Goal: Task Accomplishment & Management: Use online tool/utility

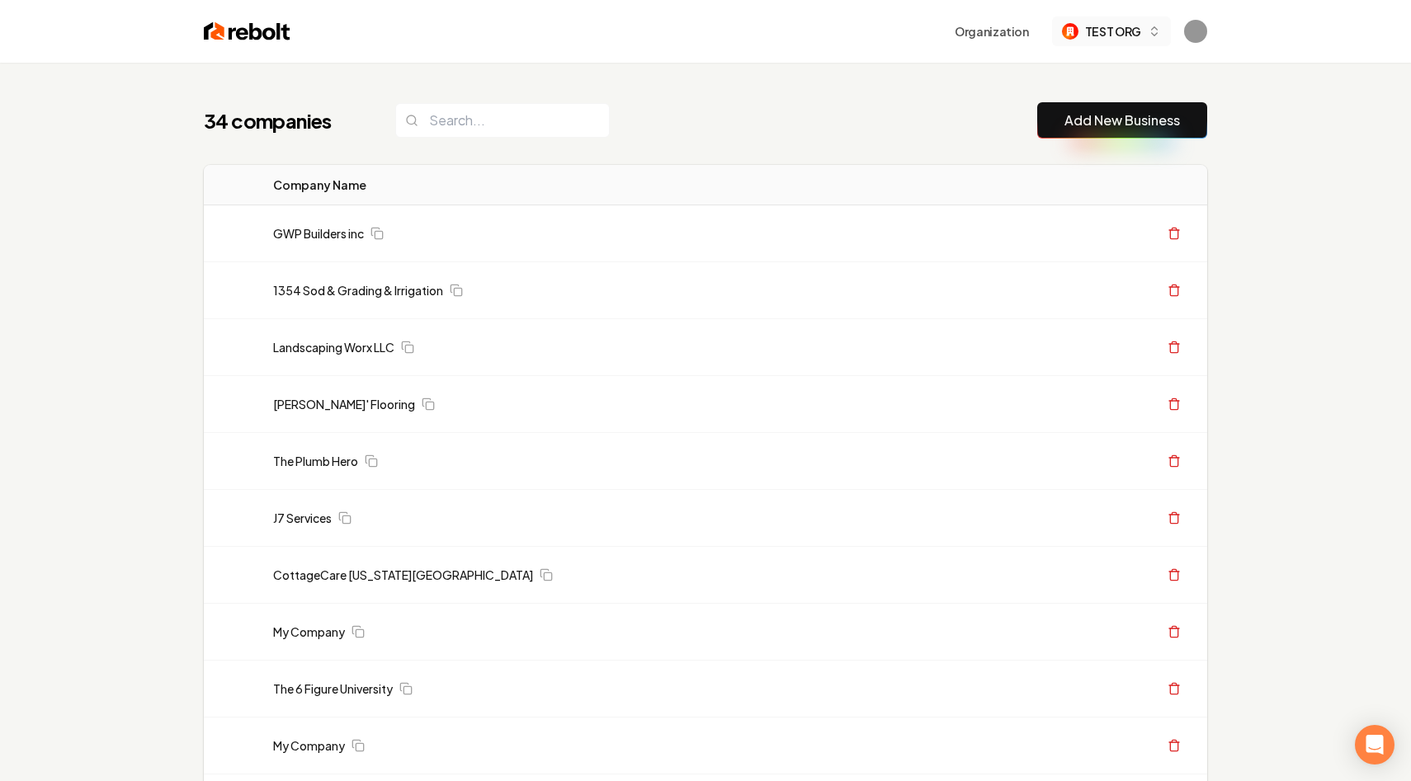
click at [1120, 33] on span "TEST ORG" at bounding box center [1113, 31] width 56 height 17
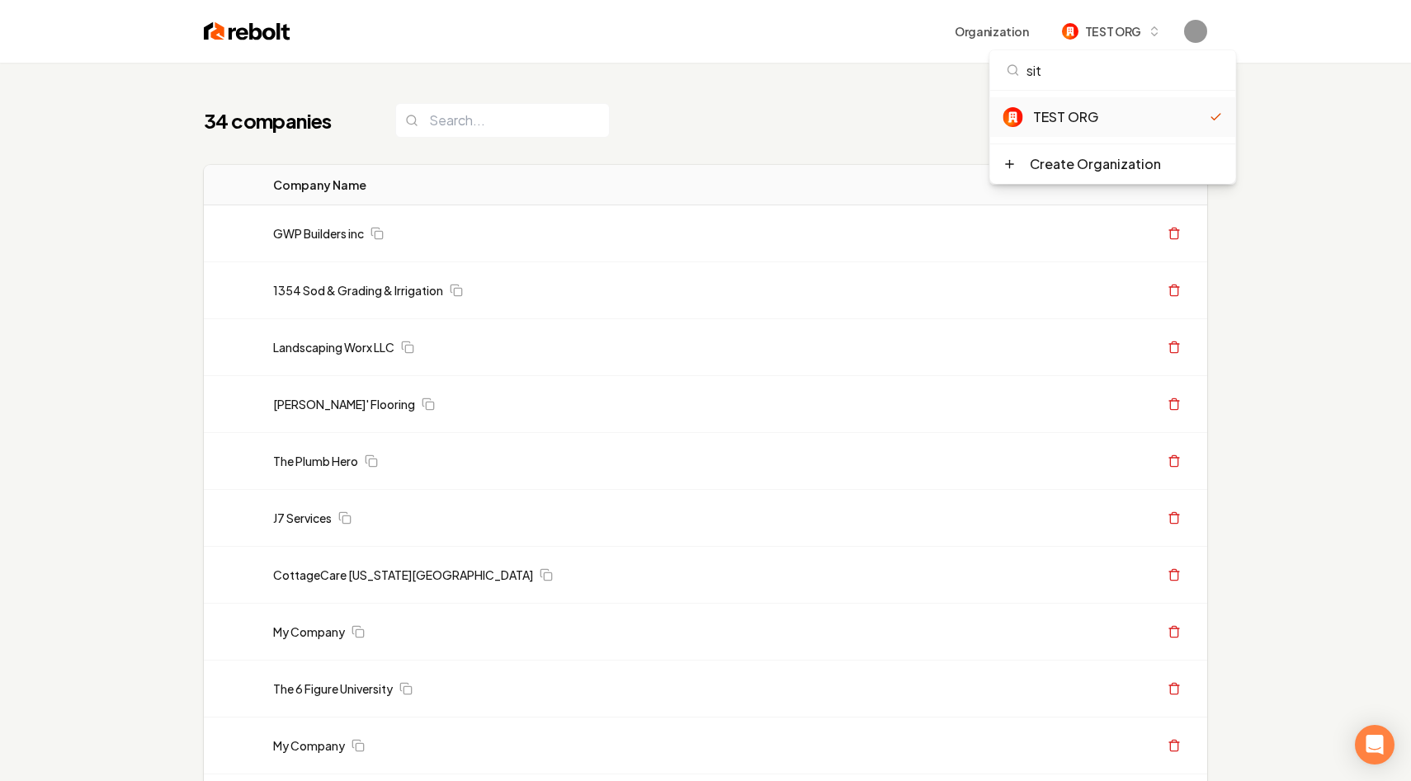
type input "site"
click at [994, 28] on button "Organization" at bounding box center [992, 32] width 94 height 30
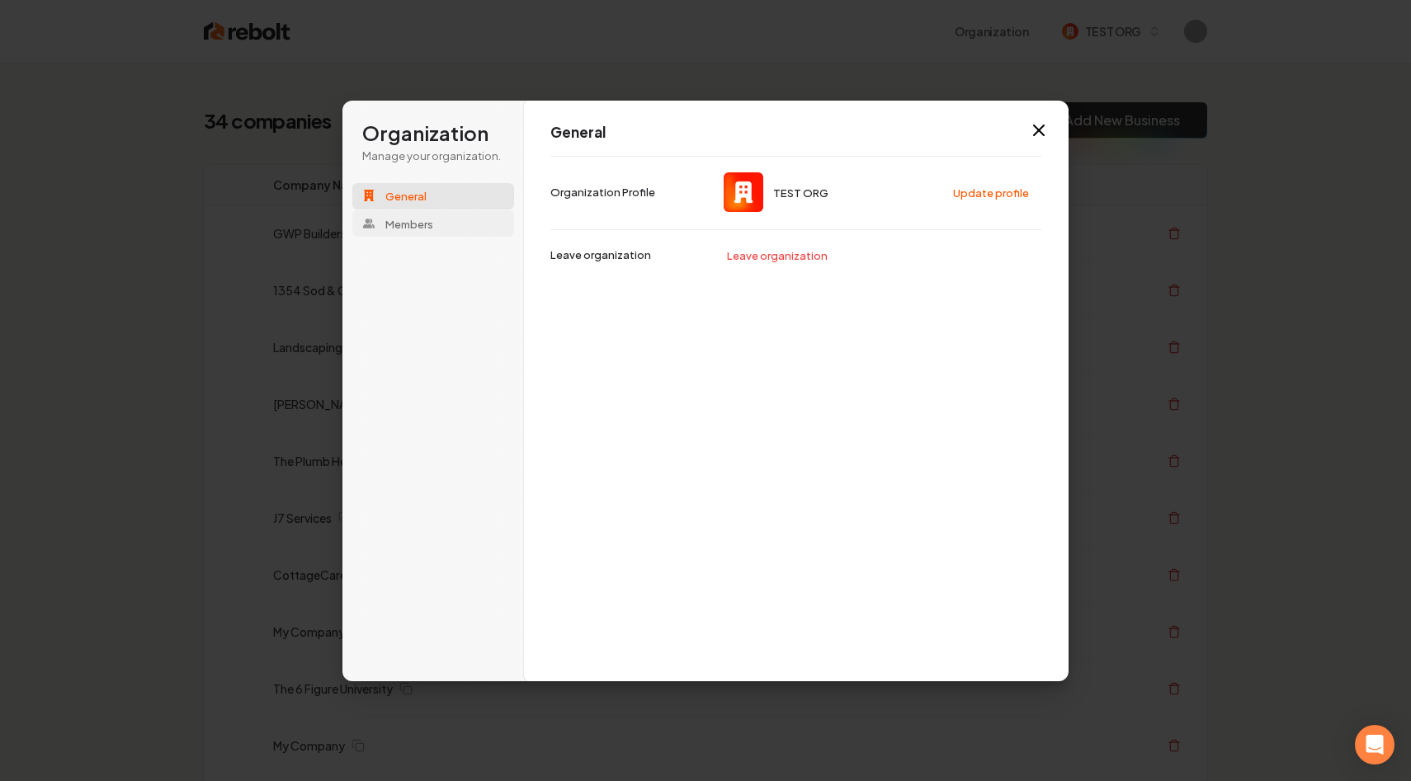
click at [451, 229] on button "Members" at bounding box center [433, 223] width 162 height 26
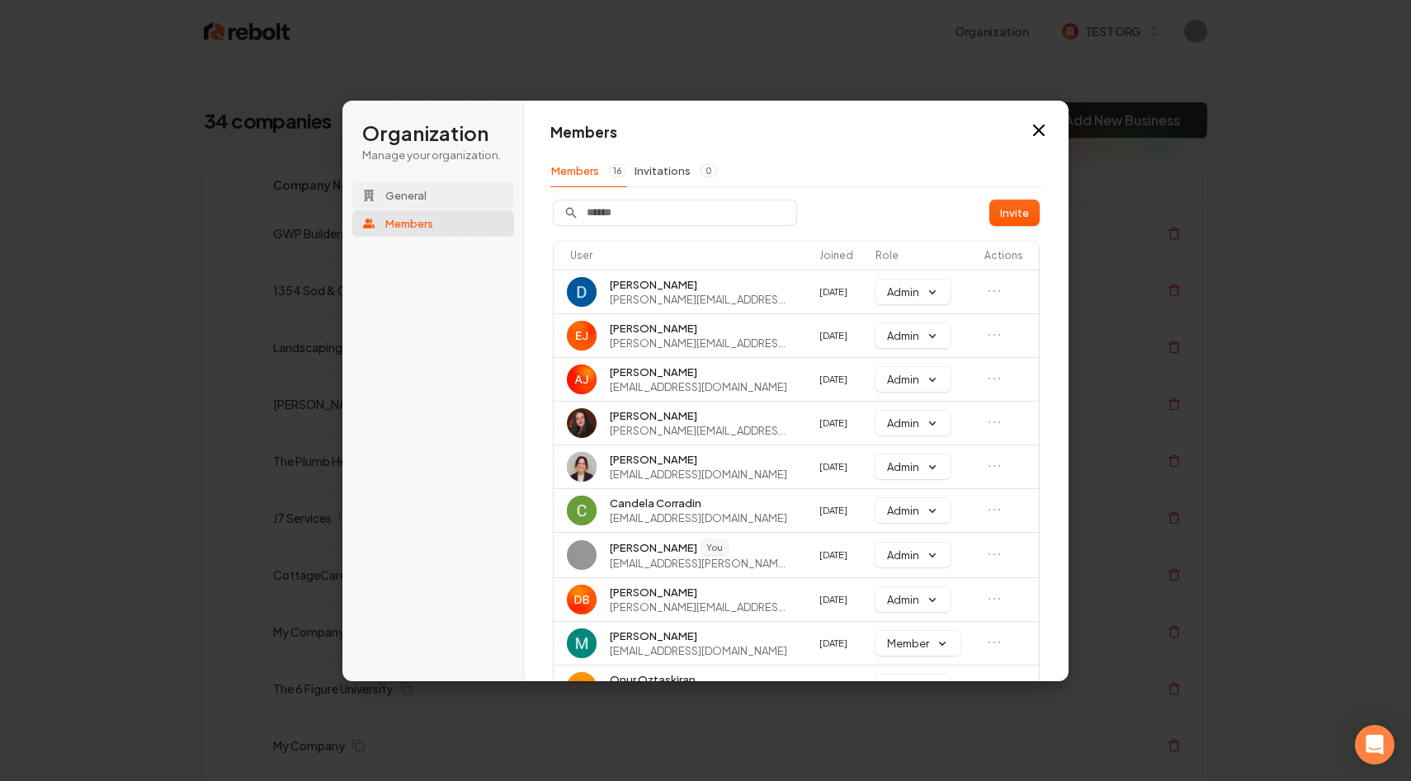
click at [446, 191] on button "General" at bounding box center [433, 195] width 162 height 26
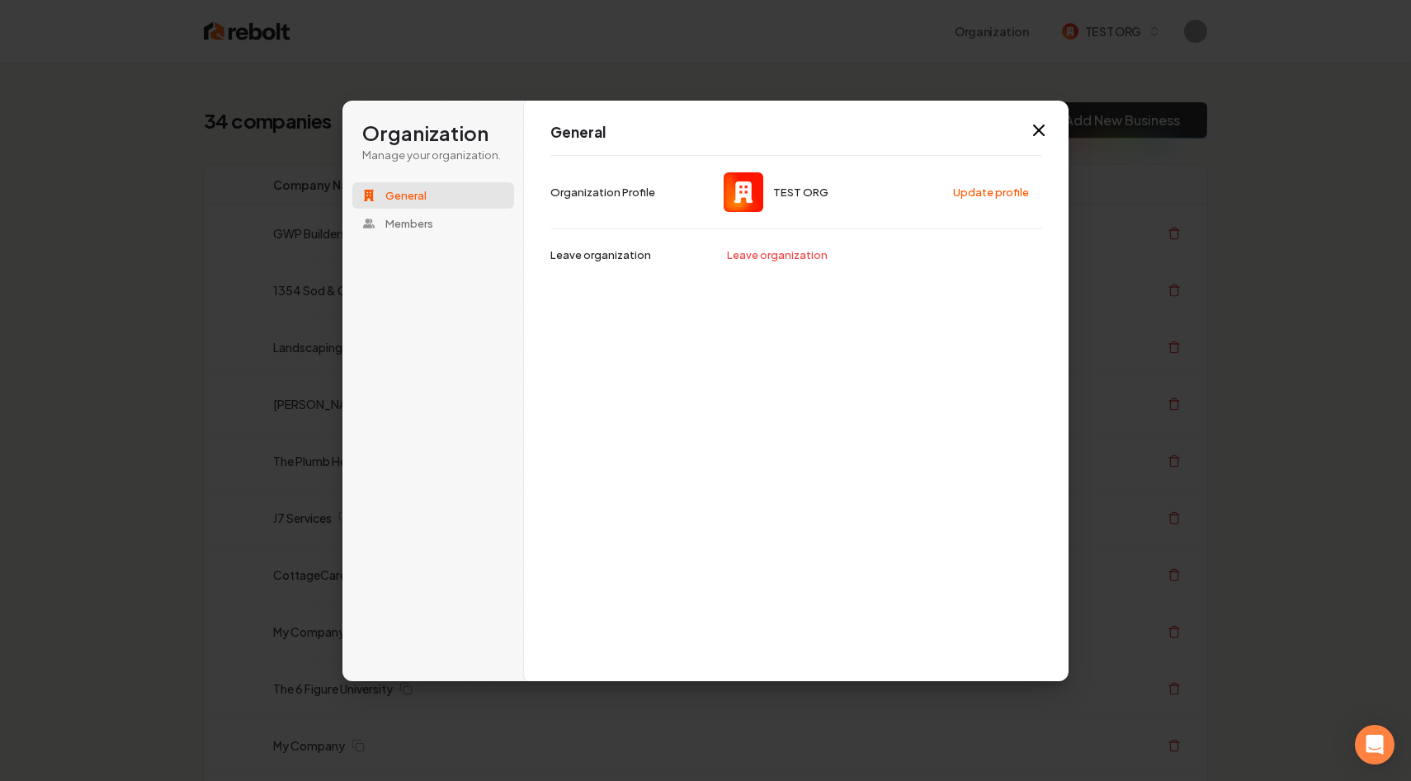
click at [395, 209] on button "General" at bounding box center [433, 195] width 162 height 26
click at [395, 229] on span "Members" at bounding box center [409, 223] width 48 height 15
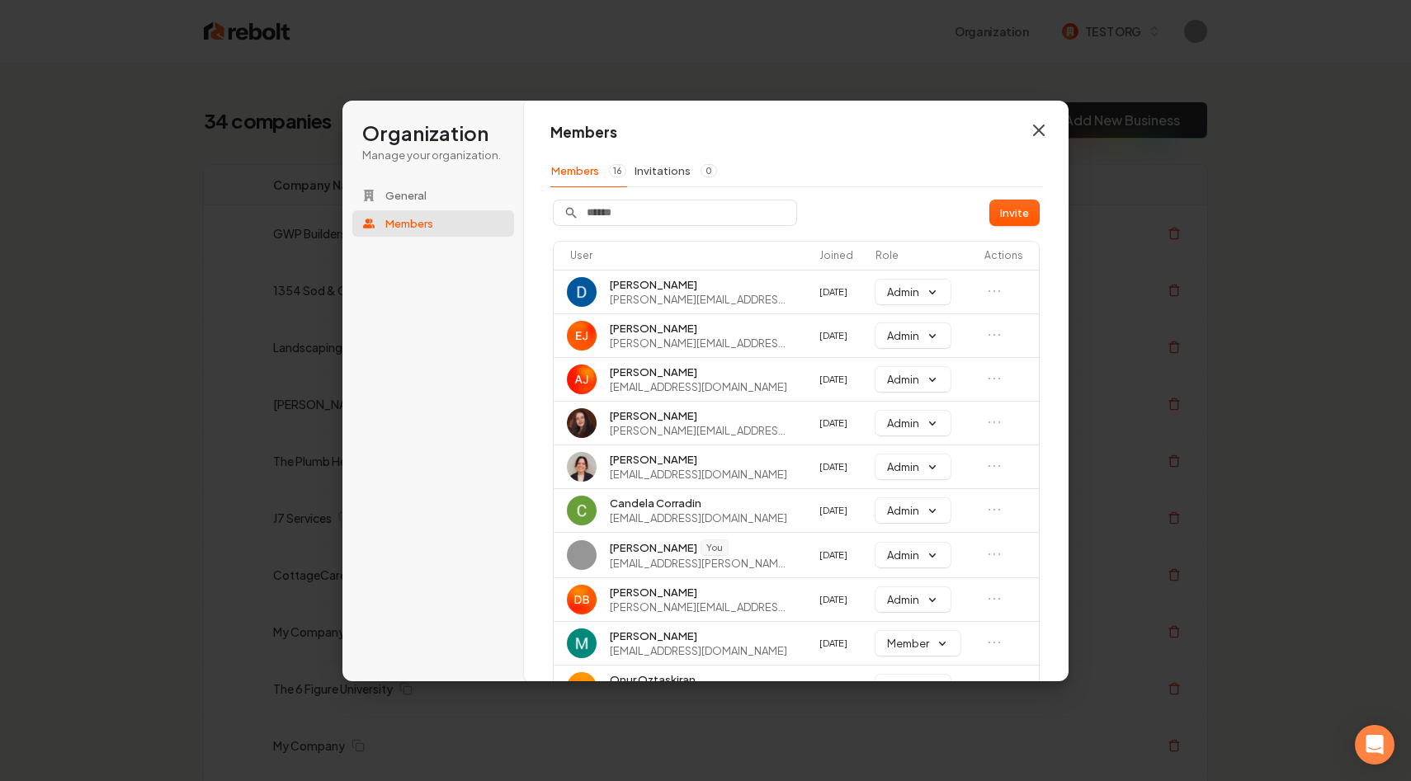
click at [1040, 125] on icon "button" at bounding box center [1039, 130] width 20 height 20
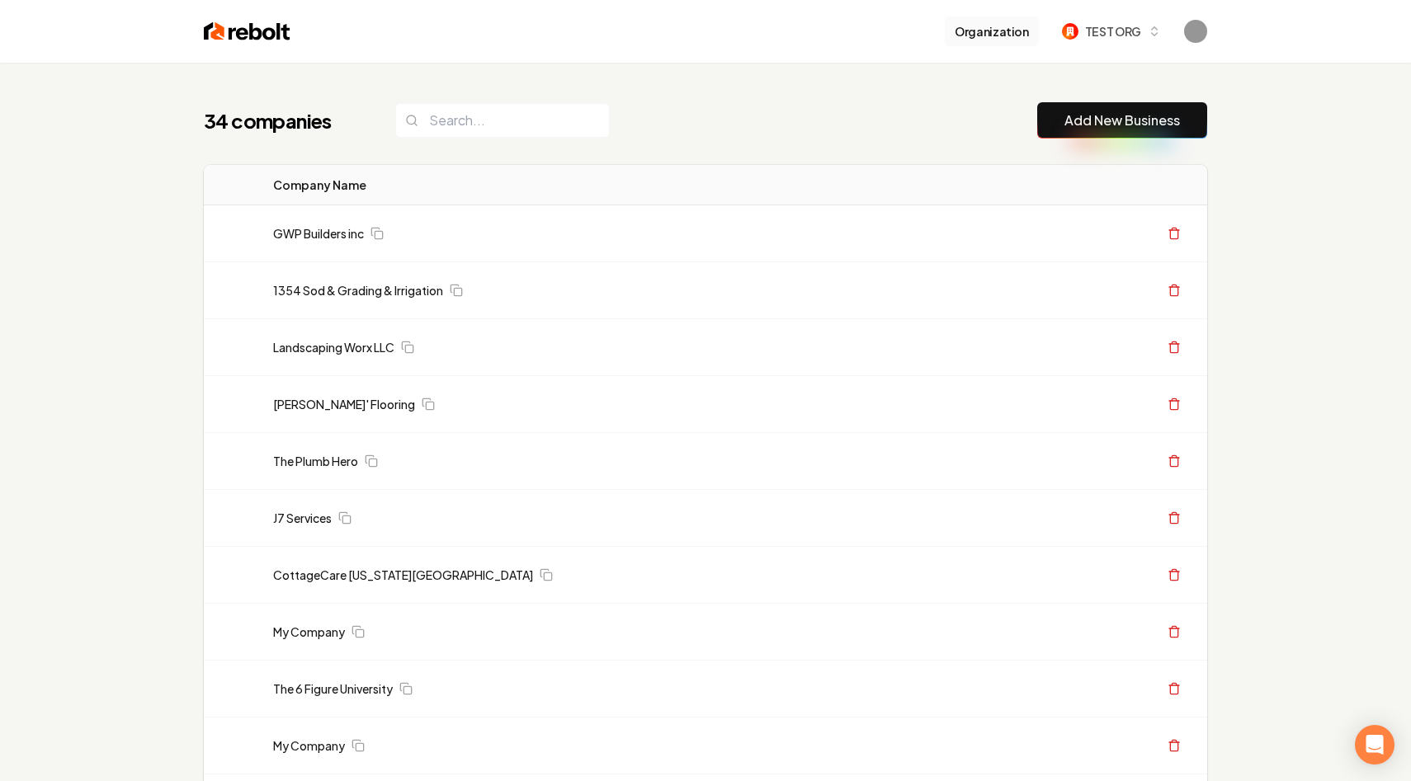
click at [979, 29] on button "Organization" at bounding box center [992, 32] width 94 height 30
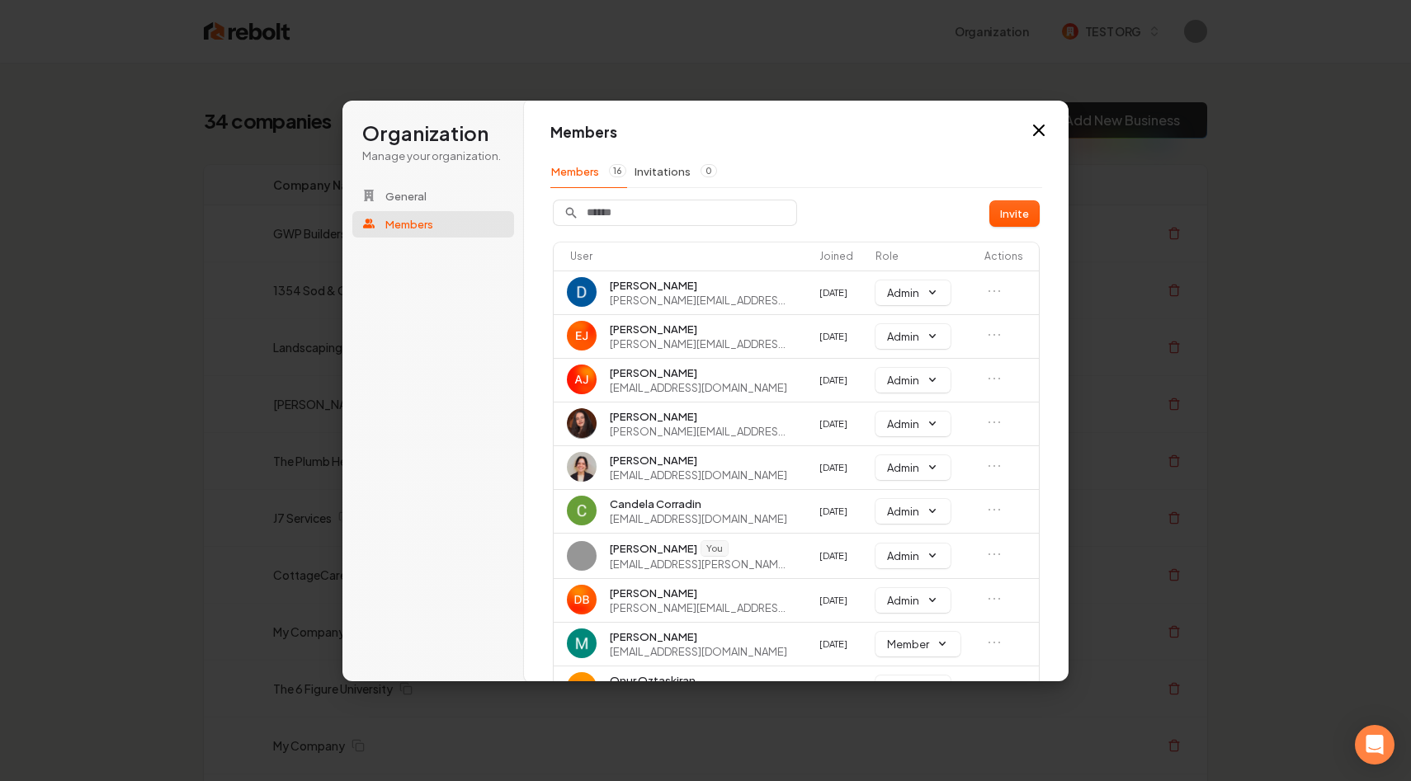
click at [1026, 125] on h1 "Members" at bounding box center [796, 133] width 492 height 20
click at [1050, 125] on div "Members Members 16 Invitations 0 Invite User Joined Role Actions David Rice dav…" at bounding box center [796, 391] width 545 height 583
click at [1037, 121] on icon "button" at bounding box center [1039, 130] width 20 height 20
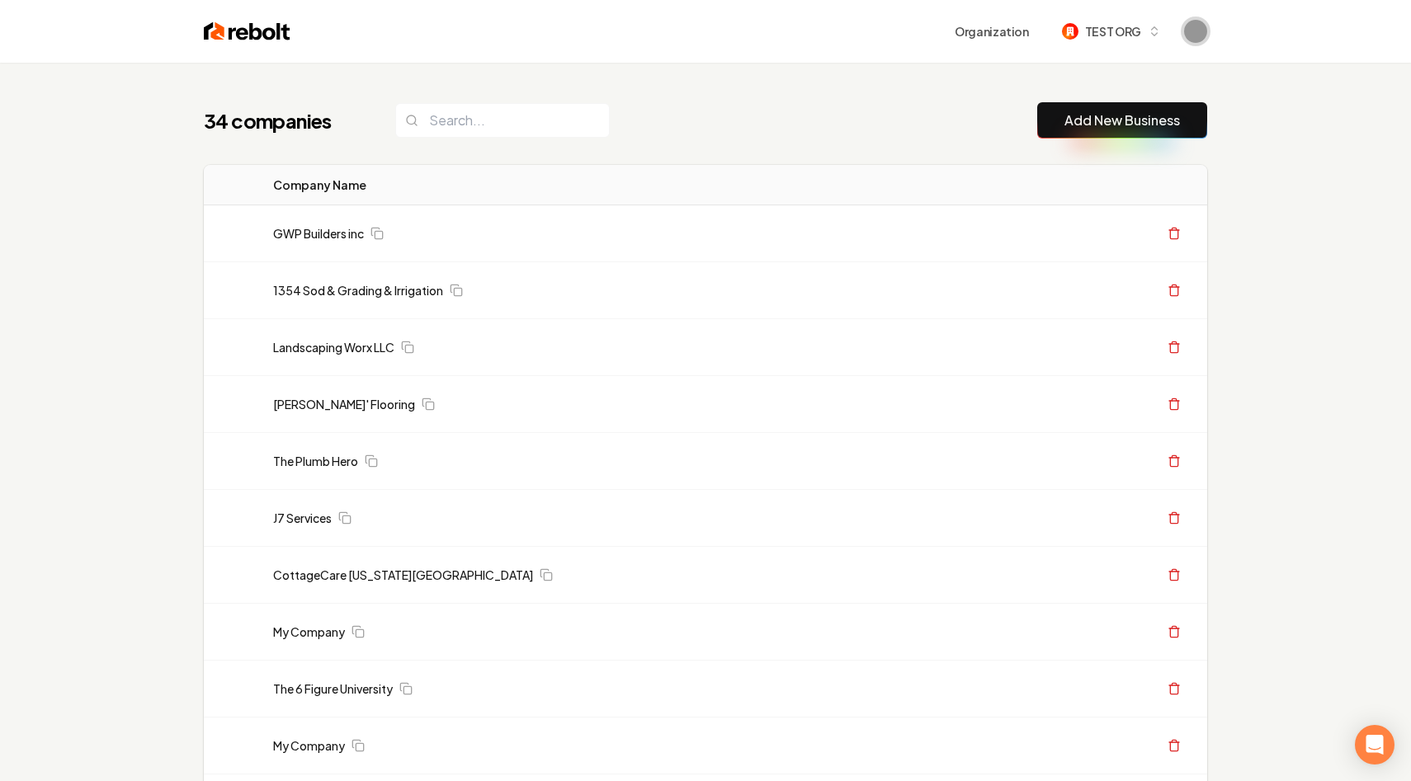
click at [1201, 33] on img "Open user button" at bounding box center [1195, 31] width 23 height 23
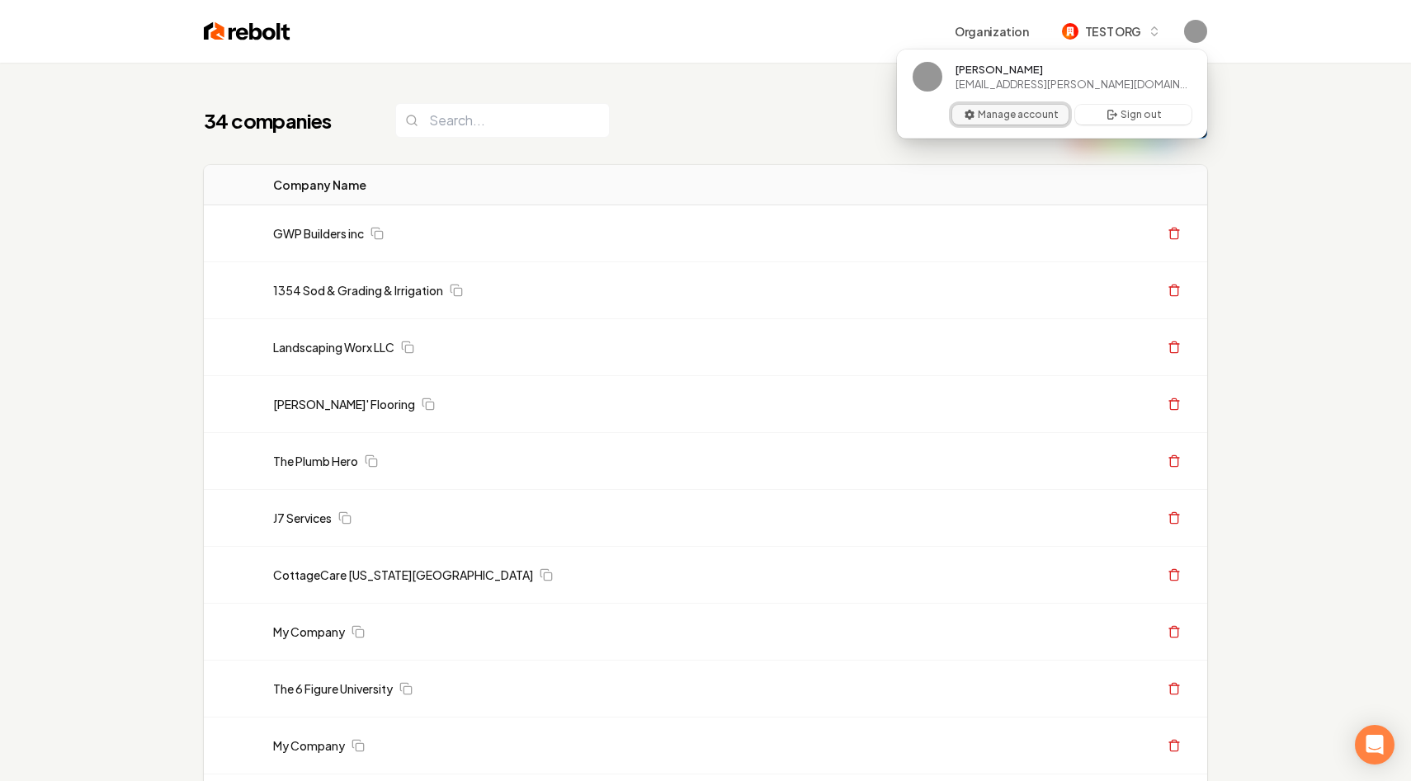
click at [1004, 116] on button "Manage account" at bounding box center [1010, 115] width 116 height 20
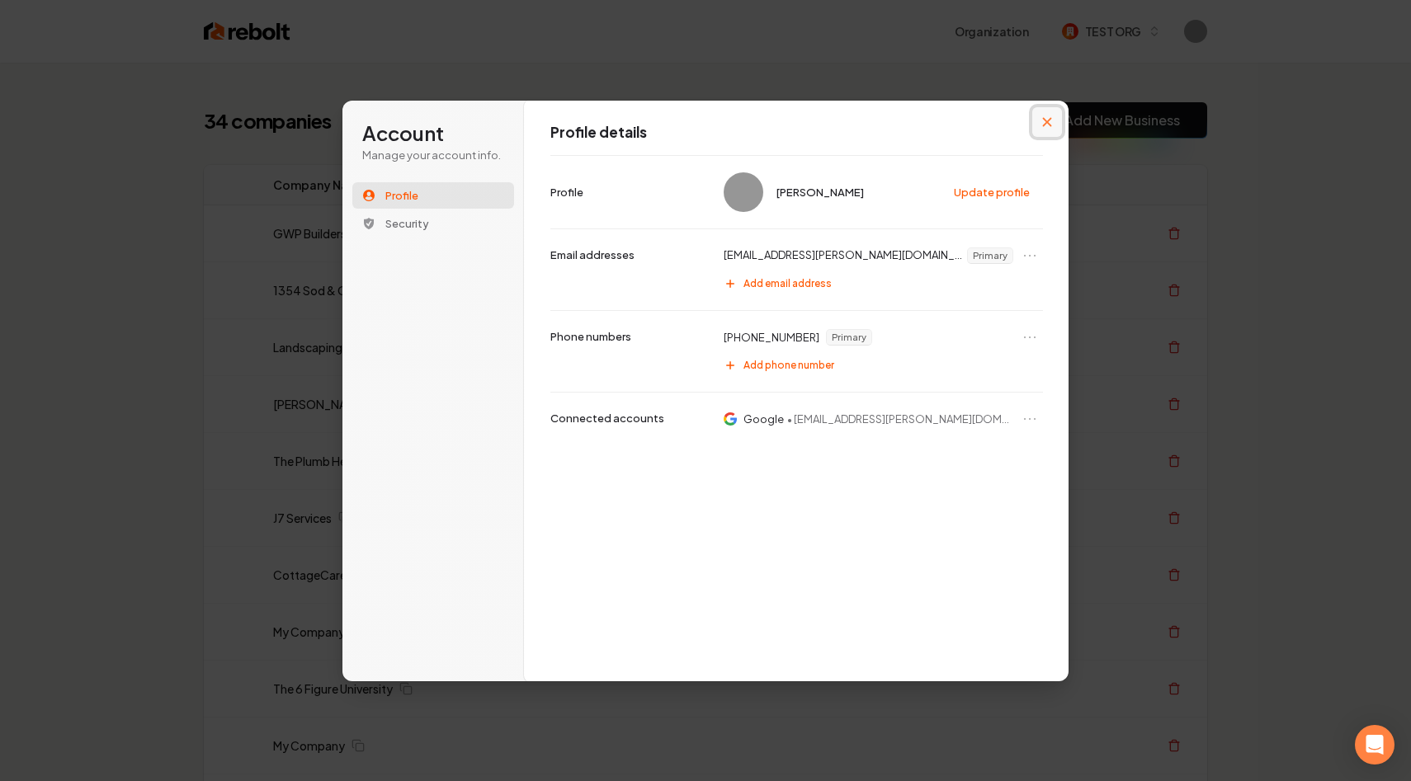
click at [1049, 125] on icon "Close modal" at bounding box center [1047, 122] width 10 height 10
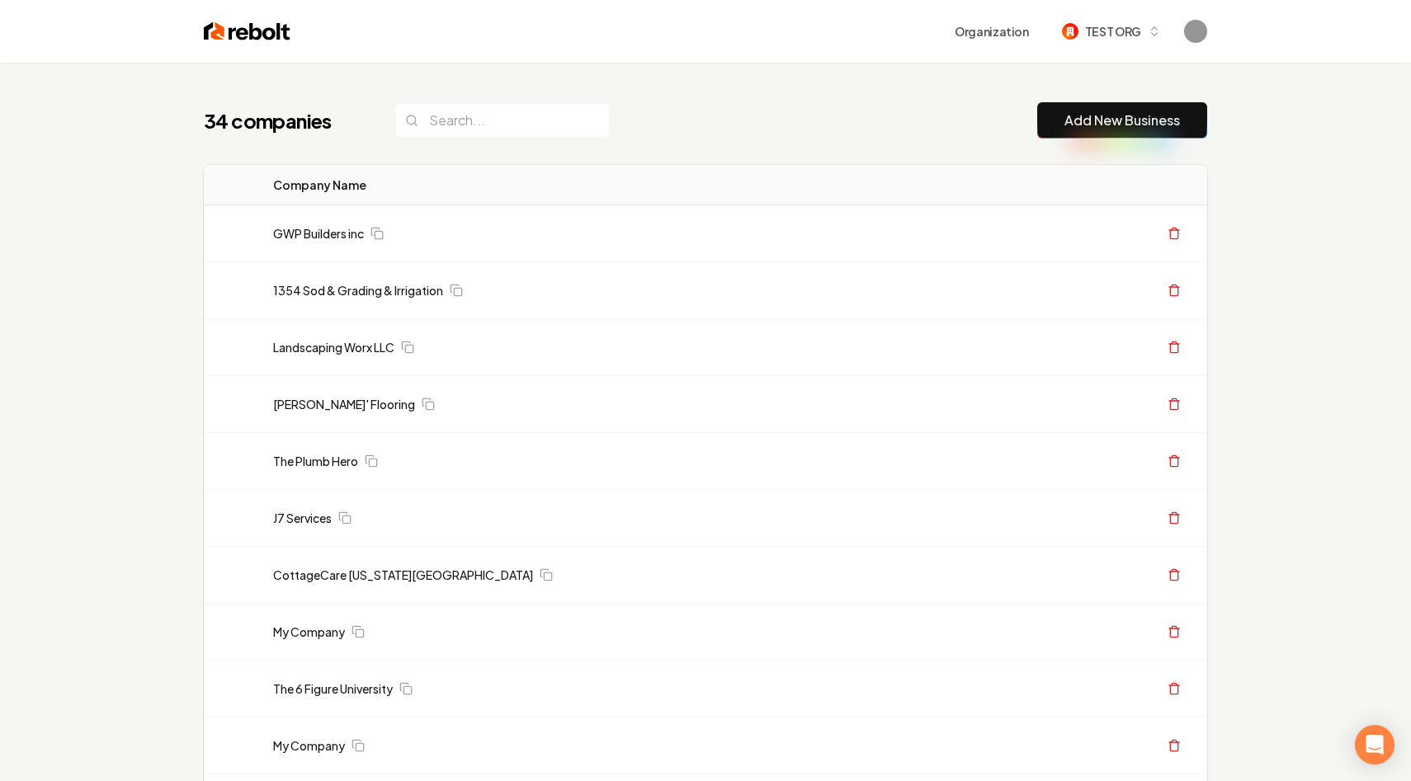
click at [223, 31] on img at bounding box center [247, 31] width 87 height 23
click at [1111, 28] on span "TEST ORG" at bounding box center [1113, 31] width 56 height 17
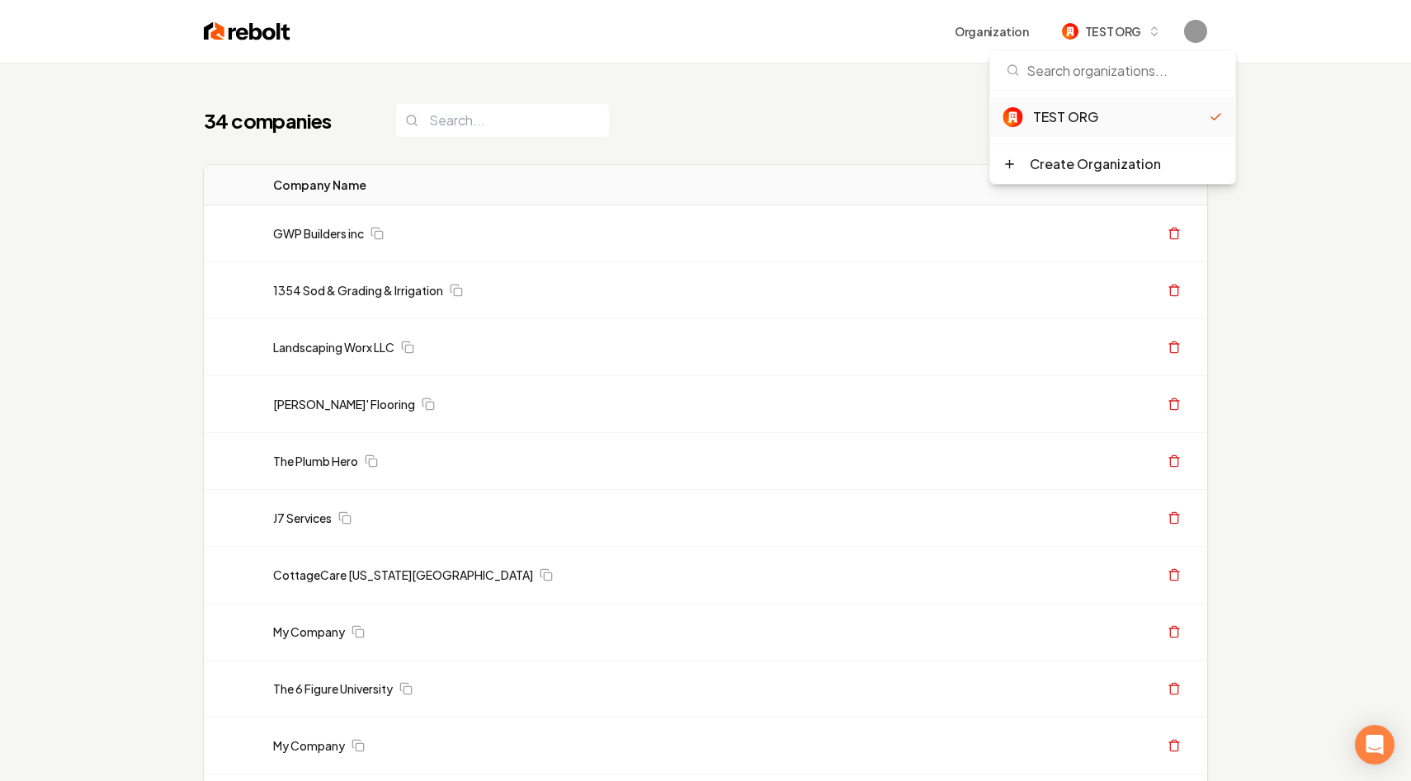
click at [989, 10] on div "Organization TEST ORG" at bounding box center [705, 31] width 1056 height 63
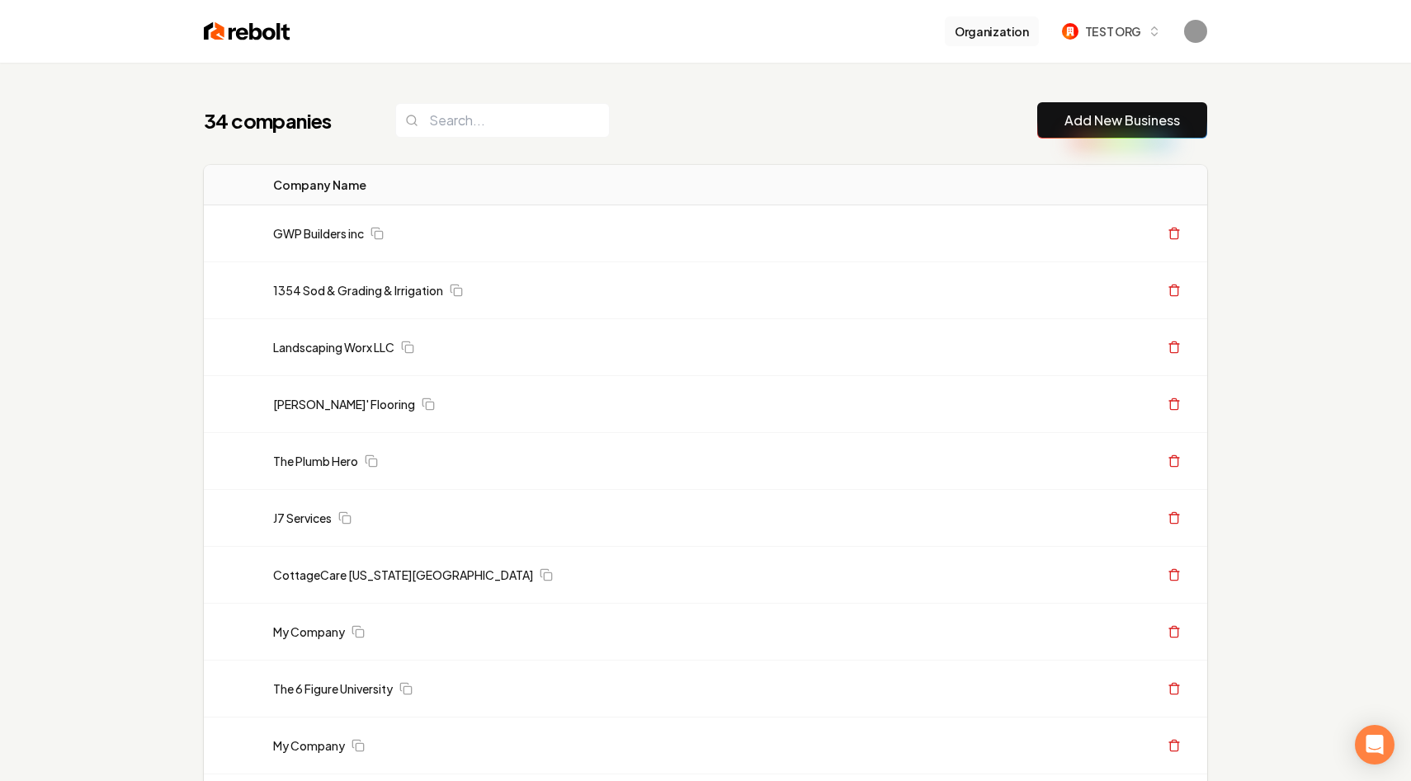
click at [989, 40] on button "Organization" at bounding box center [992, 32] width 94 height 30
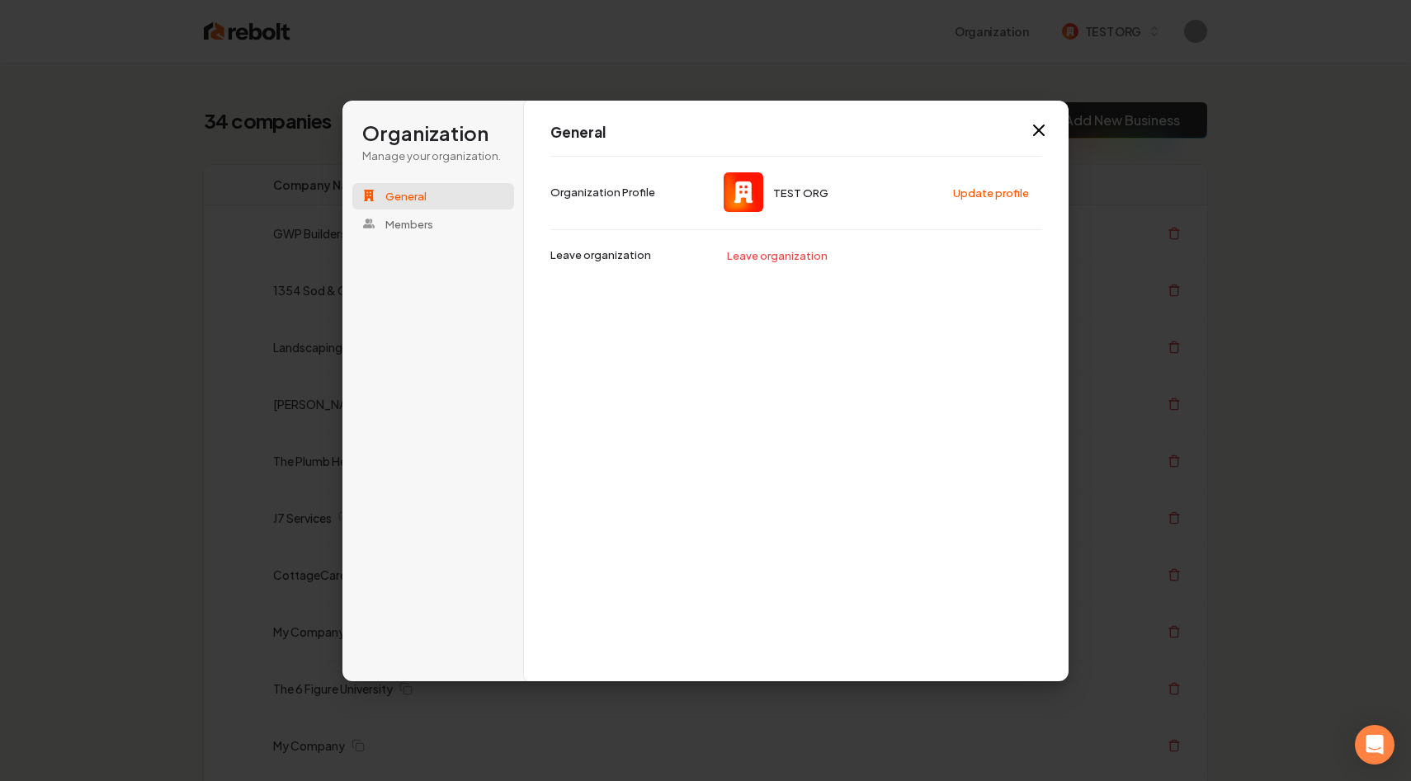
click at [786, 192] on span "TEST ORG" at bounding box center [800, 192] width 55 height 15
click at [997, 188] on button "Update profile" at bounding box center [992, 192] width 94 height 25
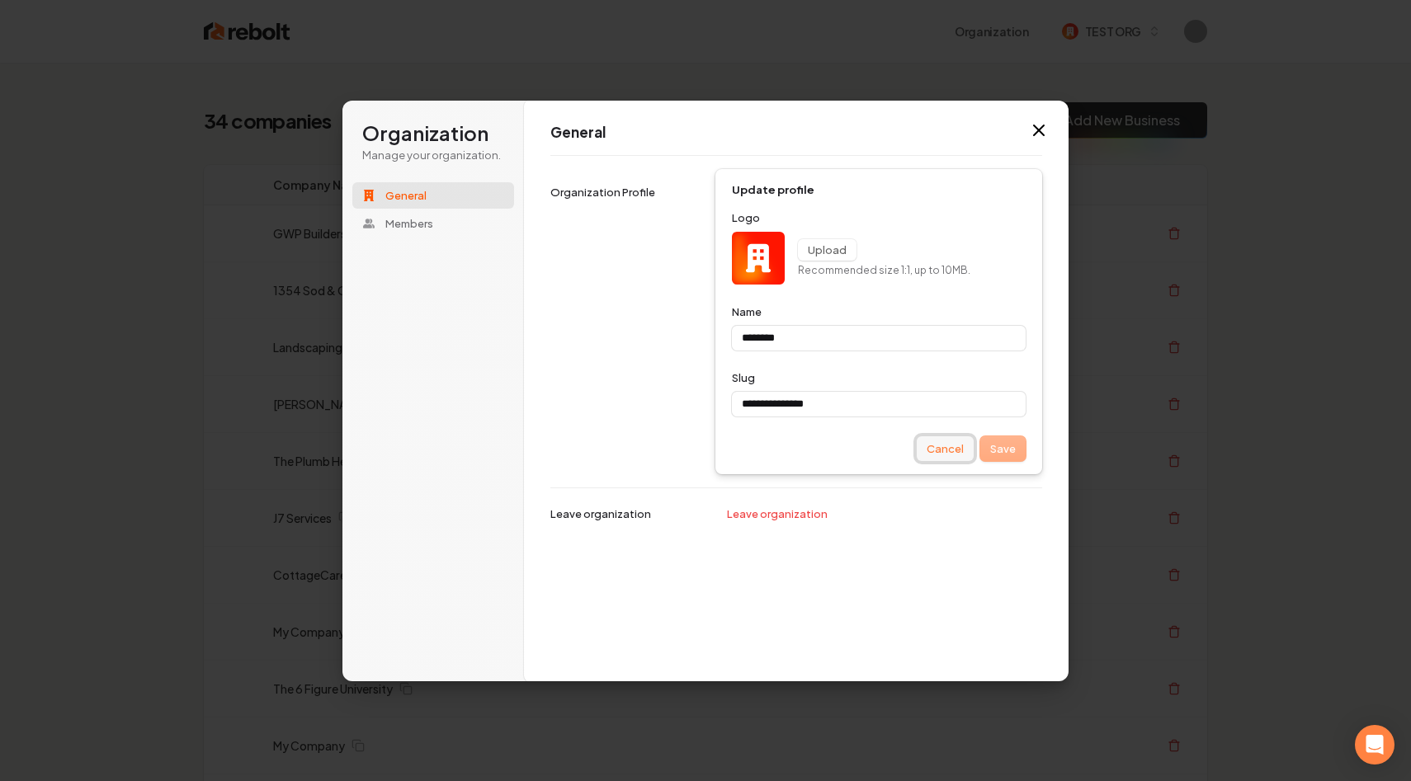
type input "********"
type input "**********"
click at [936, 450] on button "Cancel" at bounding box center [945, 448] width 57 height 25
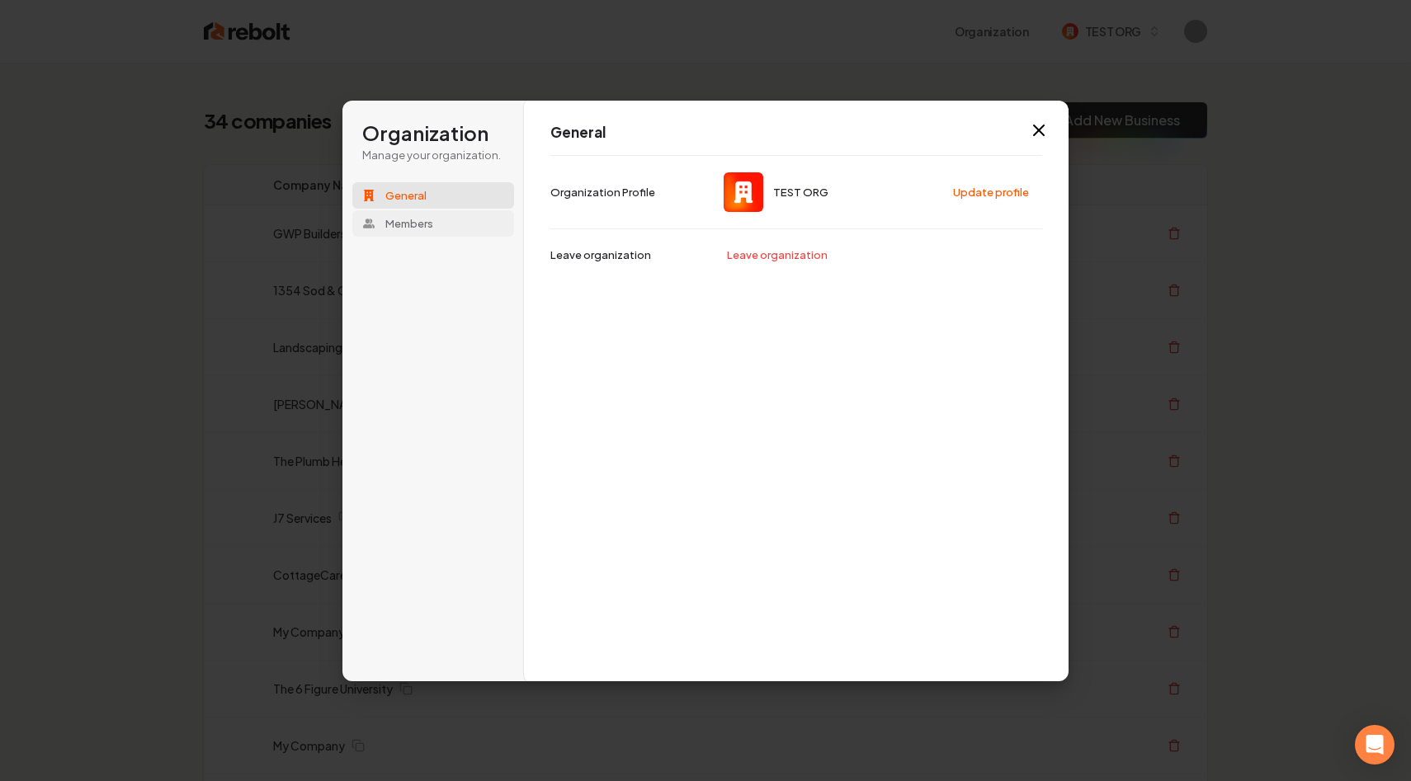
click at [408, 211] on button "Members" at bounding box center [433, 223] width 162 height 26
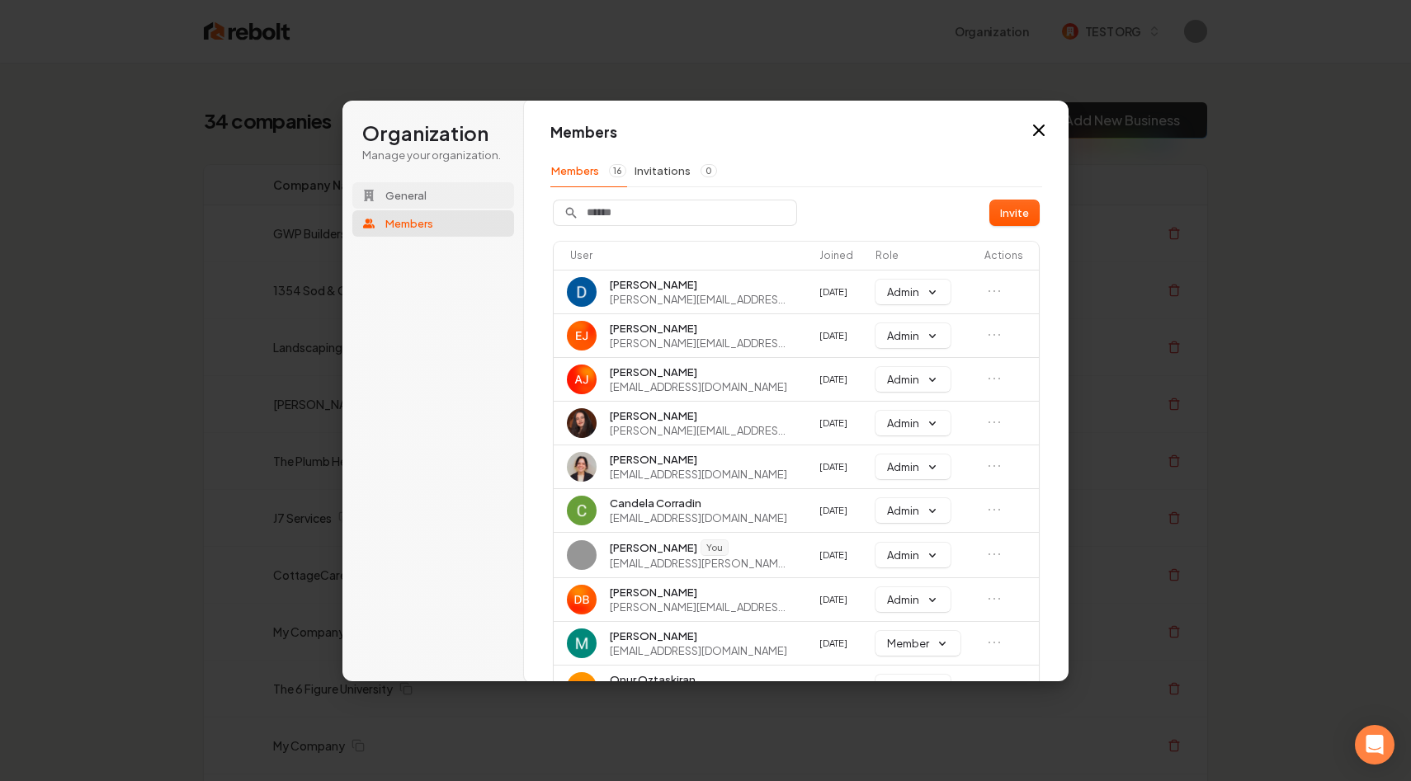
click at [436, 198] on button "General" at bounding box center [433, 195] width 162 height 26
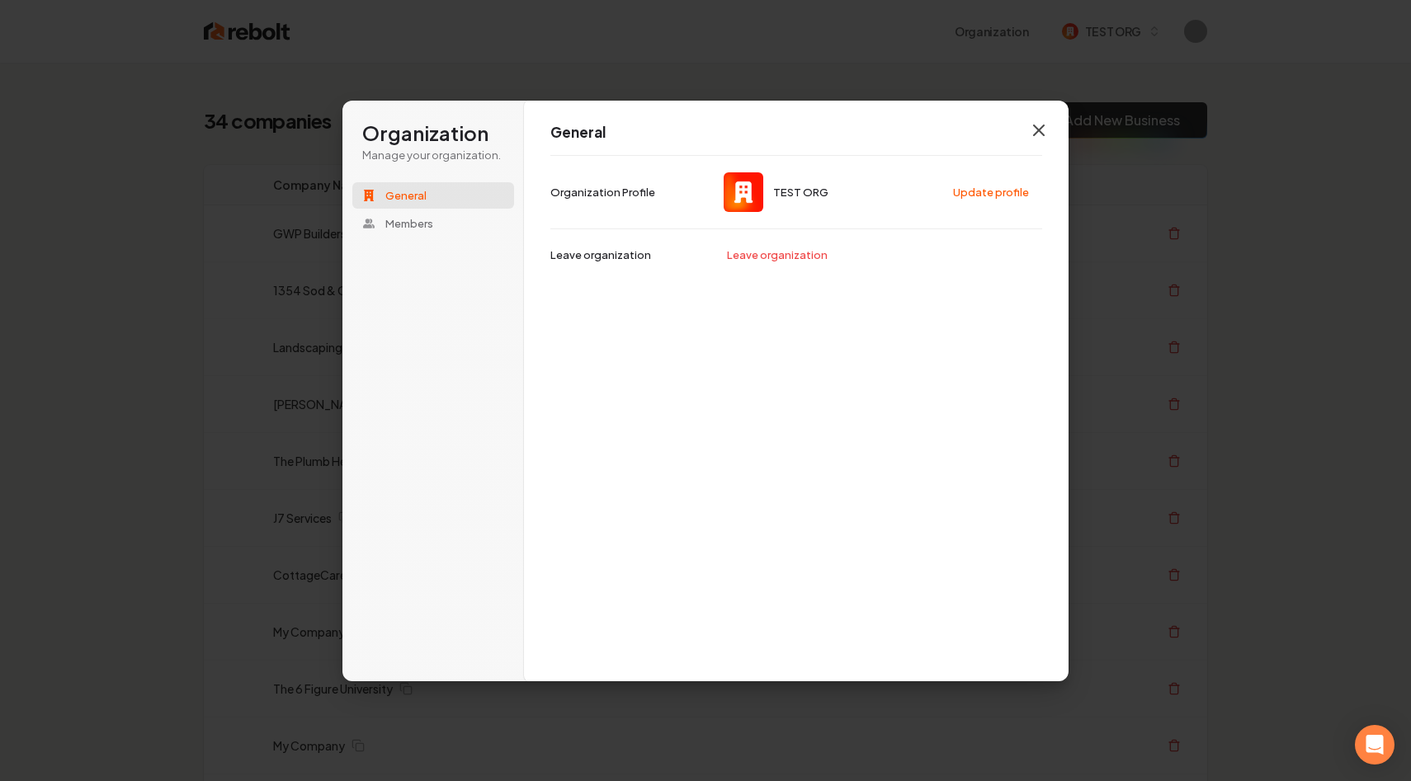
click at [1040, 129] on icon "button" at bounding box center [1039, 130] width 10 height 10
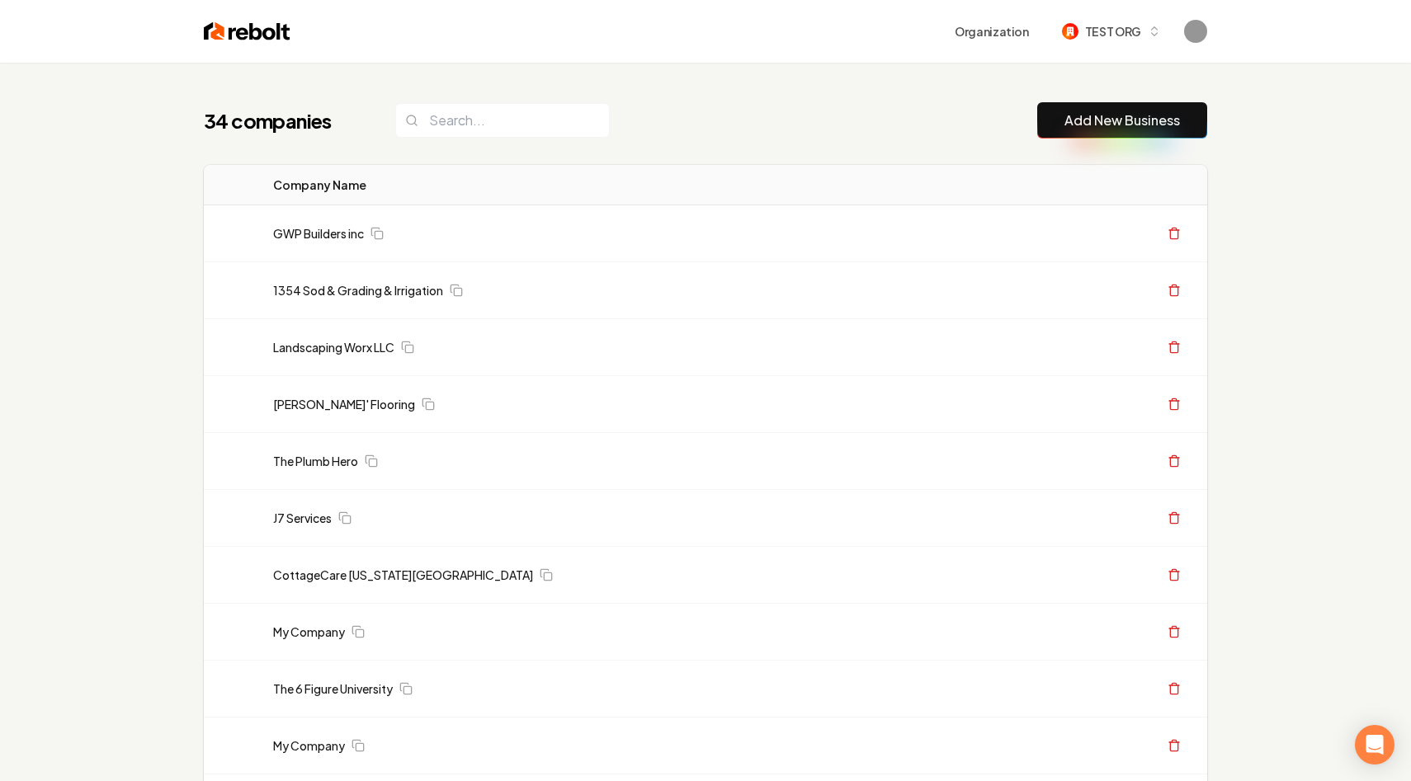
click at [982, 123] on div "34 companies Add New Business" at bounding box center [705, 120] width 1003 height 36
click at [1024, 27] on button "Organization" at bounding box center [992, 32] width 94 height 30
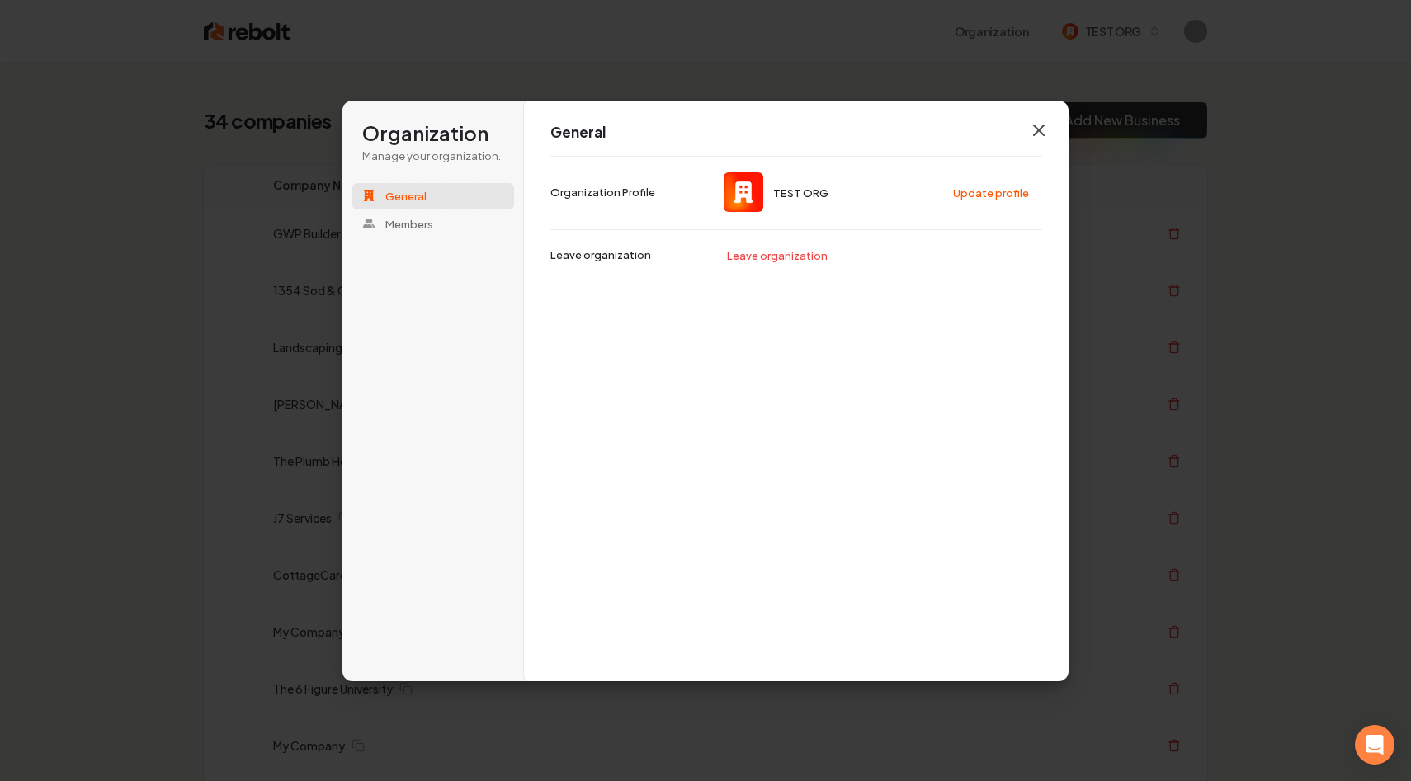
click at [1035, 121] on icon "button" at bounding box center [1039, 130] width 20 height 20
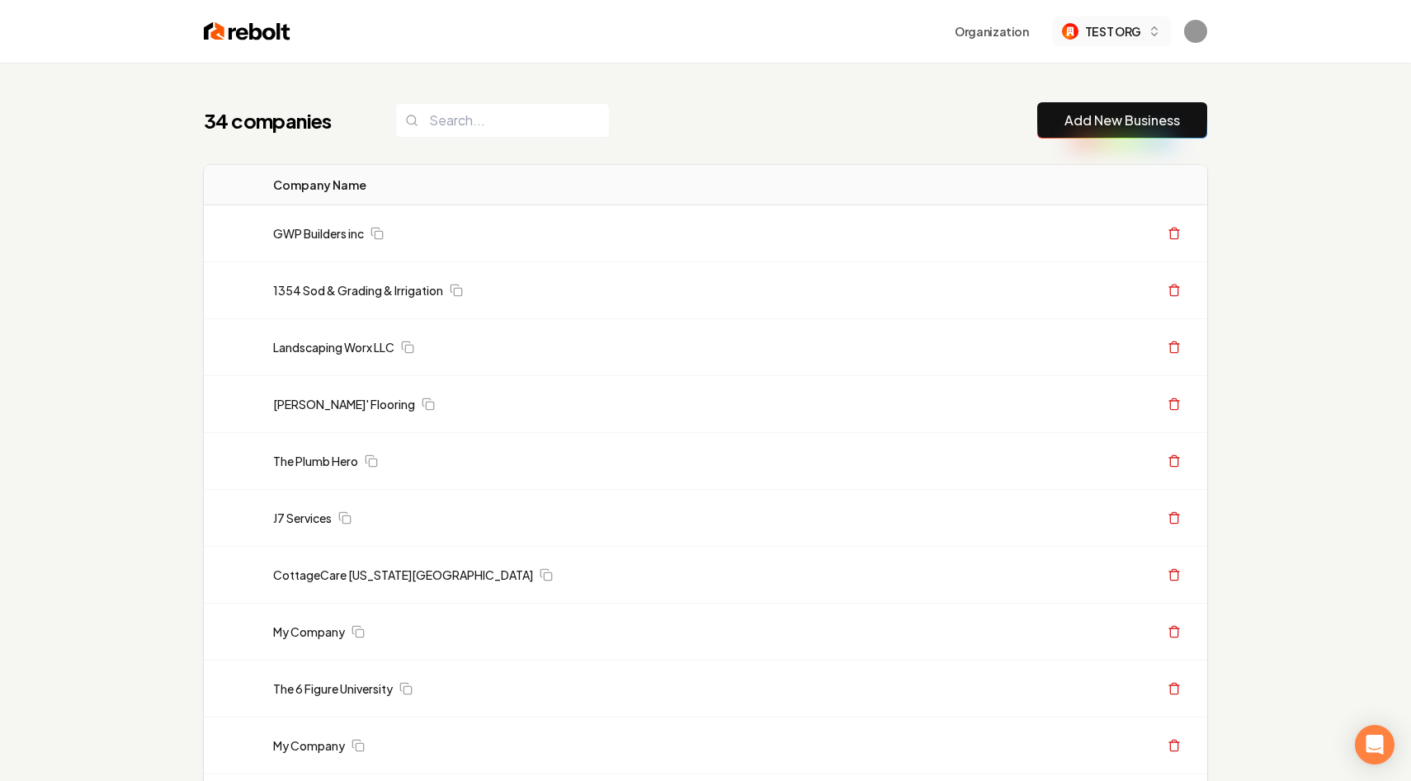
click at [1097, 28] on span "TEST ORG" at bounding box center [1113, 31] width 56 height 17
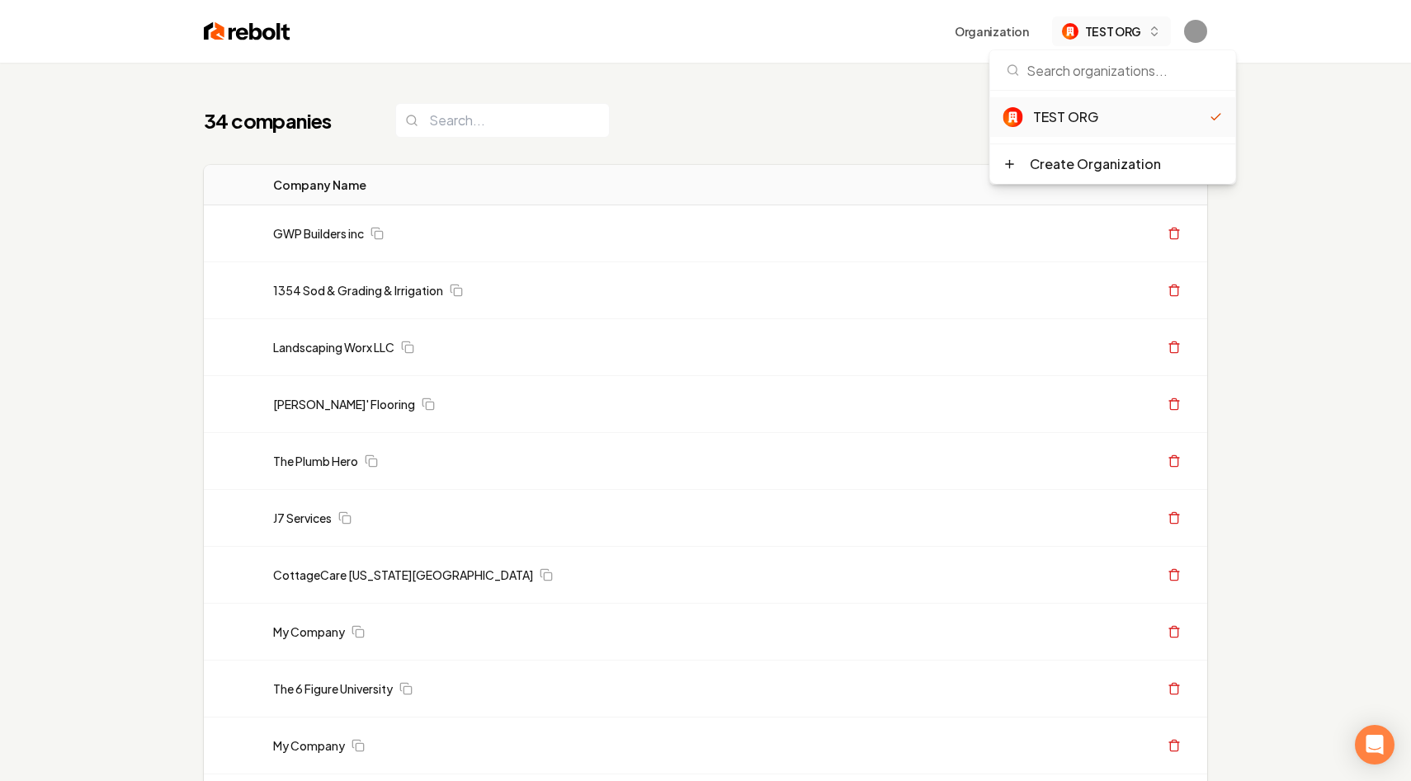
click at [1097, 28] on span "TEST ORG" at bounding box center [1113, 31] width 56 height 17
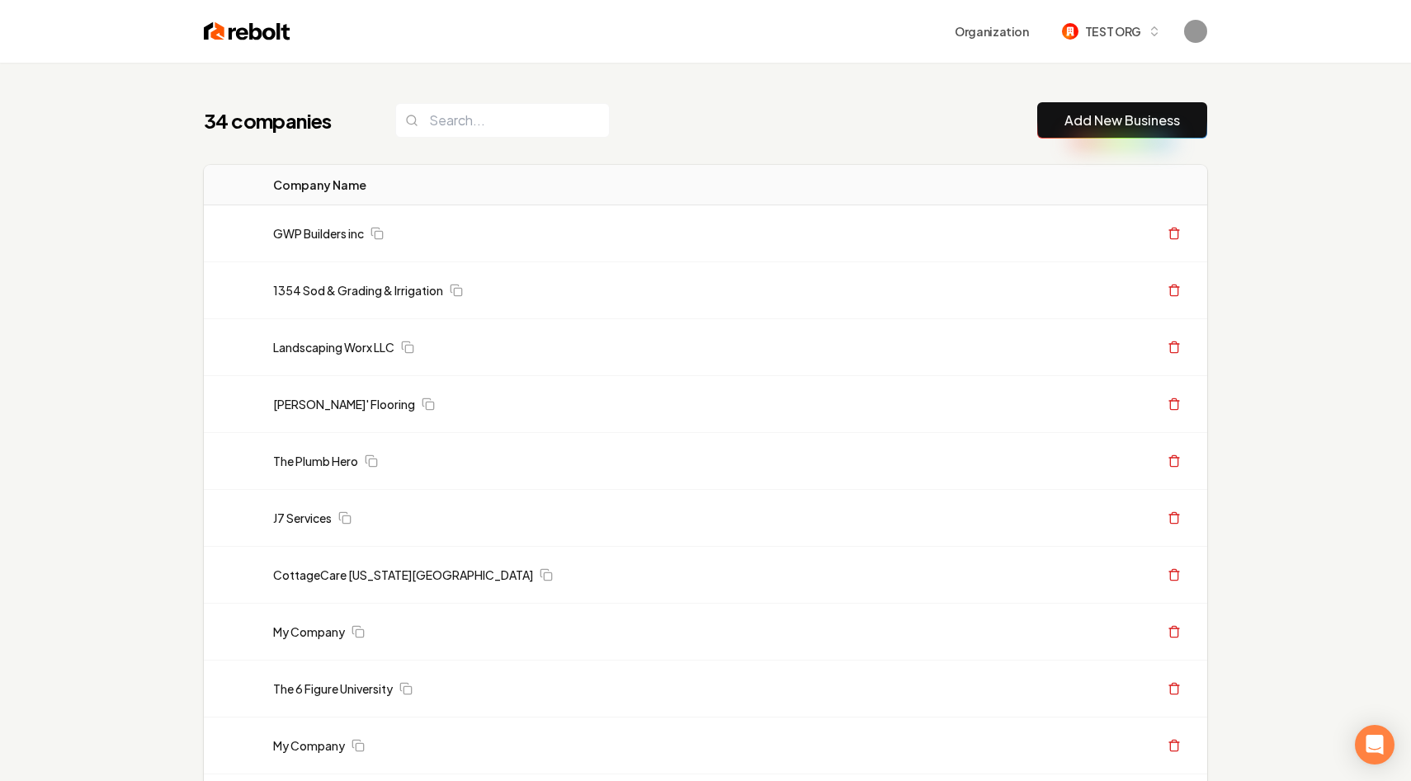
click at [1197, 29] on img "Open user button" at bounding box center [1195, 31] width 23 height 23
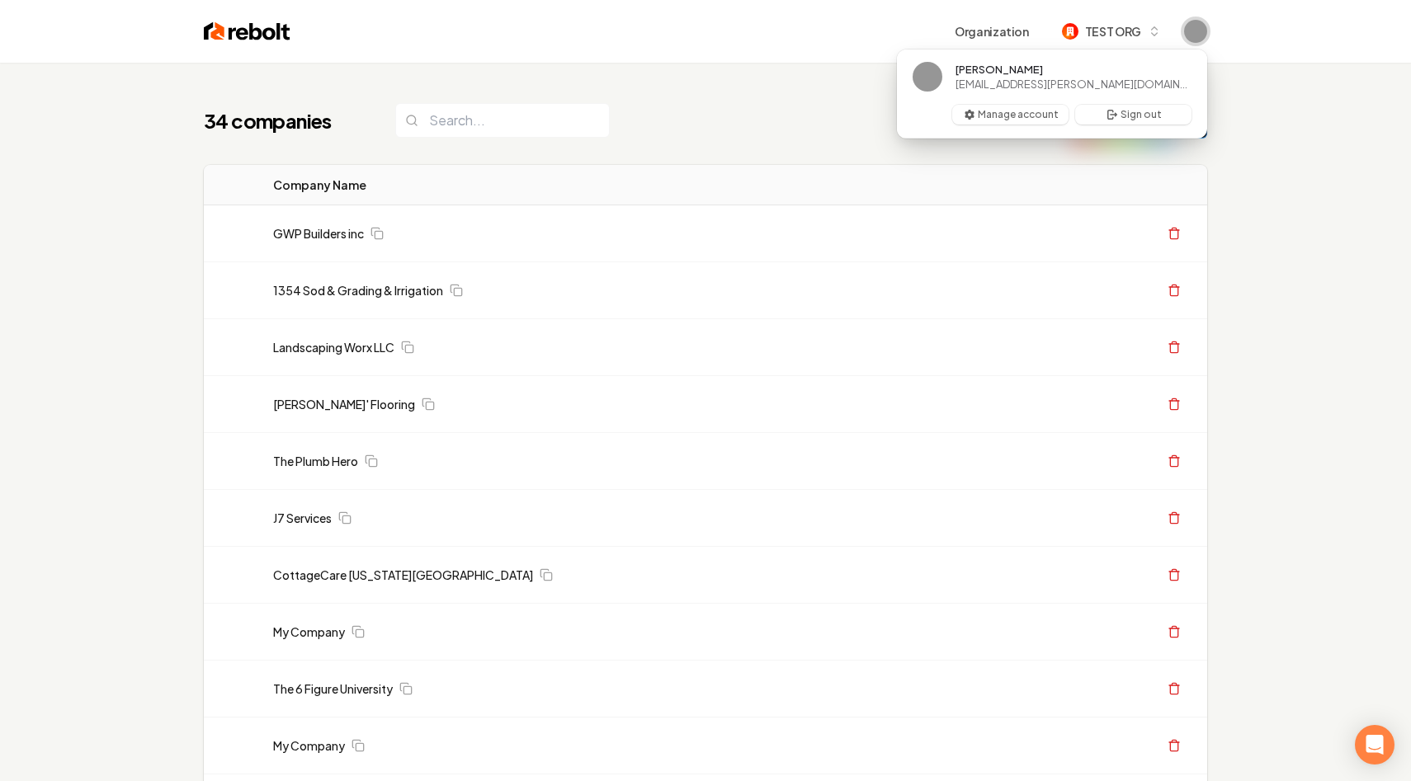
click at [1197, 29] on img "Close user button" at bounding box center [1195, 31] width 23 height 23
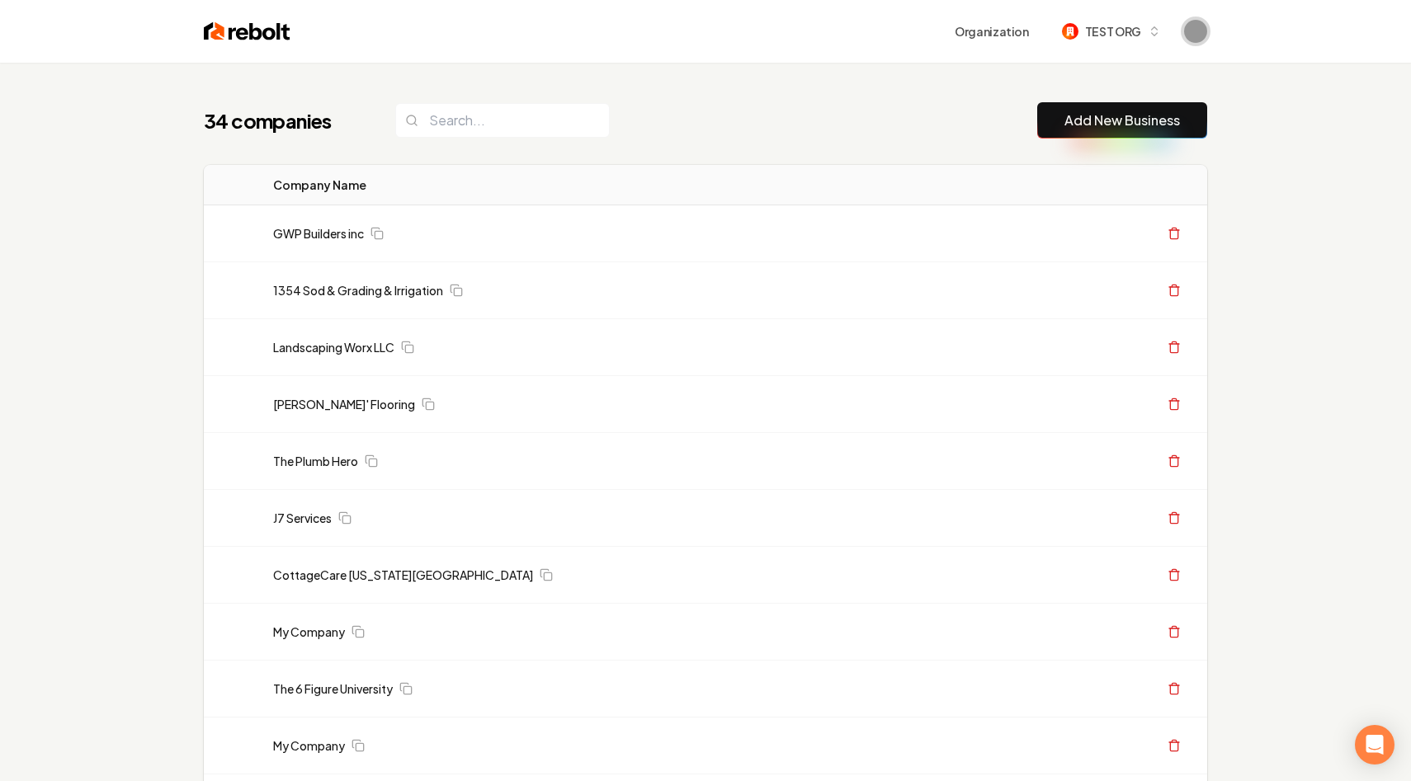
click at [1197, 29] on img "Open user button" at bounding box center [1195, 31] width 23 height 23
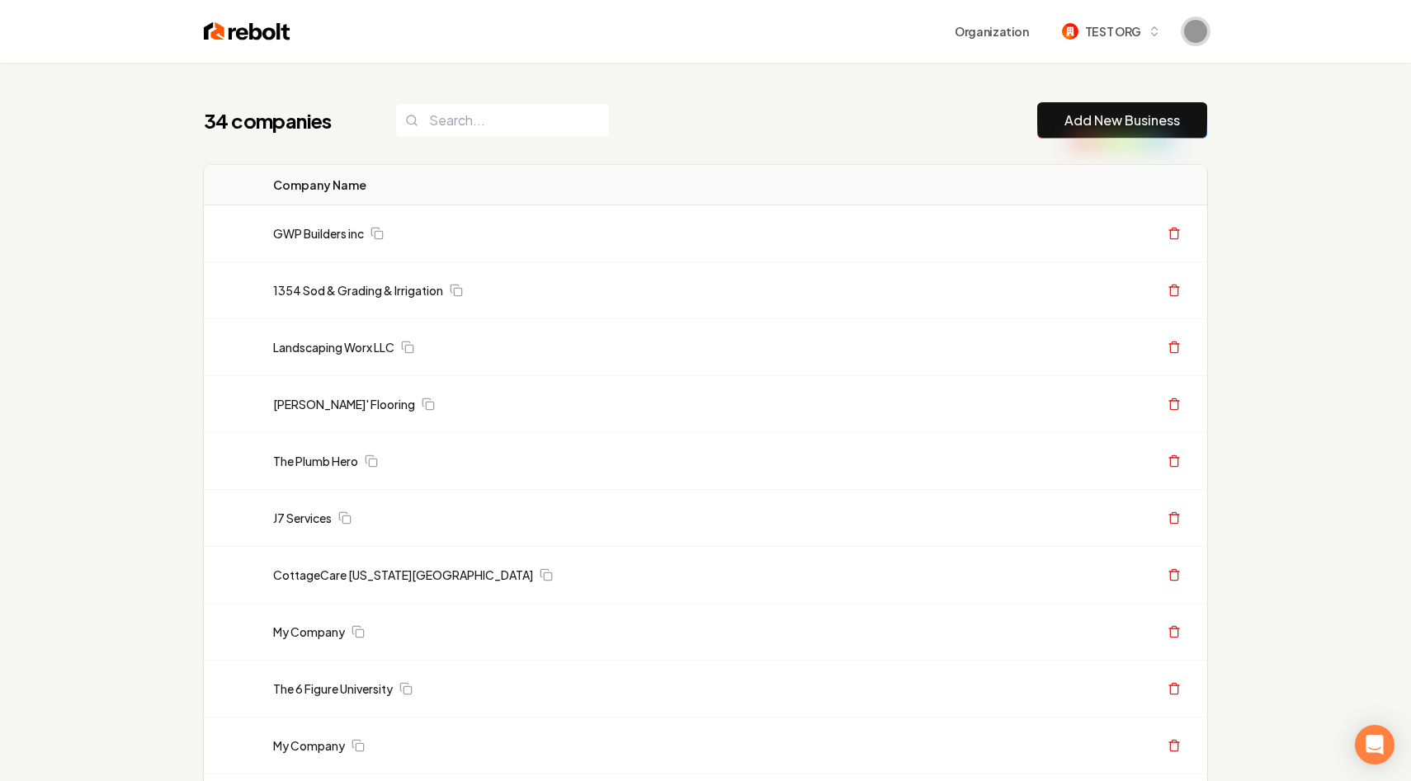
click at [1191, 33] on span "Open user button" at bounding box center [1195, 31] width 23 height 23
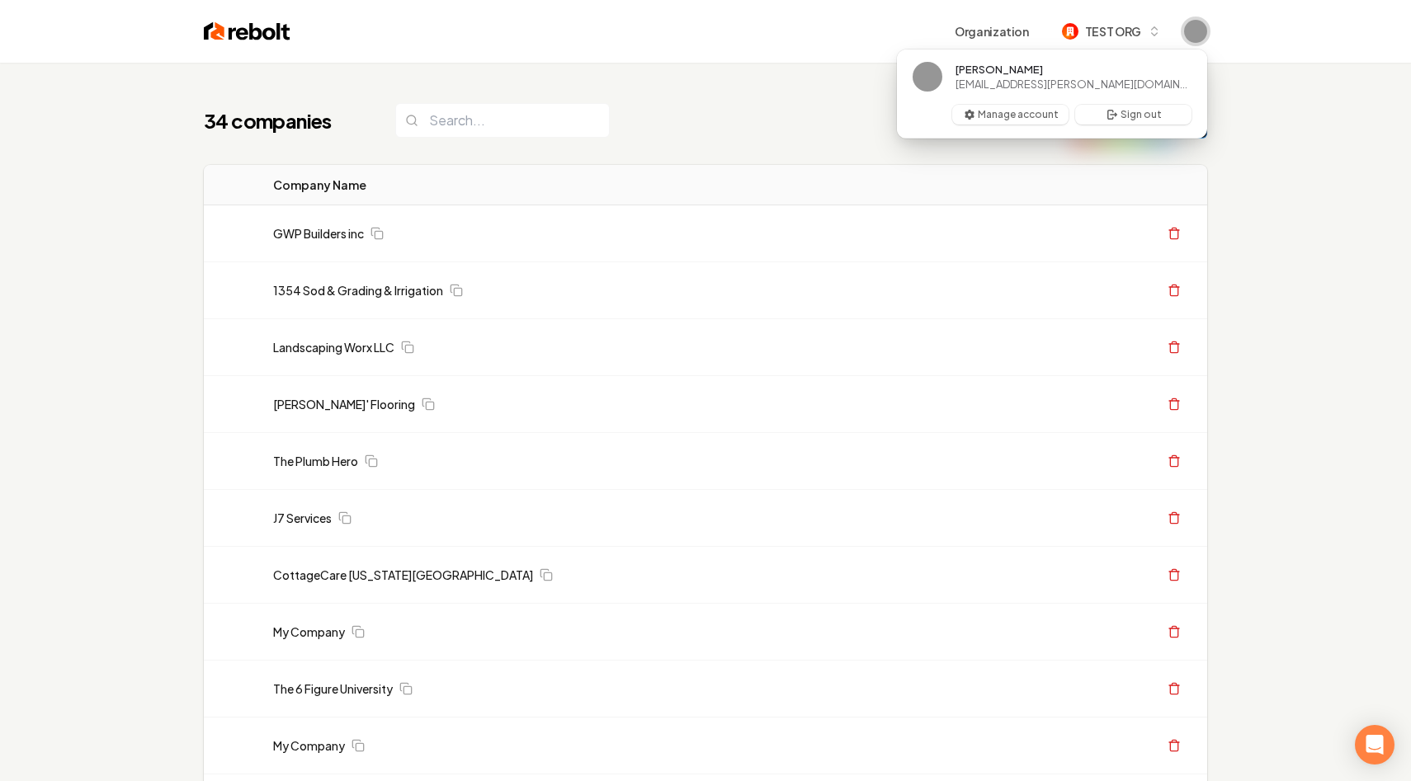
click at [1191, 33] on img "Close user button" at bounding box center [1195, 31] width 23 height 23
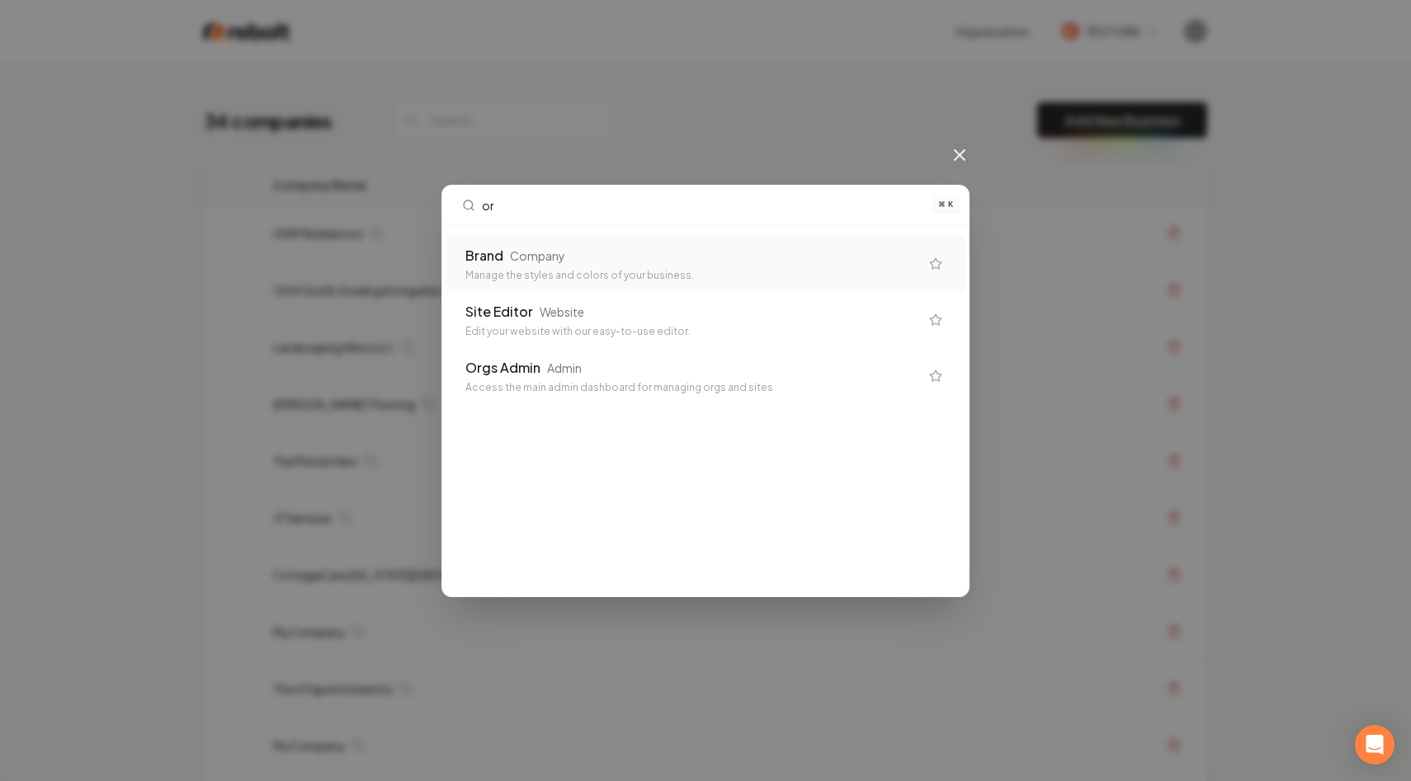
type input "org"
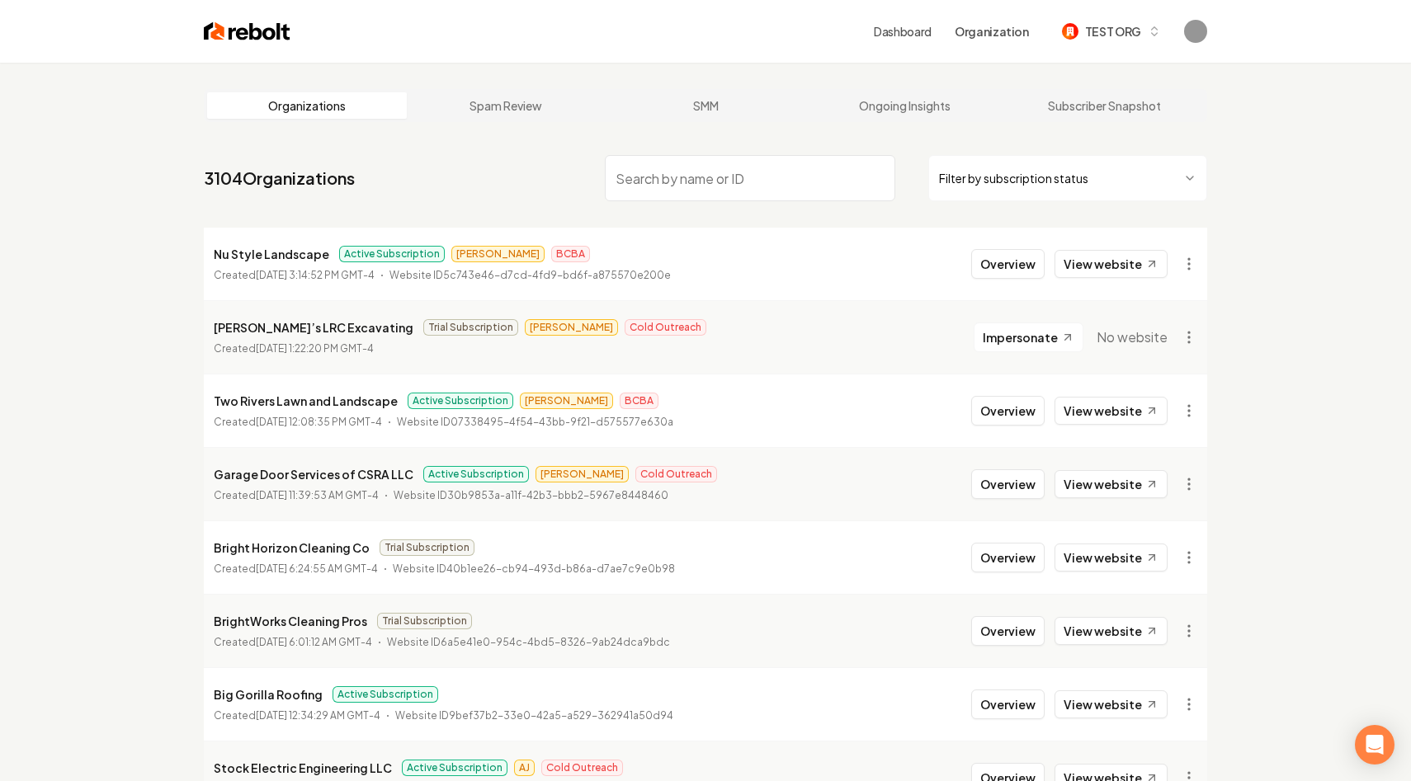
click at [699, 176] on input "search" at bounding box center [750, 178] width 290 height 46
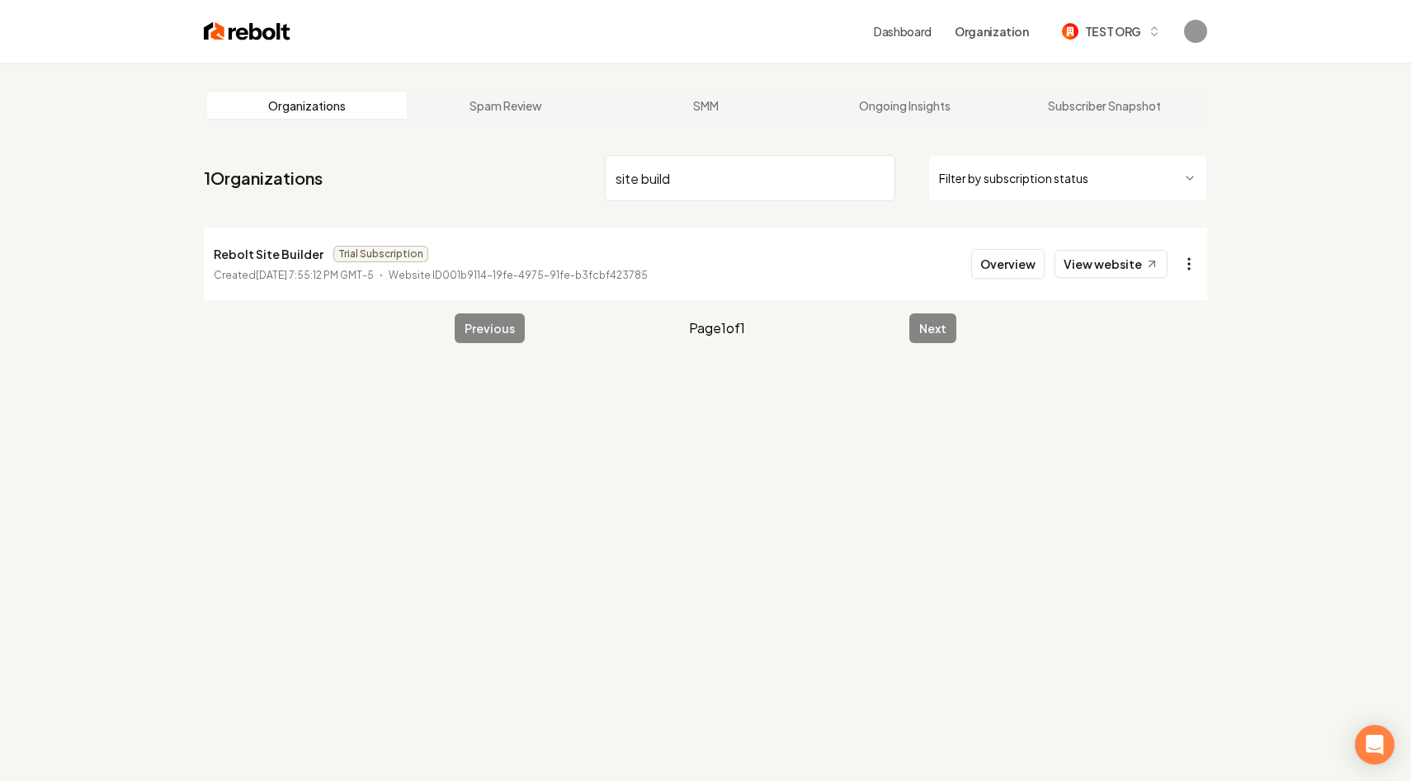
type input "site build"
click at [1182, 257] on html "Dashboard Organization TEST ORG Organizations Spam Review SMM Ongoing Insights …" at bounding box center [705, 390] width 1411 height 781
click at [1125, 356] on div "Join Org" at bounding box center [1149, 354] width 105 height 26
click at [1087, 365] on main "Organizations Spam Review SMM Ongoing Insights Subscriber Snapshot 1 Organizati…" at bounding box center [705, 216] width 1056 height 307
click at [1089, 20] on button "TEST ORG" at bounding box center [1111, 32] width 119 height 30
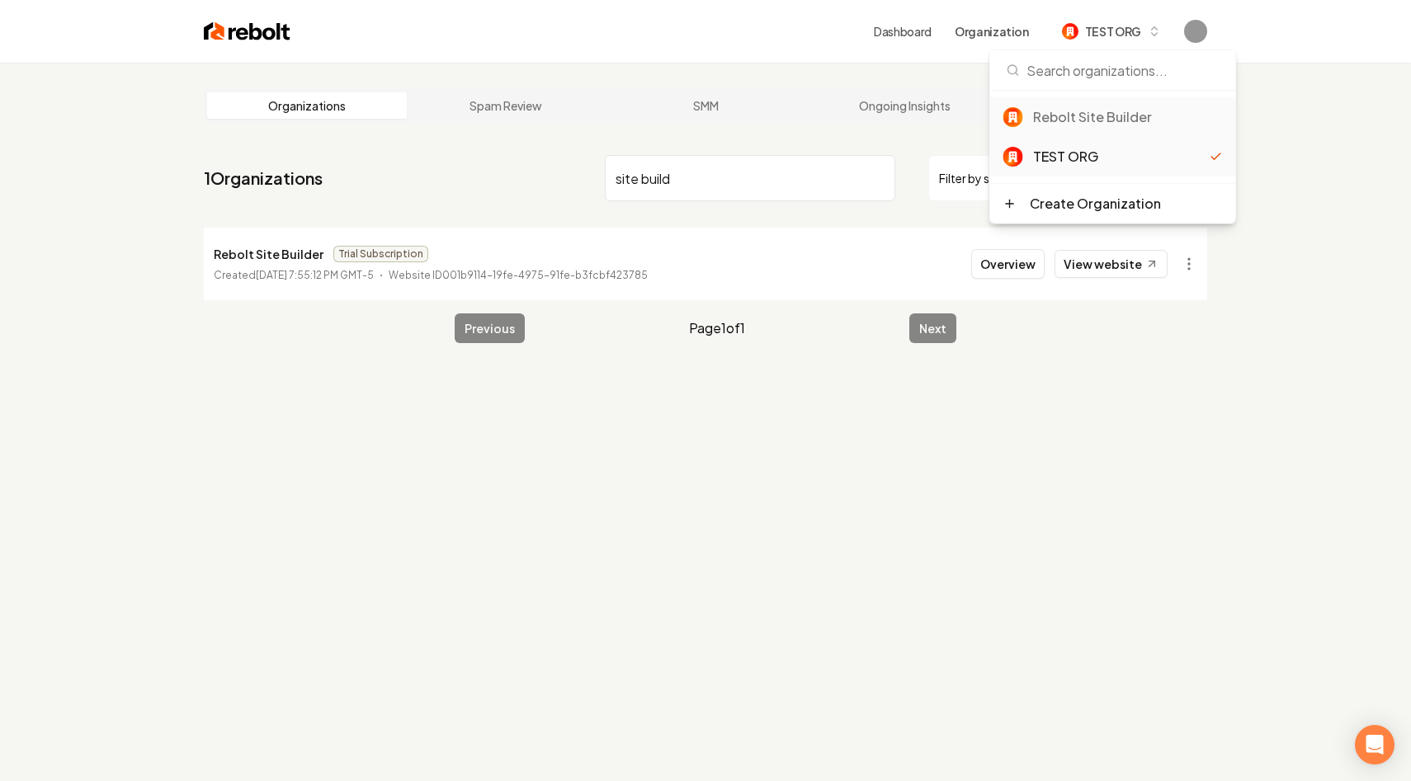
click at [1085, 121] on div "Rebolt Site Builder" at bounding box center [1128, 117] width 190 height 20
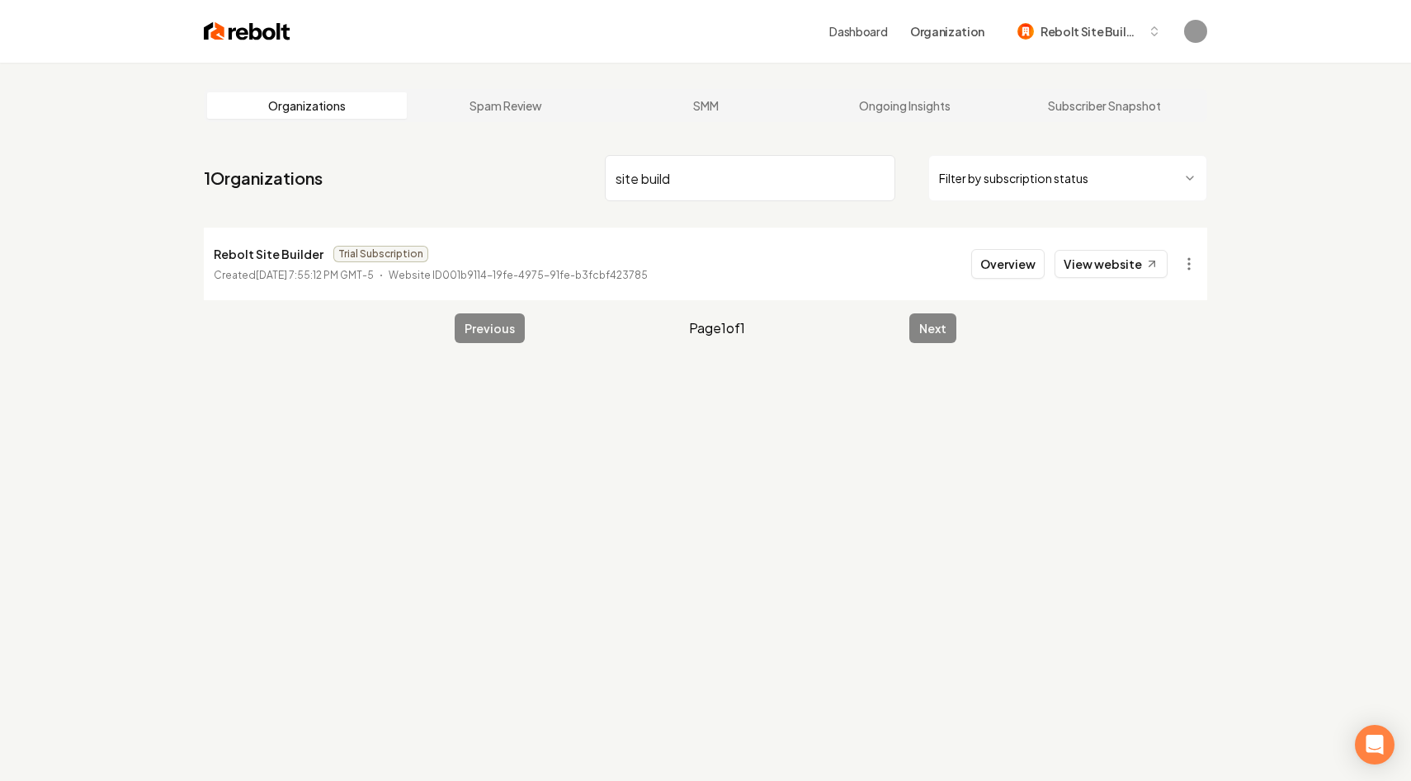
click at [510, 418] on div "Organizations Spam Review SMM Ongoing Insights Subscriber Snapshot 1 Organizati…" at bounding box center [705, 453] width 1411 height 781
click at [938, 31] on button "Organization" at bounding box center [947, 32] width 94 height 30
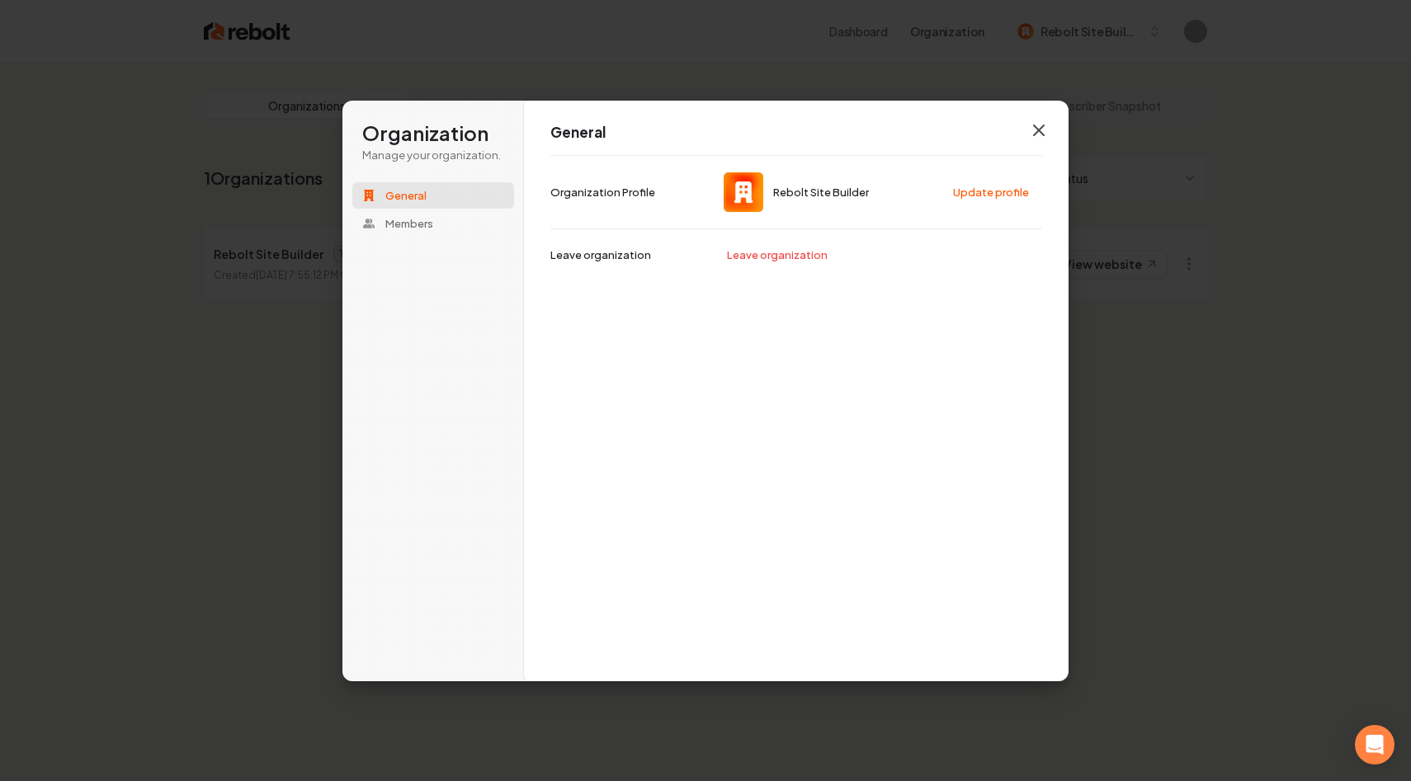
click at [1040, 132] on icon "button" at bounding box center [1039, 130] width 10 height 10
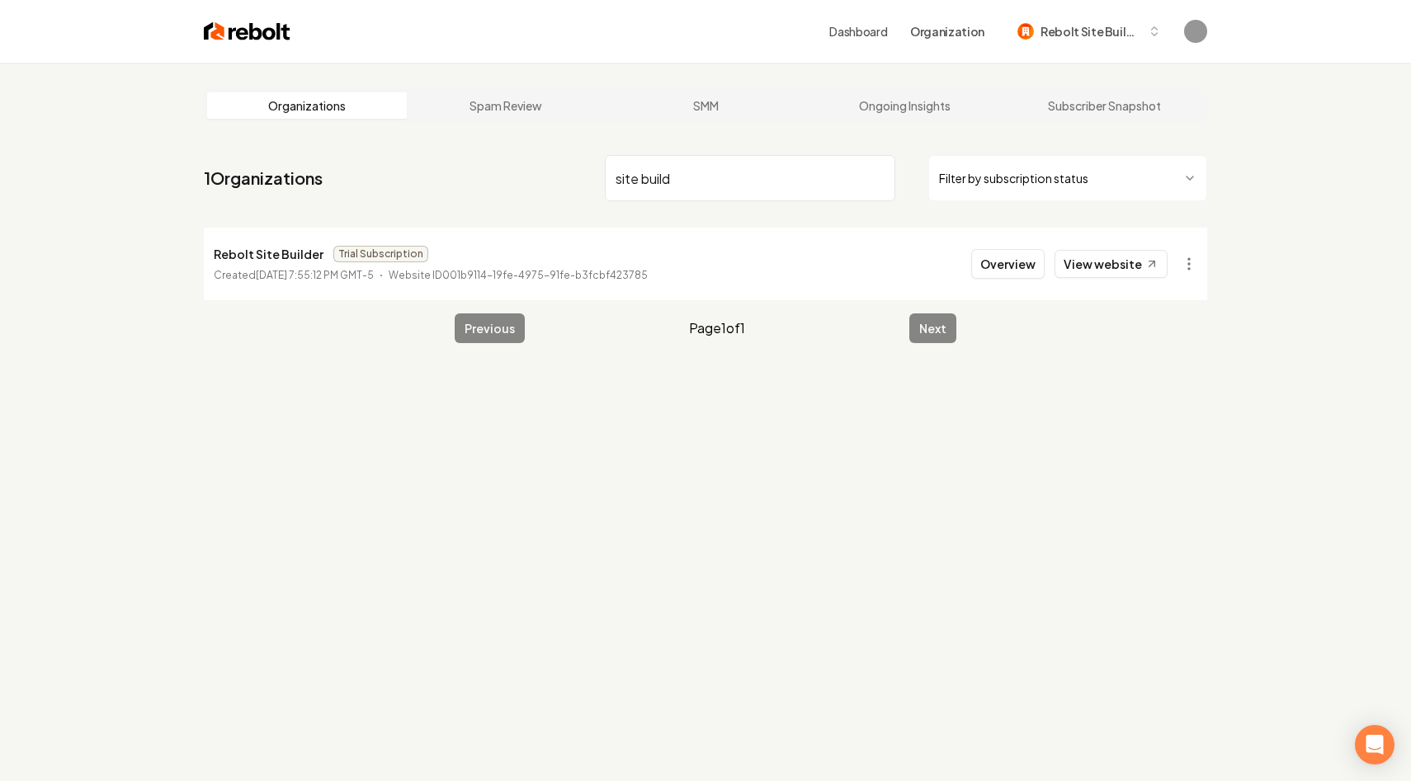
click at [858, 20] on div "Dashboard Organization Rebolt Site Builder" at bounding box center [1000, 32] width 342 height 30
click at [847, 31] on link "Dashboard" at bounding box center [858, 31] width 58 height 17
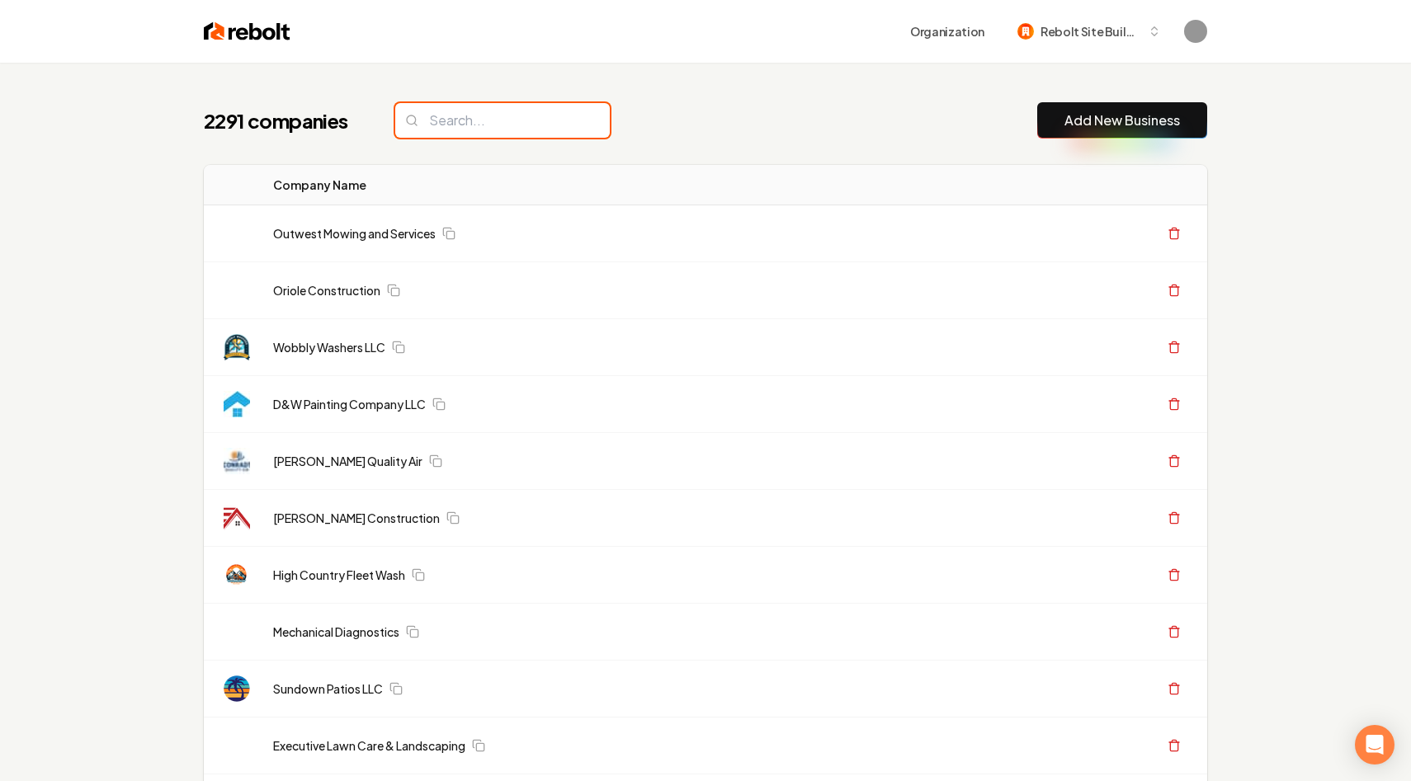
click at [488, 125] on input "search" at bounding box center [502, 120] width 215 height 35
click at [1126, 138] on button "Add New Business" at bounding box center [1122, 120] width 170 height 36
click at [1097, 112] on link "Add New Business" at bounding box center [1122, 121] width 116 height 20
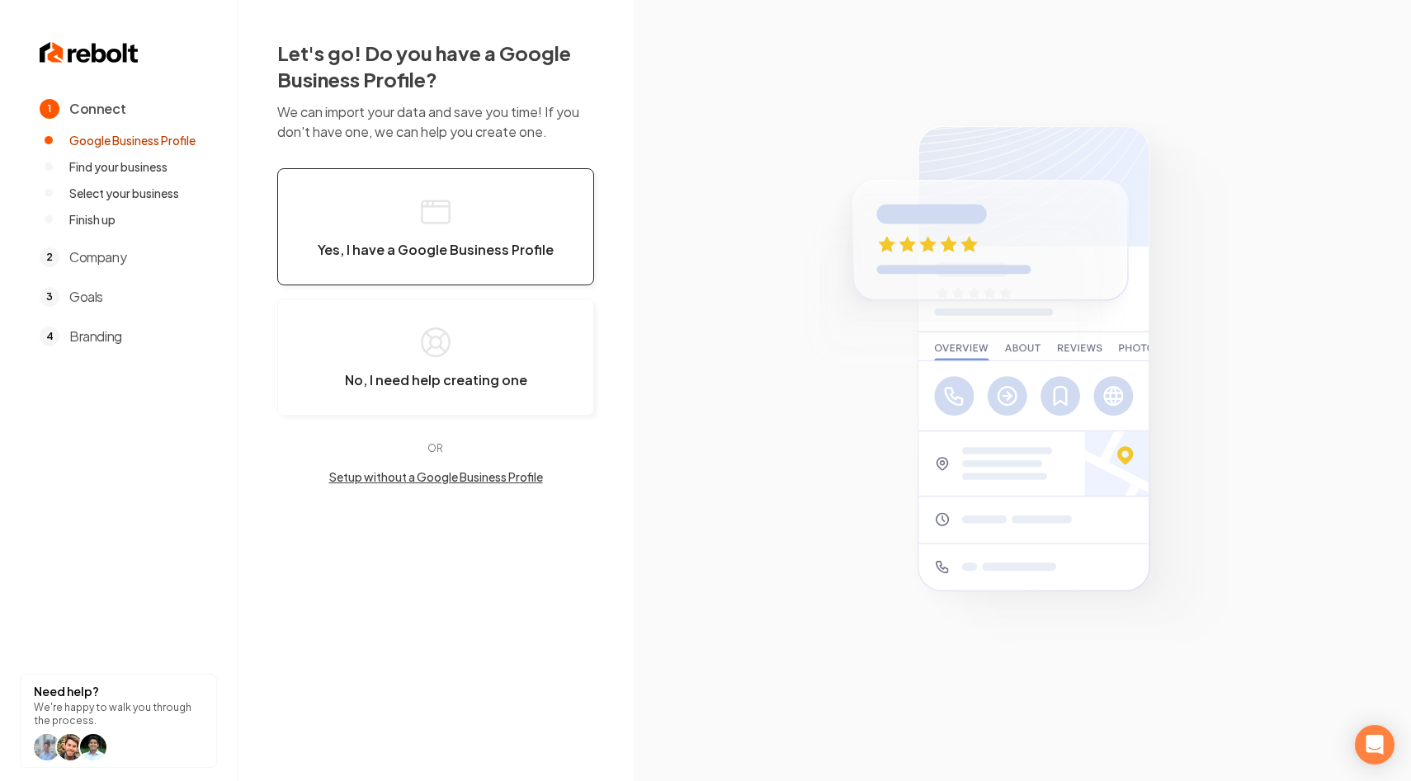
click at [408, 229] on button "Yes, I have a Google Business Profile" at bounding box center [435, 226] width 317 height 117
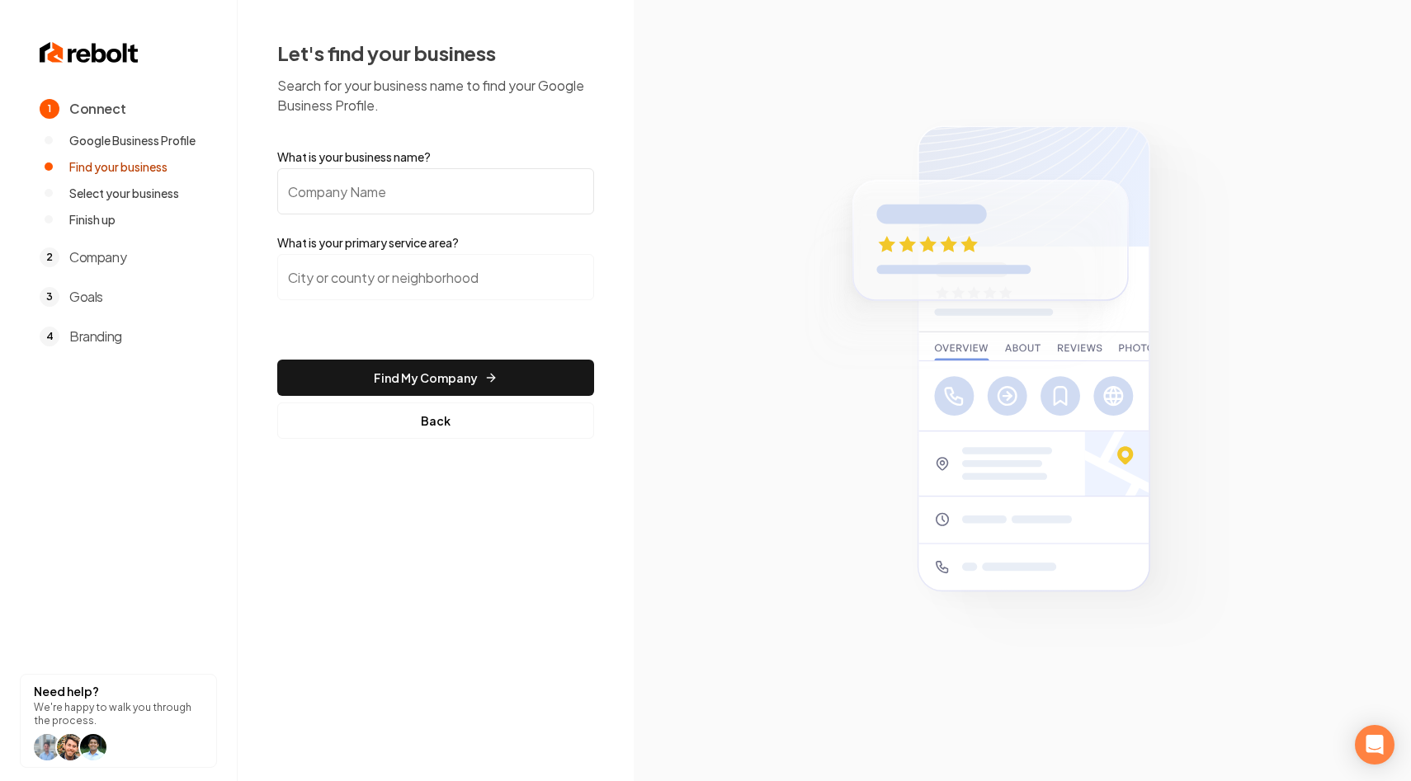
click at [321, 194] on input "What is your business name?" at bounding box center [435, 191] width 317 height 46
paste input "Two Nicks Electric"
type input "Two Nicks Electric"
click at [350, 267] on input "search" at bounding box center [435, 277] width 317 height 46
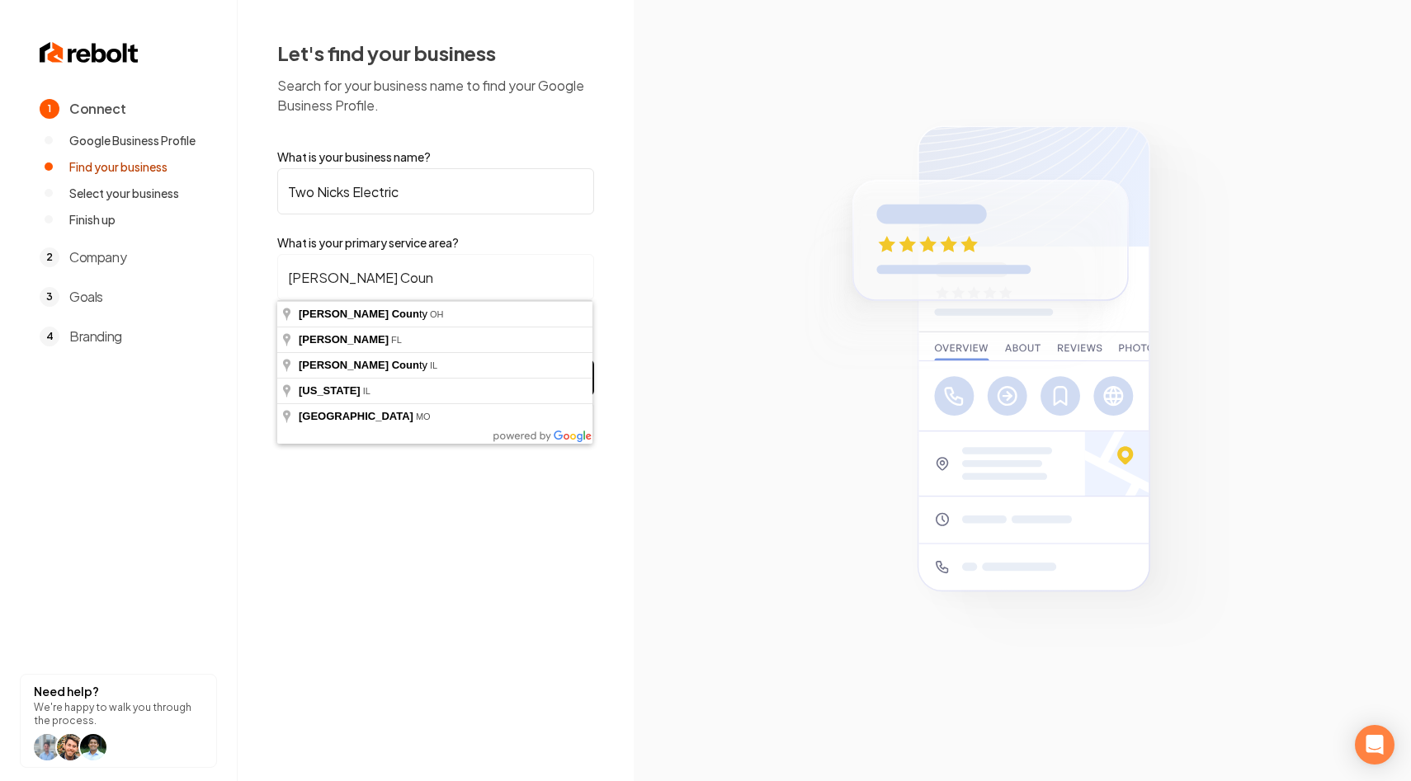
type input "[GEOGRAPHIC_DATA], [GEOGRAPHIC_DATA]"
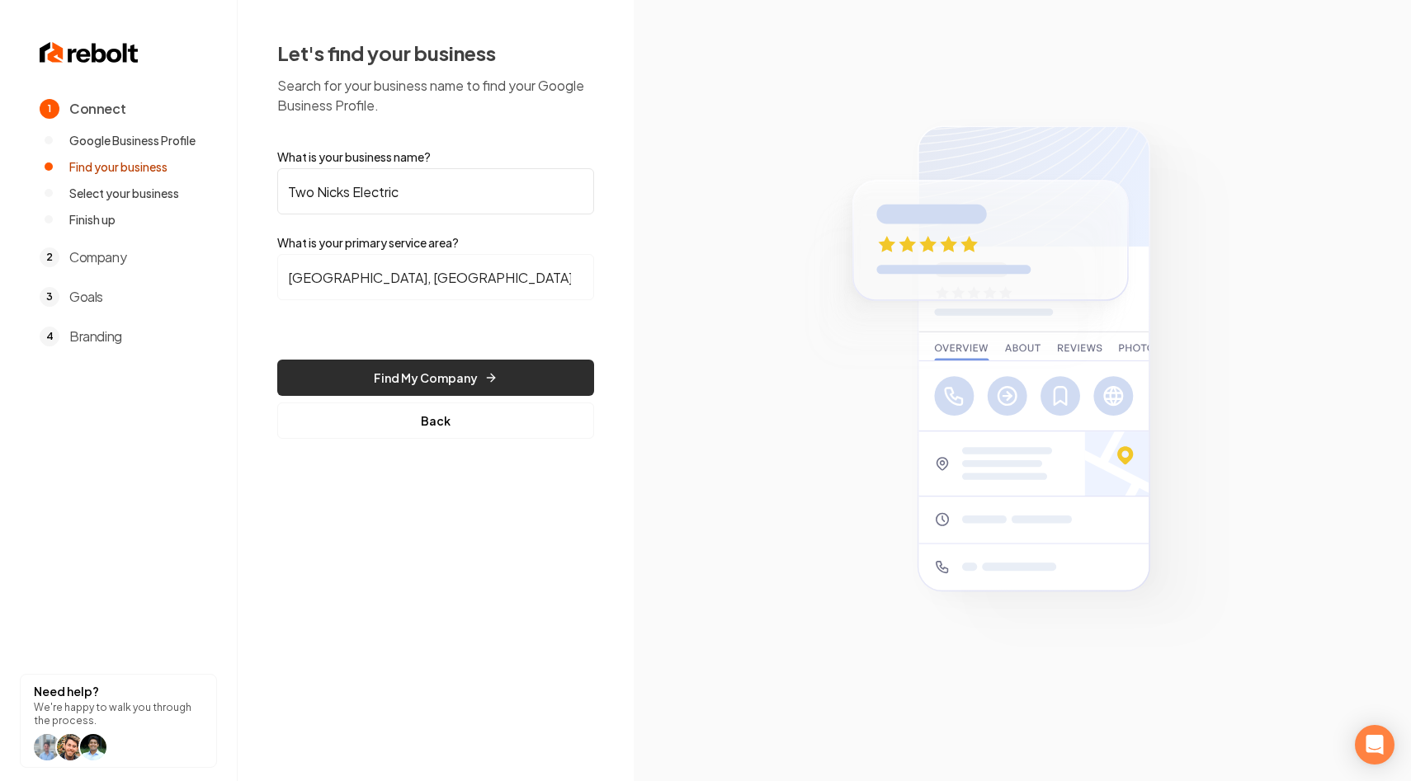
click at [432, 378] on button "Find My Company" at bounding box center [435, 378] width 317 height 36
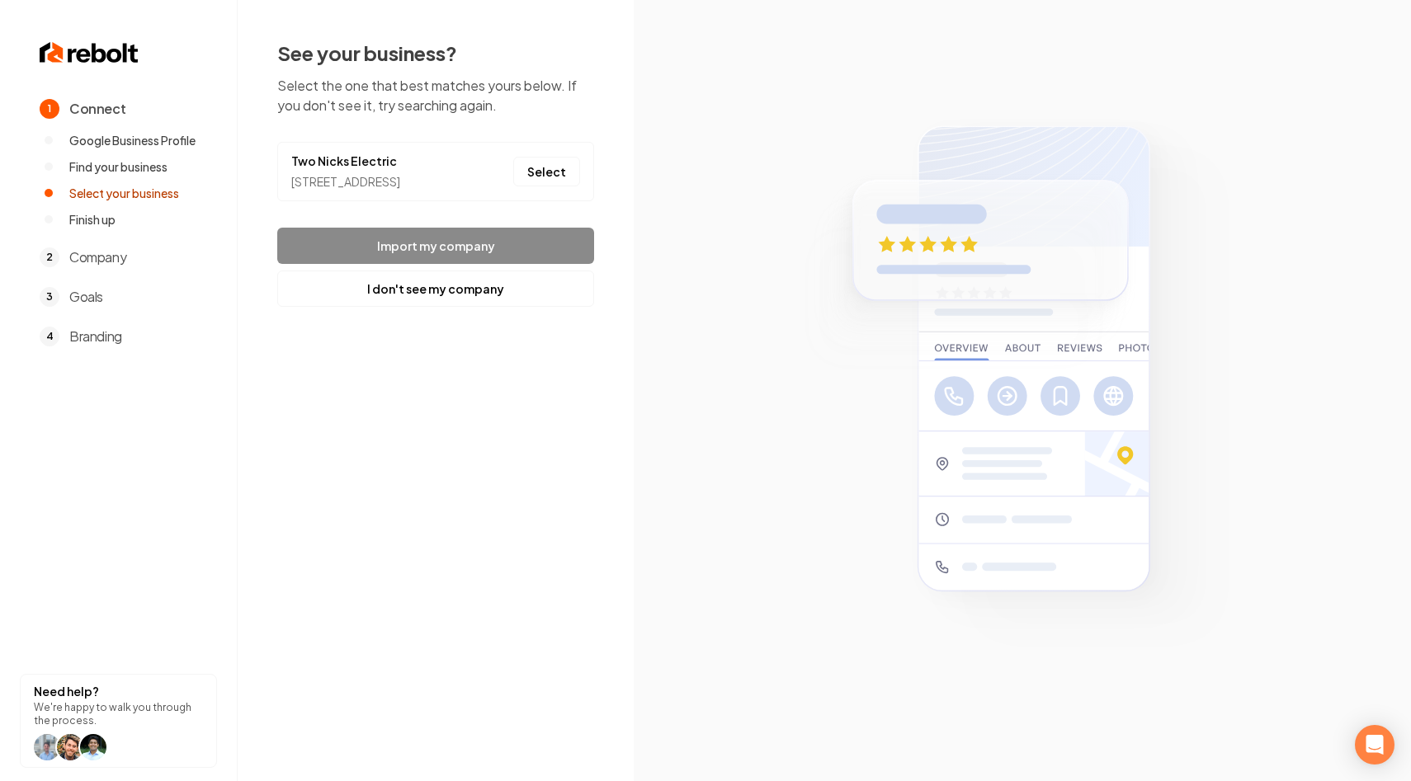
click at [439, 248] on footer "Import my company I don't see my company" at bounding box center [435, 267] width 317 height 79
click at [430, 269] on footer "Import my company I don't see my company" at bounding box center [435, 267] width 317 height 79
click at [554, 174] on button "Select" at bounding box center [546, 172] width 67 height 30
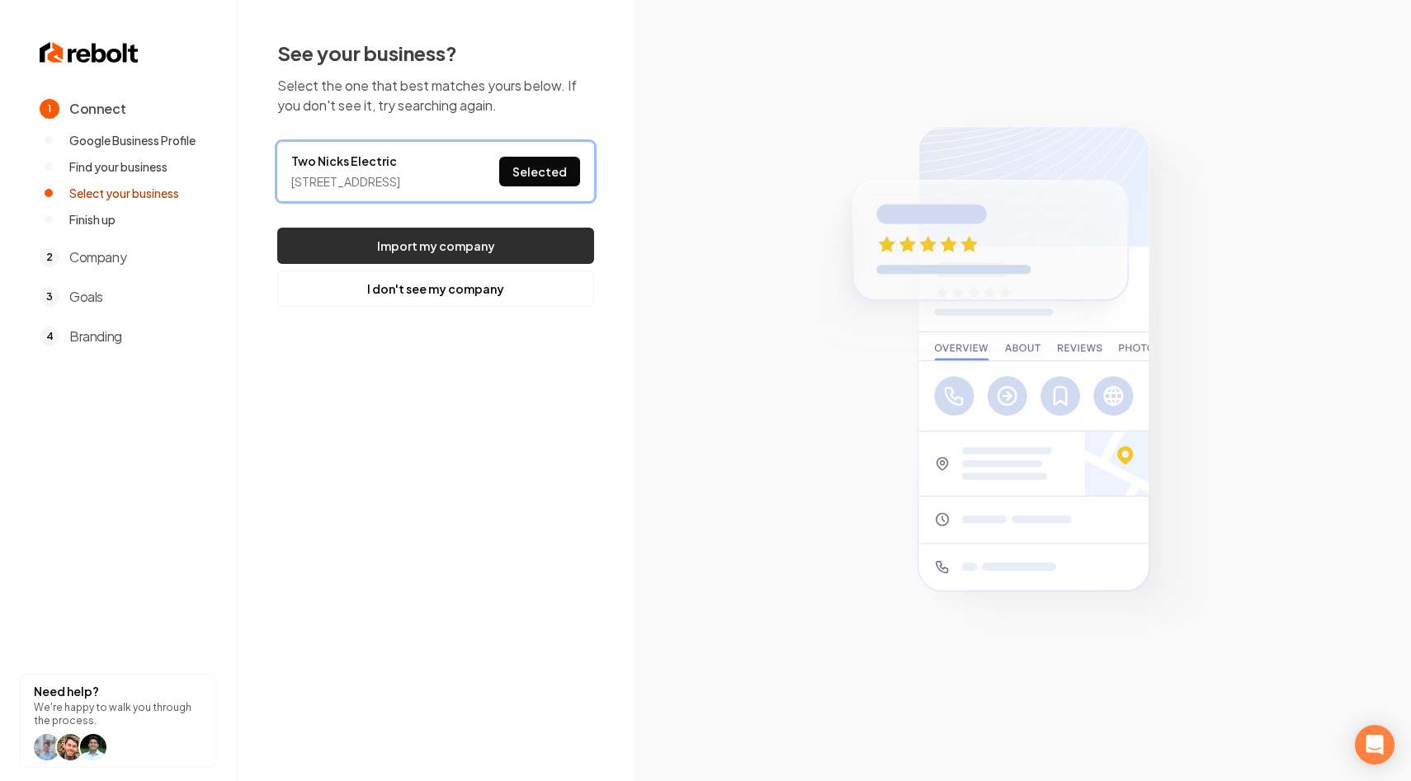
click at [455, 259] on button "Import my company" at bounding box center [435, 246] width 317 height 36
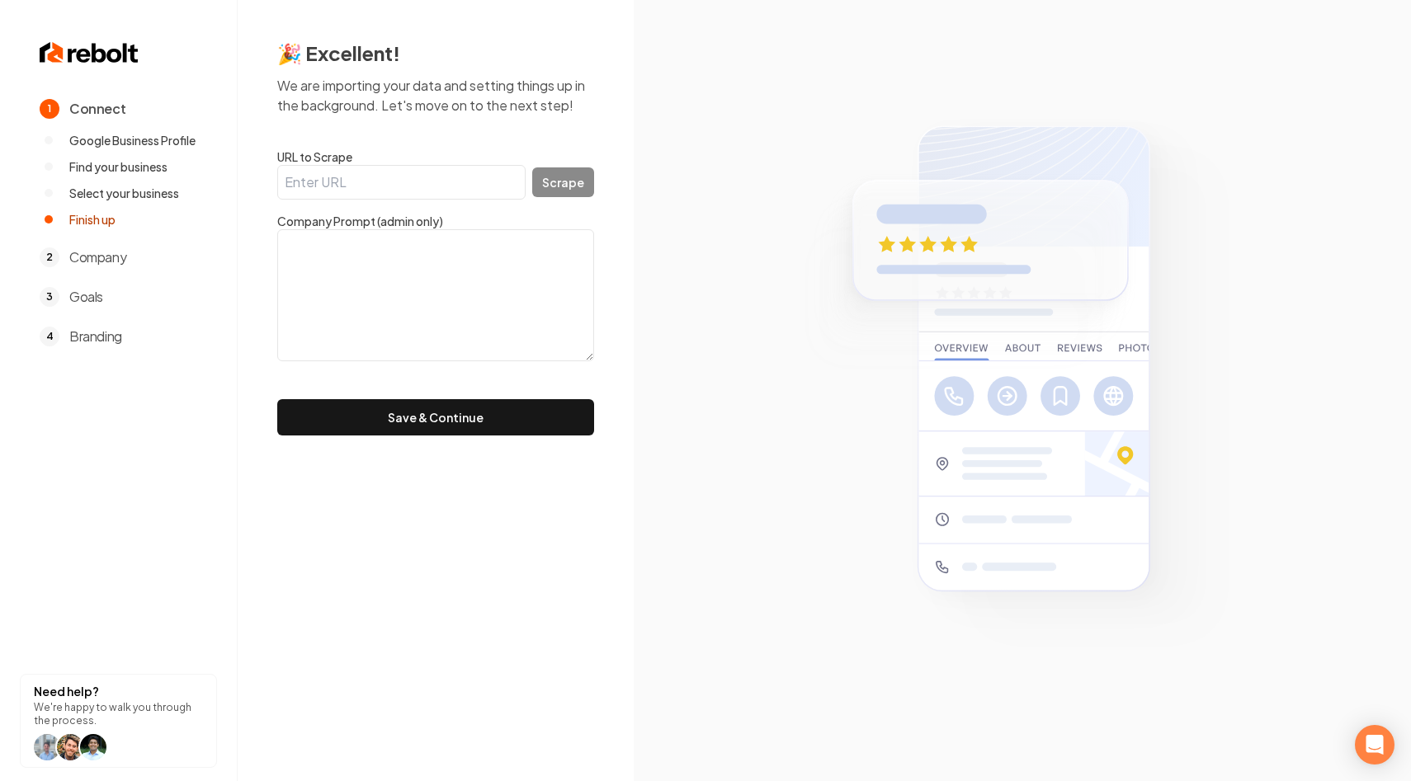
click at [392, 180] on input "URL to Scrape" at bounding box center [401, 182] width 248 height 35
paste input "[URL][DOMAIN_NAME]"
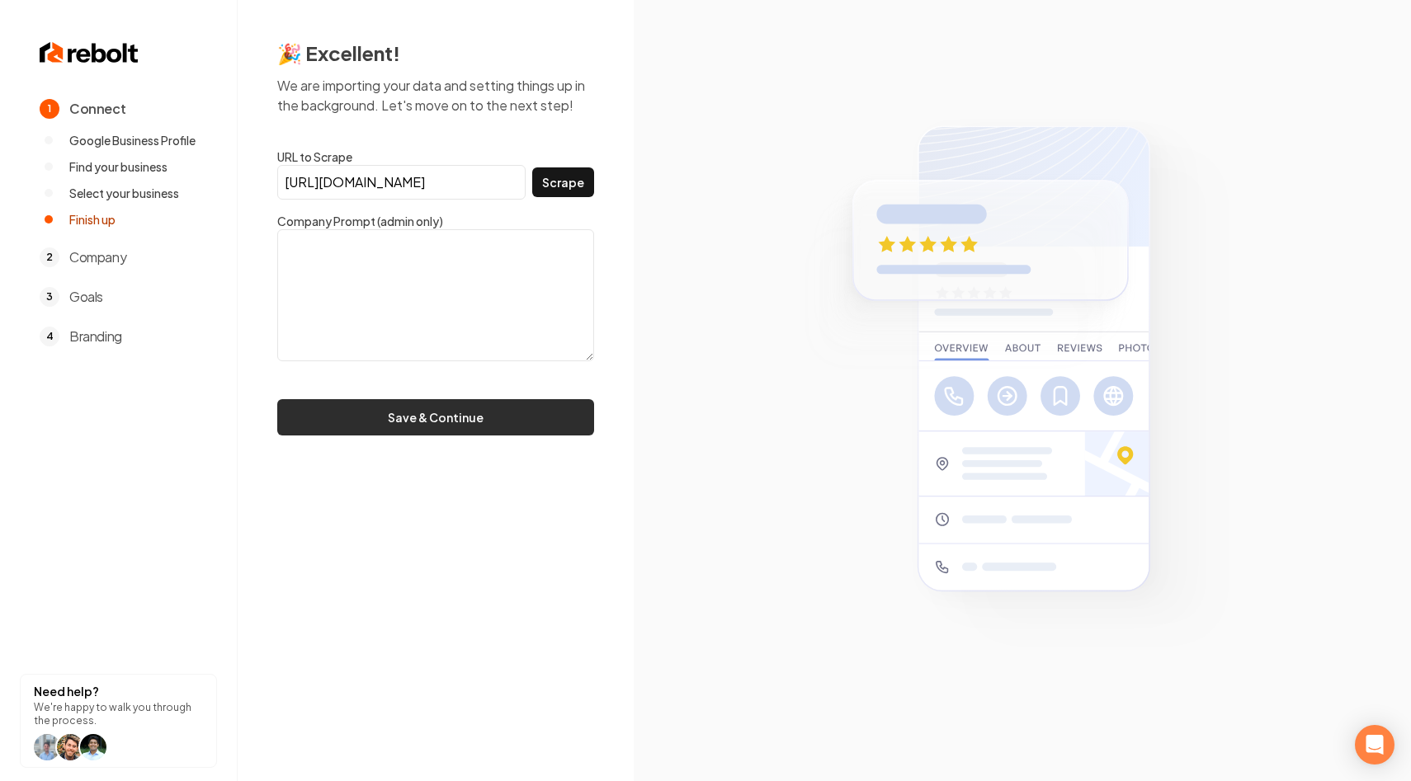
type input "[URL][DOMAIN_NAME]"
click at [389, 418] on button "Save & Continue" at bounding box center [435, 417] width 317 height 36
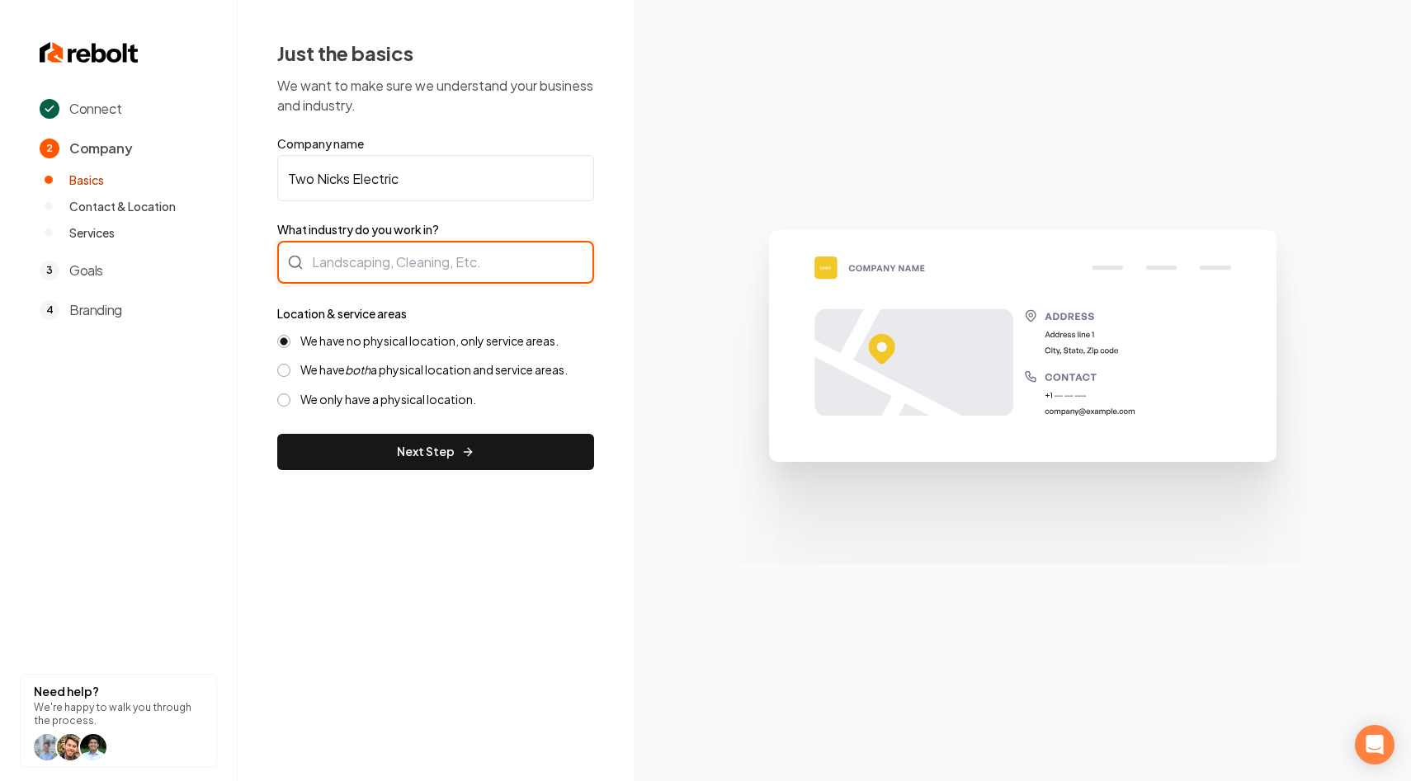
click at [412, 264] on div at bounding box center [435, 262] width 317 height 43
type input "Electrician"
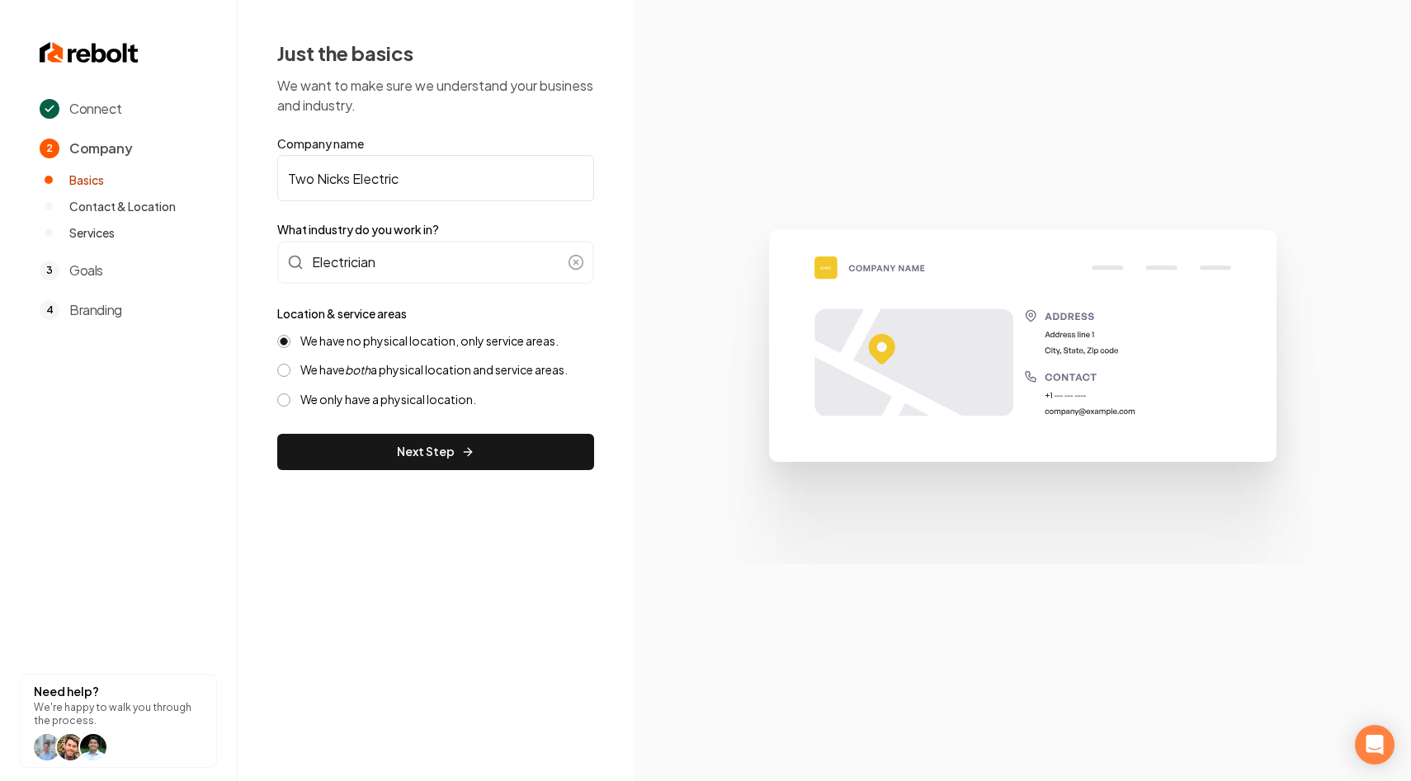
click at [382, 369] on label "We have both a physical location and service areas." at bounding box center [433, 370] width 267 height 16
click at [290, 369] on button "We have both a physical location and service areas." at bounding box center [283, 370] width 13 height 13
click at [409, 458] on button "Next Step" at bounding box center [435, 452] width 317 height 36
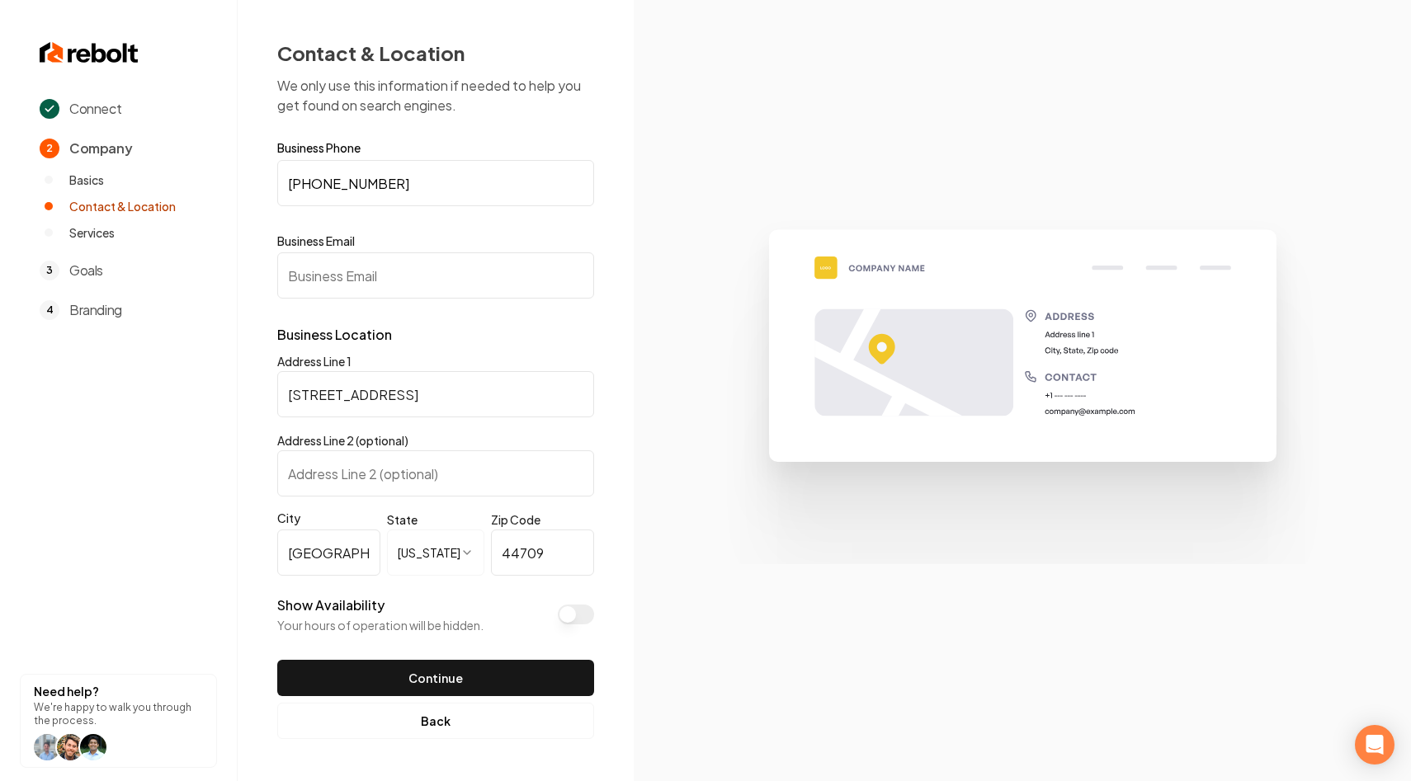
click at [421, 468] on input "Address Line 2 (optional)" at bounding box center [435, 474] width 317 height 46
type input "Unit B"
click at [570, 621] on button "Show Availability" at bounding box center [576, 615] width 36 height 20
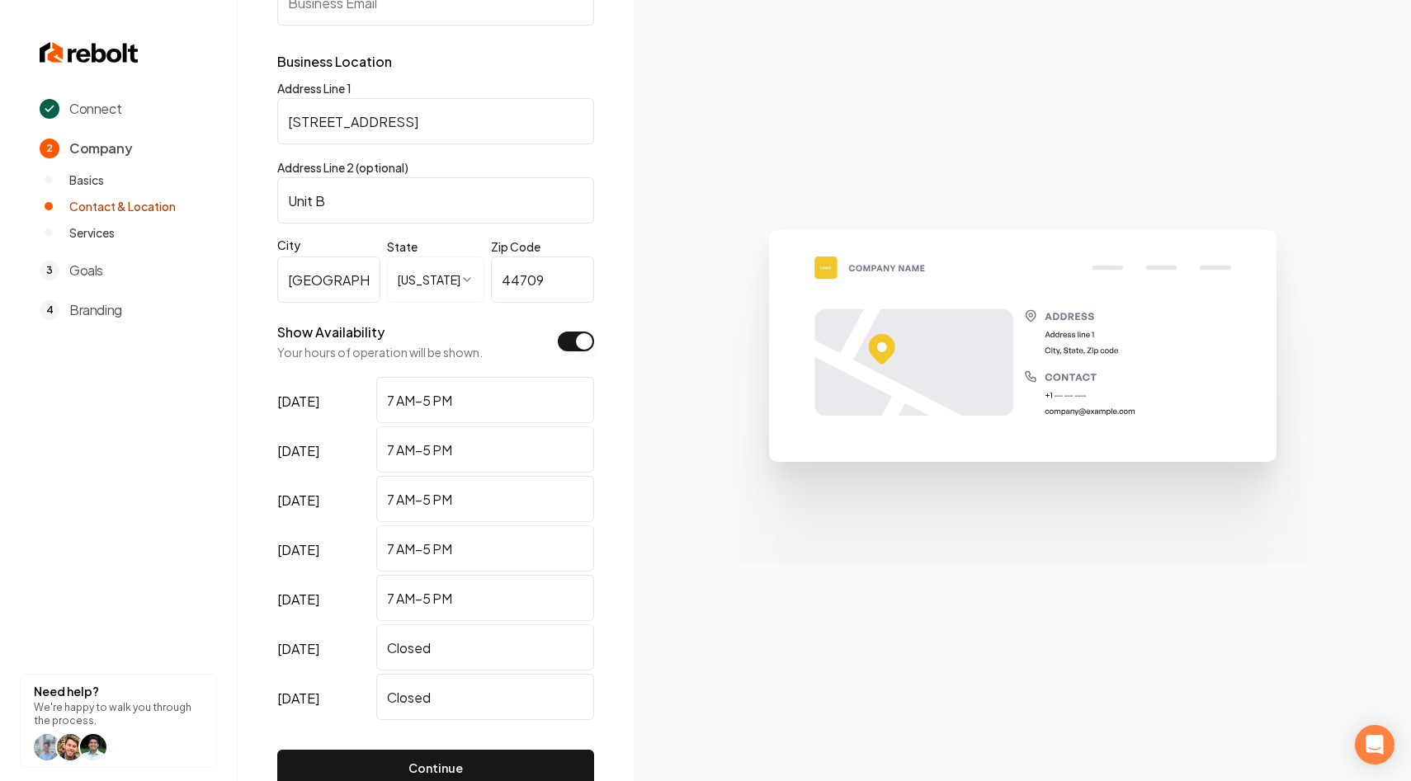
scroll to position [361, 0]
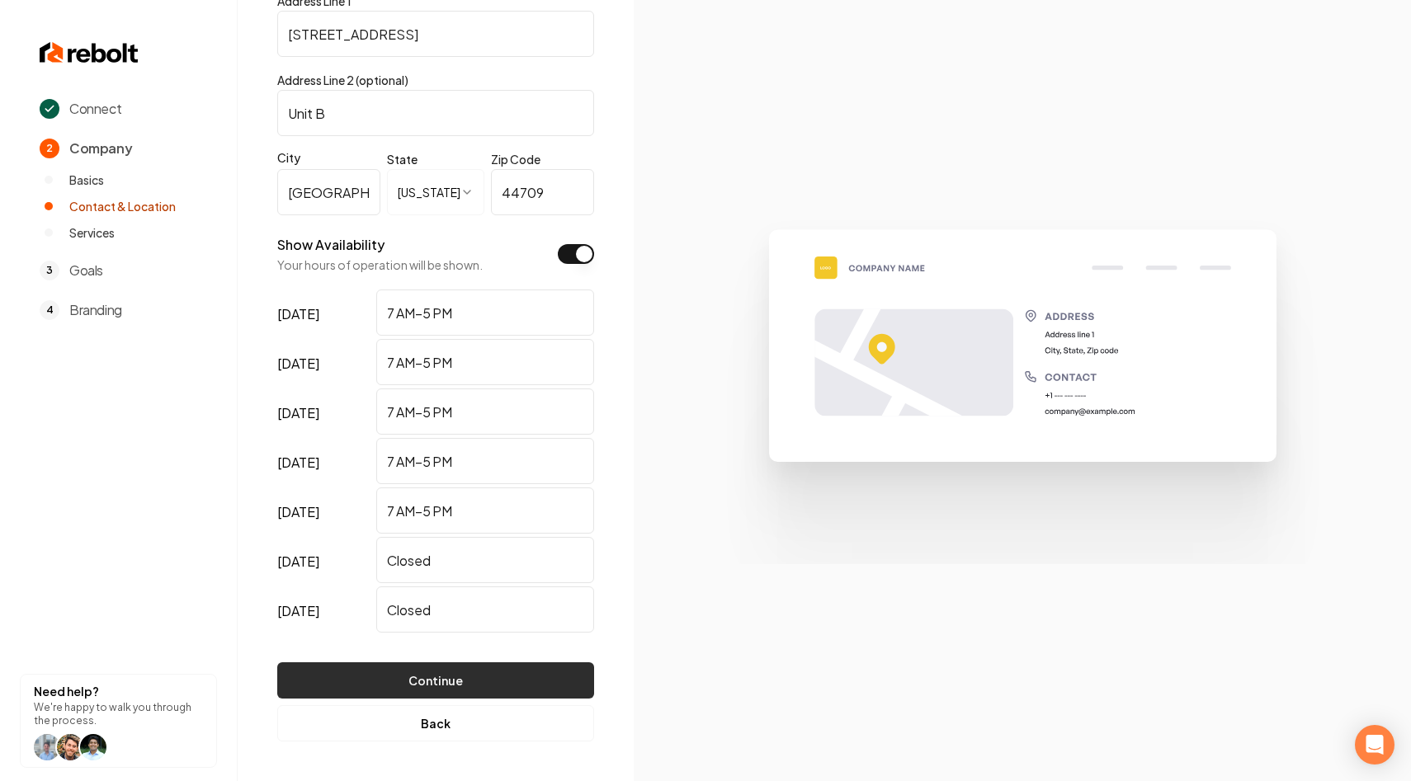
click at [443, 664] on button "Continue" at bounding box center [435, 681] width 317 height 36
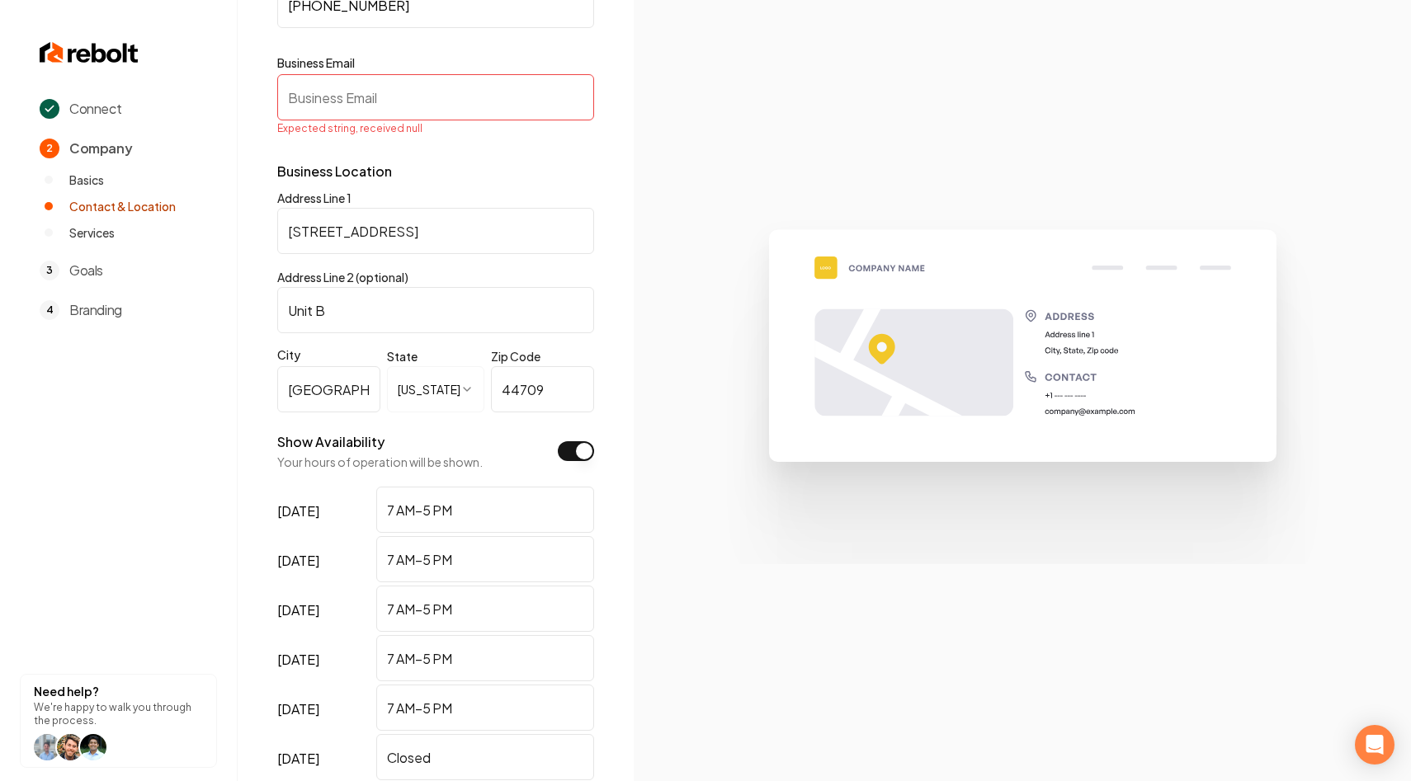
scroll to position [375, 0]
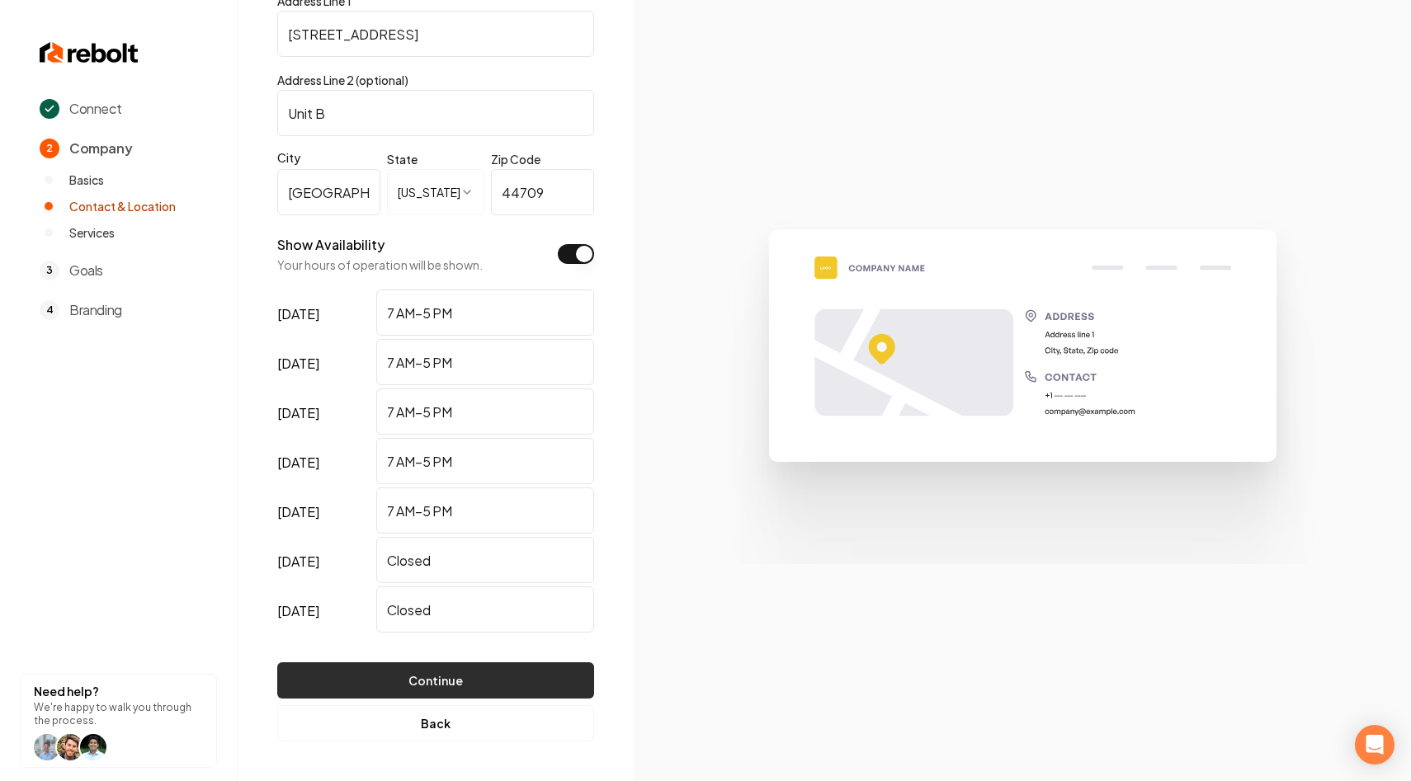
click at [356, 668] on button "Continue" at bounding box center [435, 681] width 317 height 36
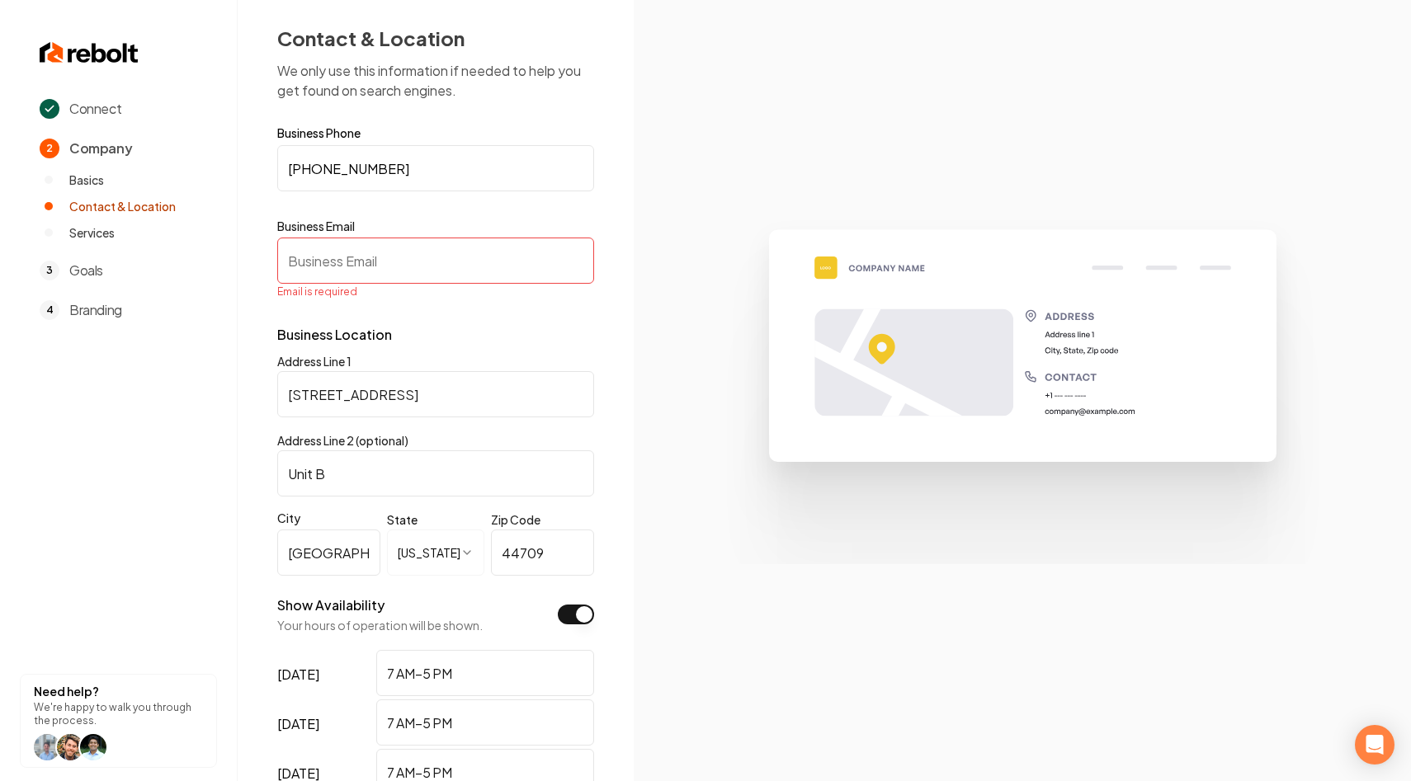
scroll to position [0, 0]
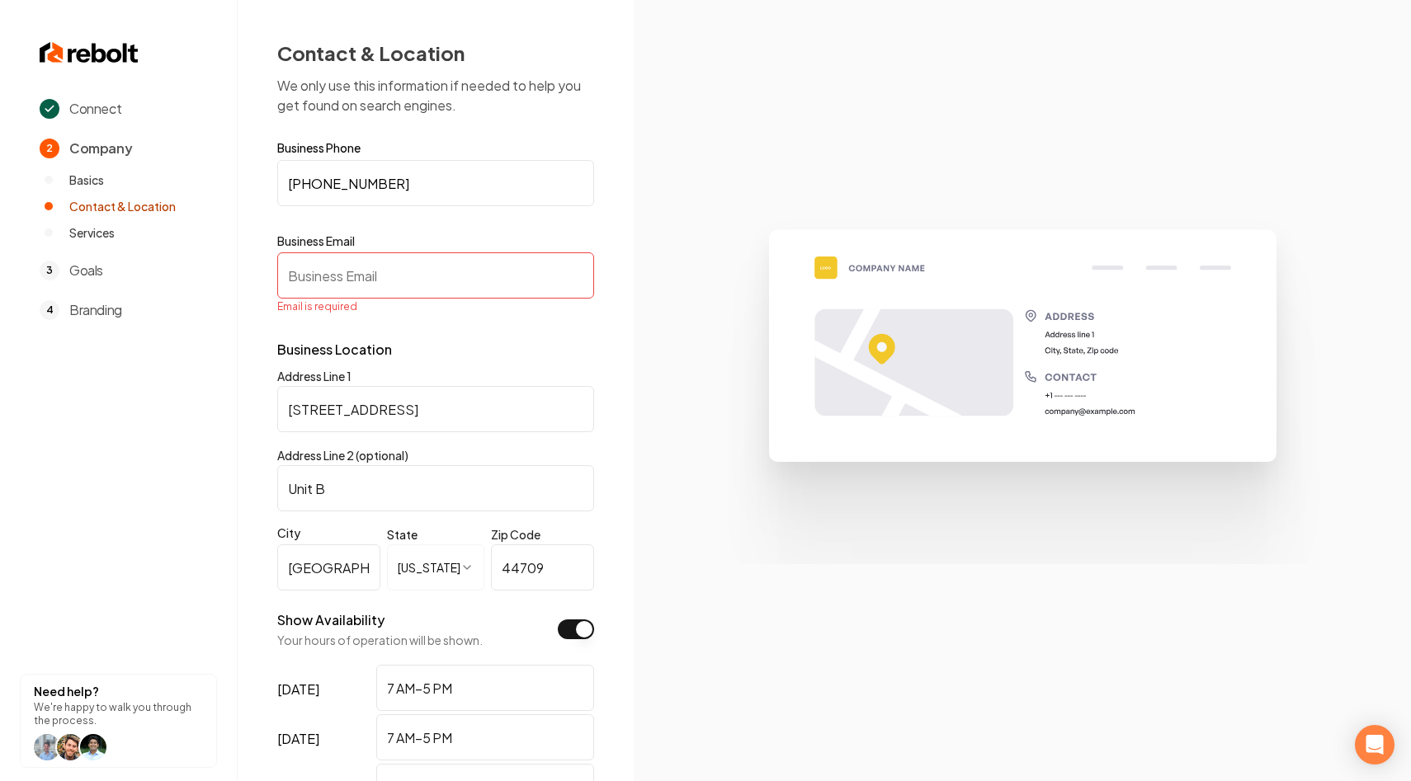
click at [672, 174] on section at bounding box center [1022, 390] width 777 height 781
click at [395, 271] on input "Business Email" at bounding box center [435, 275] width 317 height 46
paste input "[EMAIL_ADDRESS][DOMAIN_NAME]"
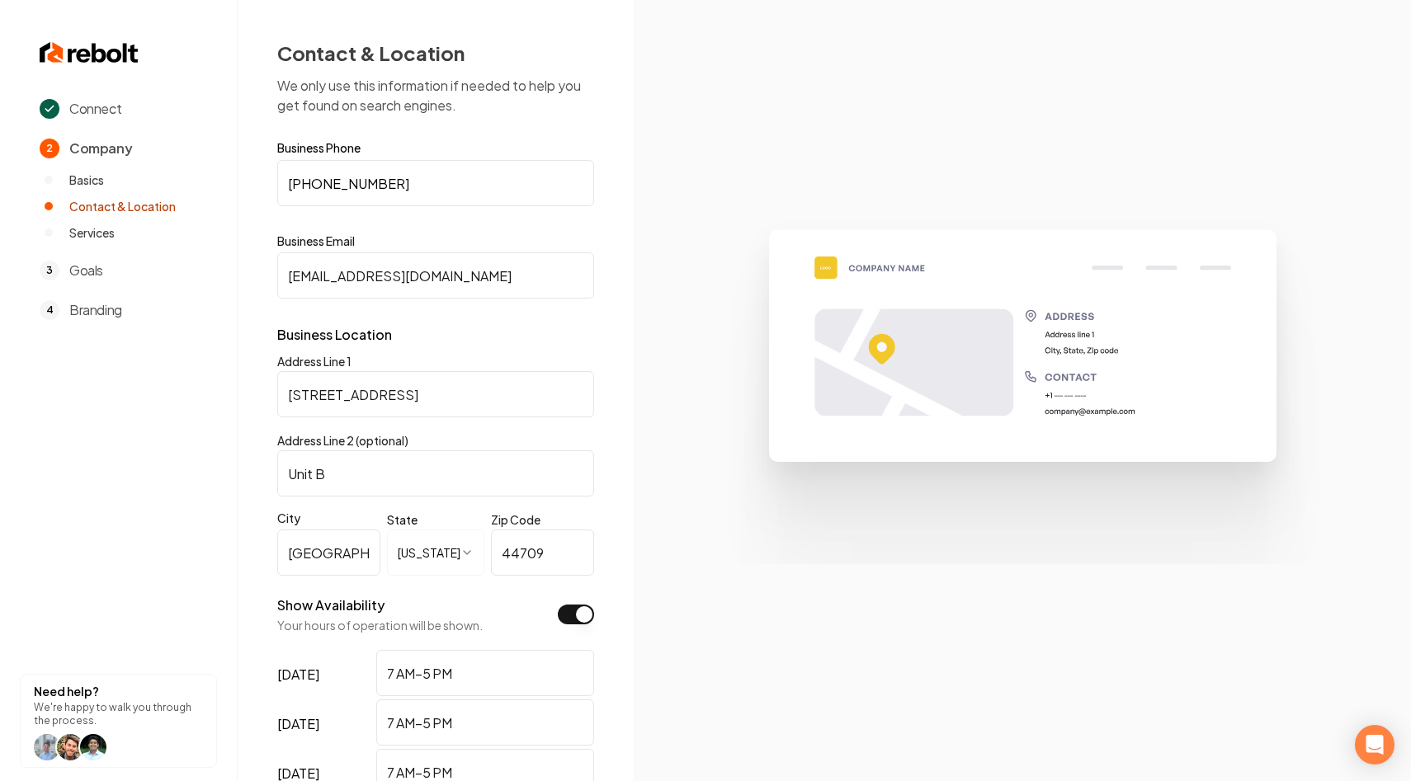
type input "[EMAIL_ADDRESS][DOMAIN_NAME]"
click at [612, 337] on div "**********" at bounding box center [436, 571] width 396 height 1142
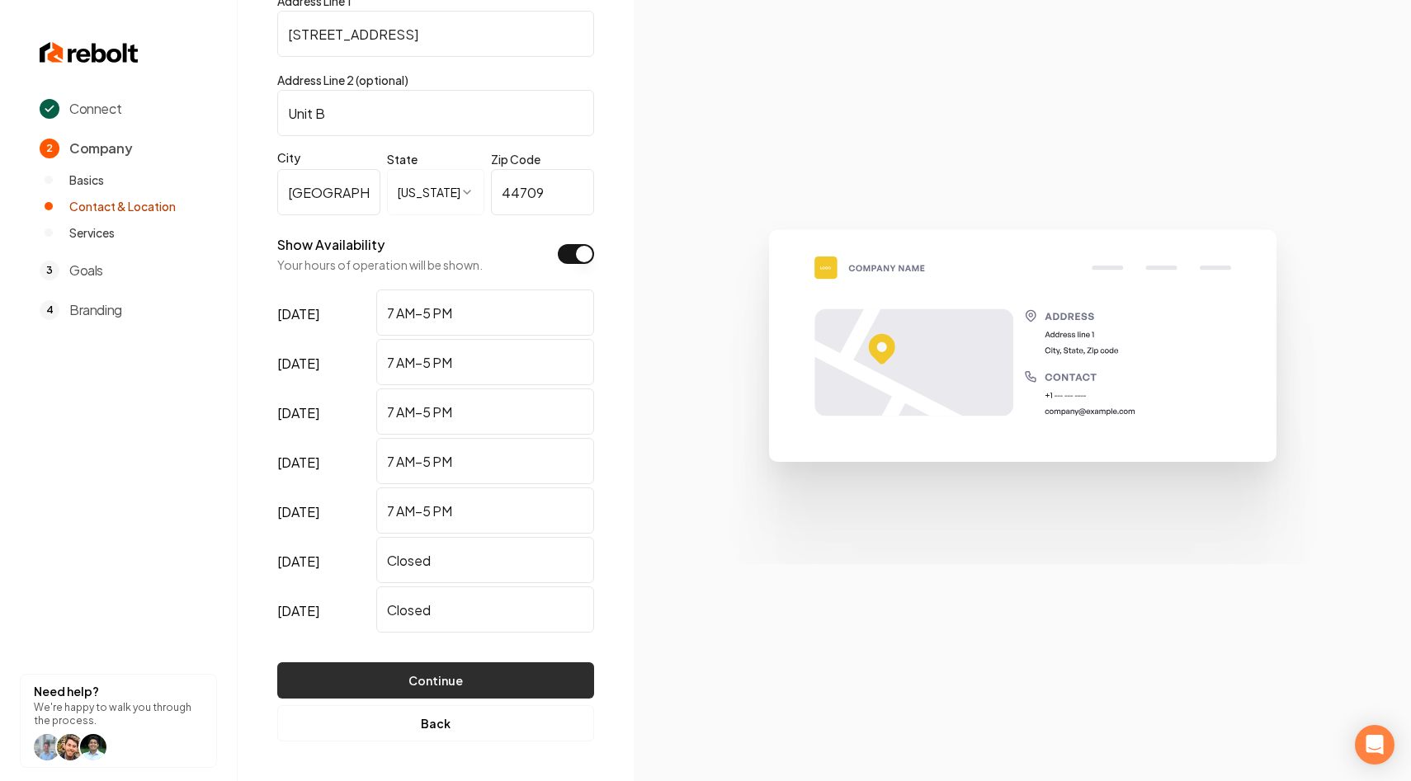
click at [444, 672] on button "Continue" at bounding box center [435, 681] width 317 height 36
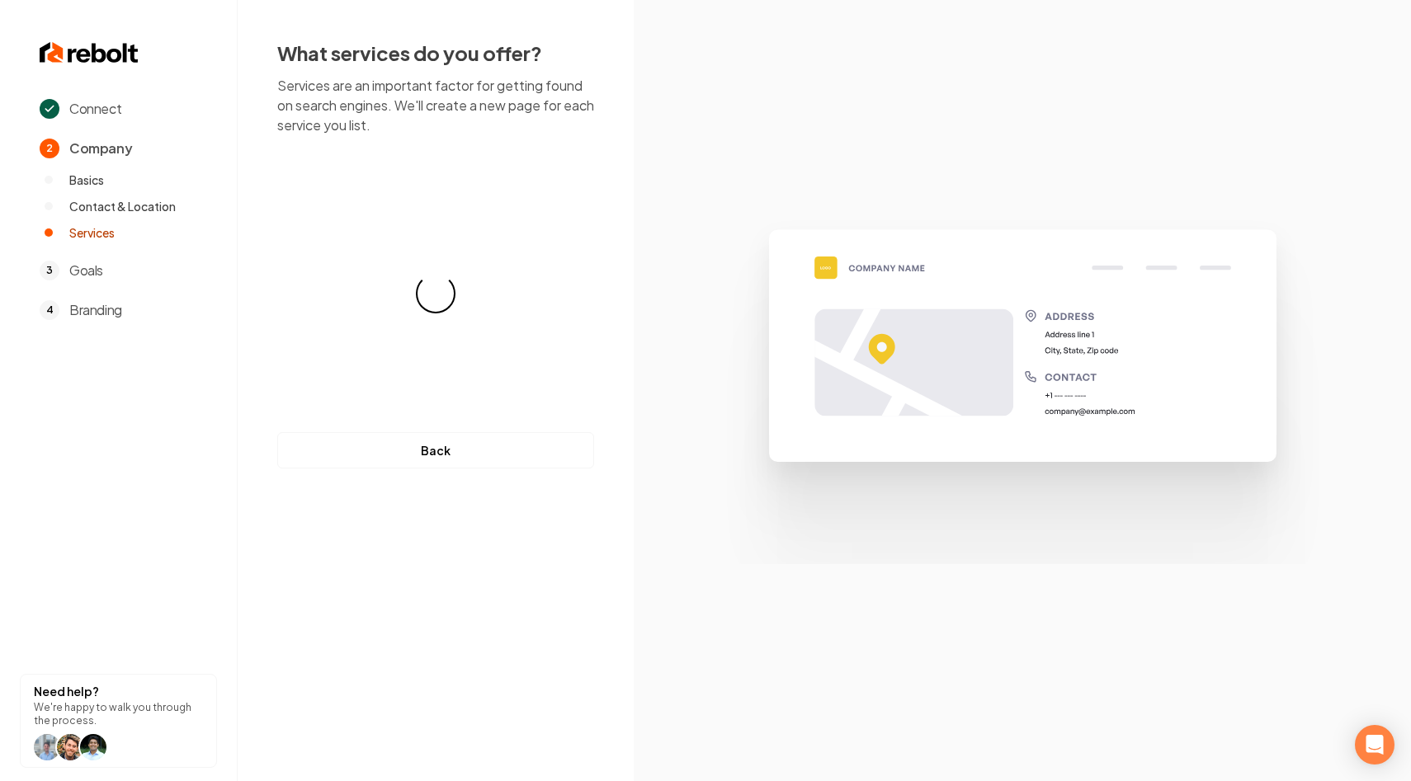
scroll to position [0, 0]
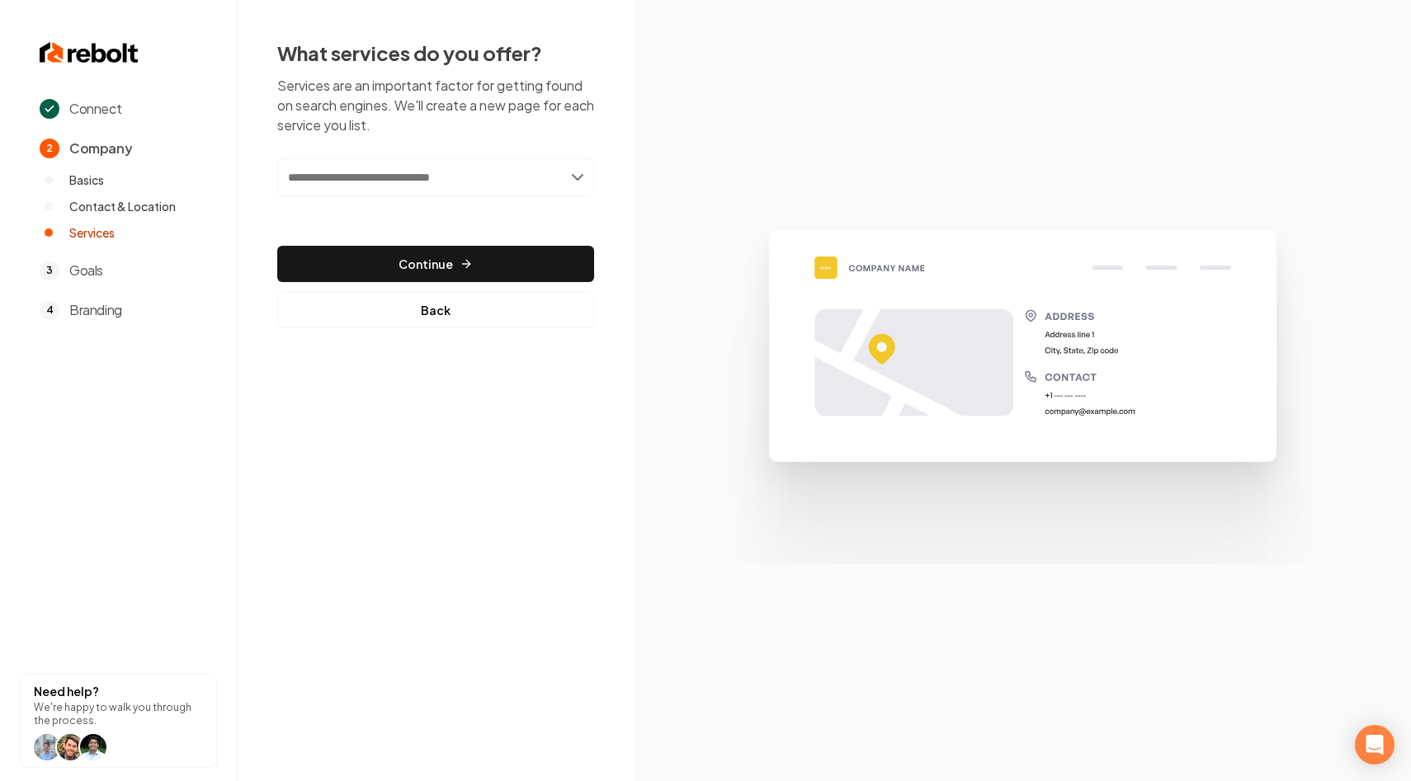
click at [479, 177] on input "text" at bounding box center [435, 177] width 317 height 38
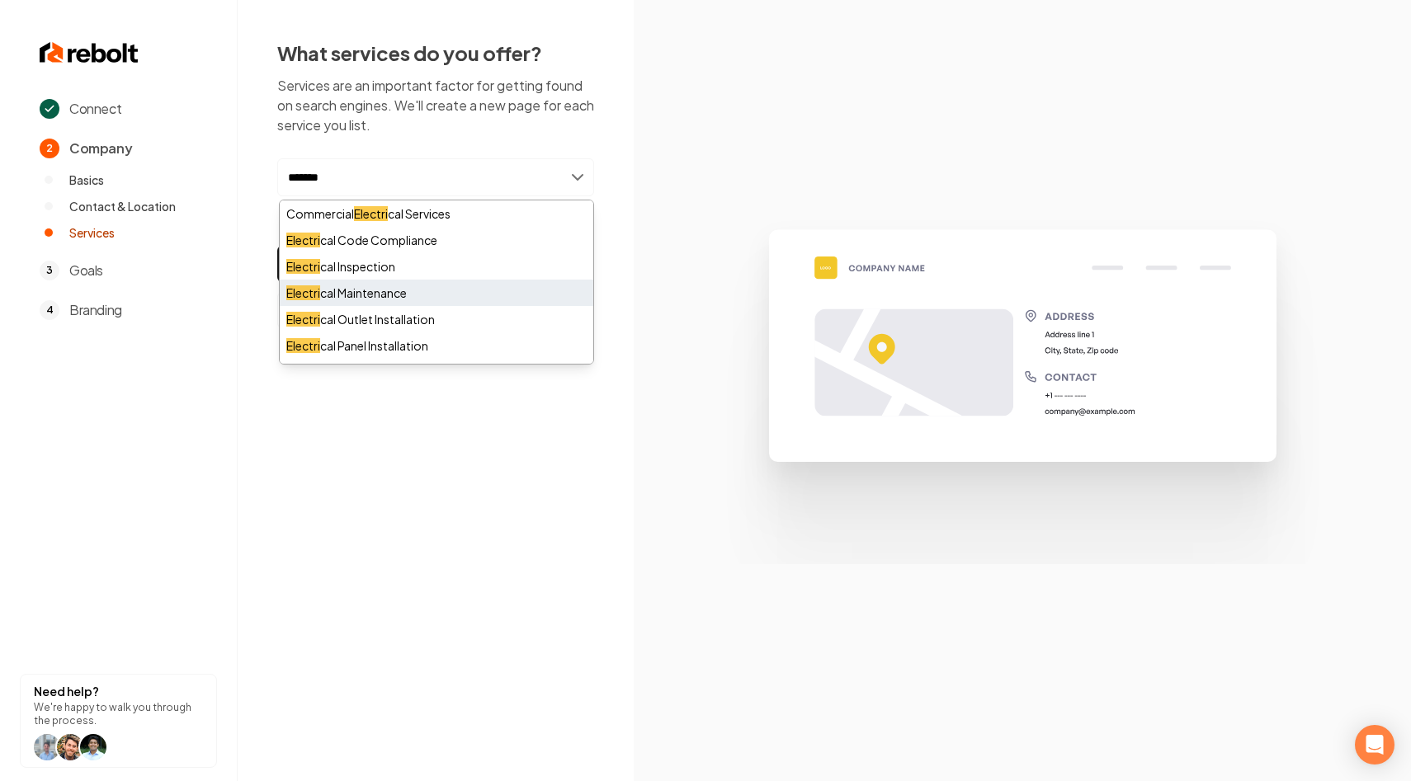
type input "*******"
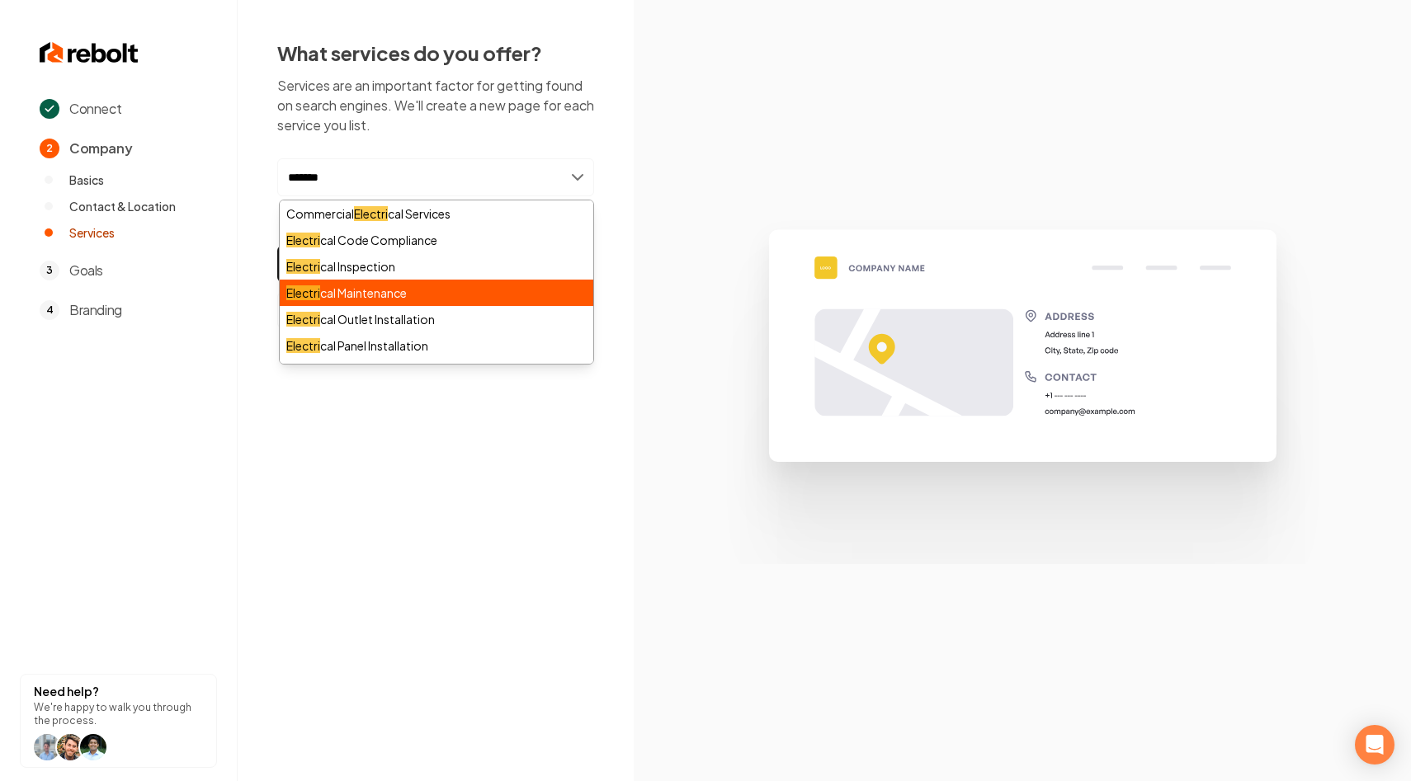
click at [400, 301] on div "Electri cal Maintenance" at bounding box center [437, 293] width 314 height 26
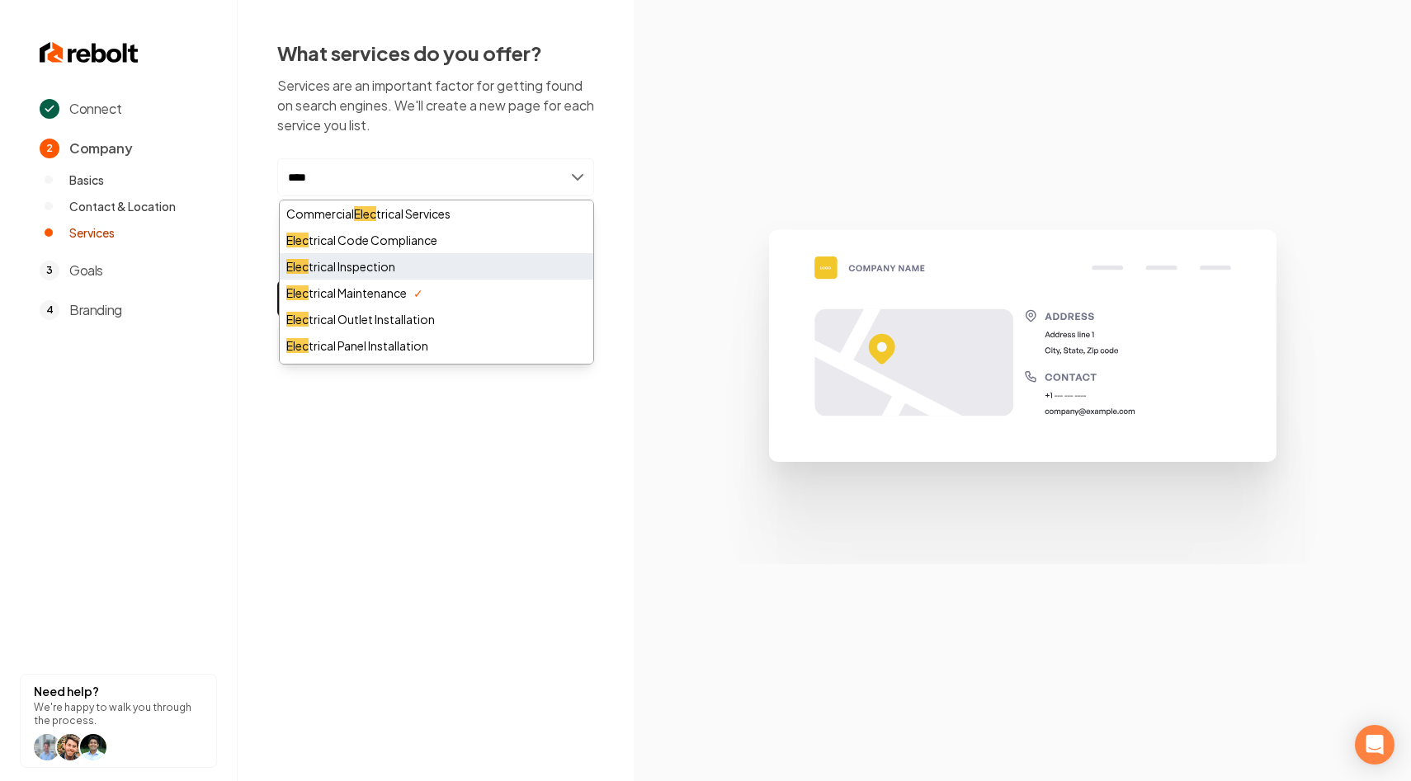
type input "****"
click at [447, 271] on div "Elec trical Inspection" at bounding box center [437, 266] width 314 height 26
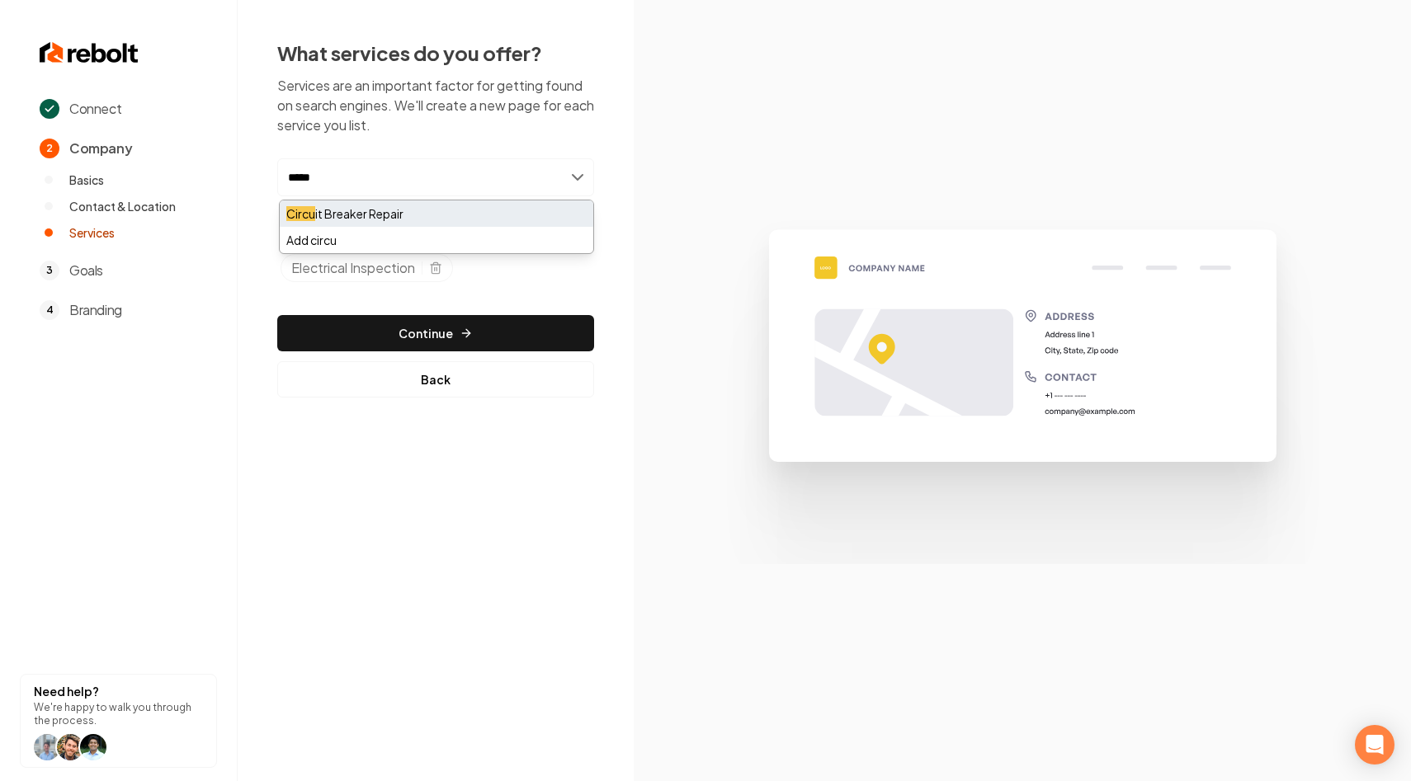
type input "*****"
click at [350, 210] on div "Circu it Breaker Repair" at bounding box center [437, 213] width 314 height 26
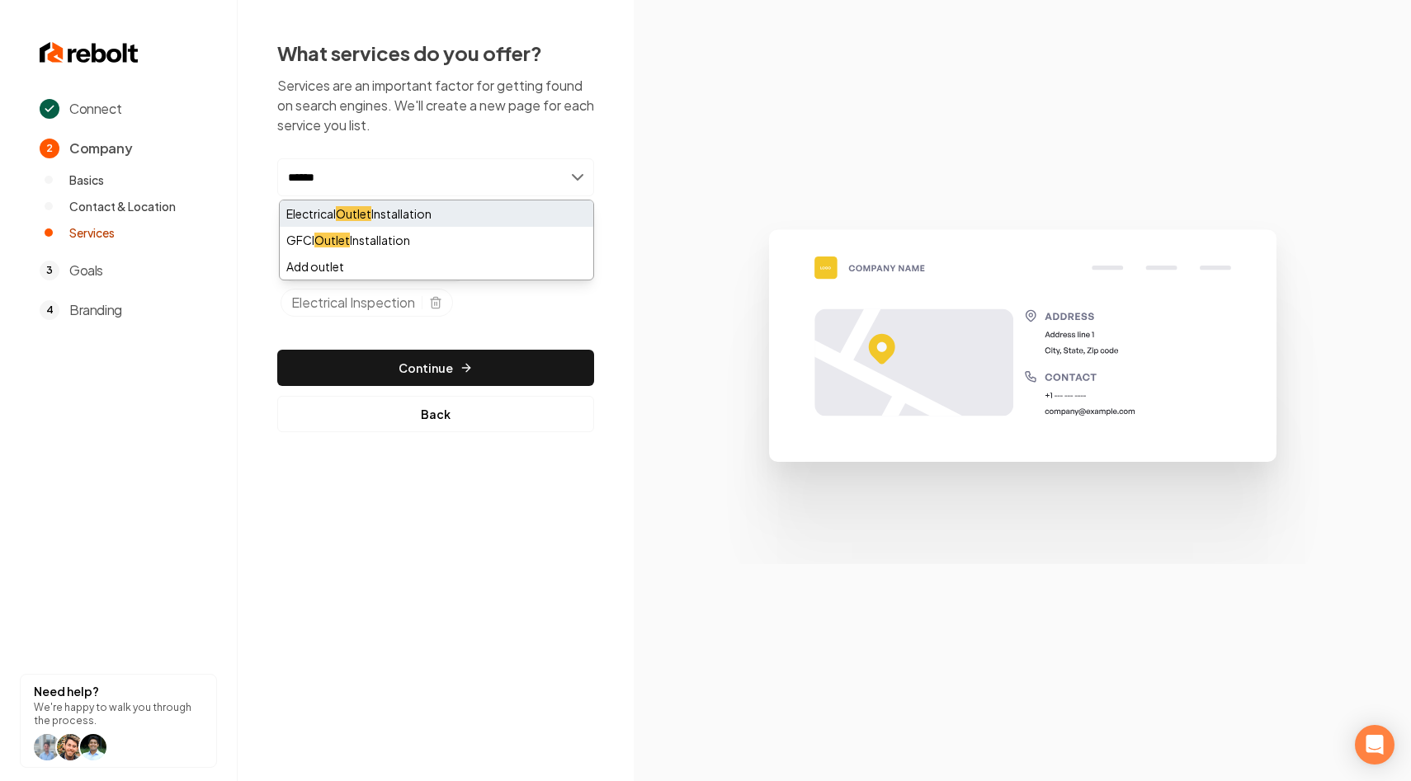
type input "******"
click at [416, 215] on div "Electrical Outlet Installation" at bounding box center [437, 213] width 314 height 26
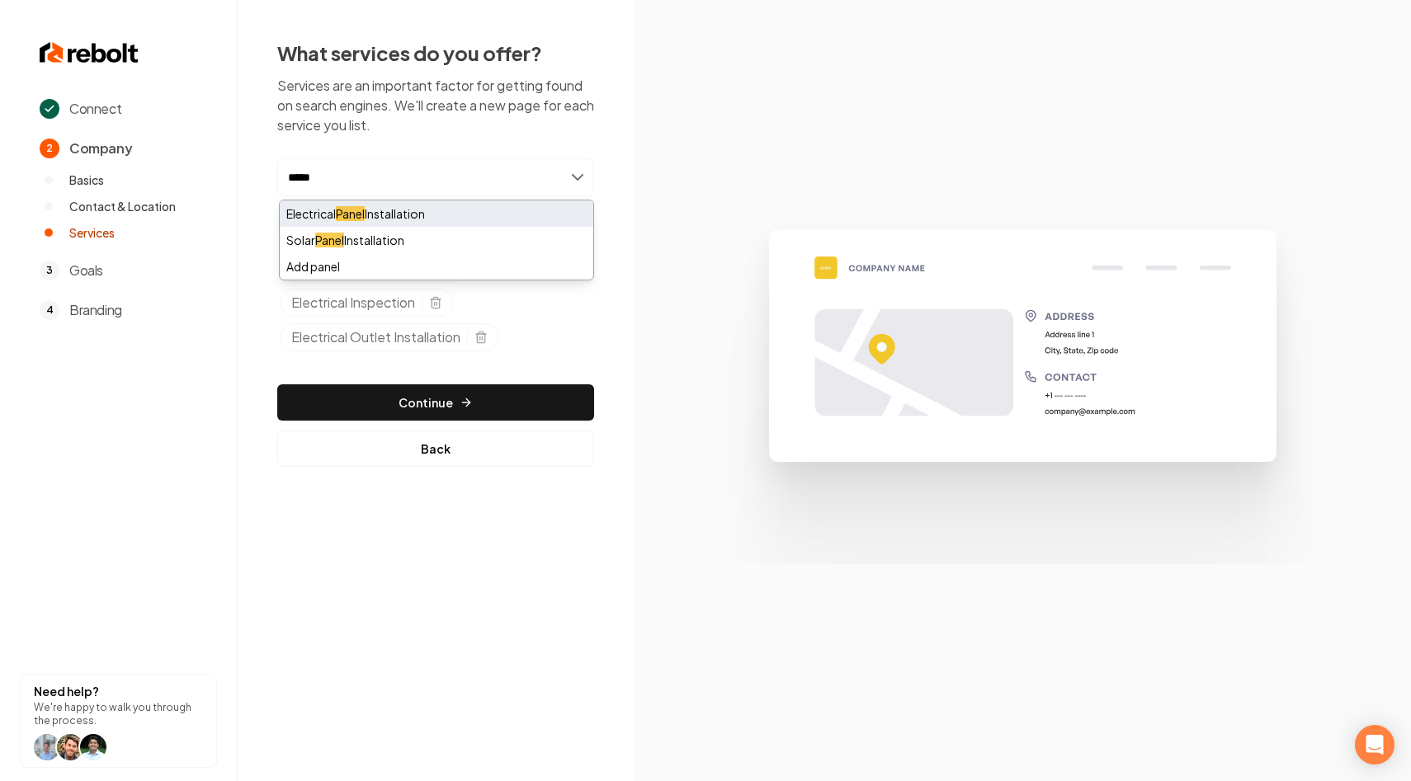
type input "*****"
click at [406, 205] on div "Electrical Panel Installation" at bounding box center [437, 213] width 314 height 26
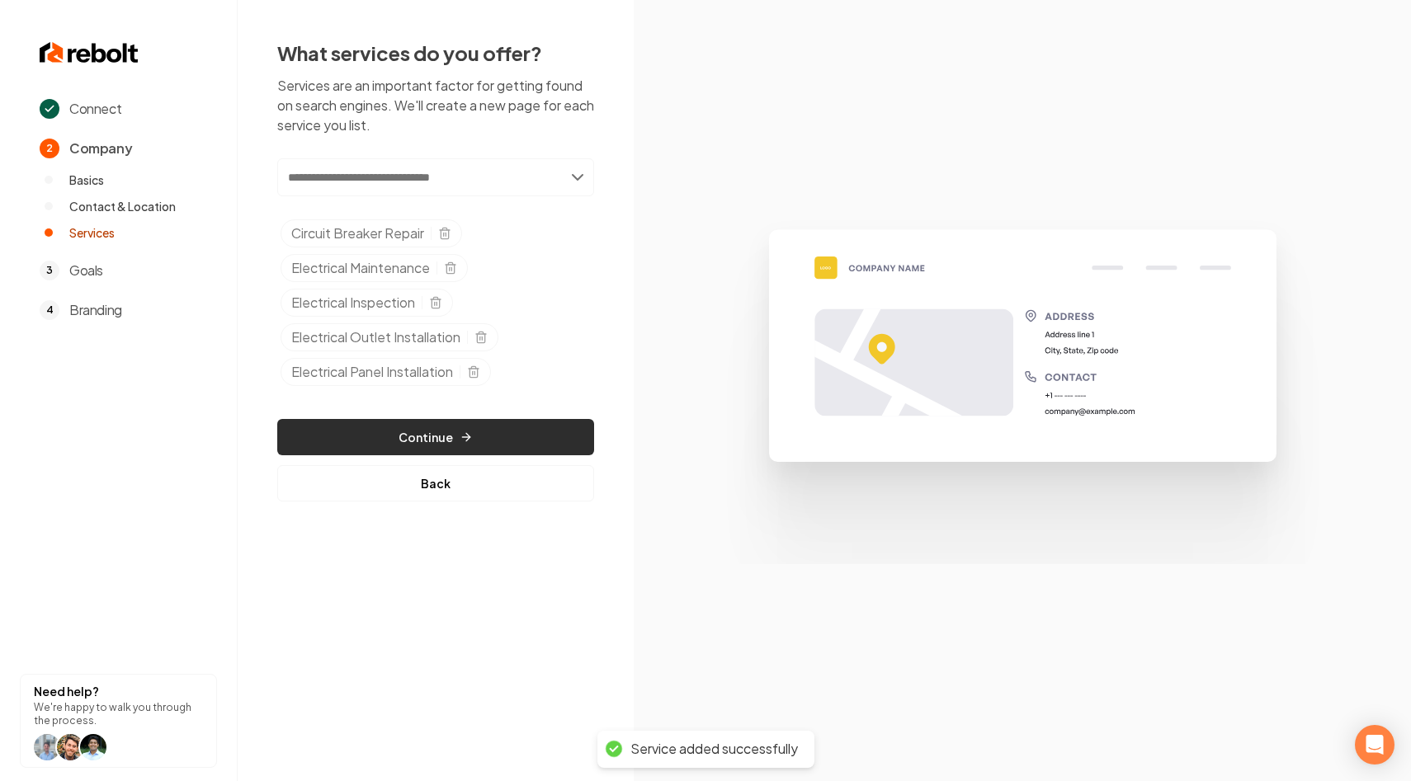
click at [426, 442] on button "Continue" at bounding box center [435, 437] width 317 height 36
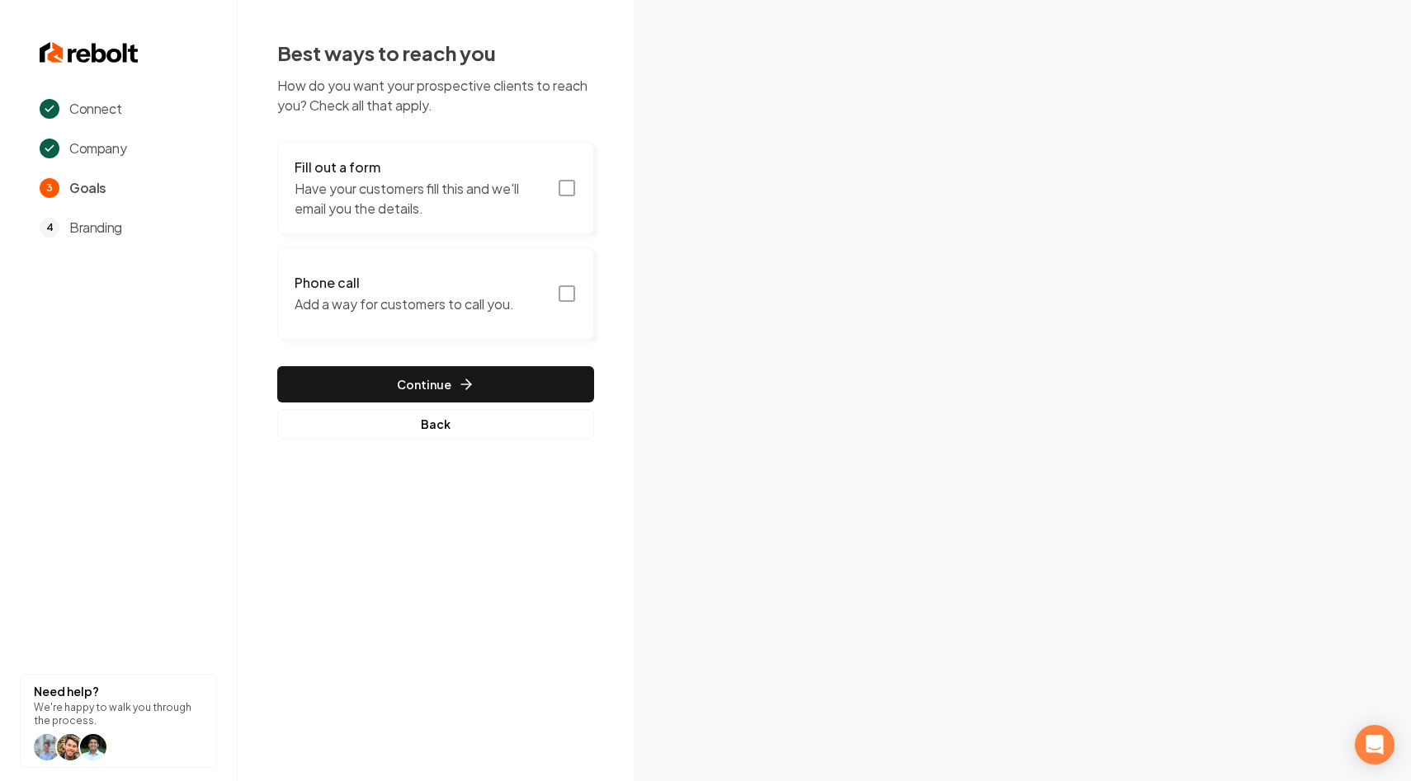
click at [573, 196] on icon "button" at bounding box center [567, 188] width 20 height 20
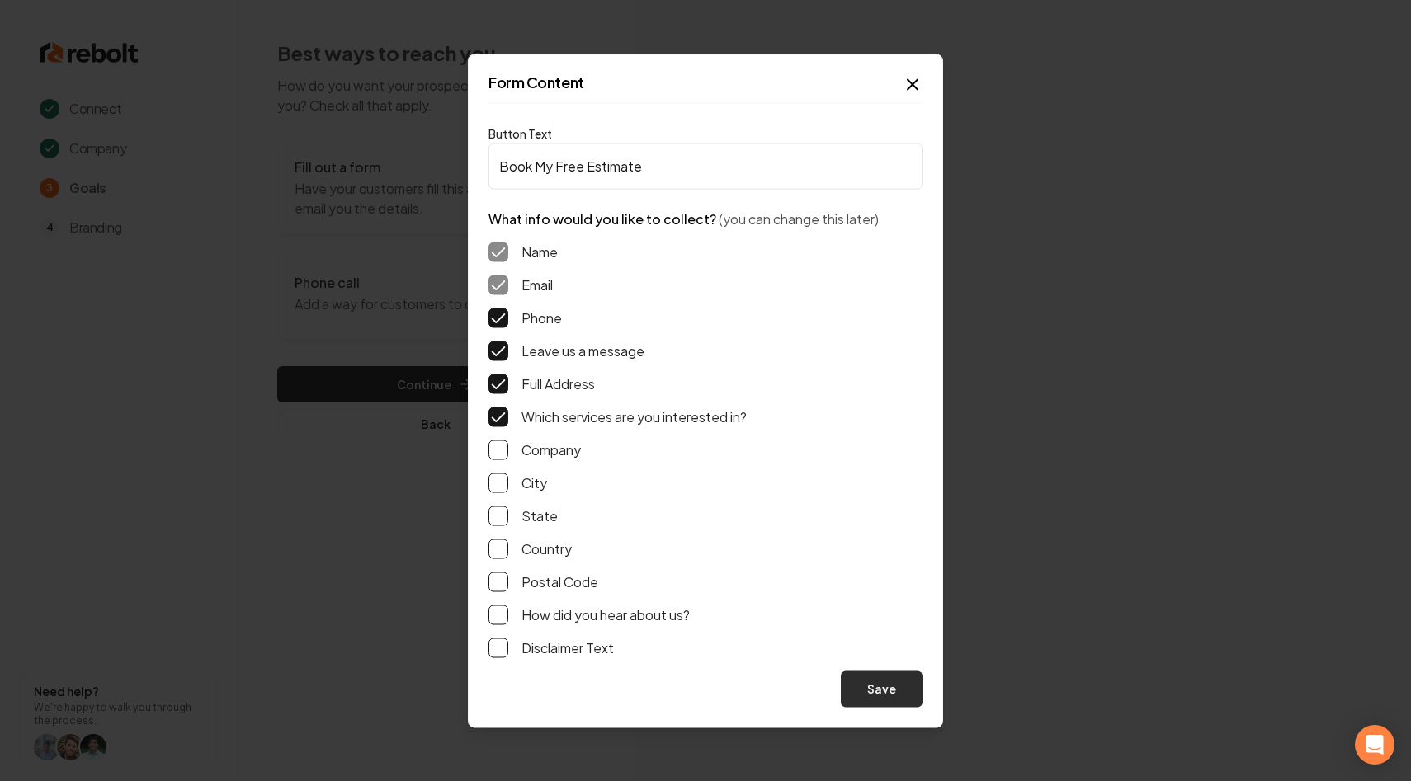
click at [868, 681] on button "Save" at bounding box center [882, 689] width 82 height 36
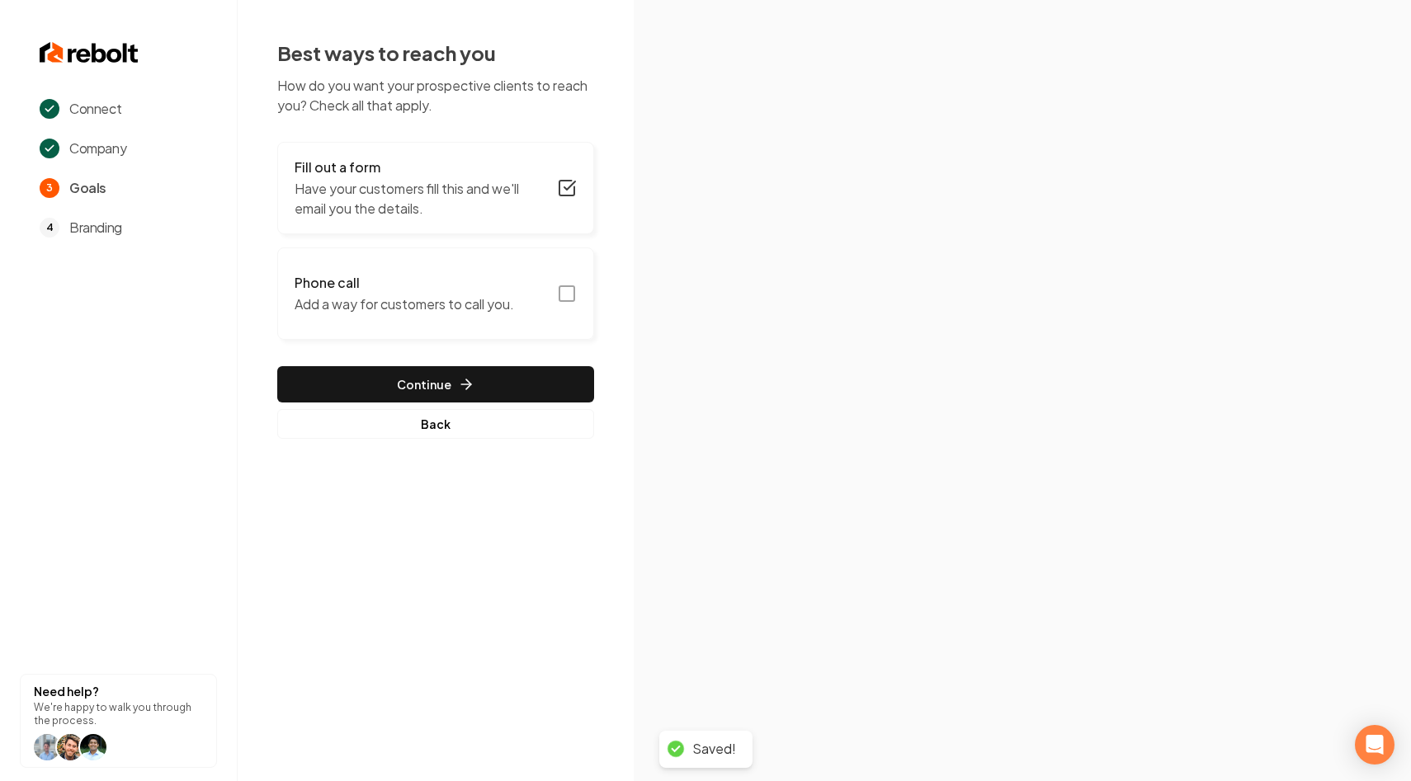
click at [575, 293] on icon "button" at bounding box center [567, 294] width 20 height 20
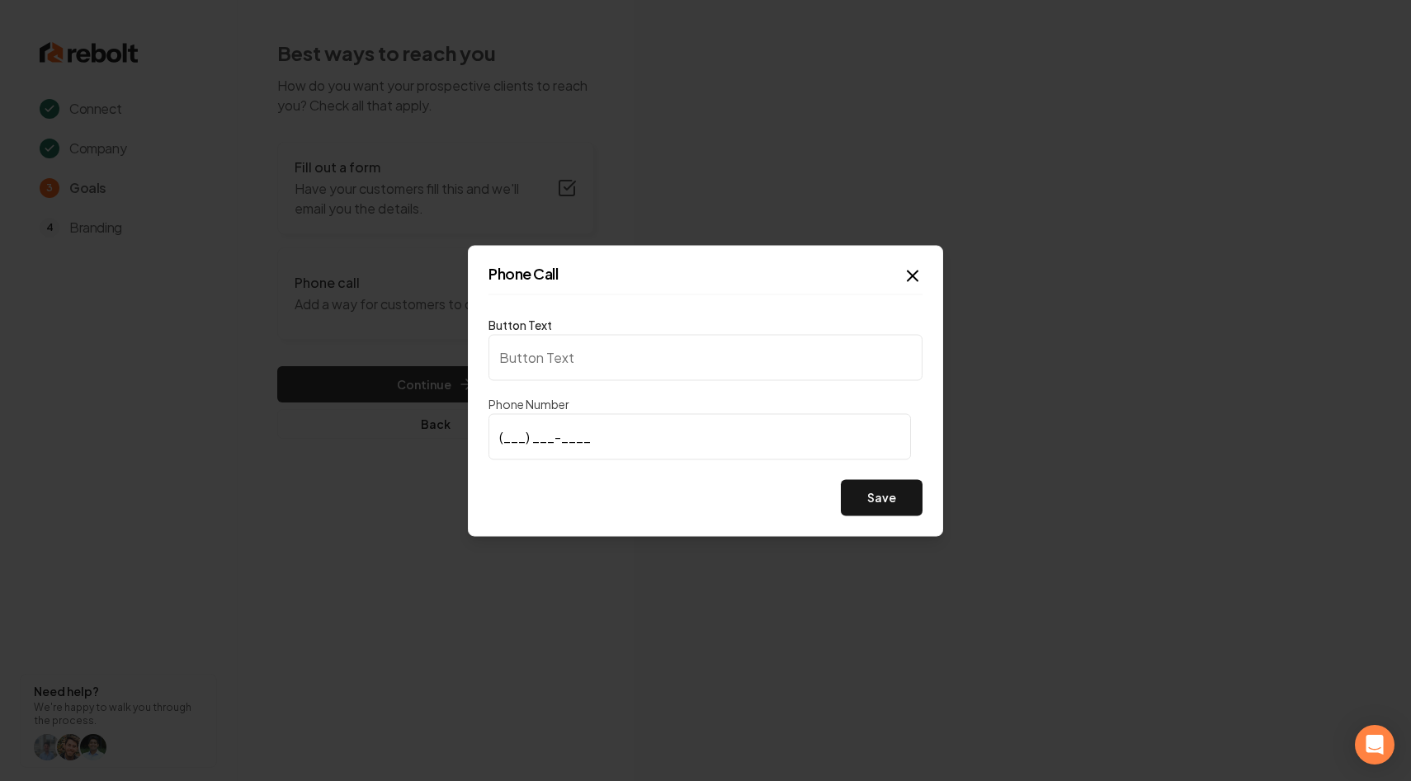
type input "Call us"
type input "[PHONE_NUMBER]"
click at [876, 484] on button "Save" at bounding box center [882, 497] width 82 height 36
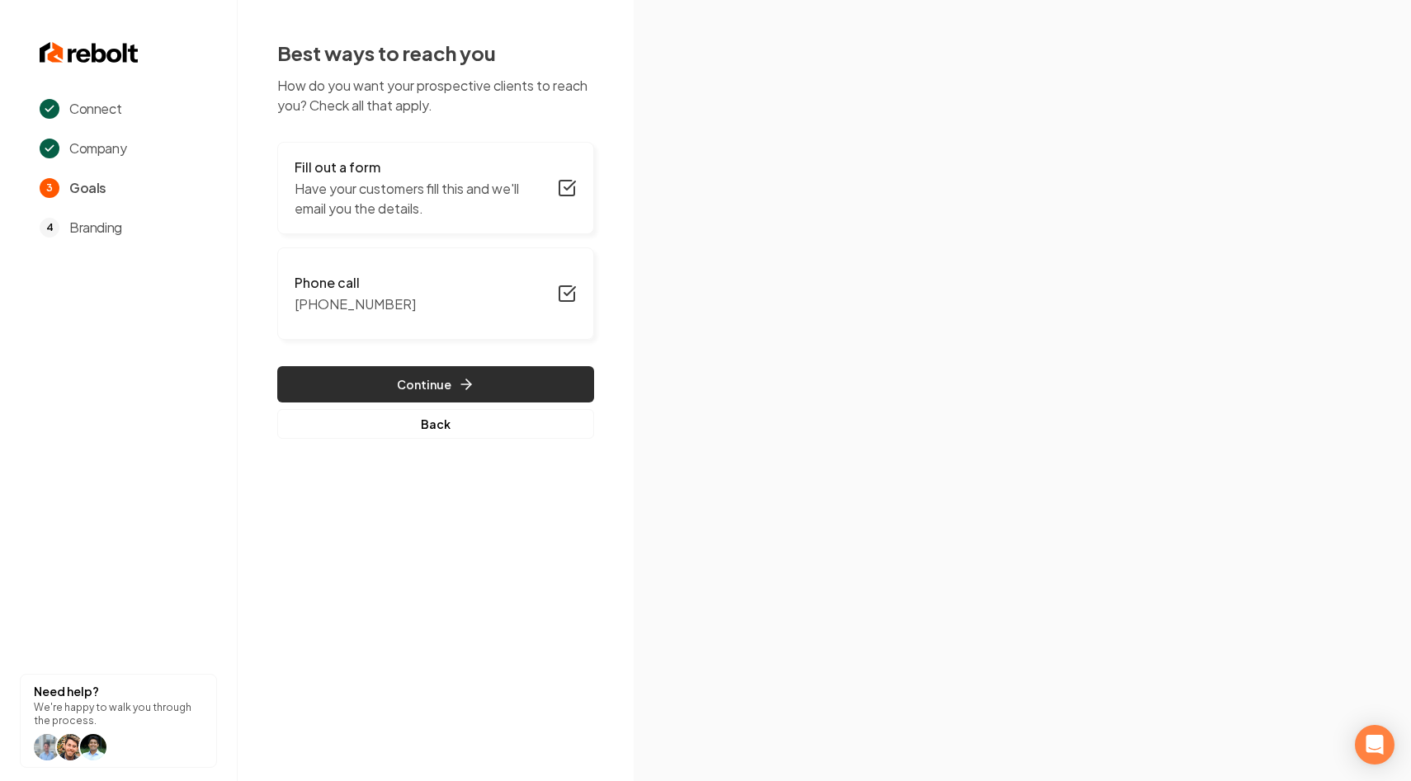
click at [480, 381] on button "Continue" at bounding box center [435, 384] width 317 height 36
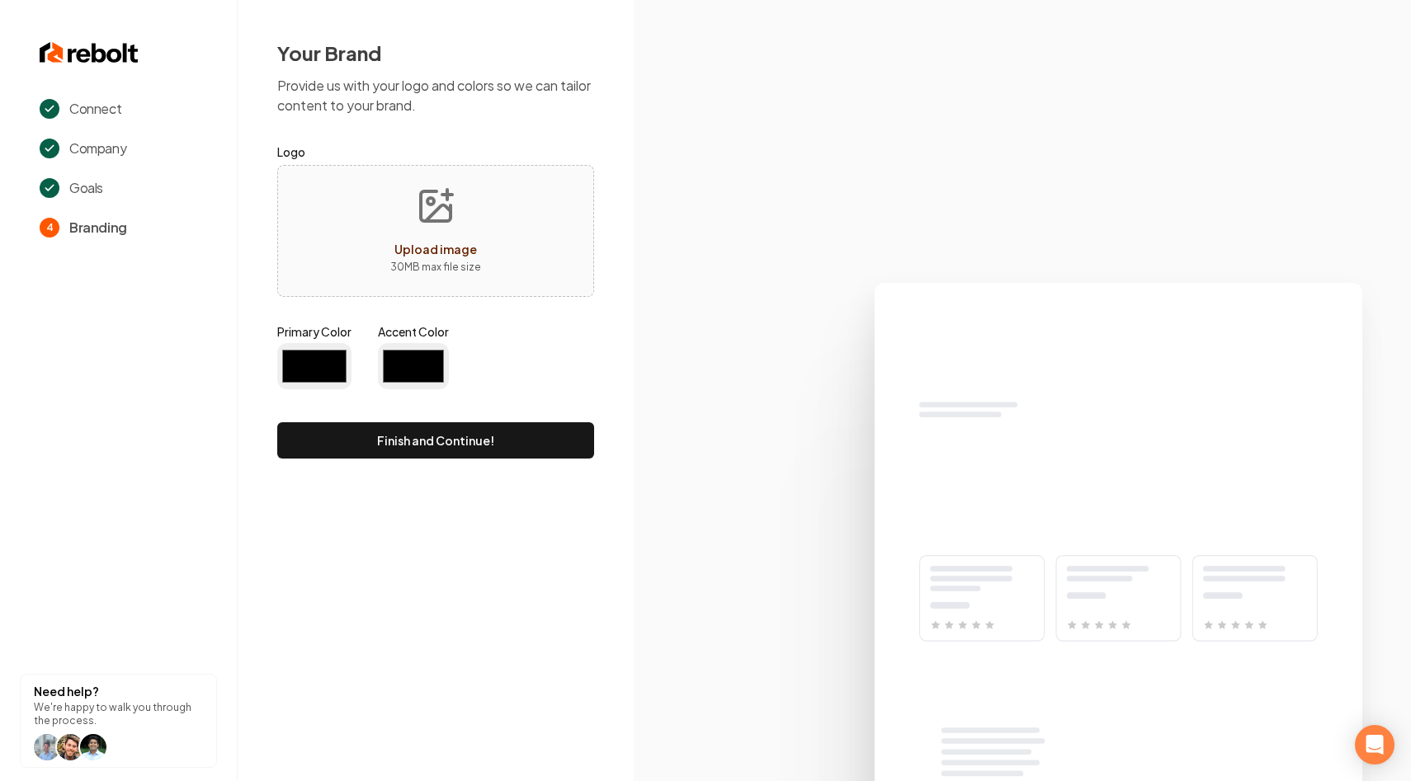
type input "#194d33"
type input "#70be00"
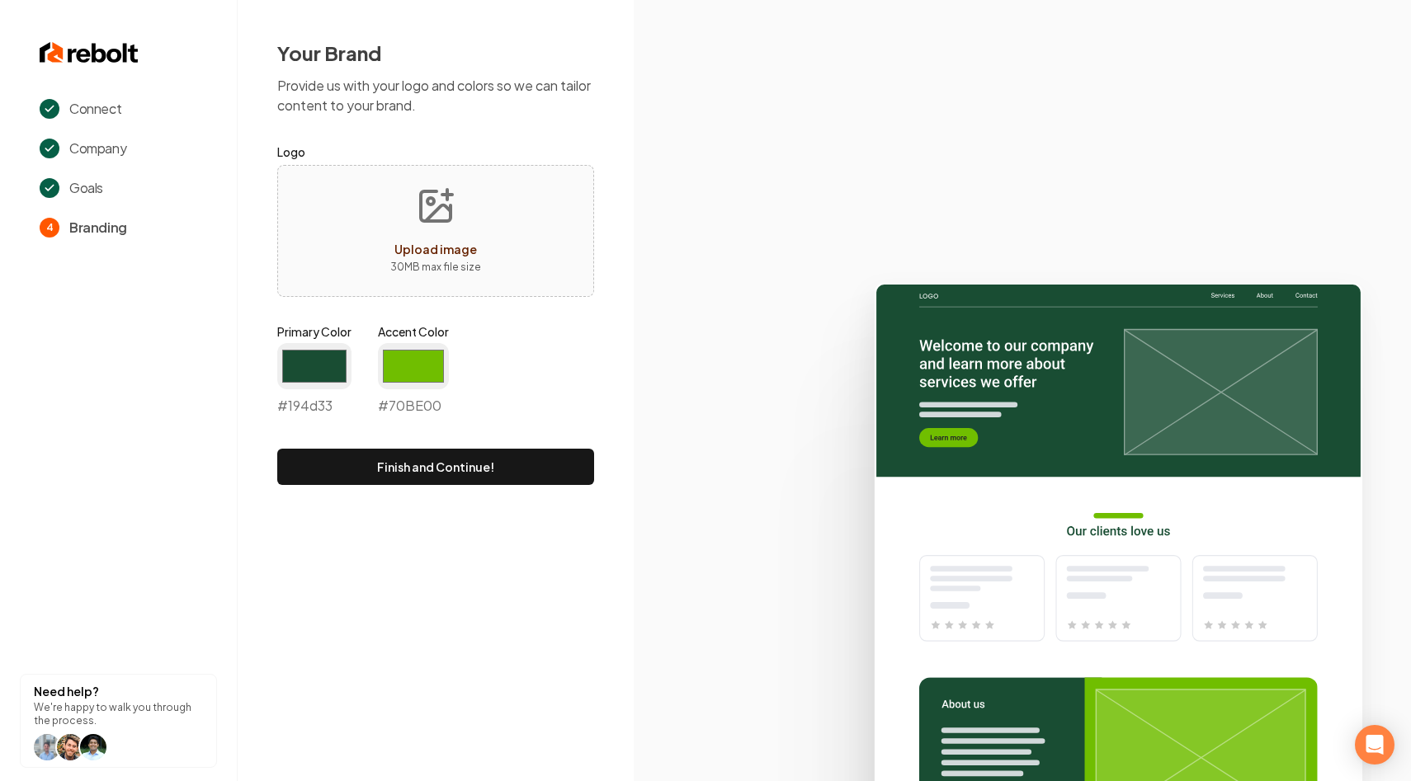
click at [432, 242] on span "Upload image" at bounding box center [435, 249] width 83 height 15
type input "**********"
click at [311, 409] on div "#194d33 #194d33" at bounding box center [314, 379] width 74 height 73
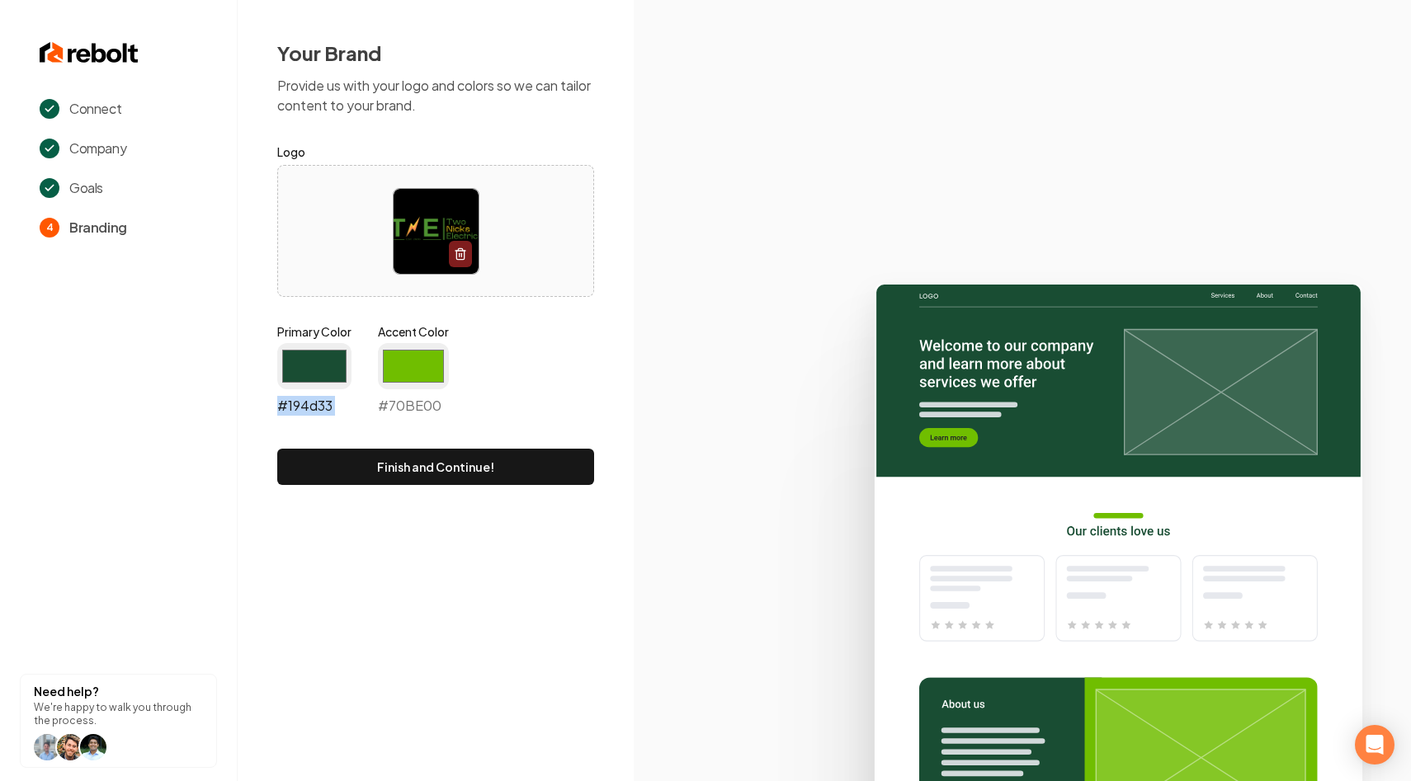
click at [336, 357] on input "#194d33" at bounding box center [314, 366] width 74 height 46
click at [596, 371] on div "Your Brand Provide us with your logo and colors so we can tailor content to you…" at bounding box center [436, 262] width 396 height 525
click at [314, 410] on div "#194d33 #194d33" at bounding box center [314, 379] width 74 height 73
click at [320, 399] on div "#194d33 #194d33" at bounding box center [314, 379] width 74 height 73
click at [314, 379] on input "#194d33" at bounding box center [314, 366] width 74 height 46
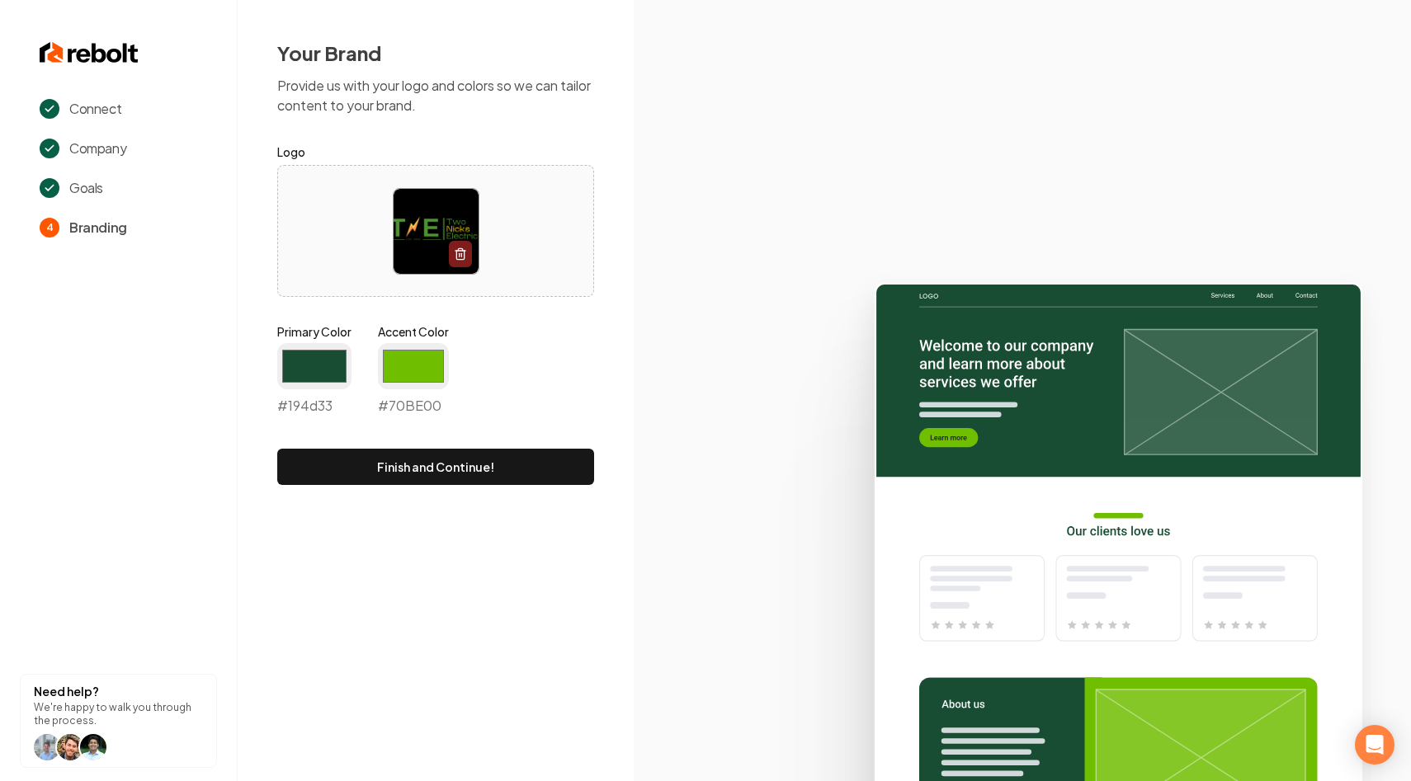
click at [311, 397] on div "#194d33 #194d33" at bounding box center [314, 379] width 74 height 73
click at [316, 368] on input "#194d33" at bounding box center [314, 366] width 74 height 46
click at [317, 369] on input "#194d33" at bounding box center [314, 366] width 74 height 46
click at [318, 349] on input "#194d33" at bounding box center [314, 366] width 74 height 46
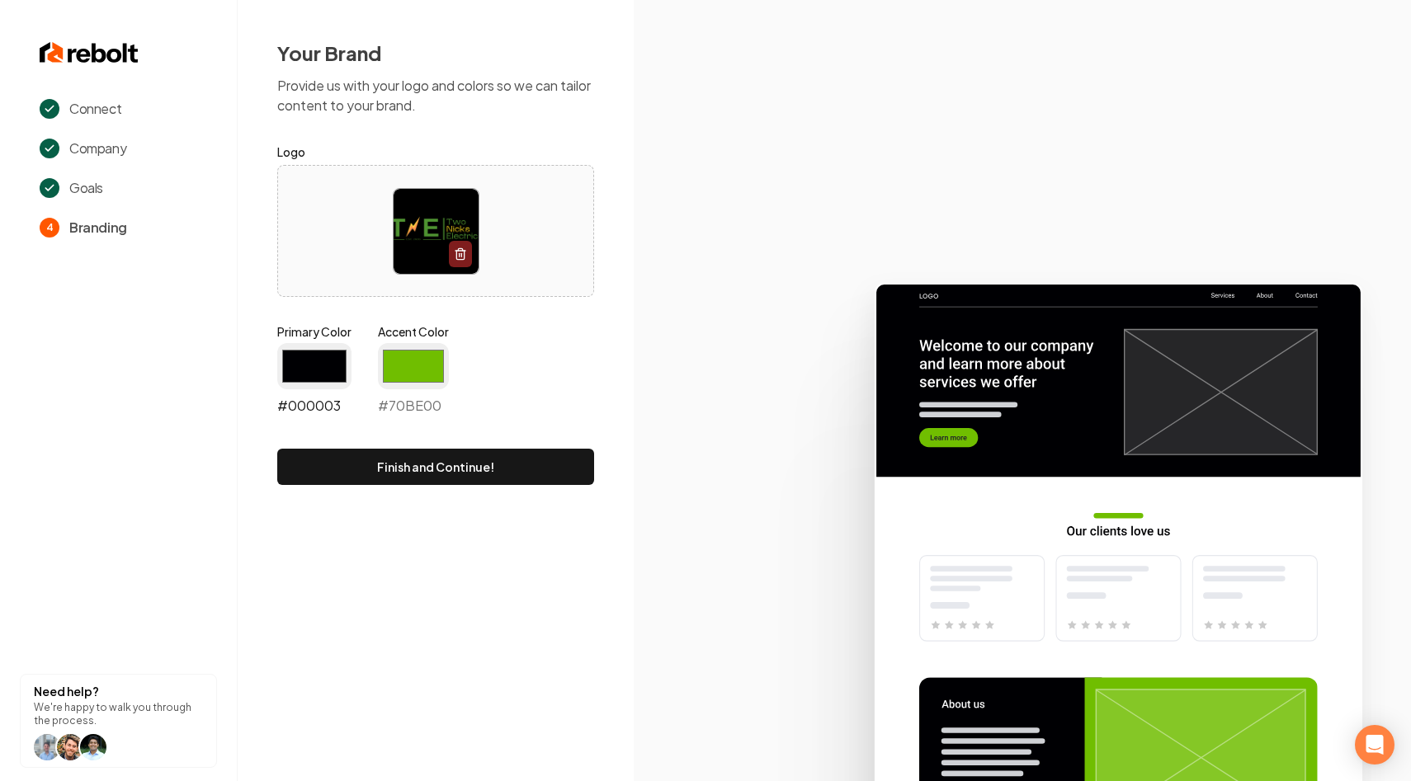
click at [303, 351] on input "#000003" at bounding box center [314, 366] width 74 height 46
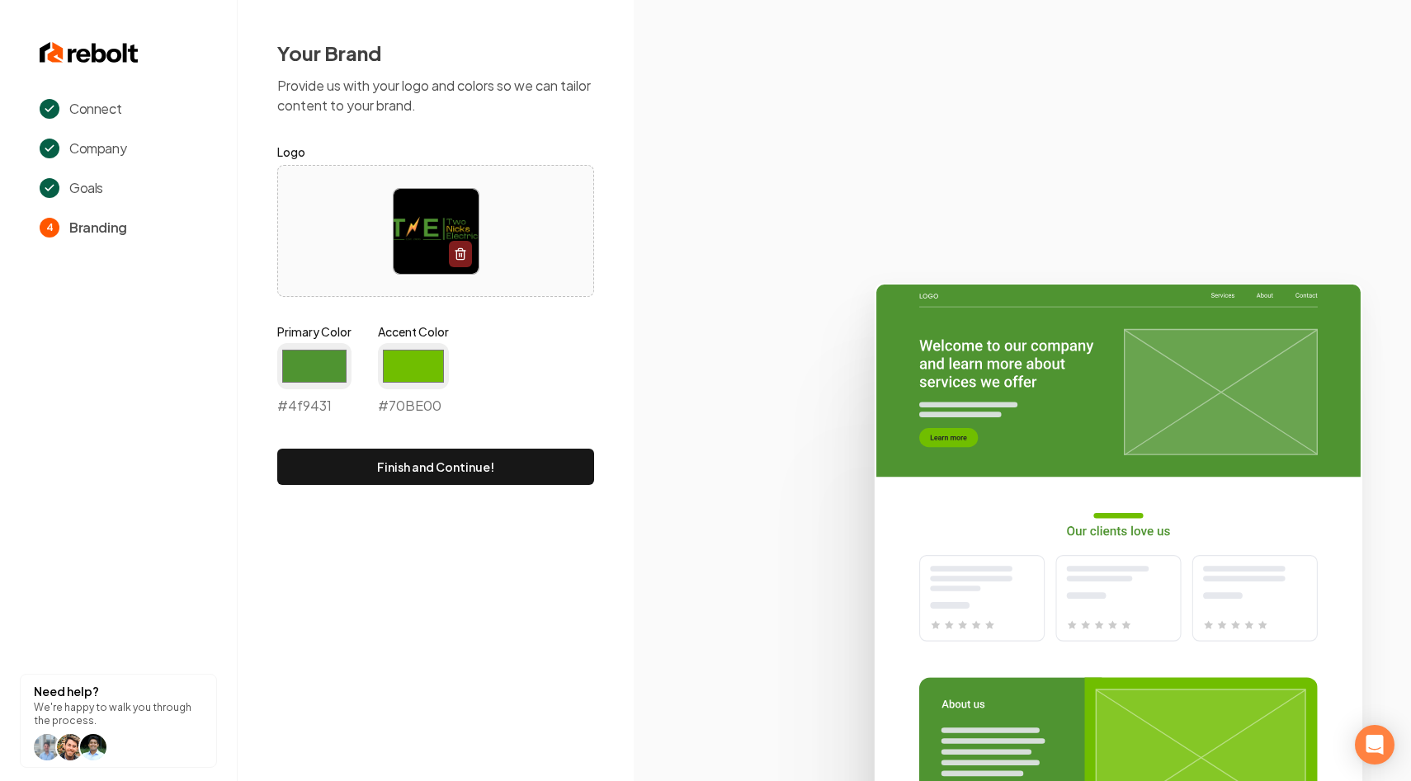
type input "#4f9431"
click at [506, 539] on div "Connect Company Goals 4 Branding Need help? We're happy to walk you through the…" at bounding box center [705, 390] width 1411 height 781
click at [401, 356] on input "#70be00" at bounding box center [413, 366] width 71 height 46
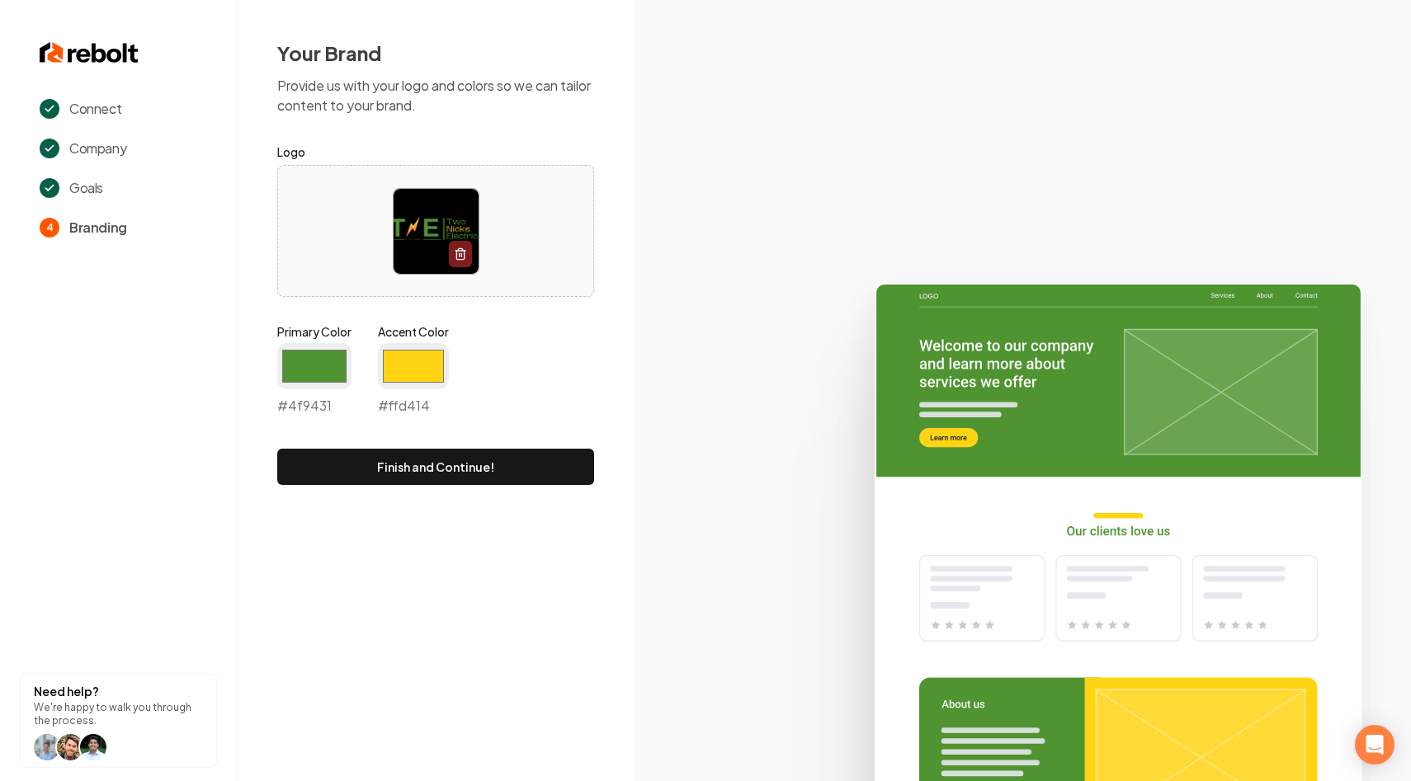
type input "#ffd414"
click at [594, 601] on div "Connect Company Goals 4 Branding Need help? We're happy to walk you through the…" at bounding box center [705, 390] width 1411 height 781
click at [441, 464] on button "Finish and Continue!" at bounding box center [435, 467] width 317 height 36
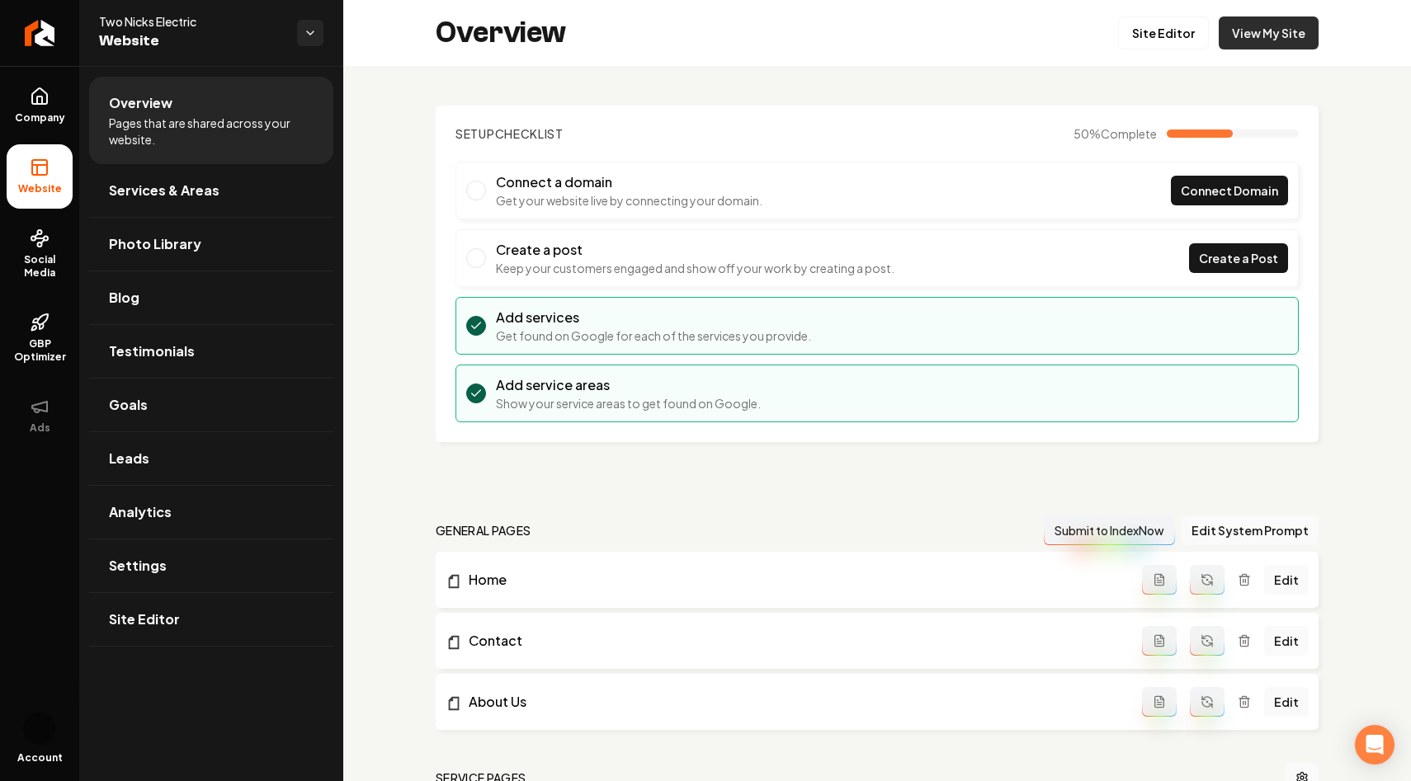
click at [1271, 35] on link "View My Site" at bounding box center [1269, 33] width 100 height 33
click at [1163, 21] on link "Site Editor" at bounding box center [1163, 33] width 91 height 33
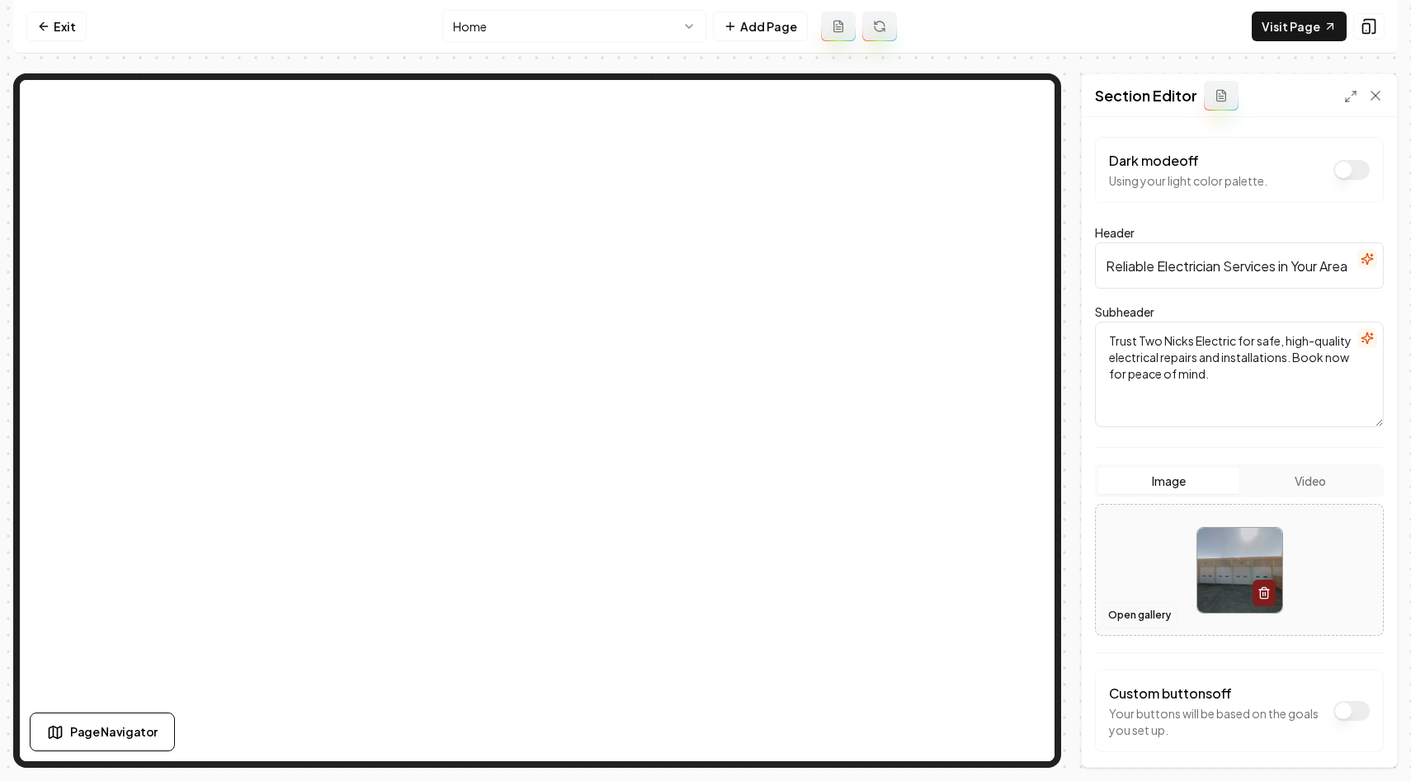
click at [1137, 611] on button "Open gallery" at bounding box center [1139, 615] width 74 height 26
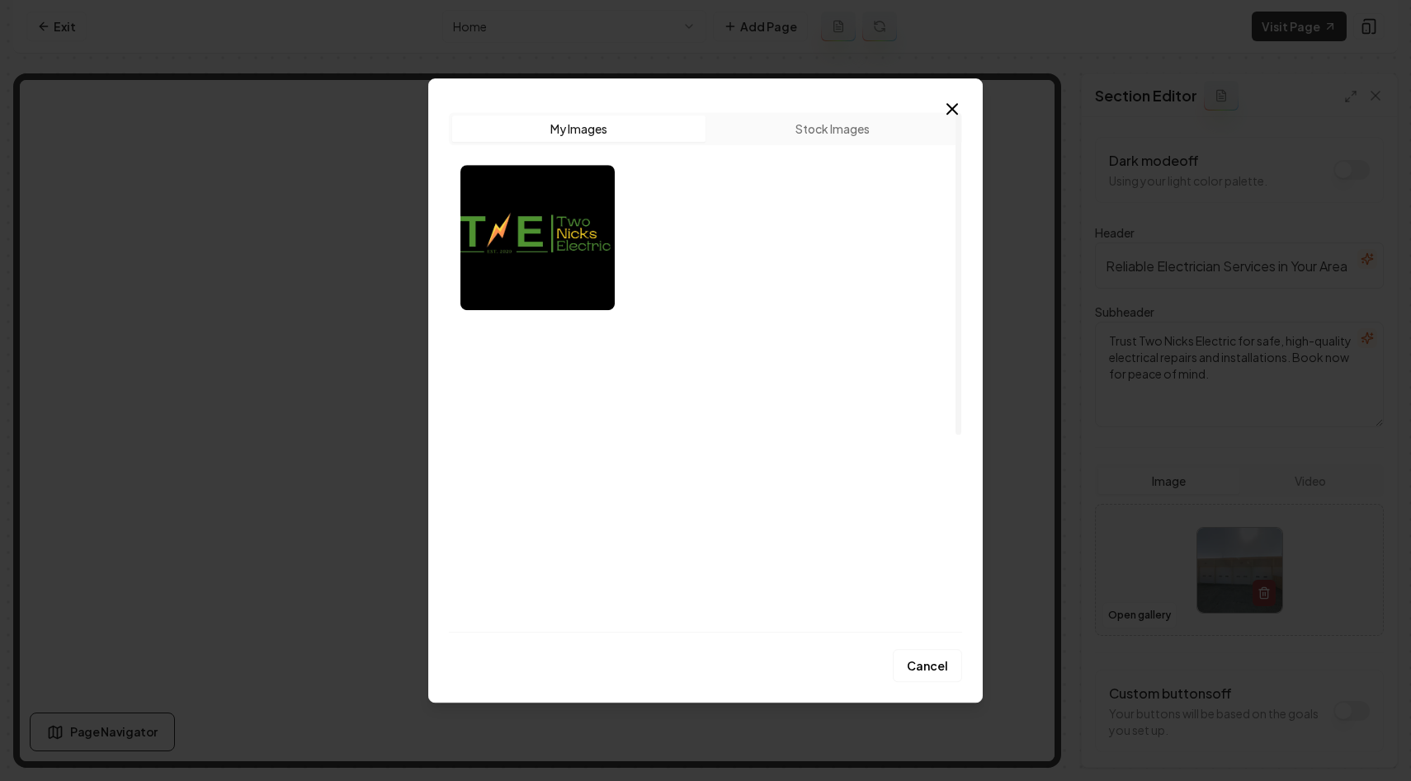
scroll to position [191, 0]
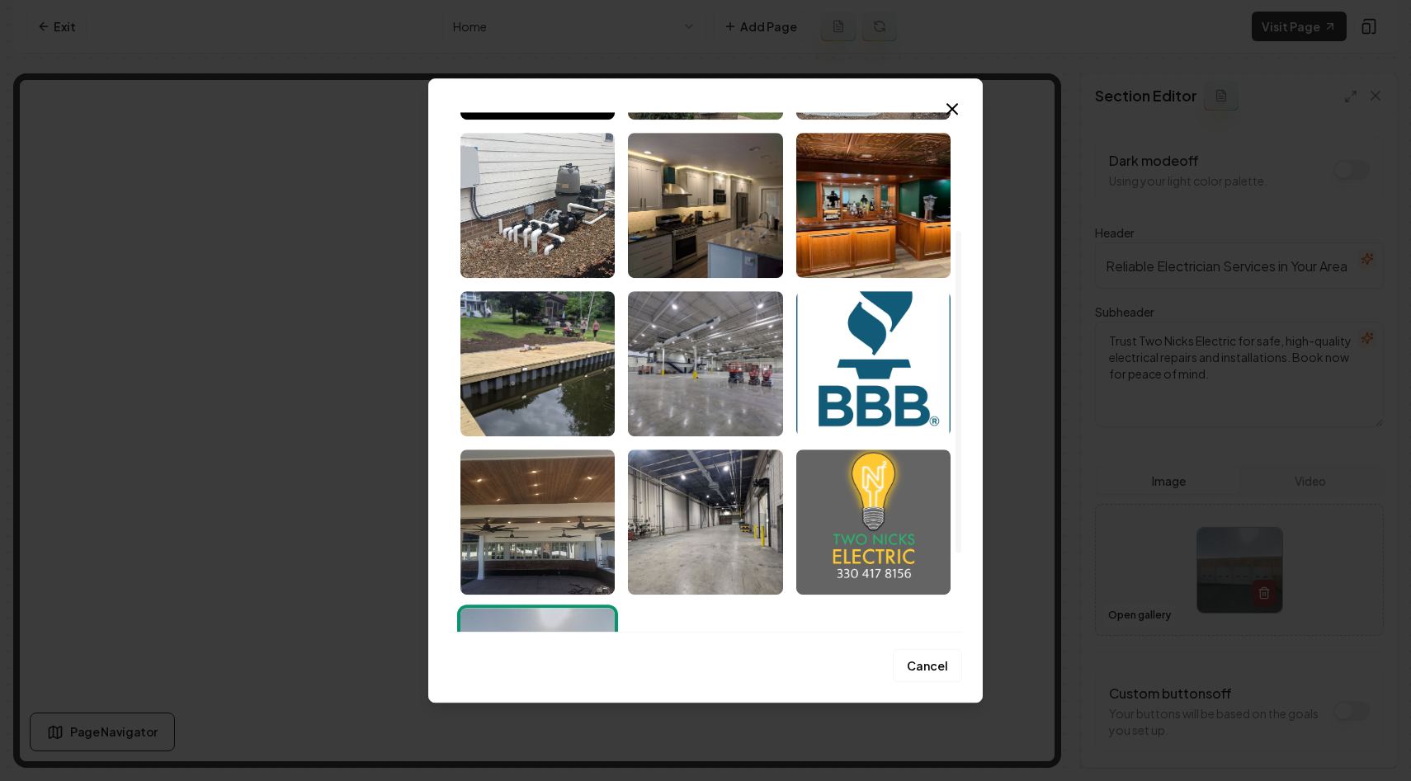
click at [844, 554] on img "Select image image_68c09bba5c7cd75eb841b9f9.jpeg" at bounding box center [873, 522] width 154 height 145
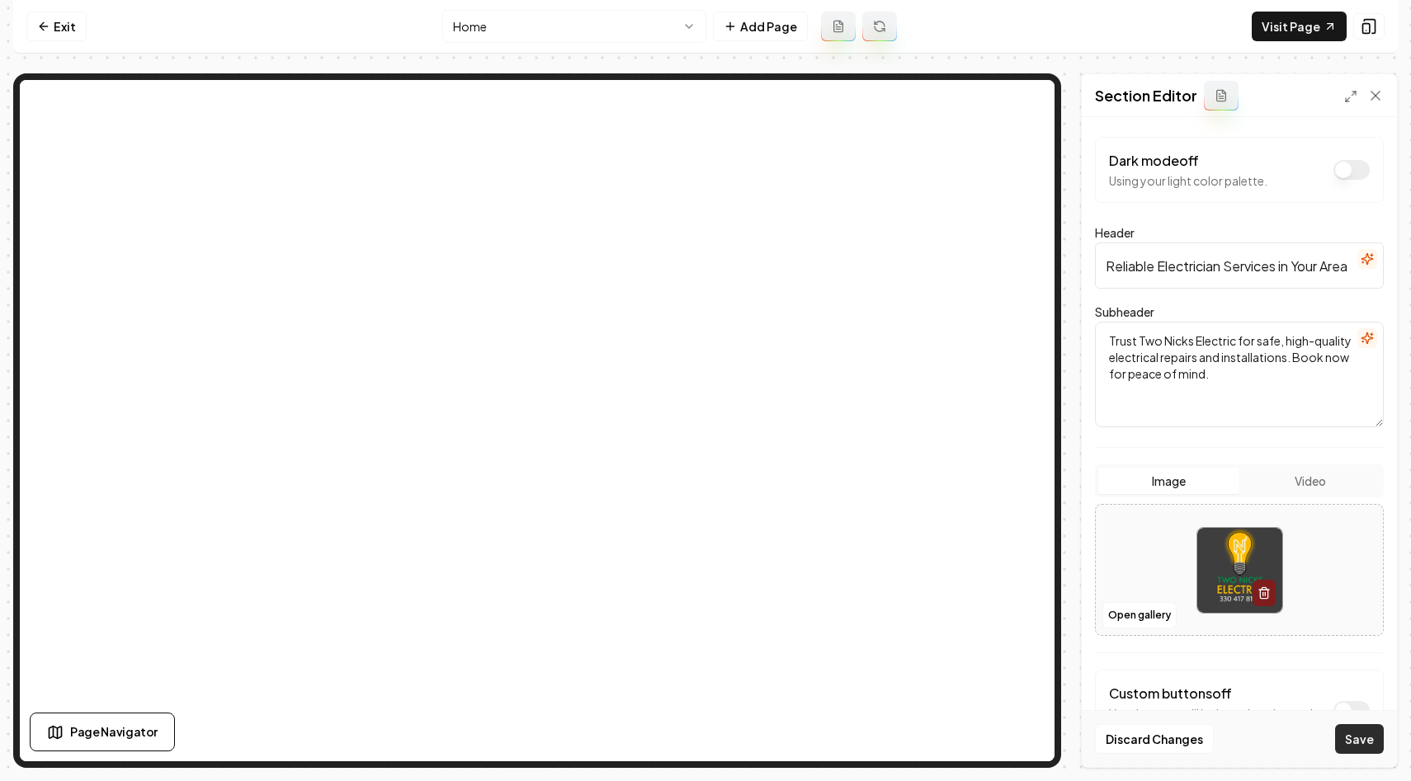
click at [1366, 740] on button "Save" at bounding box center [1359, 739] width 49 height 30
click at [1262, 593] on line "button" at bounding box center [1262, 593] width 0 height 3
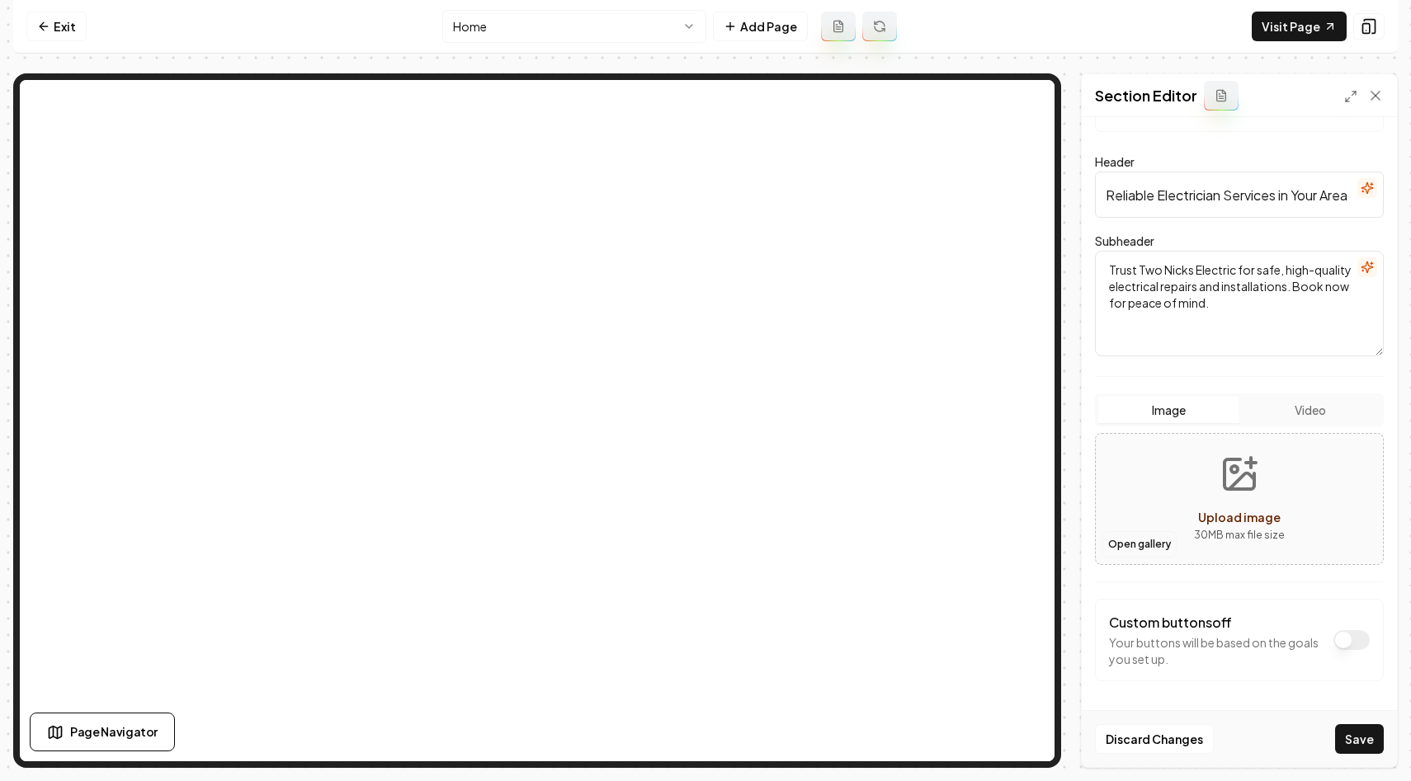
click at [1139, 555] on button "Open gallery" at bounding box center [1139, 544] width 74 height 26
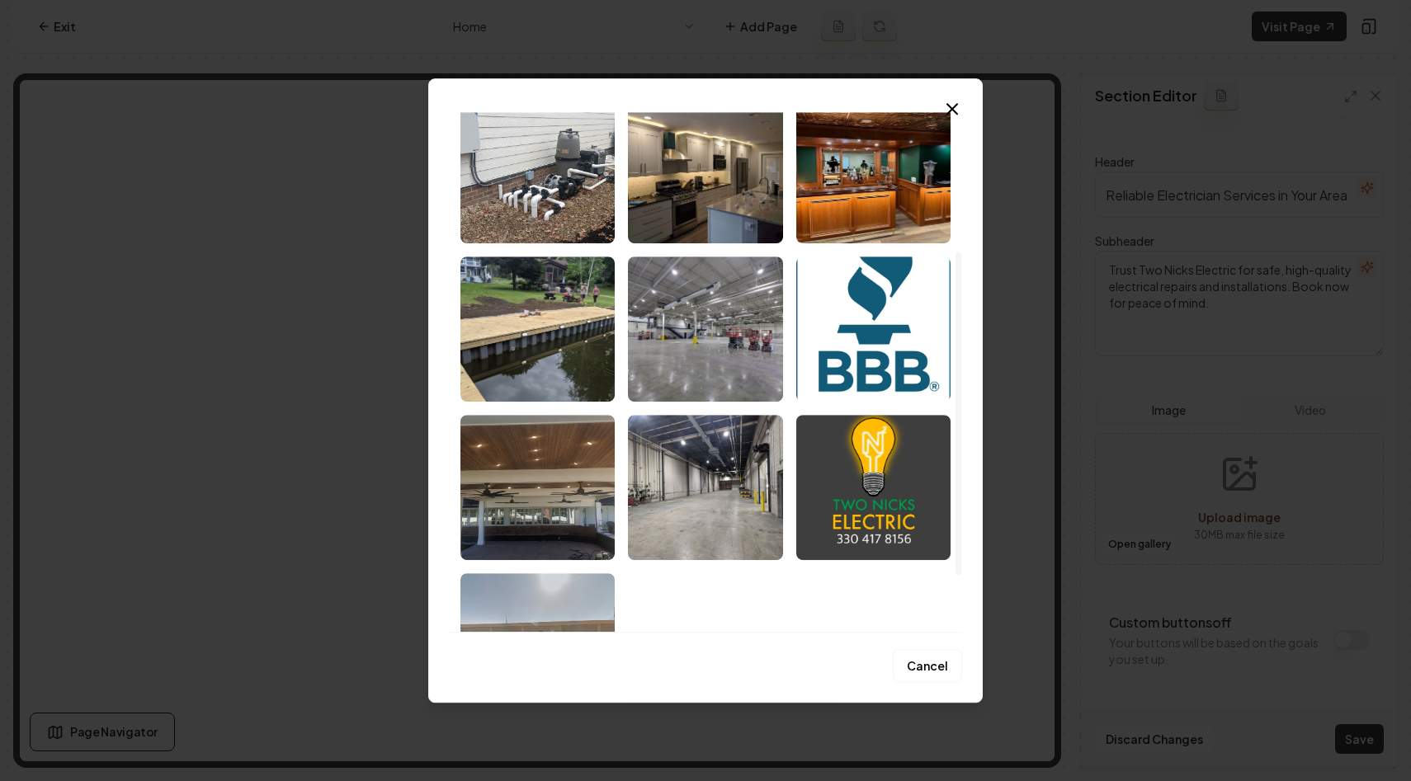
scroll to position [0, 0]
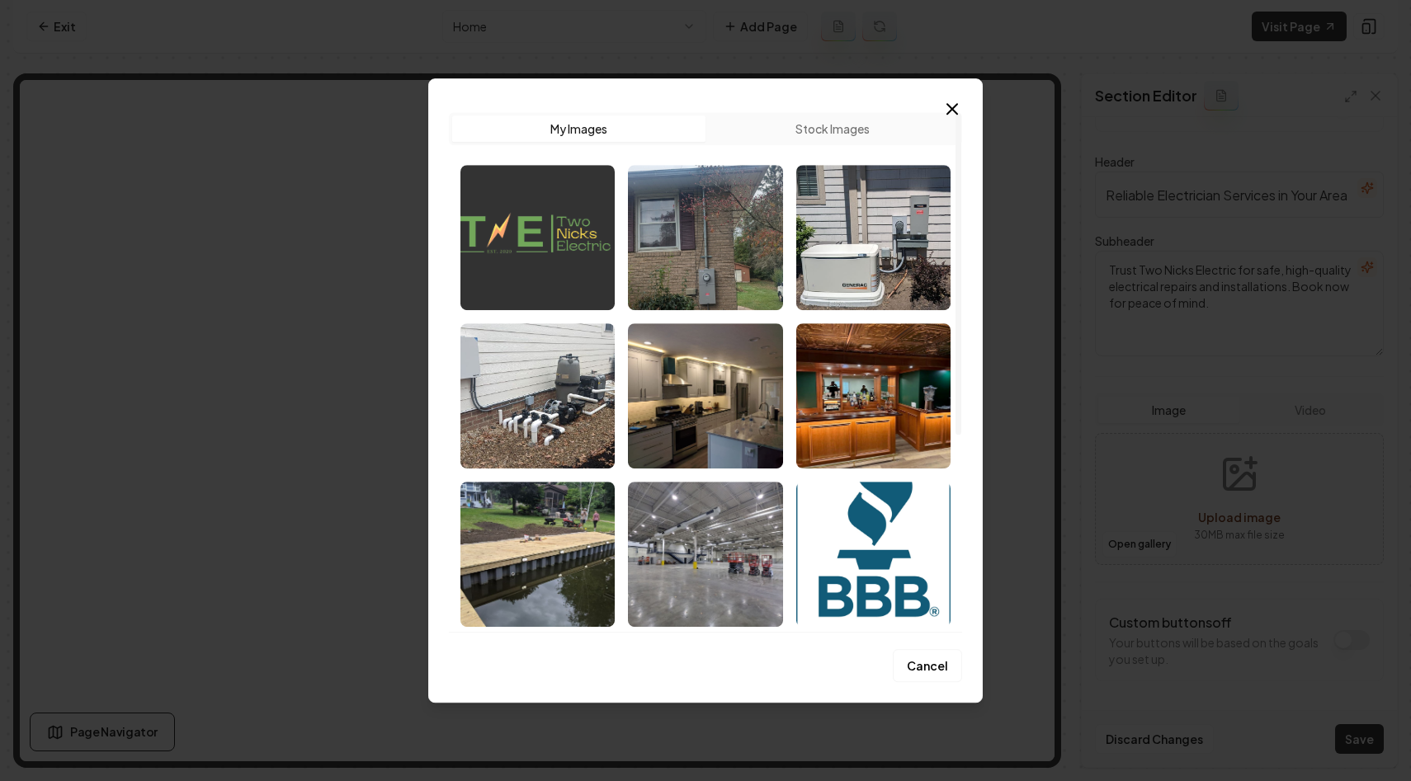
click at [554, 252] on img "Select image image_68c0a2285c7cd75eb8633341.png" at bounding box center [537, 237] width 154 height 145
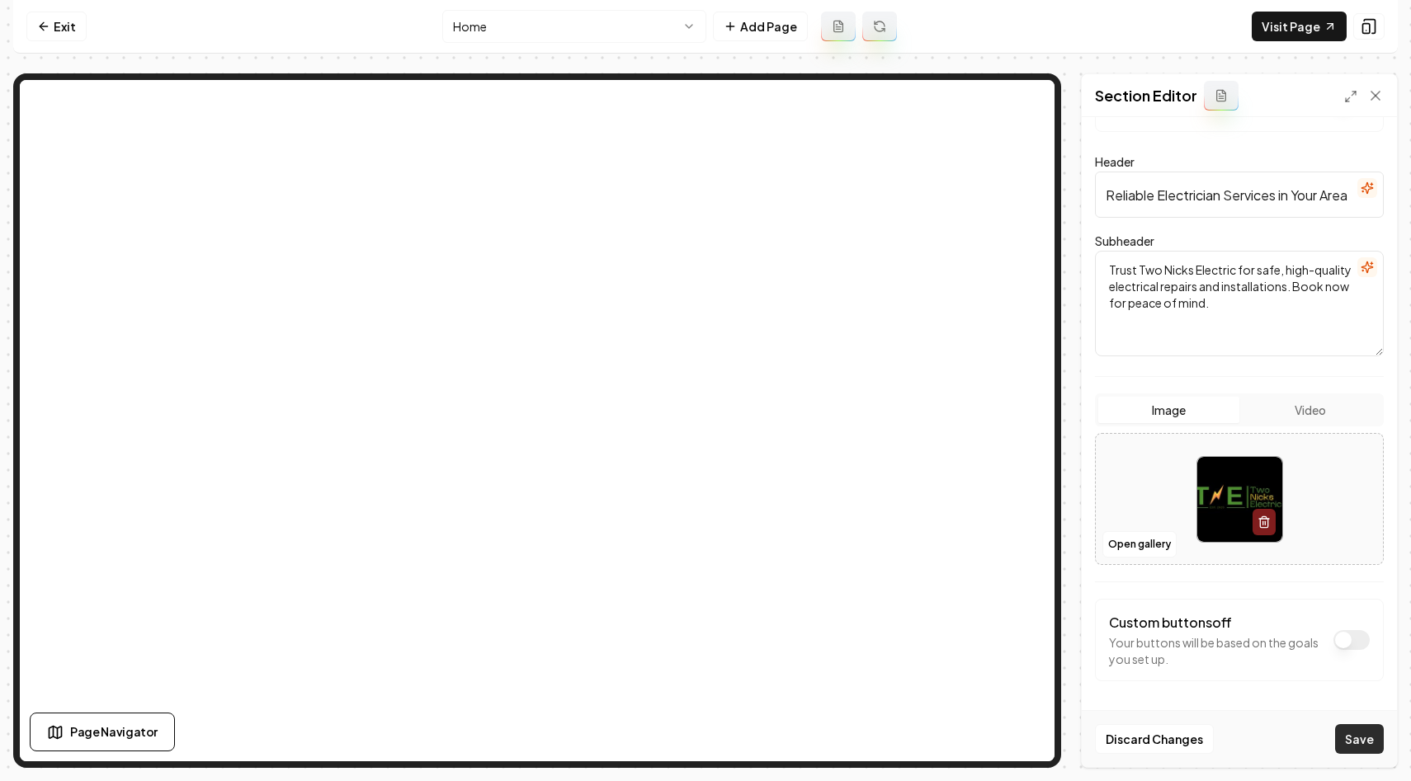
click at [1363, 745] on button "Save" at bounding box center [1359, 739] width 49 height 30
click at [1291, 405] on button "Video" at bounding box center [1309, 410] width 141 height 26
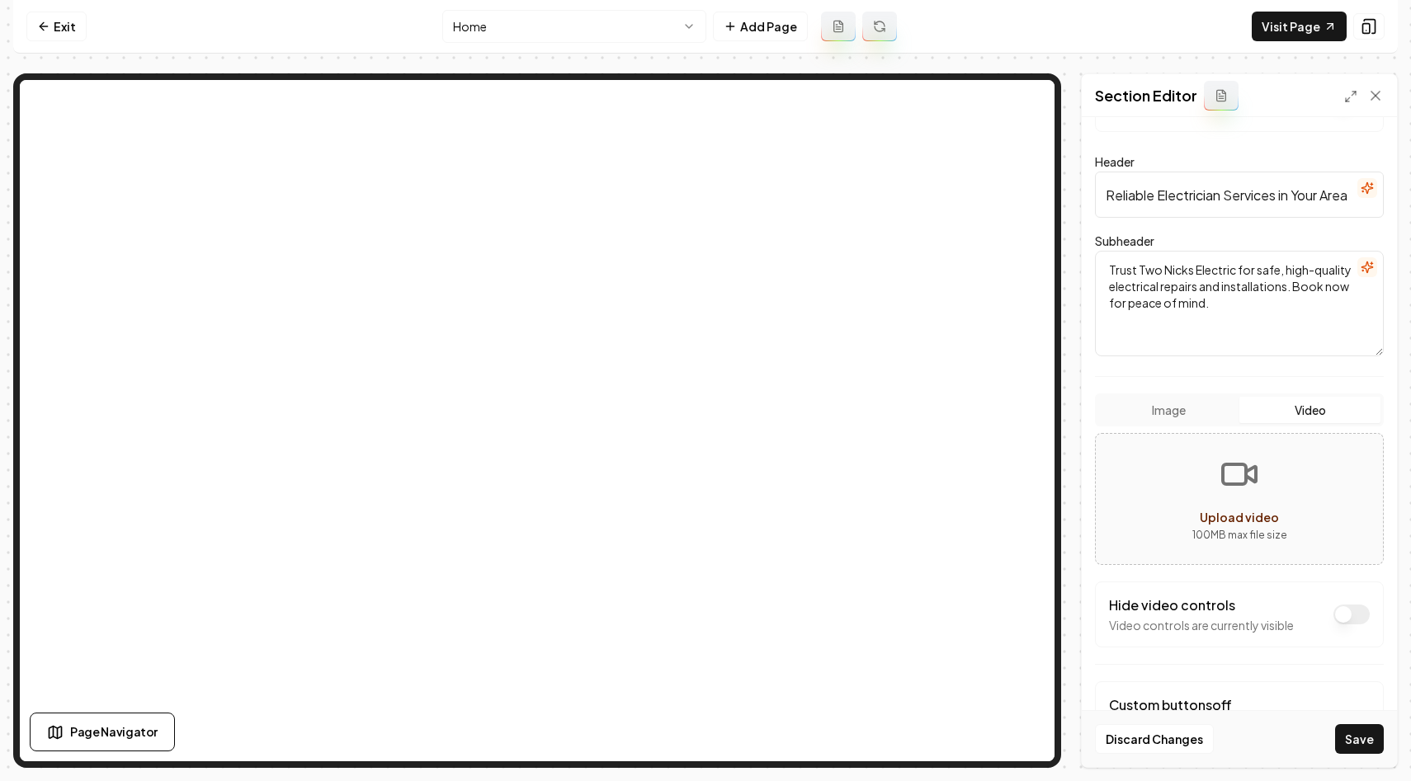
click at [1212, 413] on button "Image" at bounding box center [1168, 410] width 141 height 26
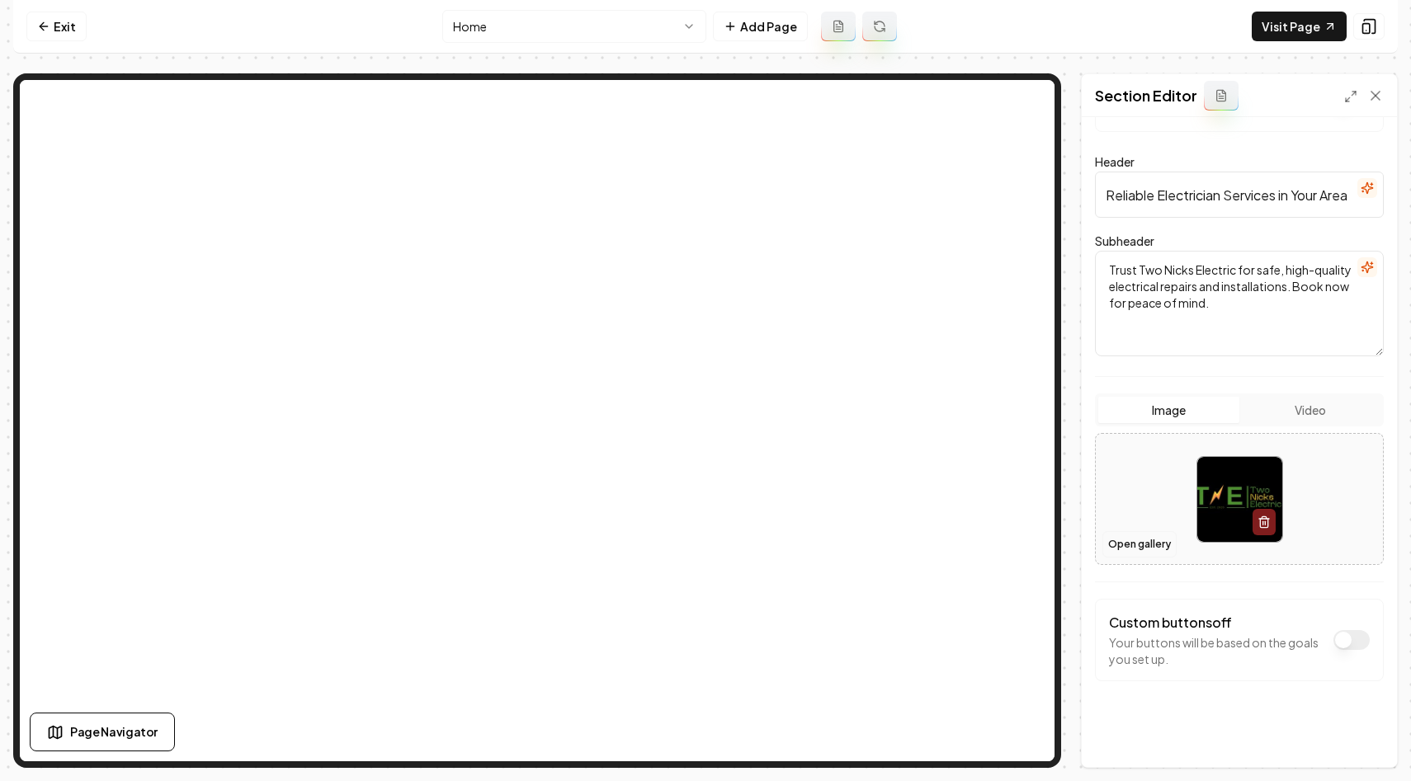
click at [1148, 543] on button "Open gallery" at bounding box center [1139, 544] width 74 height 26
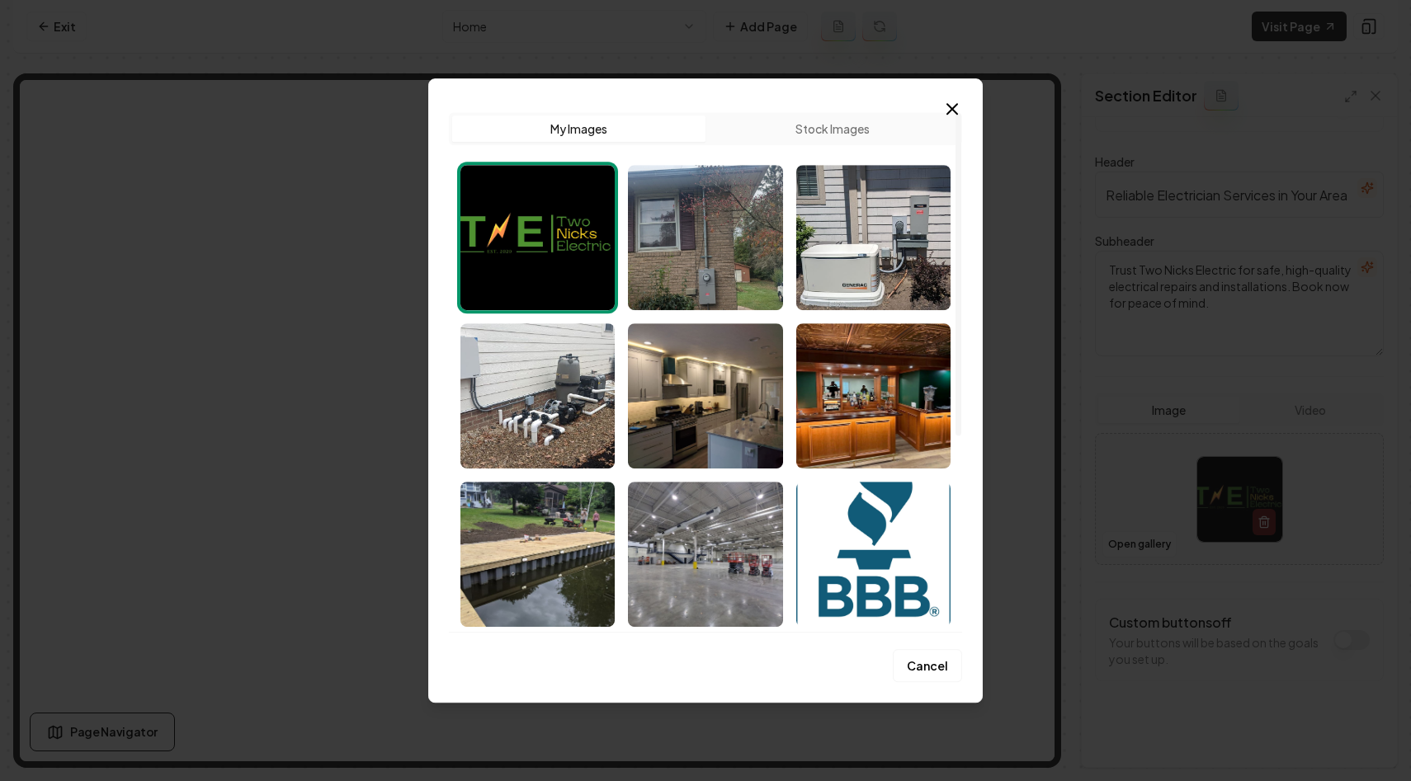
click at [830, 125] on button "Stock Images" at bounding box center [831, 129] width 253 height 26
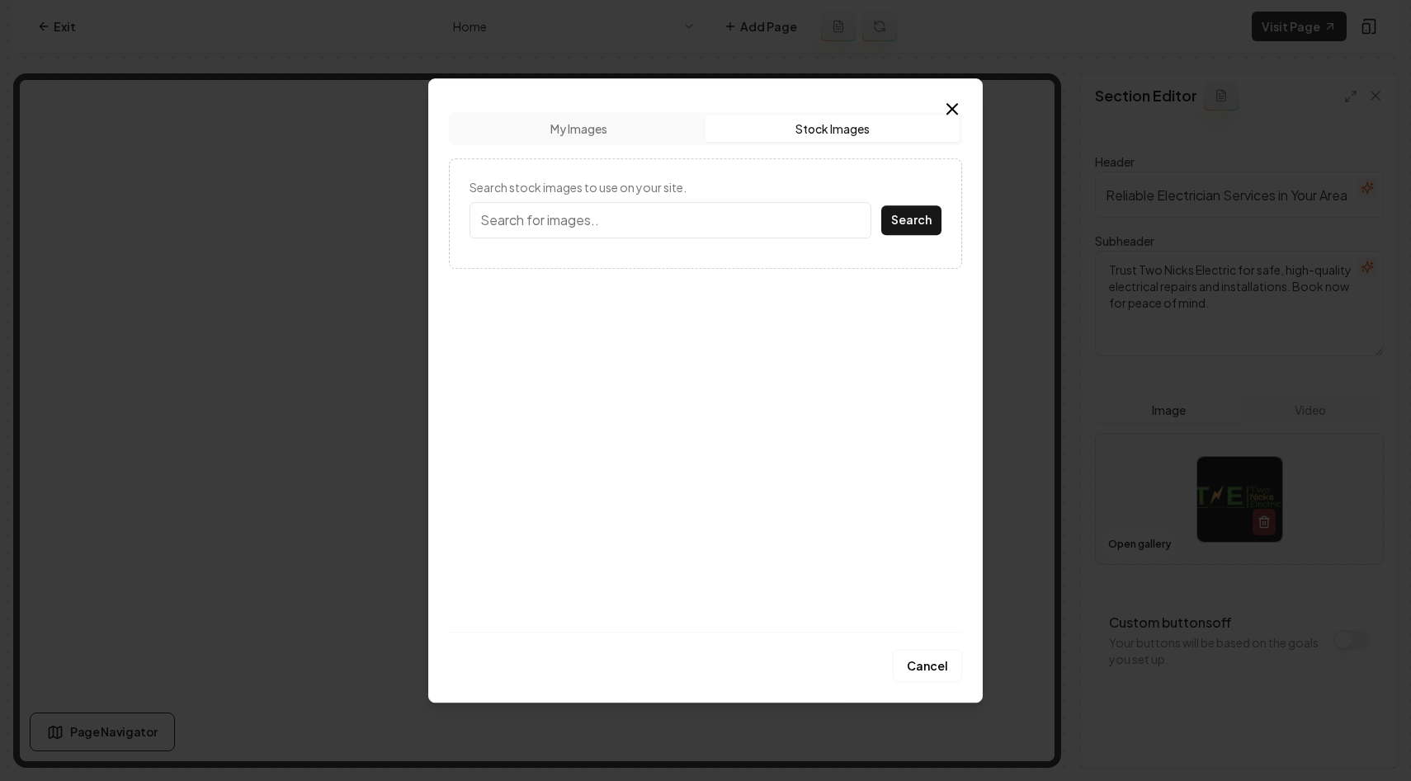
click at [632, 224] on input "Search stock images to use on your site." at bounding box center [670, 220] width 402 height 36
click at [881, 205] on button "Search" at bounding box center [911, 220] width 60 height 30
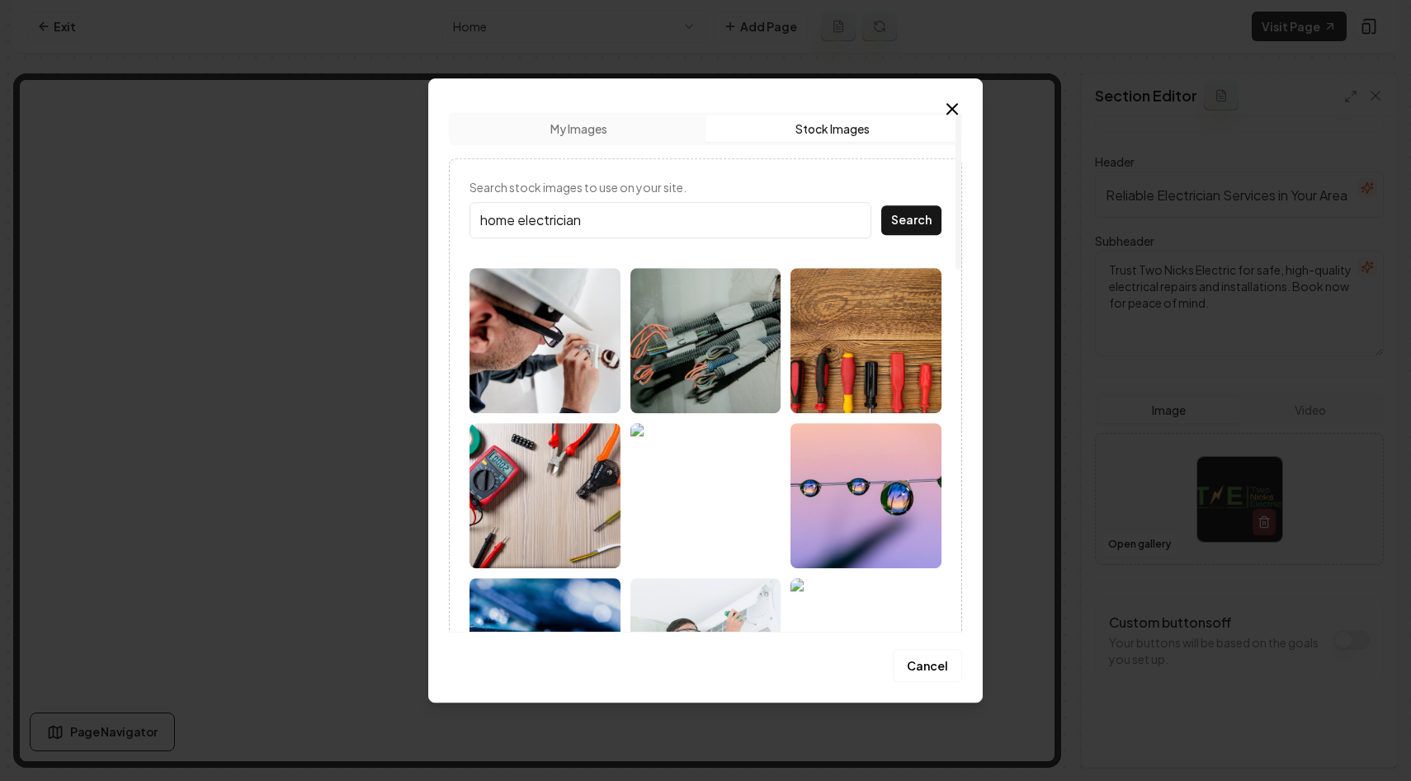
click at [614, 227] on input "home electrician" at bounding box center [670, 220] width 402 height 36
type input "electrical panel"
click at [881, 205] on button "Search" at bounding box center [911, 220] width 60 height 30
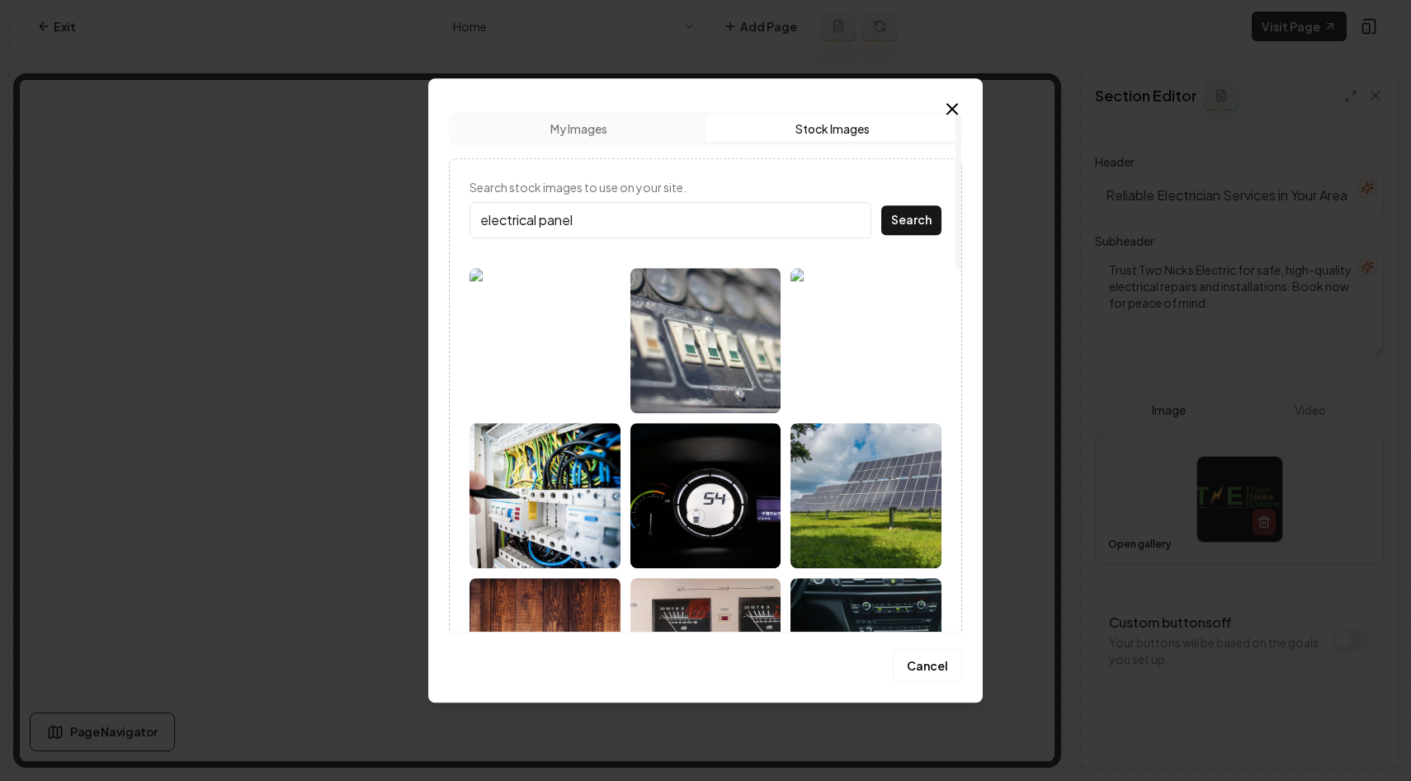
click at [597, 142] on div "Upload My Images Stock Images" at bounding box center [705, 128] width 513 height 33
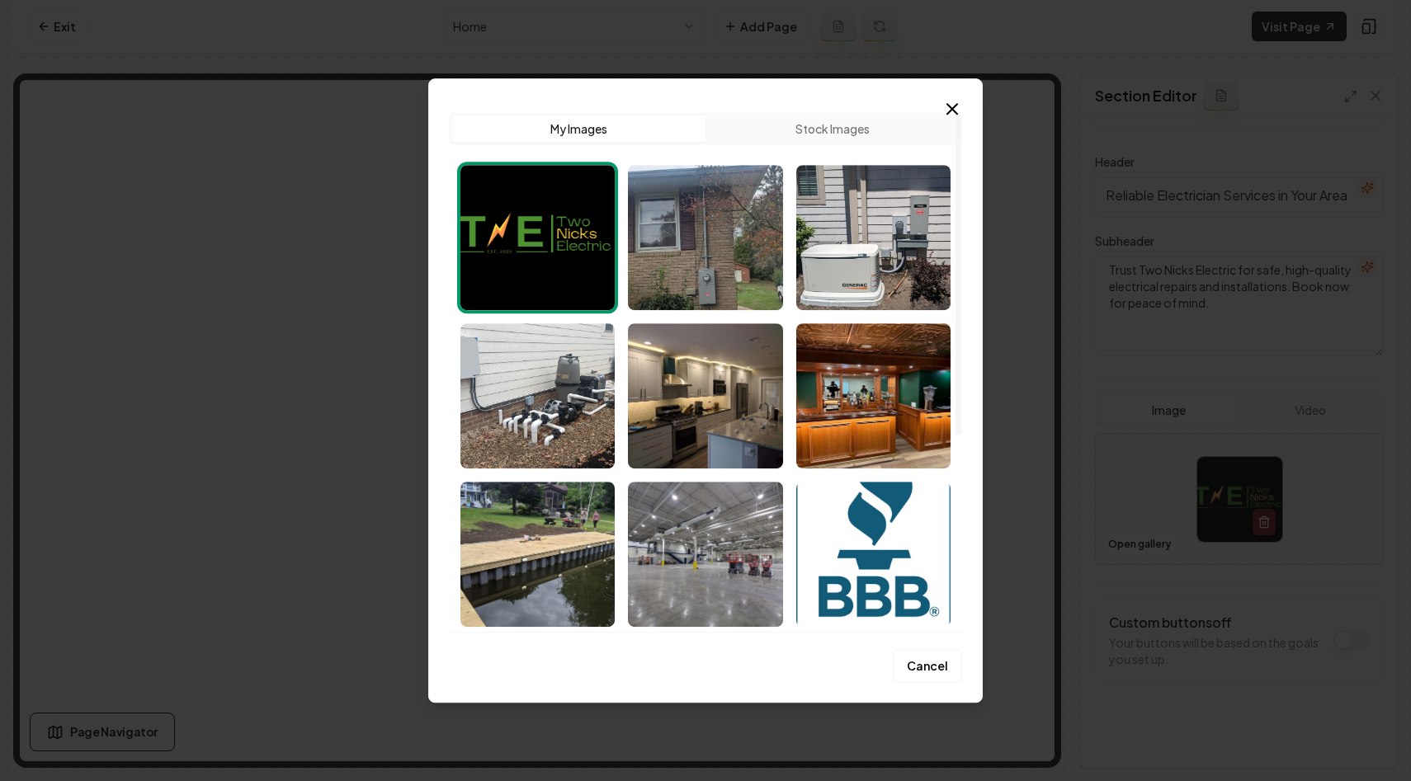
click at [586, 125] on button "My Images" at bounding box center [578, 129] width 253 height 26
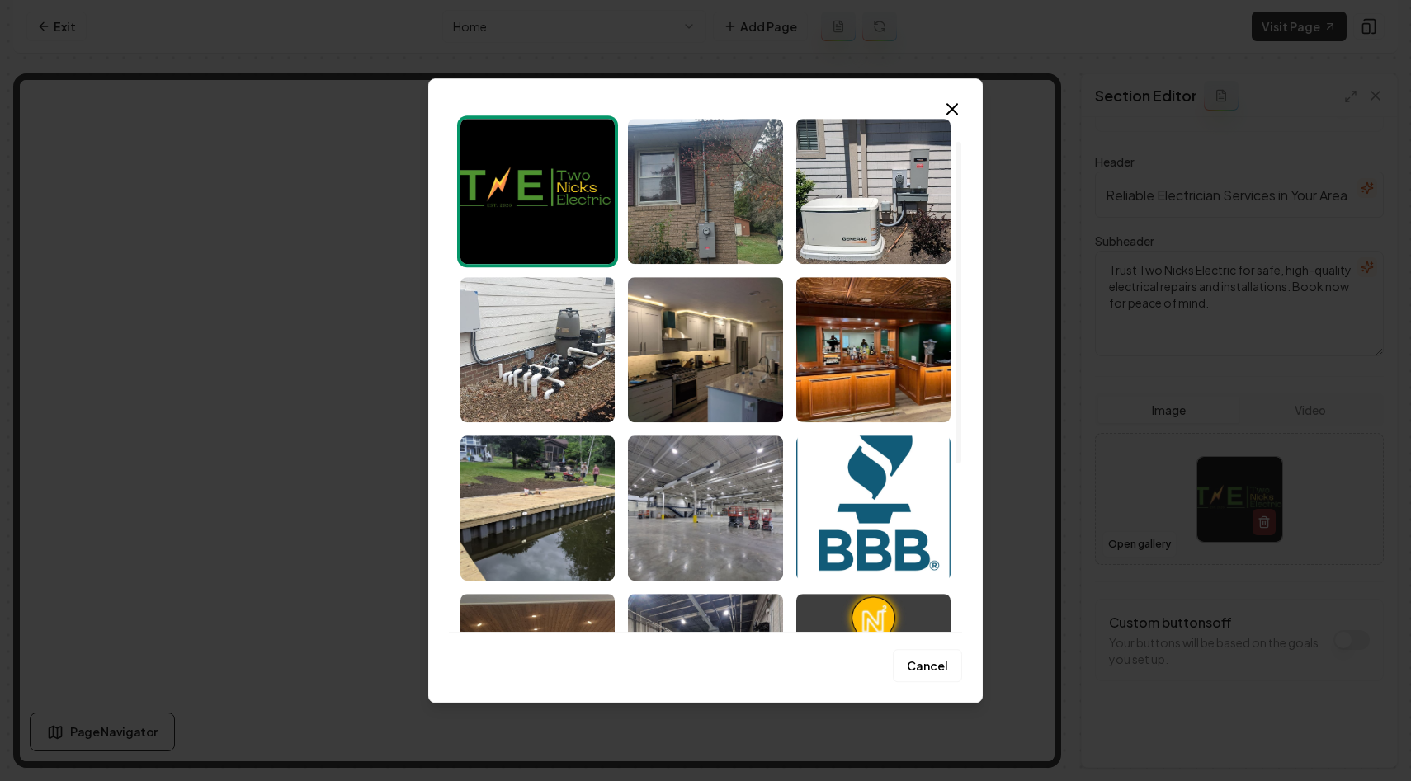
scroll to position [50, 0]
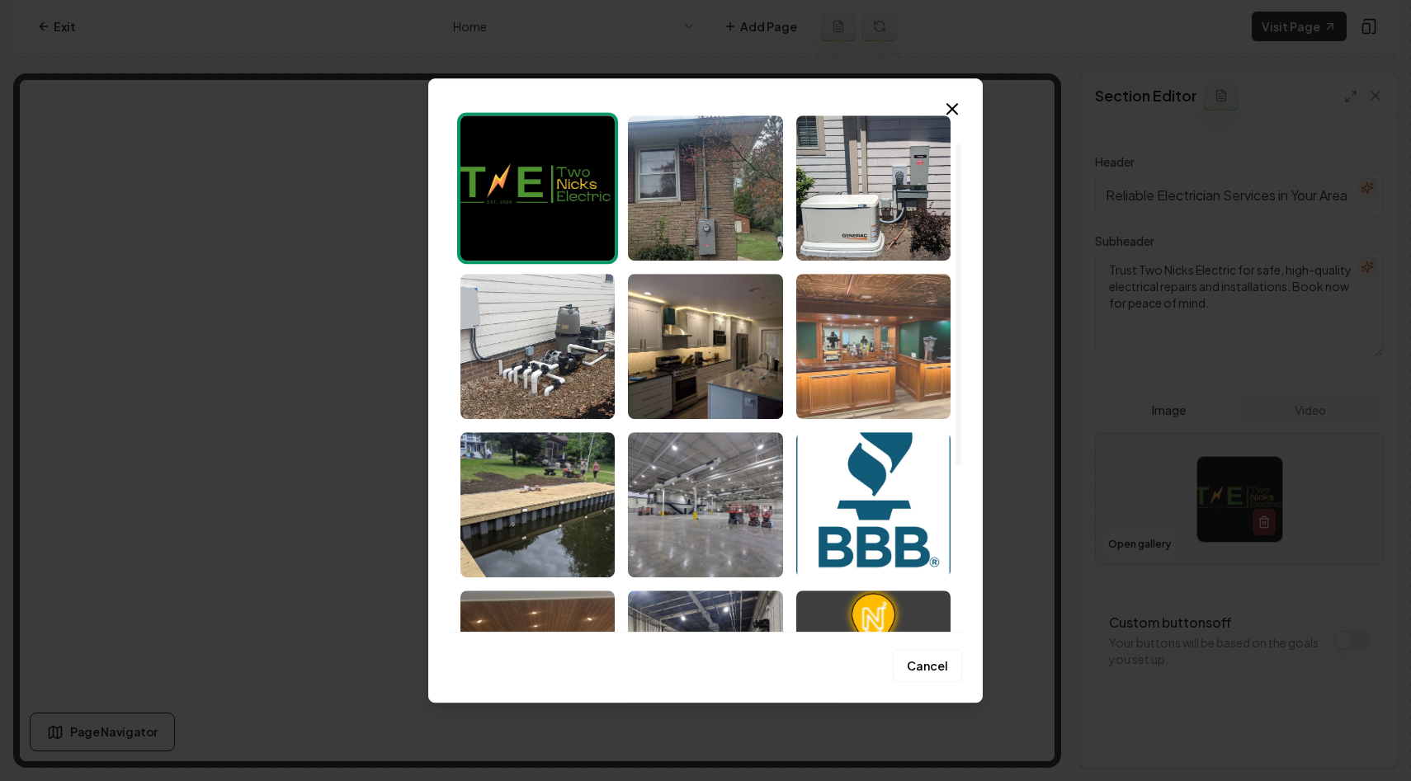
click at [926, 361] on img "Select image image_68c09bbb5c7cd75eb841bb3b.jpeg" at bounding box center [873, 346] width 154 height 145
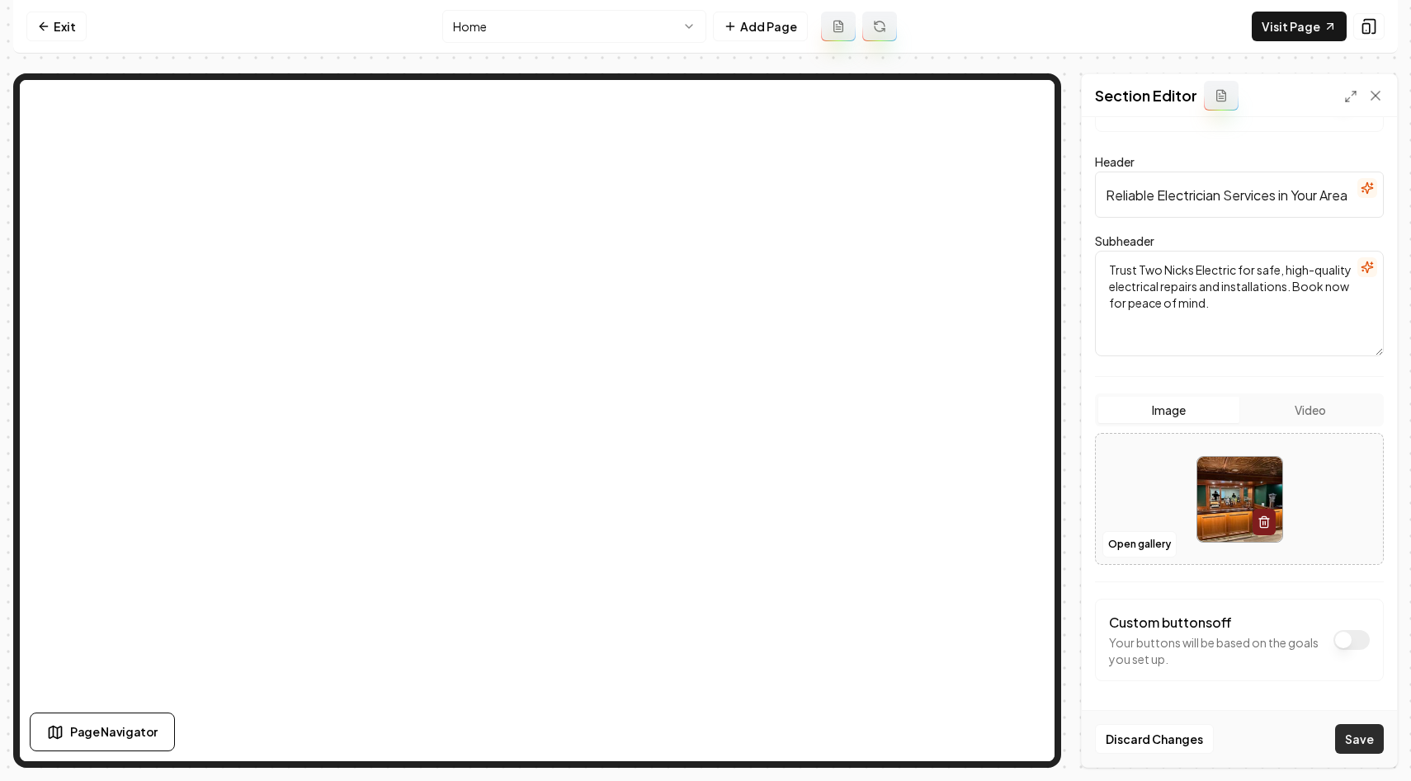
click at [1359, 733] on button "Save" at bounding box center [1359, 739] width 49 height 30
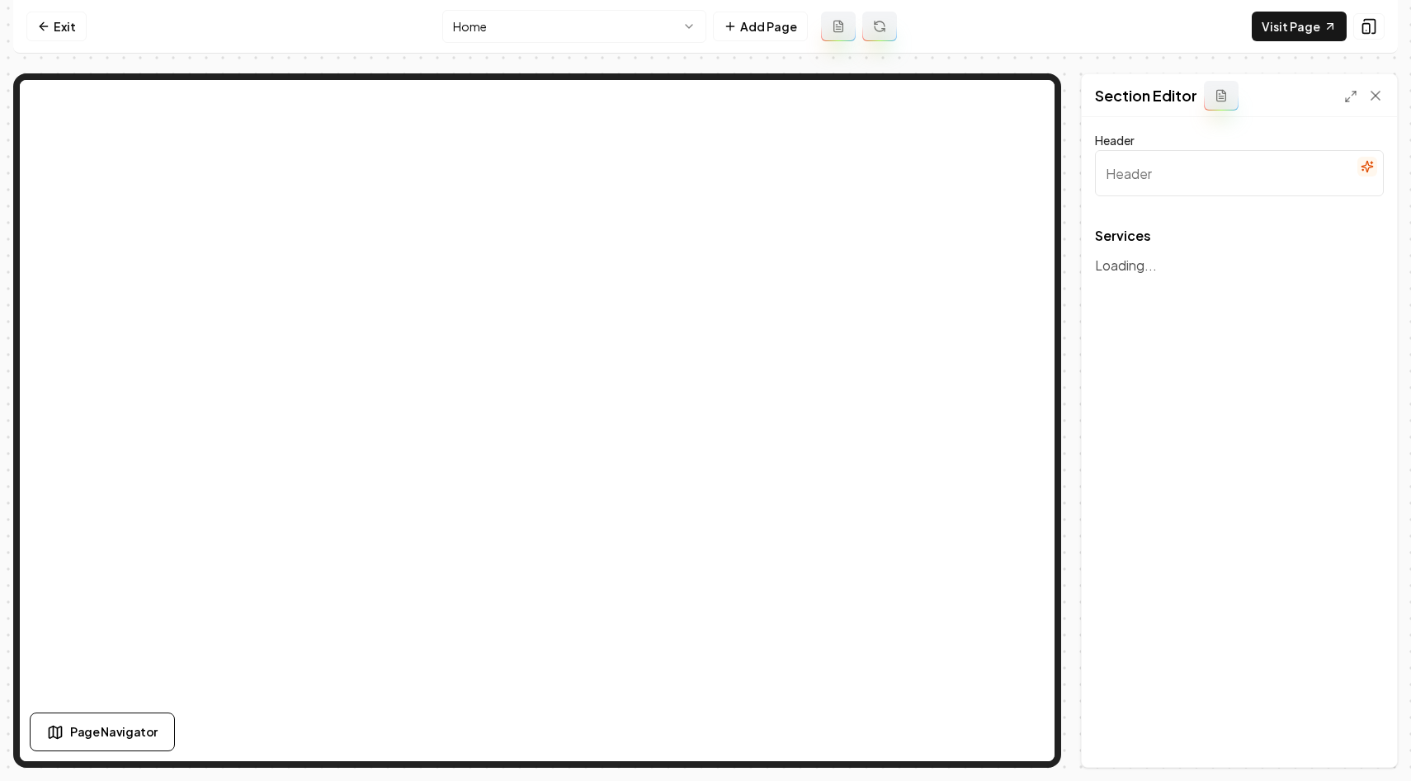
type input "Our Expert Electrician Services"
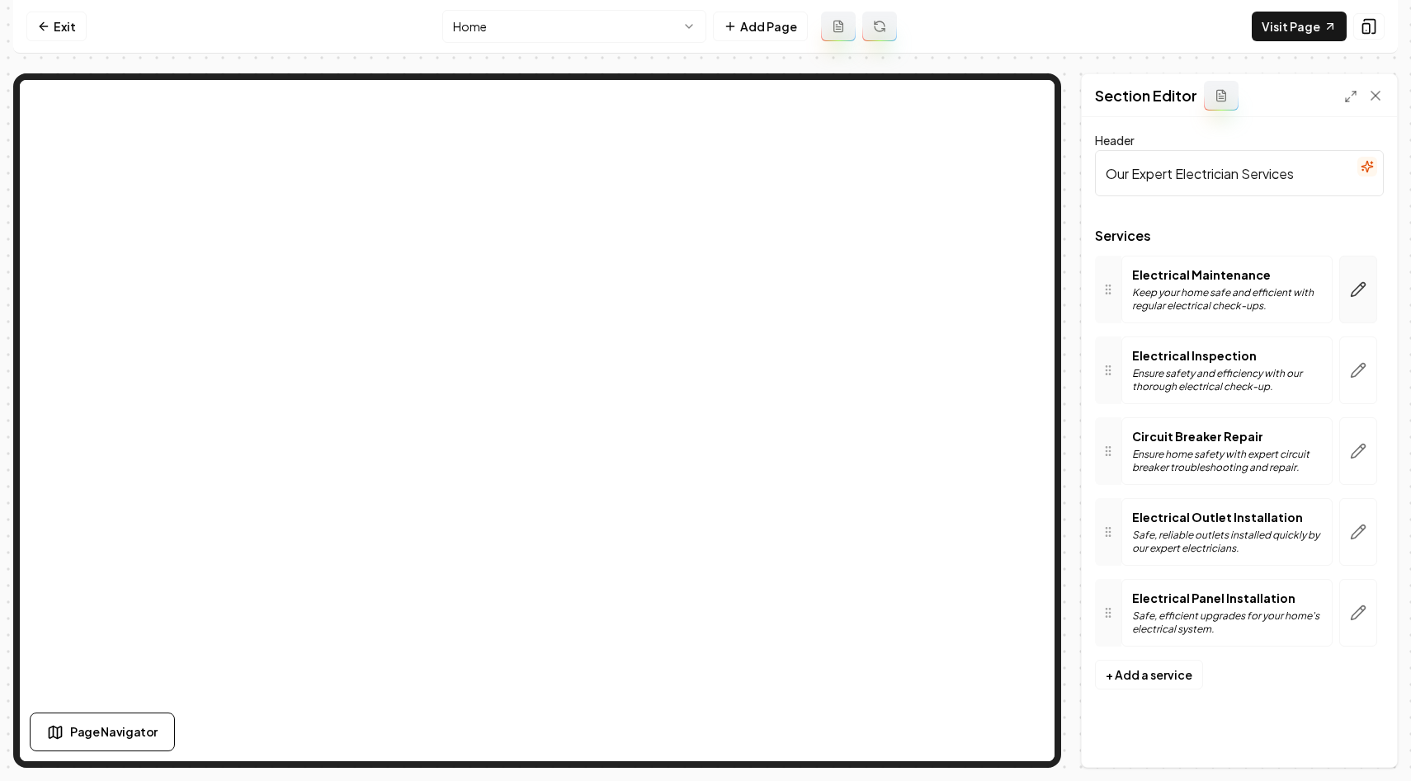
click at [1363, 300] on button "button" at bounding box center [1358, 290] width 38 height 68
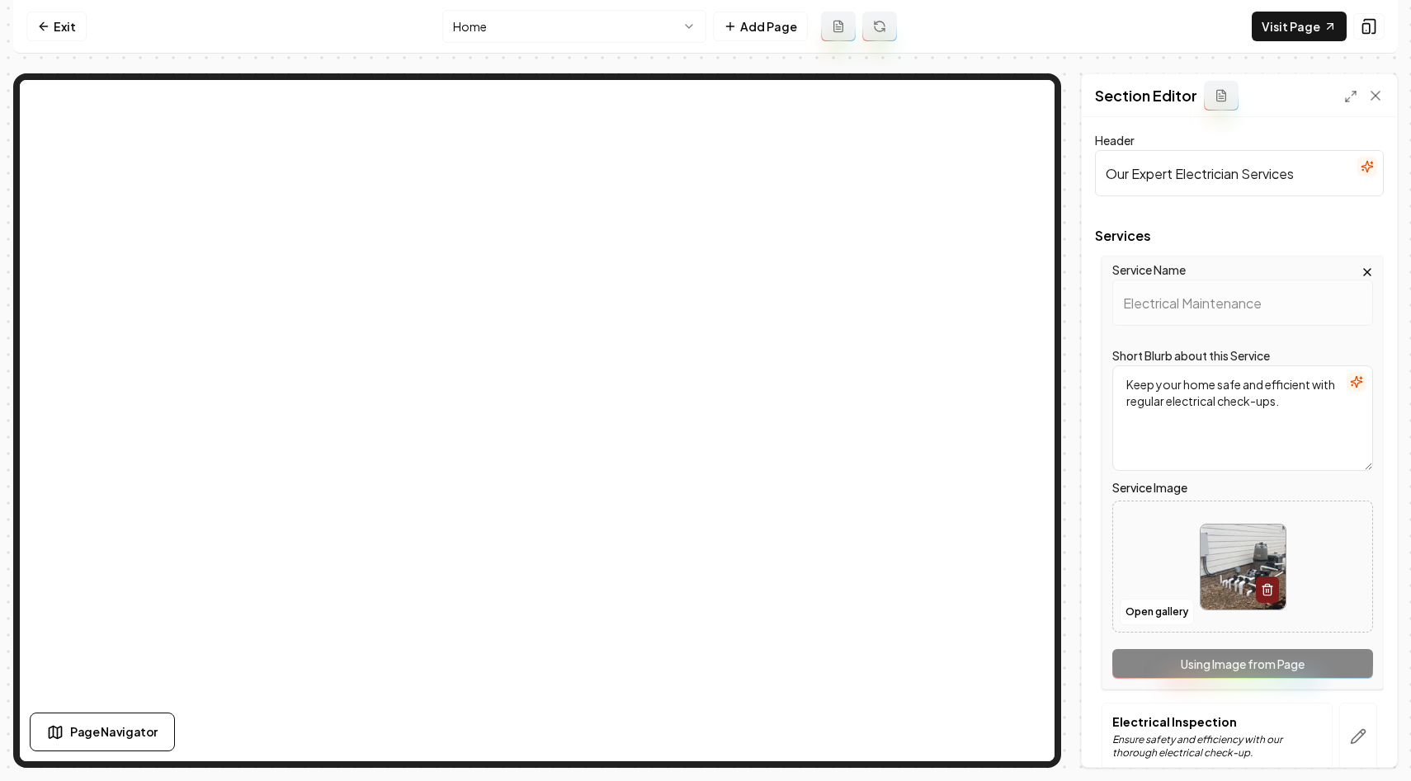
click at [1214, 590] on img at bounding box center [1243, 567] width 85 height 85
click at [1149, 610] on button "Open gallery" at bounding box center [1157, 612] width 74 height 26
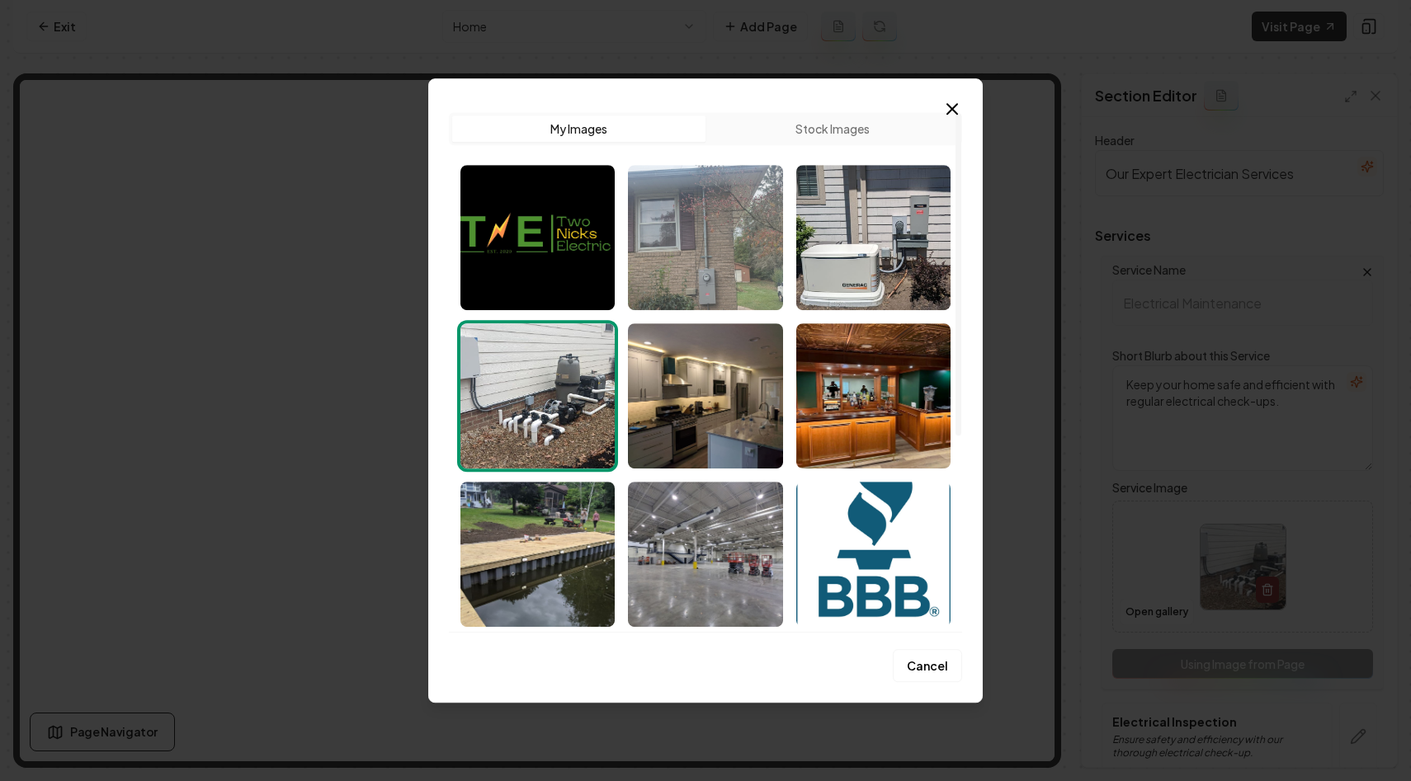
click at [735, 244] on img "Select image image_68c09bbb5c7cd75eb841c0fc.jpeg" at bounding box center [705, 237] width 154 height 145
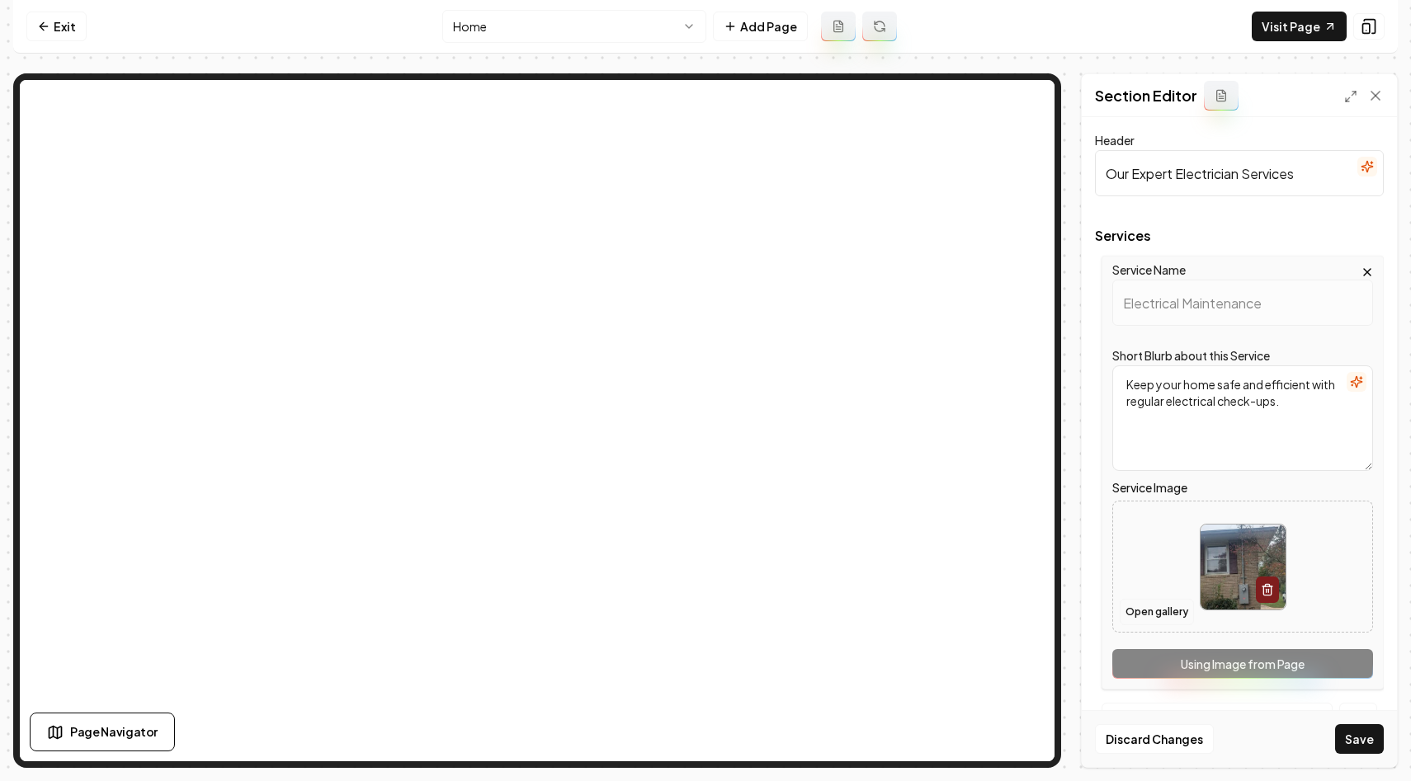
scroll to position [78, 0]
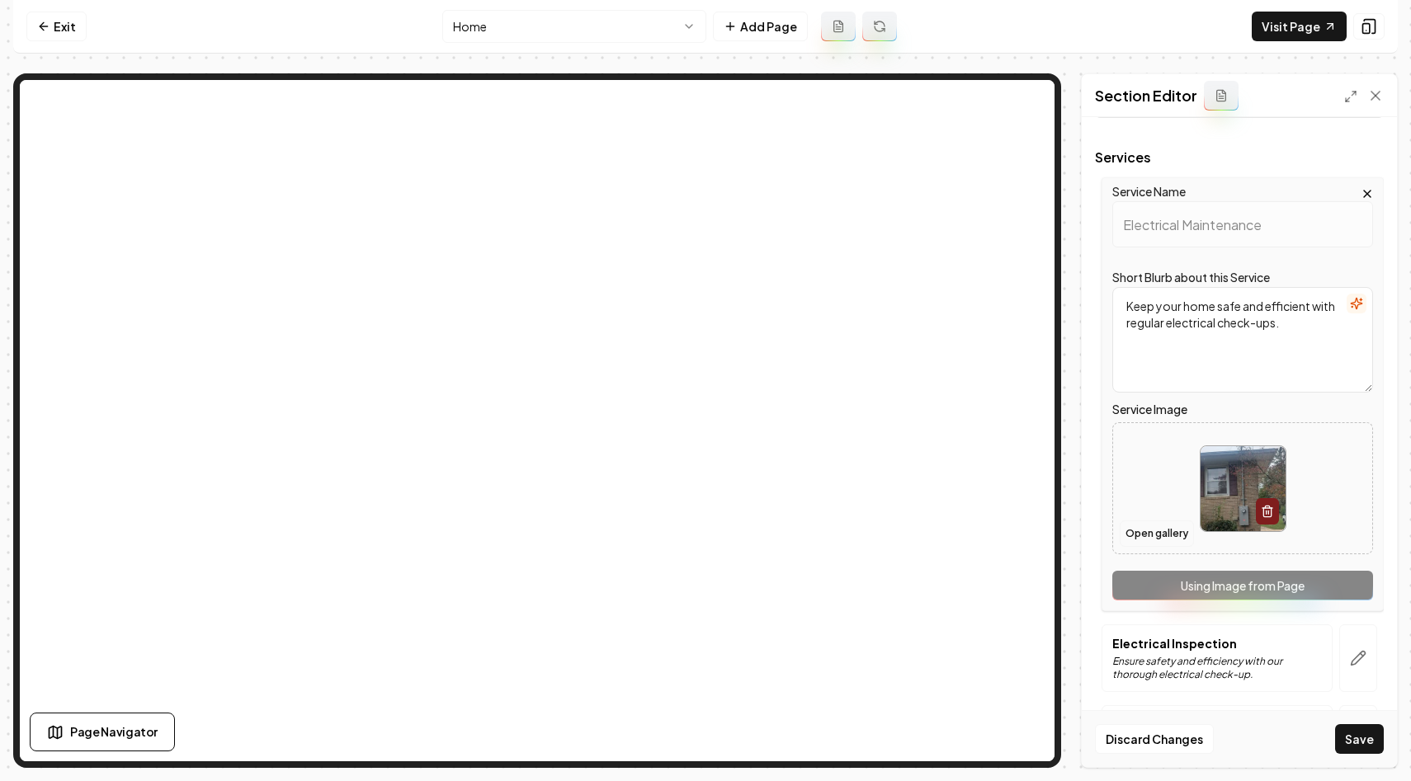
click at [1153, 532] on button "Open gallery" at bounding box center [1157, 534] width 74 height 26
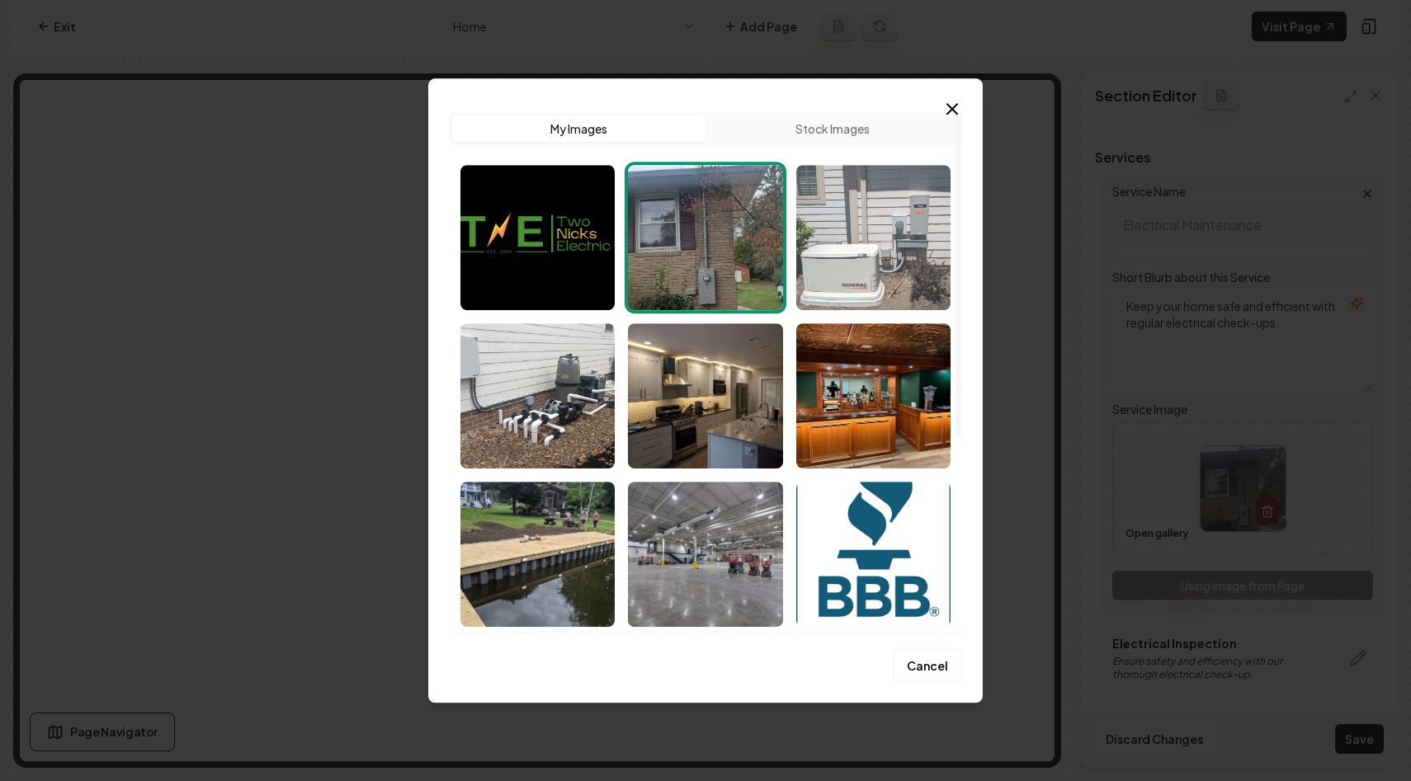
click at [877, 278] on img "Select image image_68c09bbb5c7cd75eb841c053.jpeg" at bounding box center [873, 237] width 154 height 145
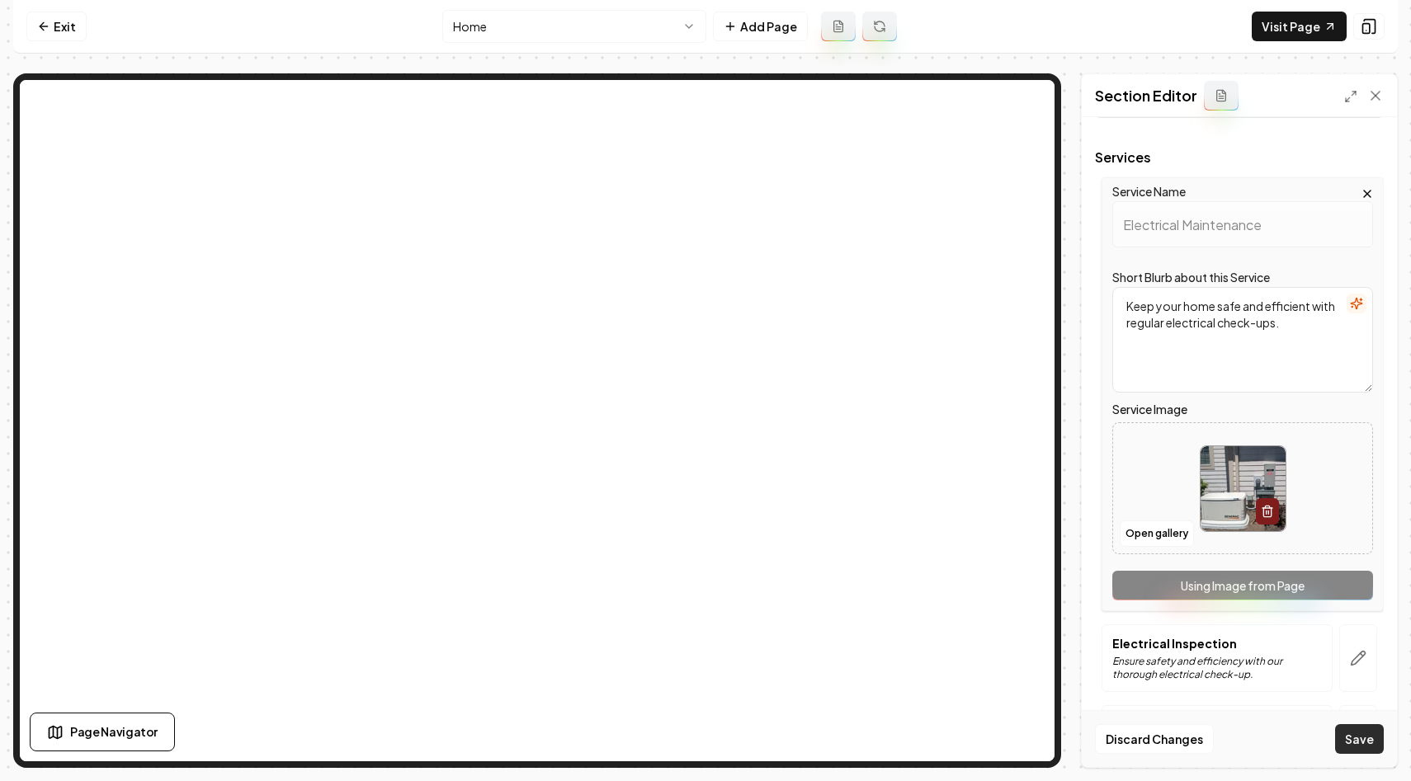
click at [1363, 729] on button "Save" at bounding box center [1359, 739] width 49 height 30
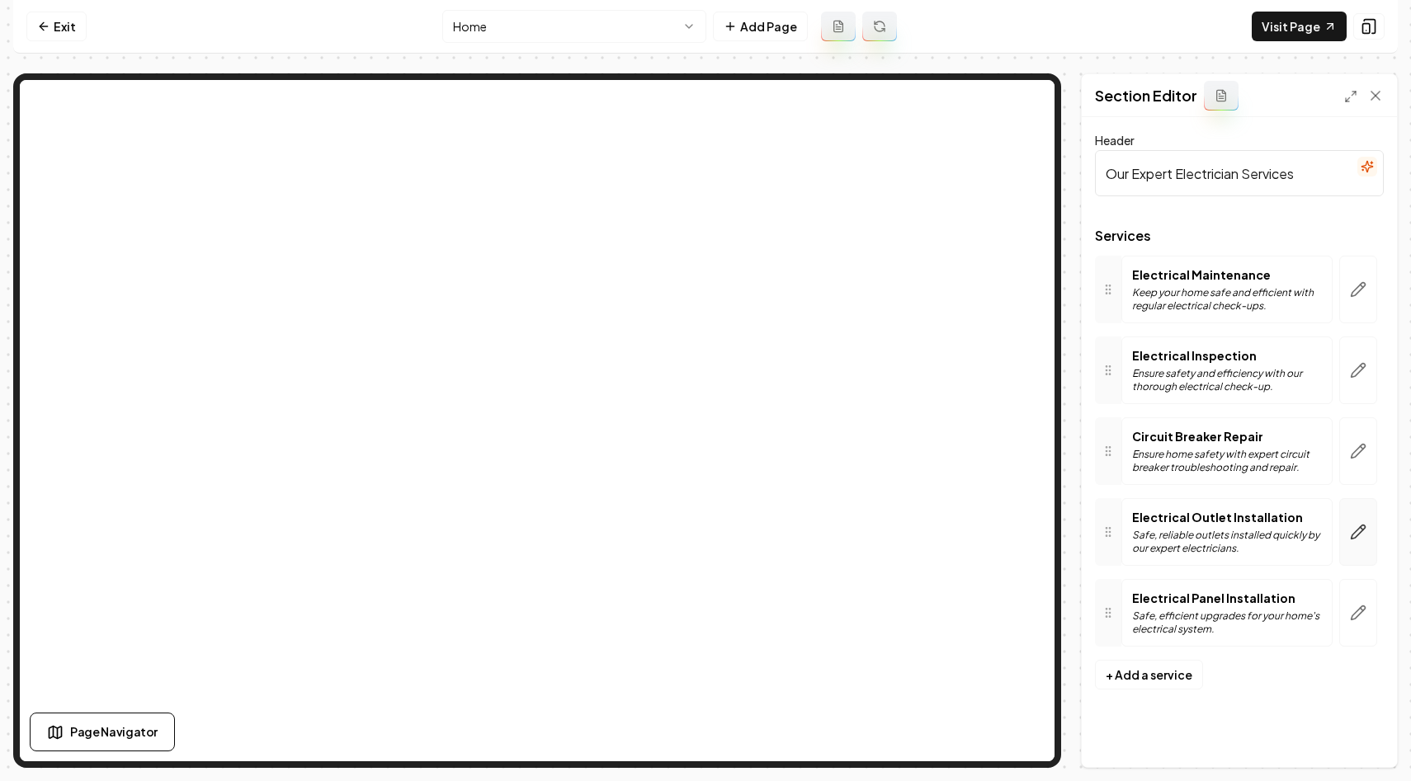
click at [1358, 539] on icon "button" at bounding box center [1358, 532] width 17 height 17
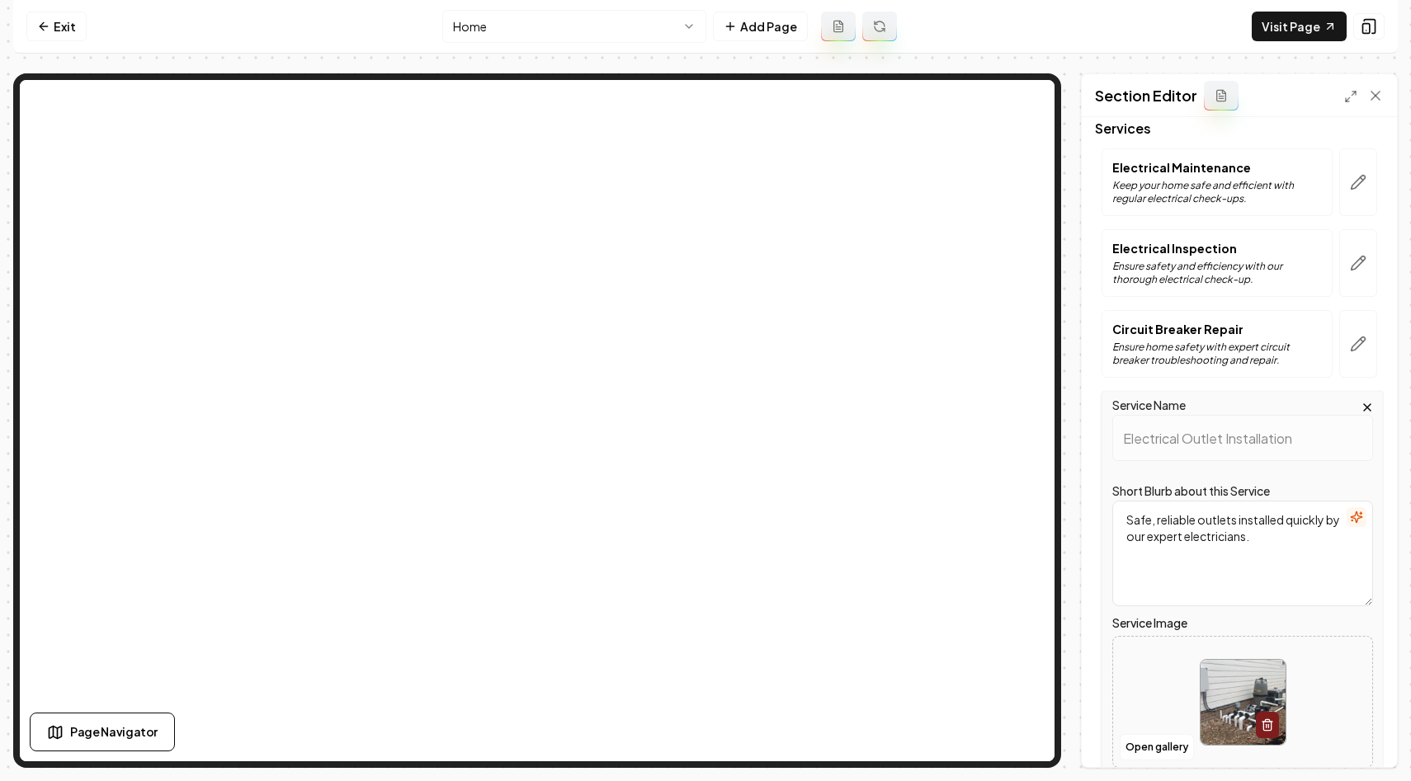
scroll to position [118, 0]
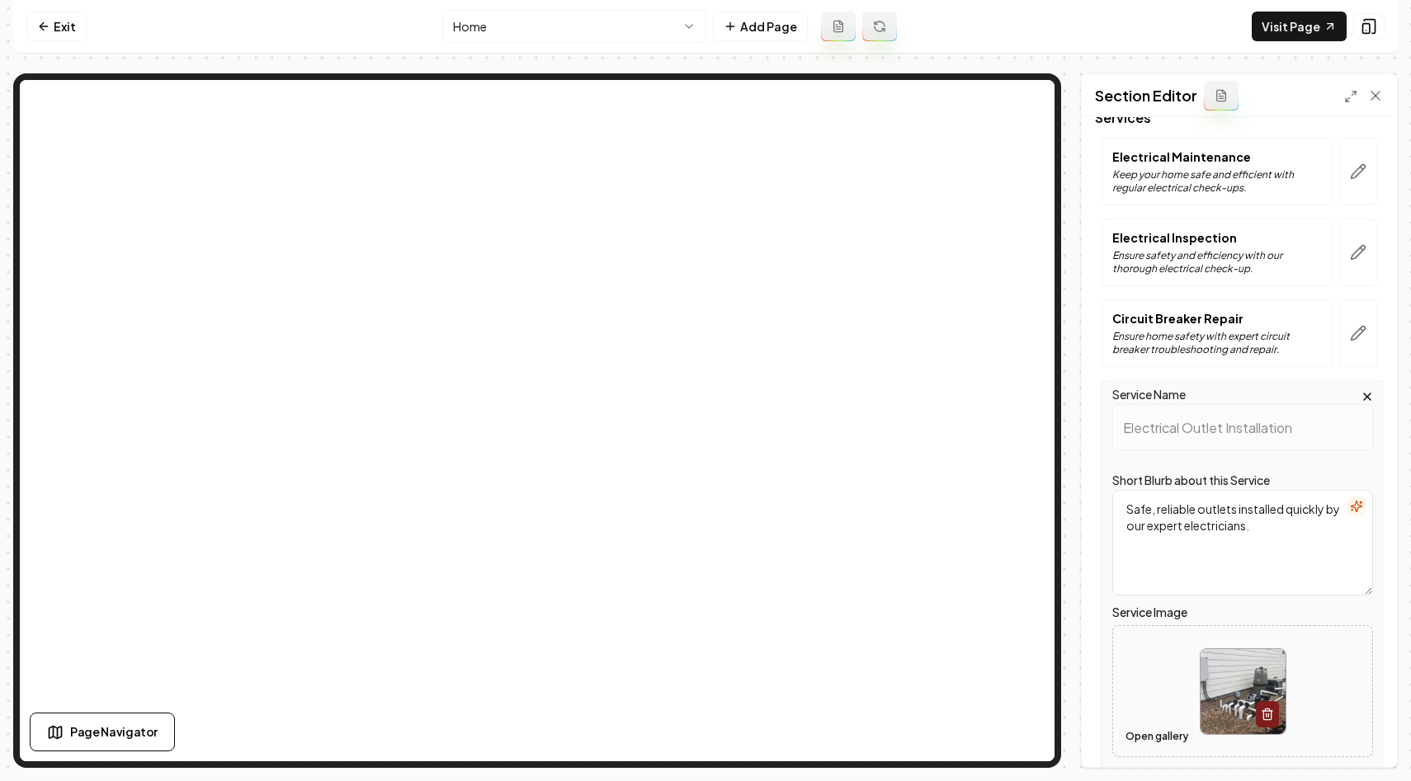
click at [1160, 734] on button "Open gallery" at bounding box center [1157, 737] width 74 height 26
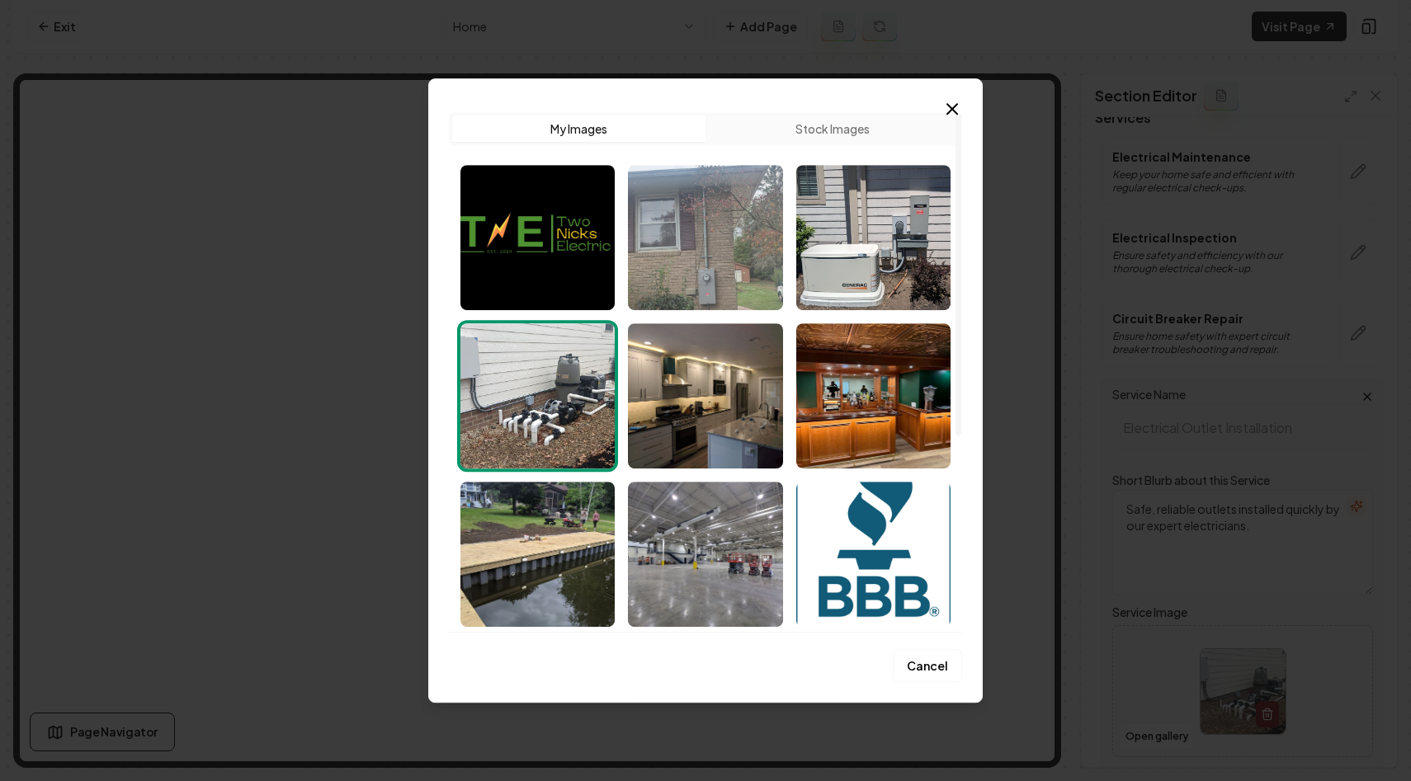
click at [749, 268] on img "Select image image_68c09bbb5c7cd75eb841c0fc.jpeg" at bounding box center [705, 237] width 154 height 145
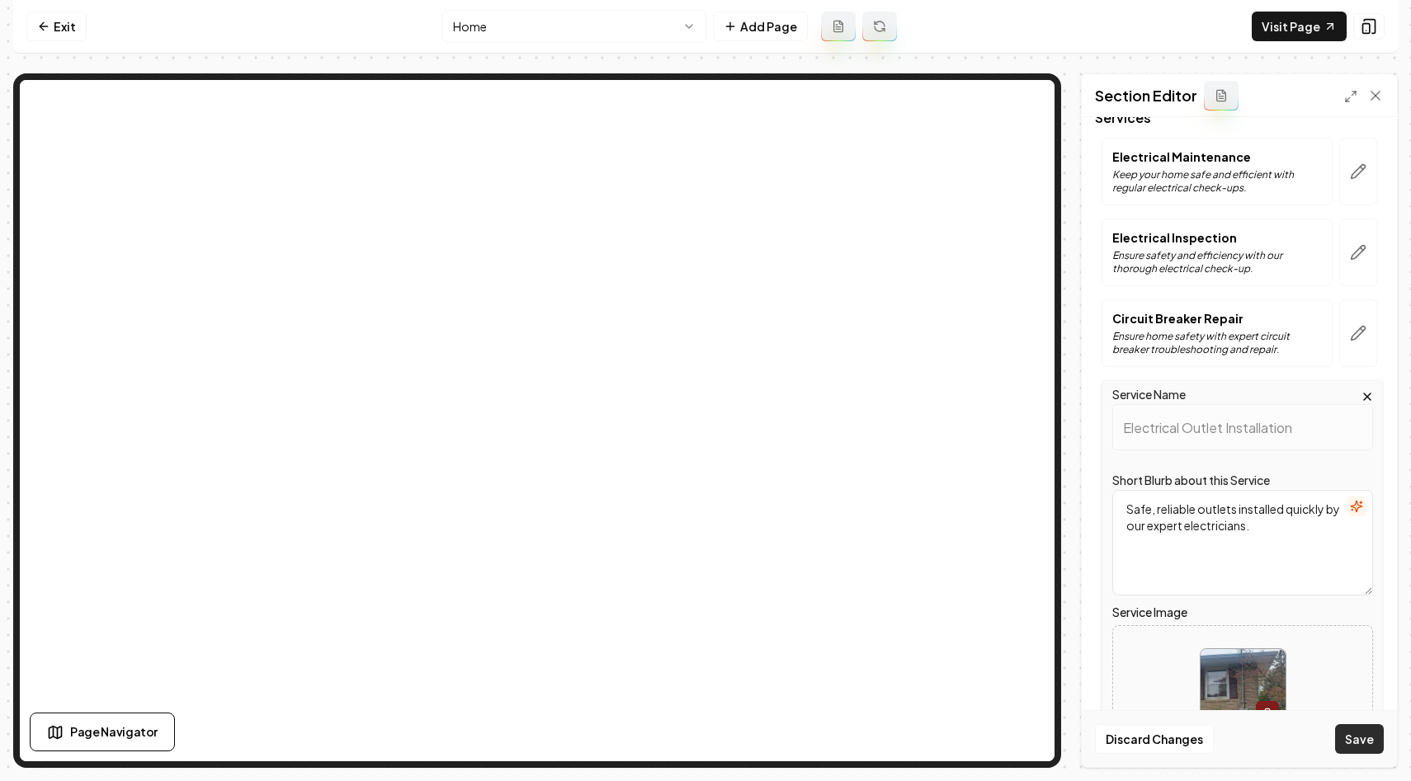
click at [1346, 741] on button "Save" at bounding box center [1359, 739] width 49 height 30
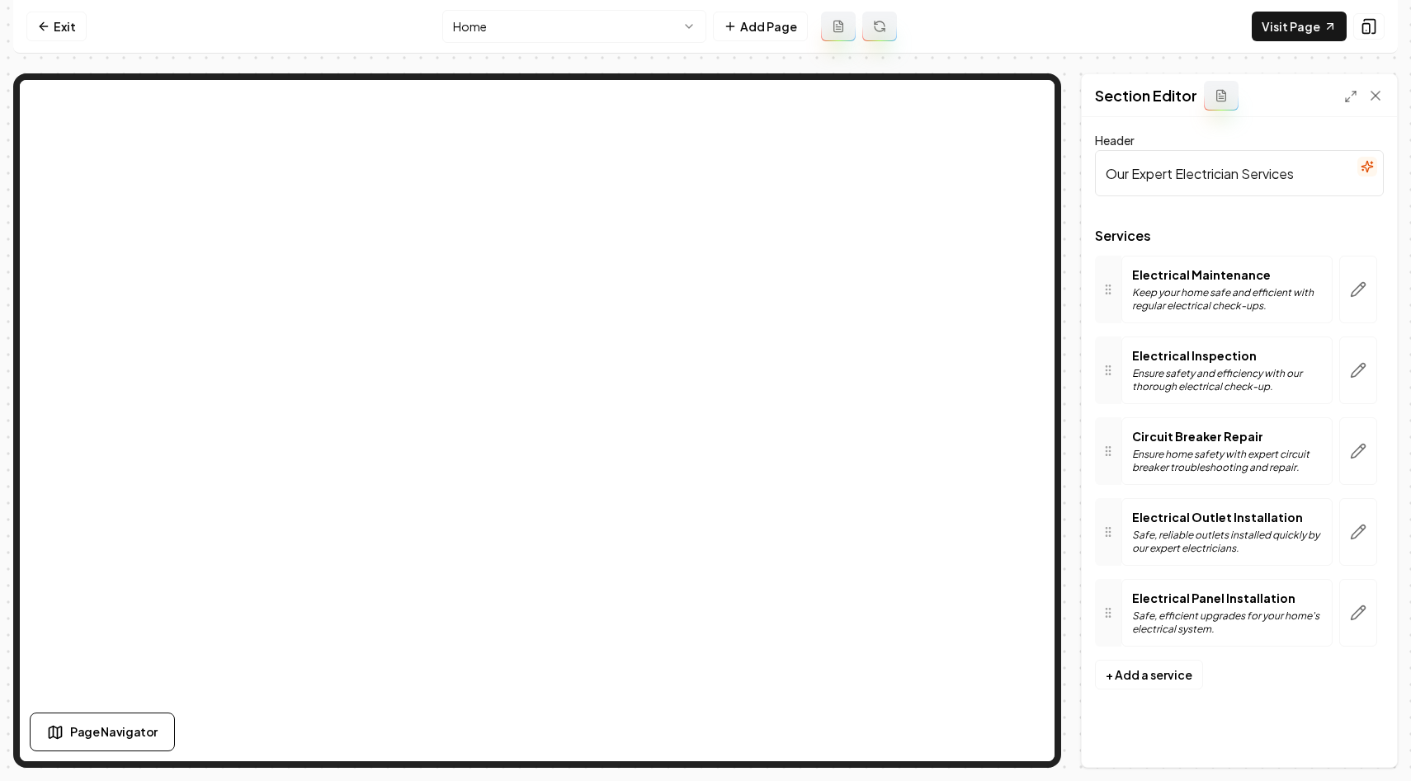
scroll to position [0, 0]
click at [1154, 605] on p "Electrical Panel Installation" at bounding box center [1227, 598] width 190 height 17
click at [1358, 453] on icon "button" at bounding box center [1359, 452] width 14 height 14
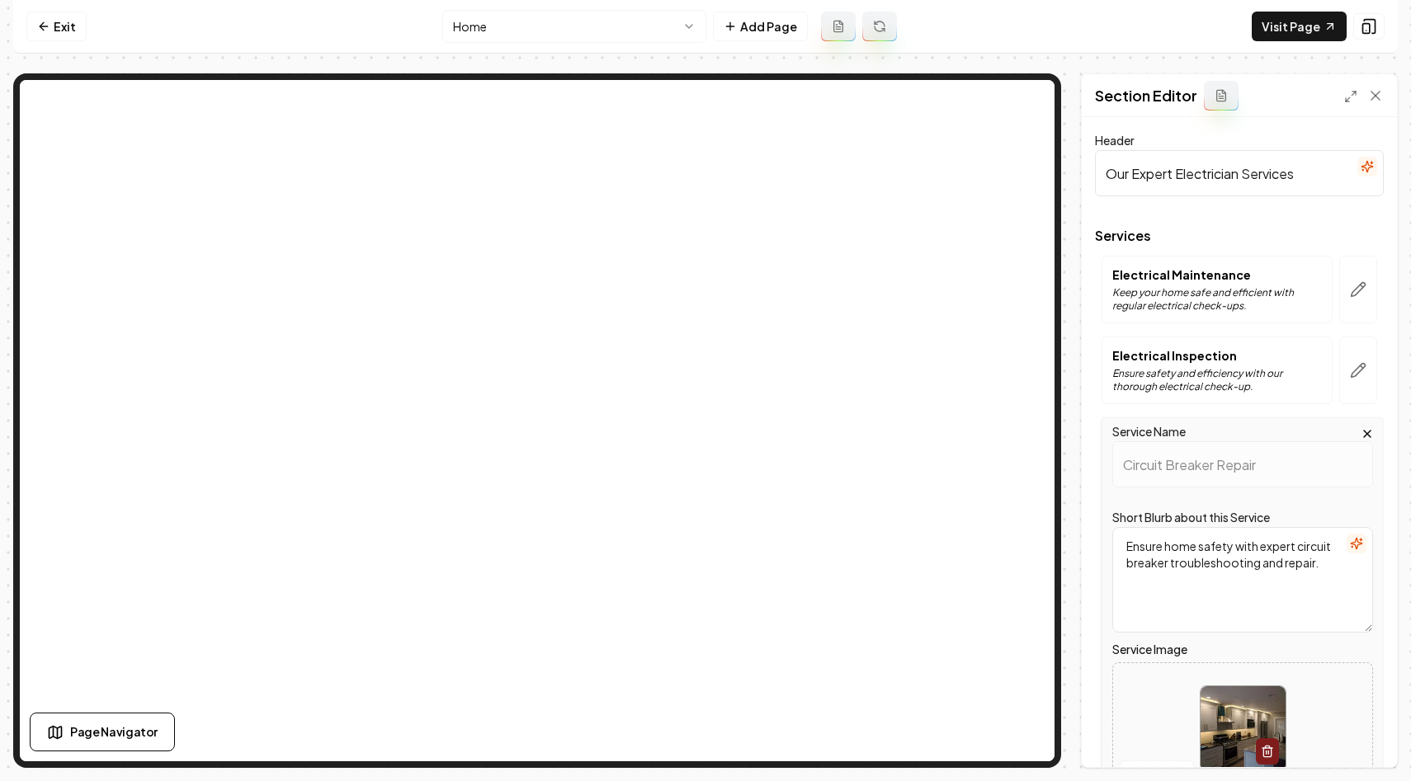
scroll to position [230, 0]
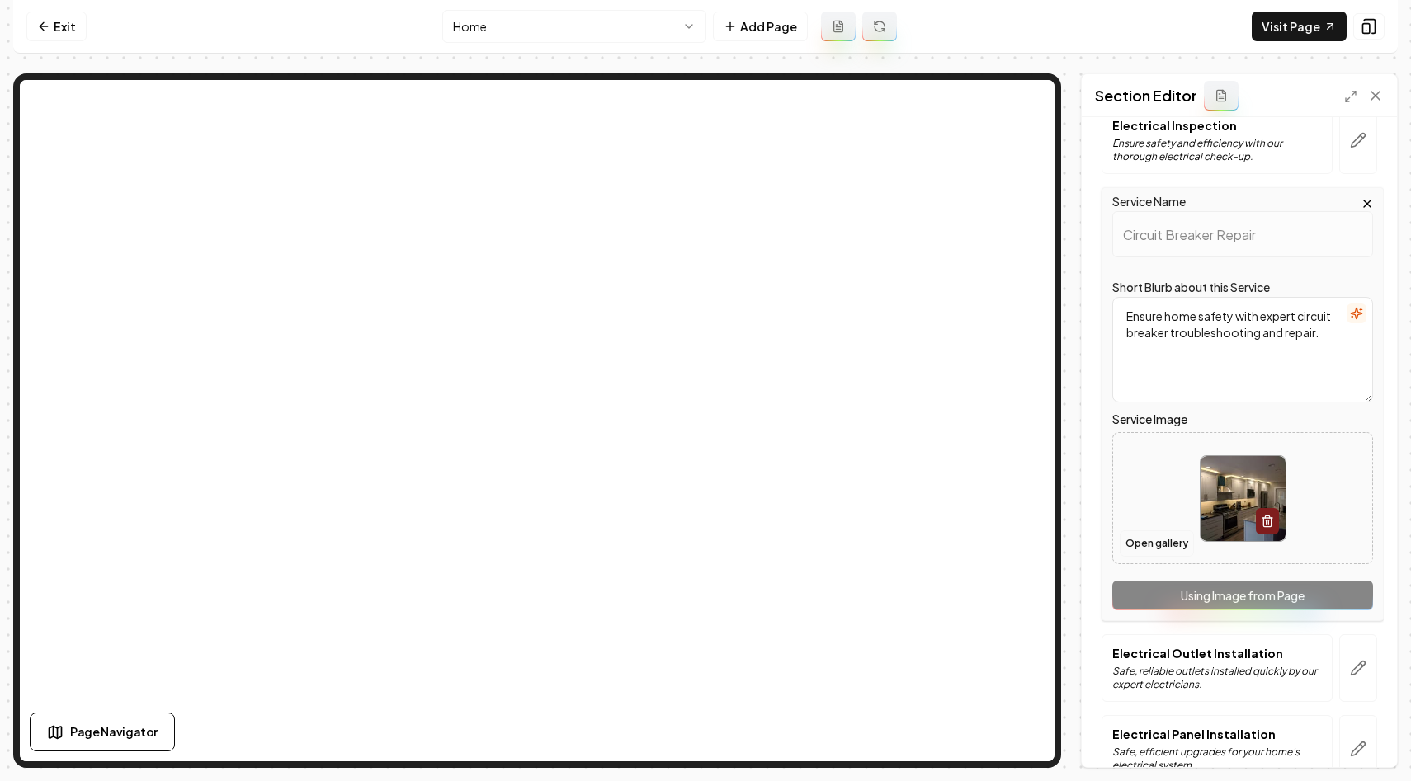
click at [1149, 545] on button "Open gallery" at bounding box center [1157, 544] width 74 height 26
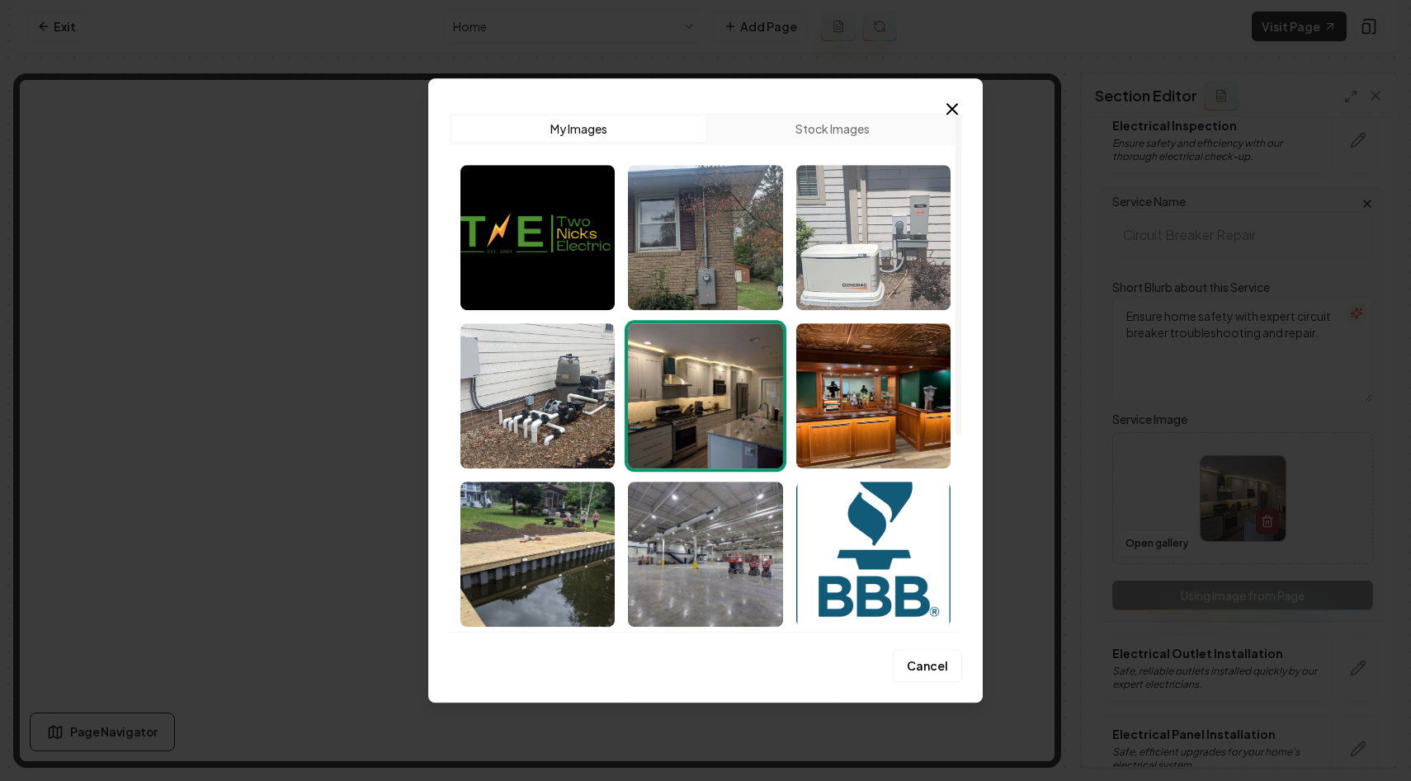
click at [846, 260] on img "Select image image_68c09bbb5c7cd75eb841c053.jpeg" at bounding box center [873, 237] width 154 height 145
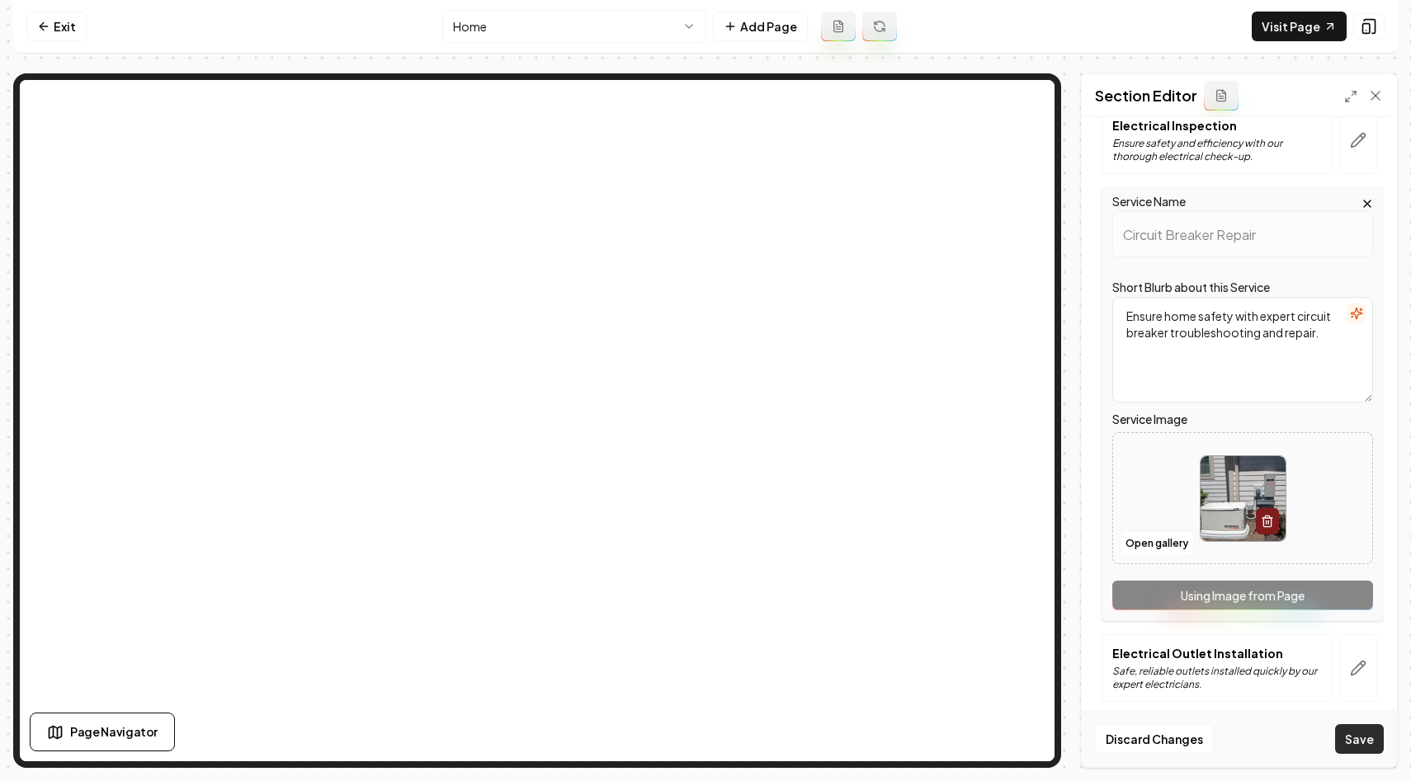
click at [1355, 747] on button "Save" at bounding box center [1359, 739] width 49 height 30
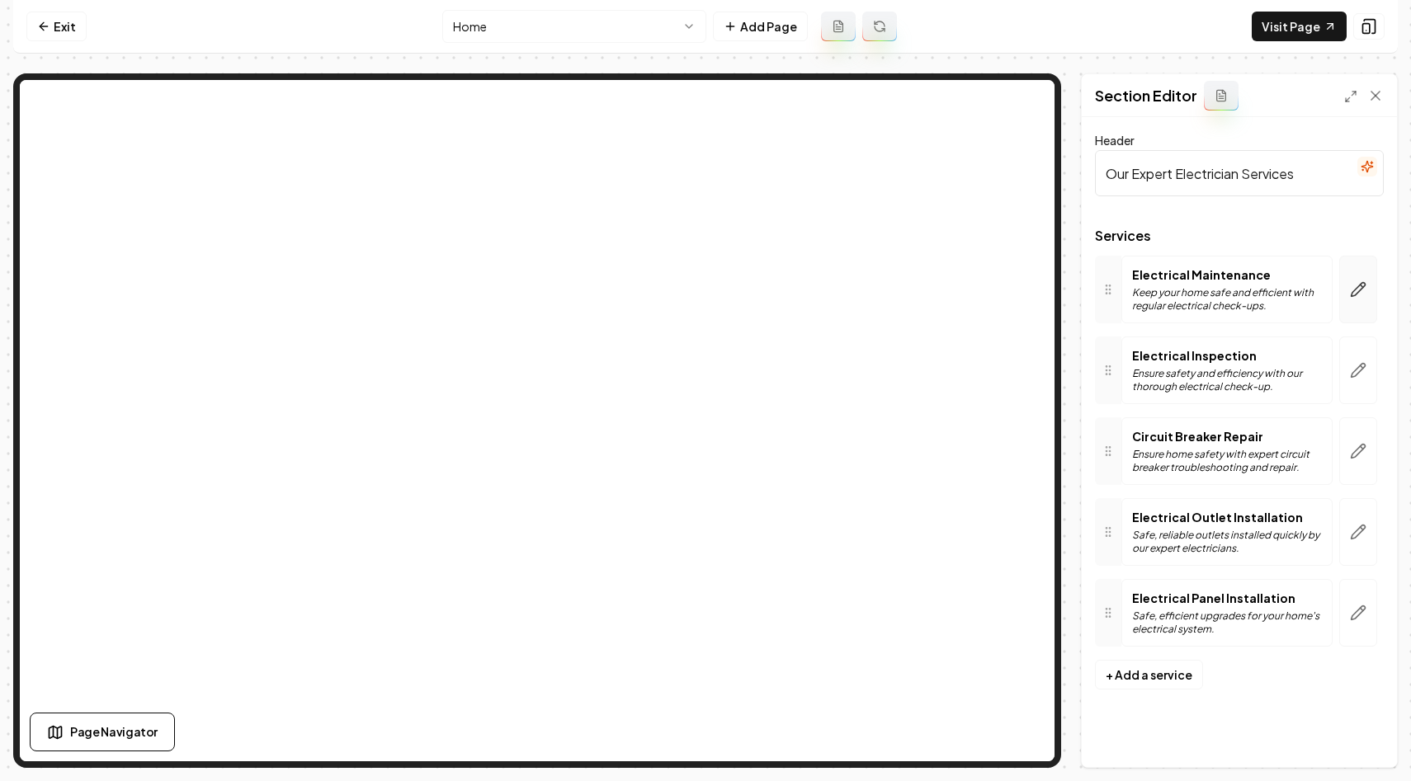
click at [1359, 315] on button "button" at bounding box center [1358, 290] width 38 height 68
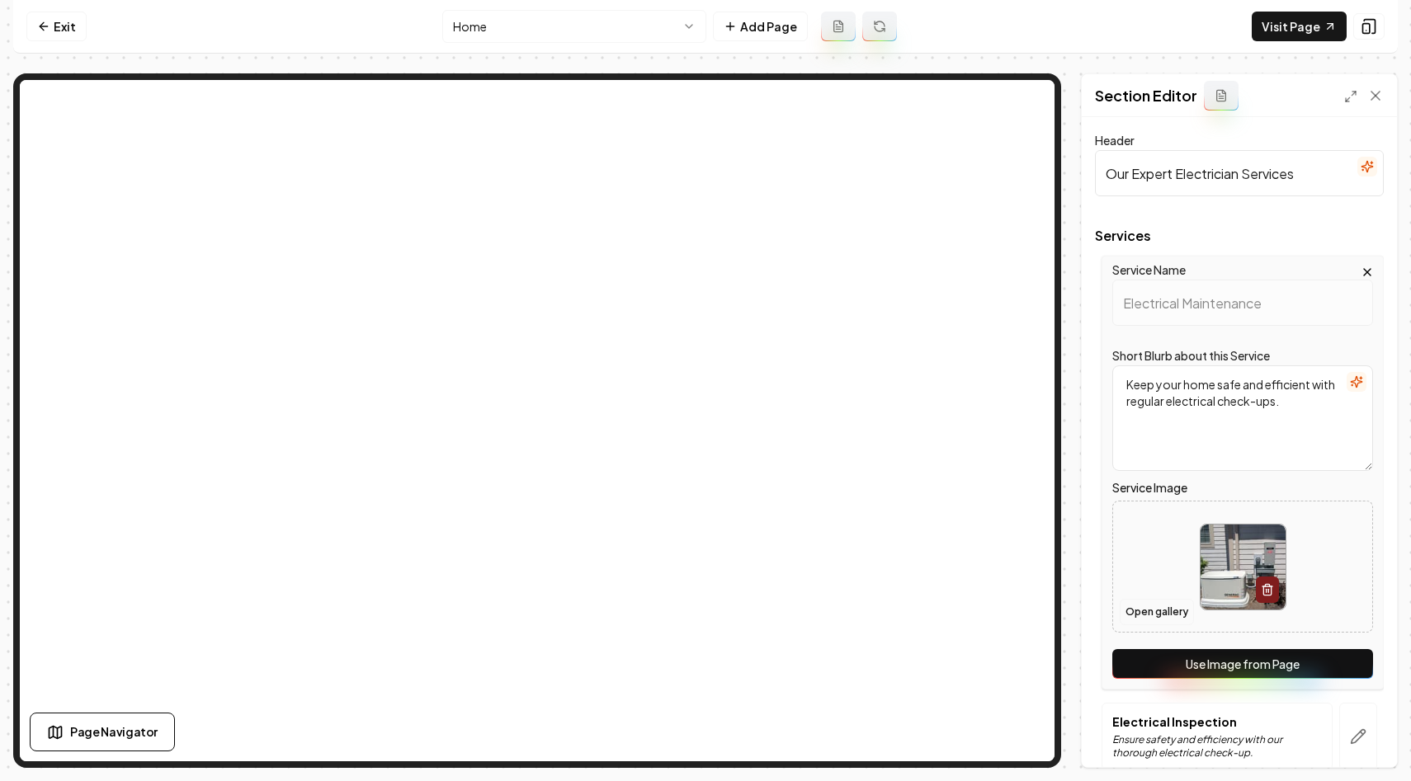
click at [1129, 611] on button "Open gallery" at bounding box center [1157, 612] width 74 height 26
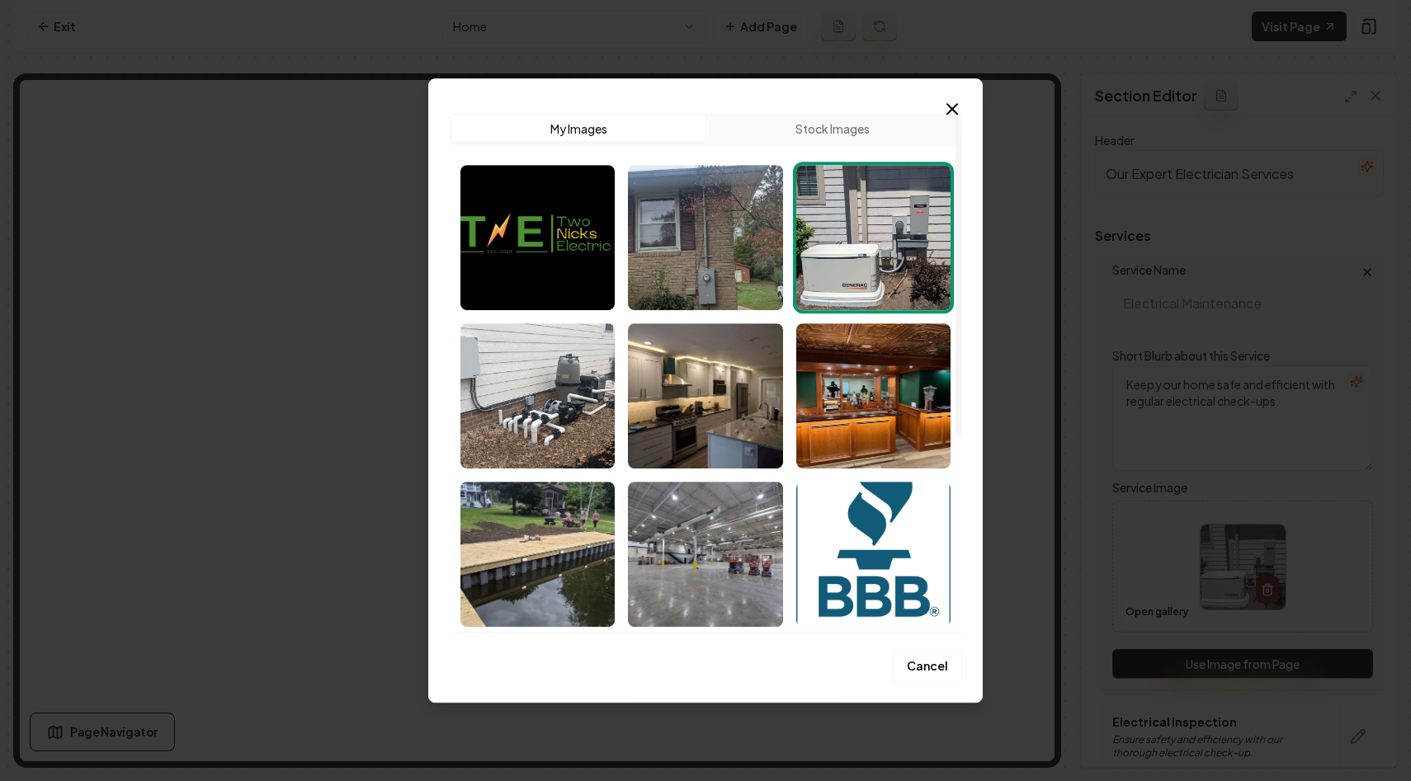
click at [833, 124] on button "Stock Images" at bounding box center [831, 129] width 253 height 26
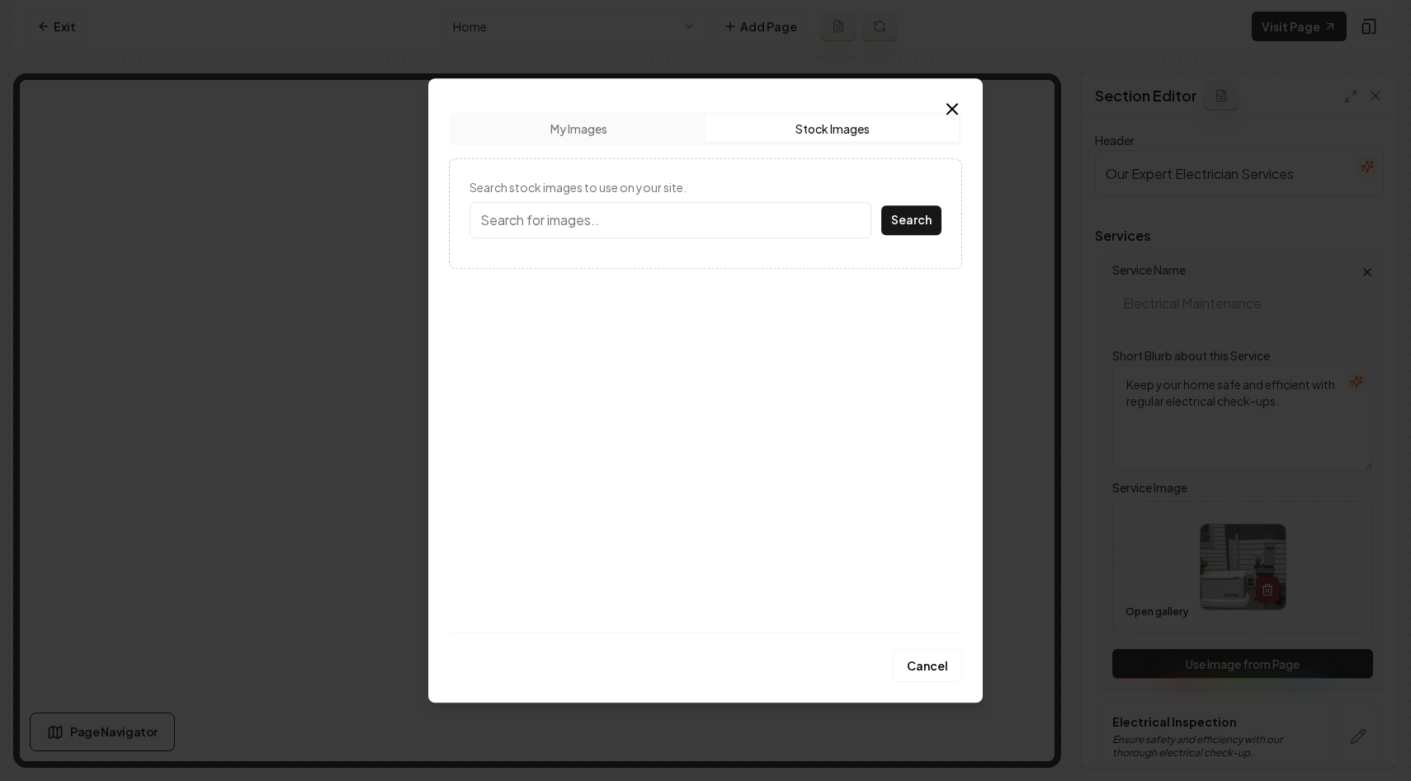
click at [599, 220] on input "Search stock images to use on your site." at bounding box center [670, 220] width 402 height 36
type input "electrical maintenance"
click at [881, 205] on button "Search" at bounding box center [911, 220] width 60 height 30
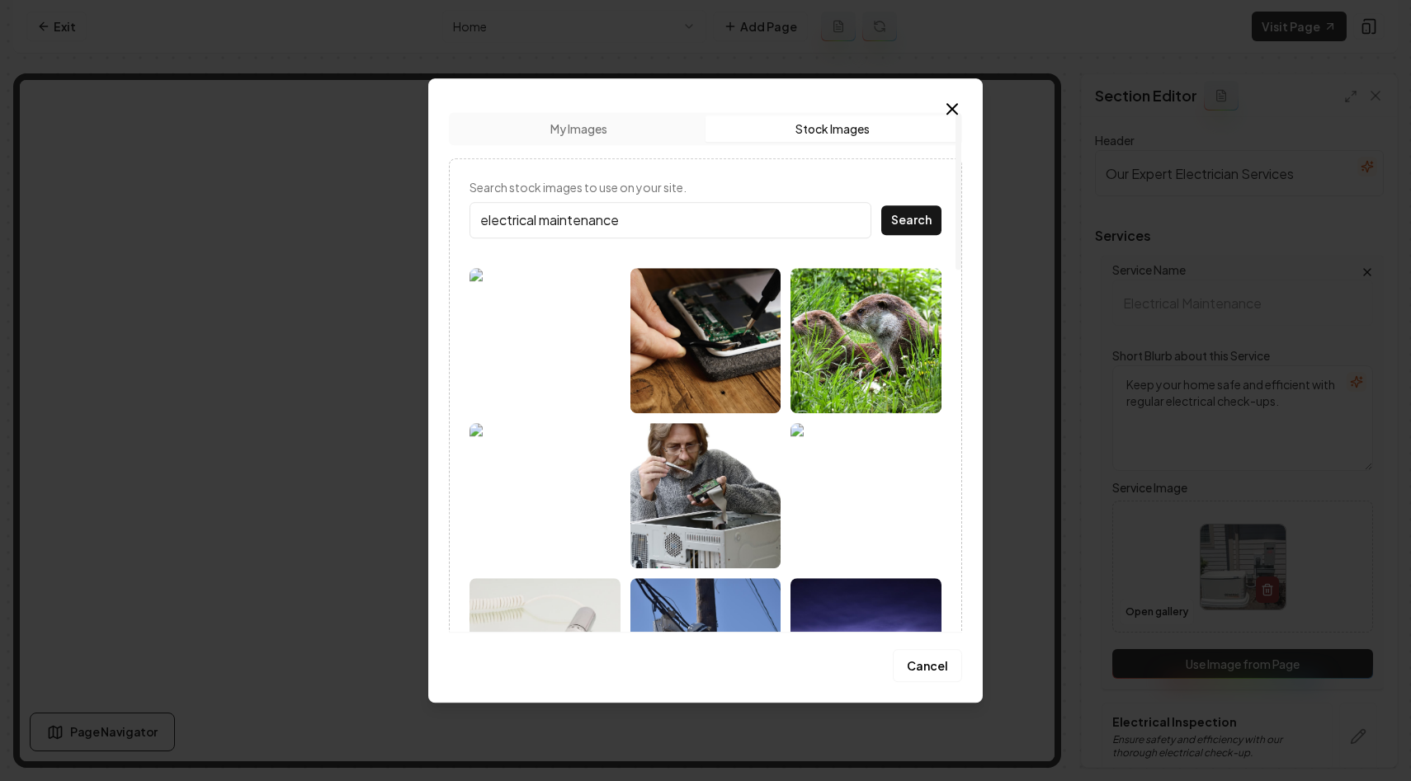
click at [597, 129] on button "My Images" at bounding box center [578, 129] width 253 height 26
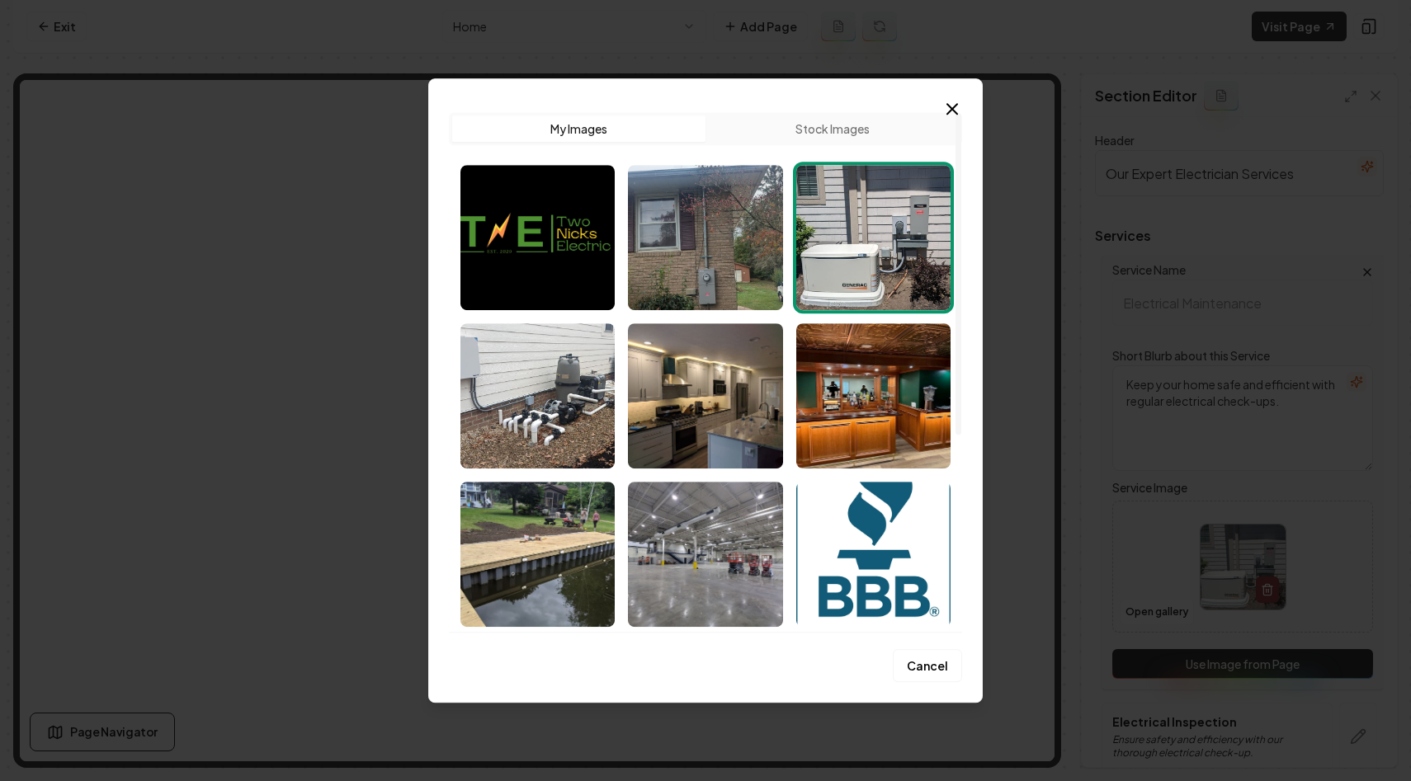
click at [819, 128] on button "Stock Images" at bounding box center [831, 129] width 253 height 26
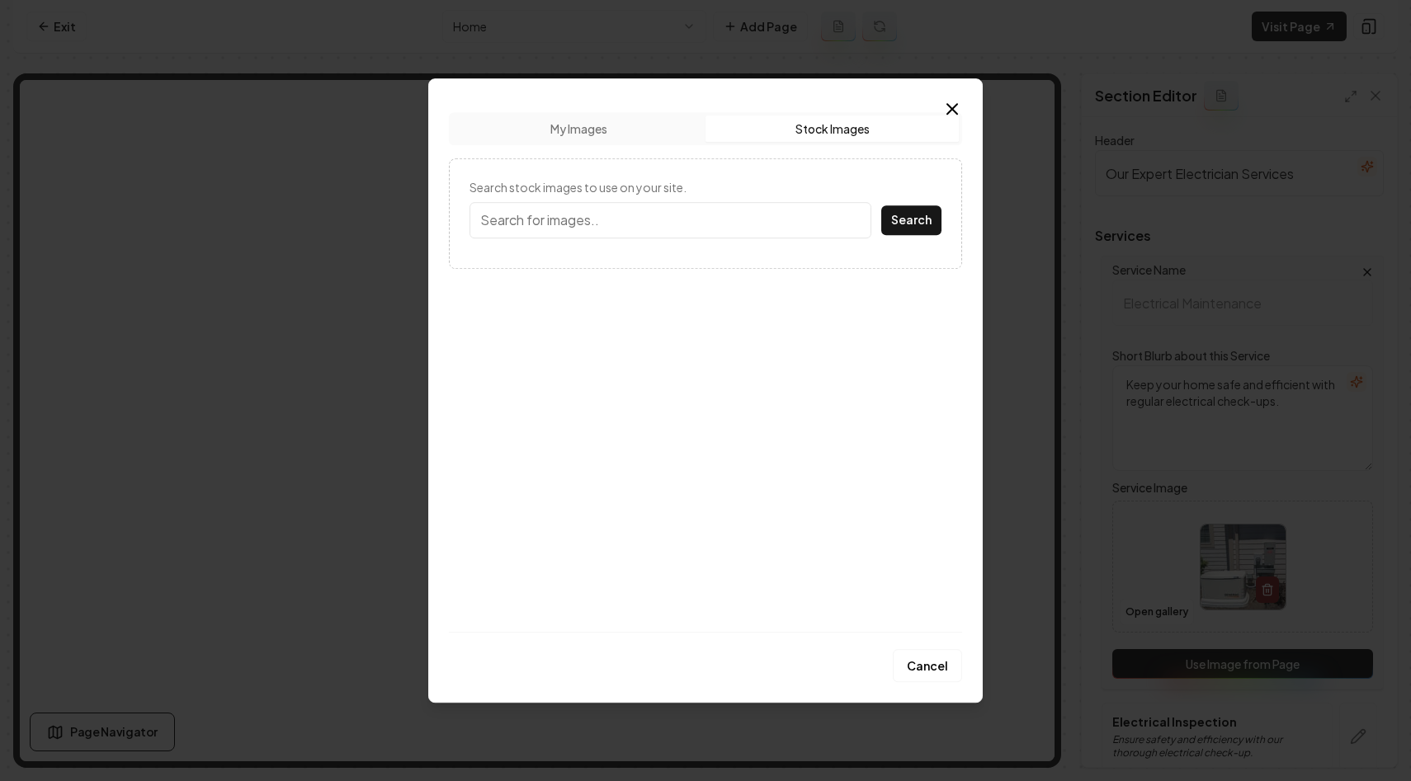
click at [608, 218] on input "Search stock images to use on your site." at bounding box center [670, 220] width 402 height 36
type input "circuit breaker"
click at [881, 205] on button "Search" at bounding box center [911, 220] width 60 height 30
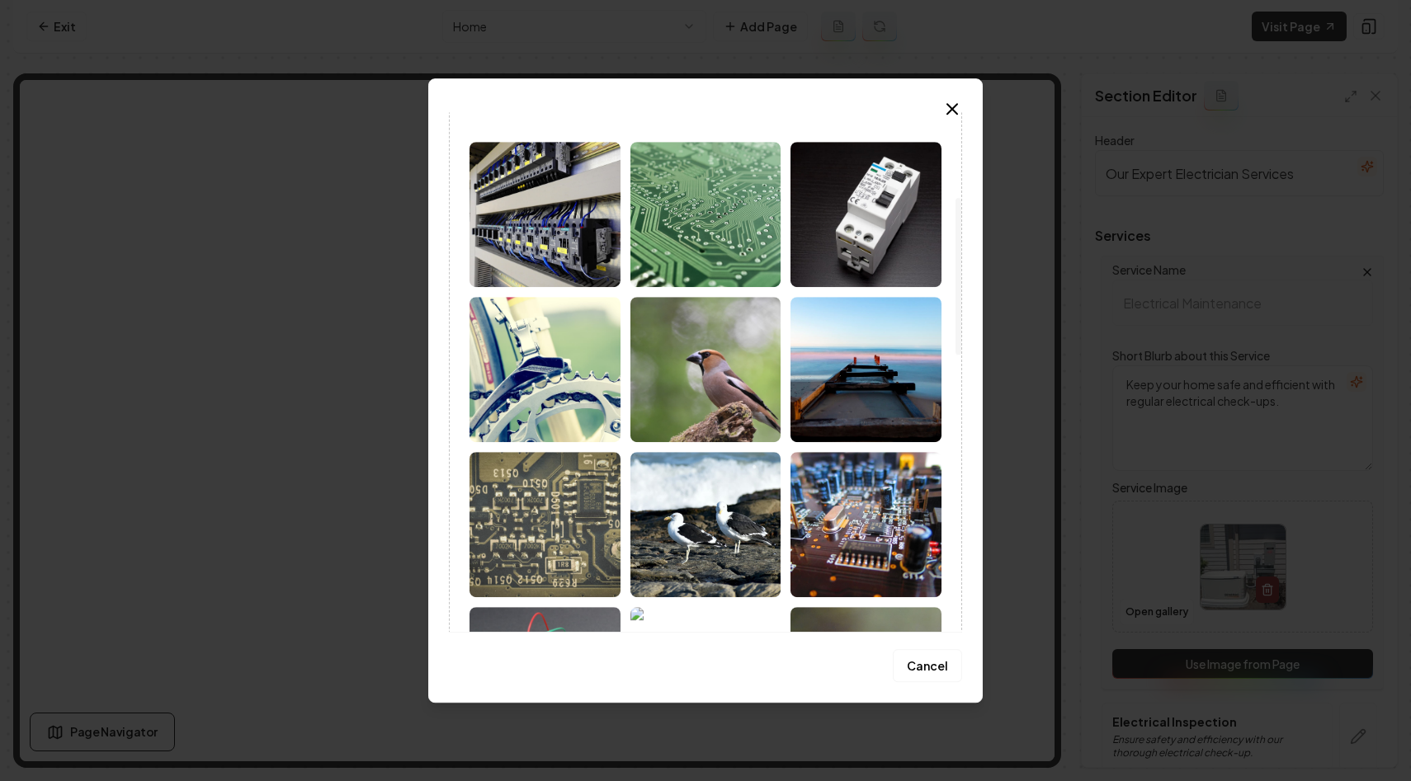
click at [578, 234] on img at bounding box center [544, 214] width 151 height 145
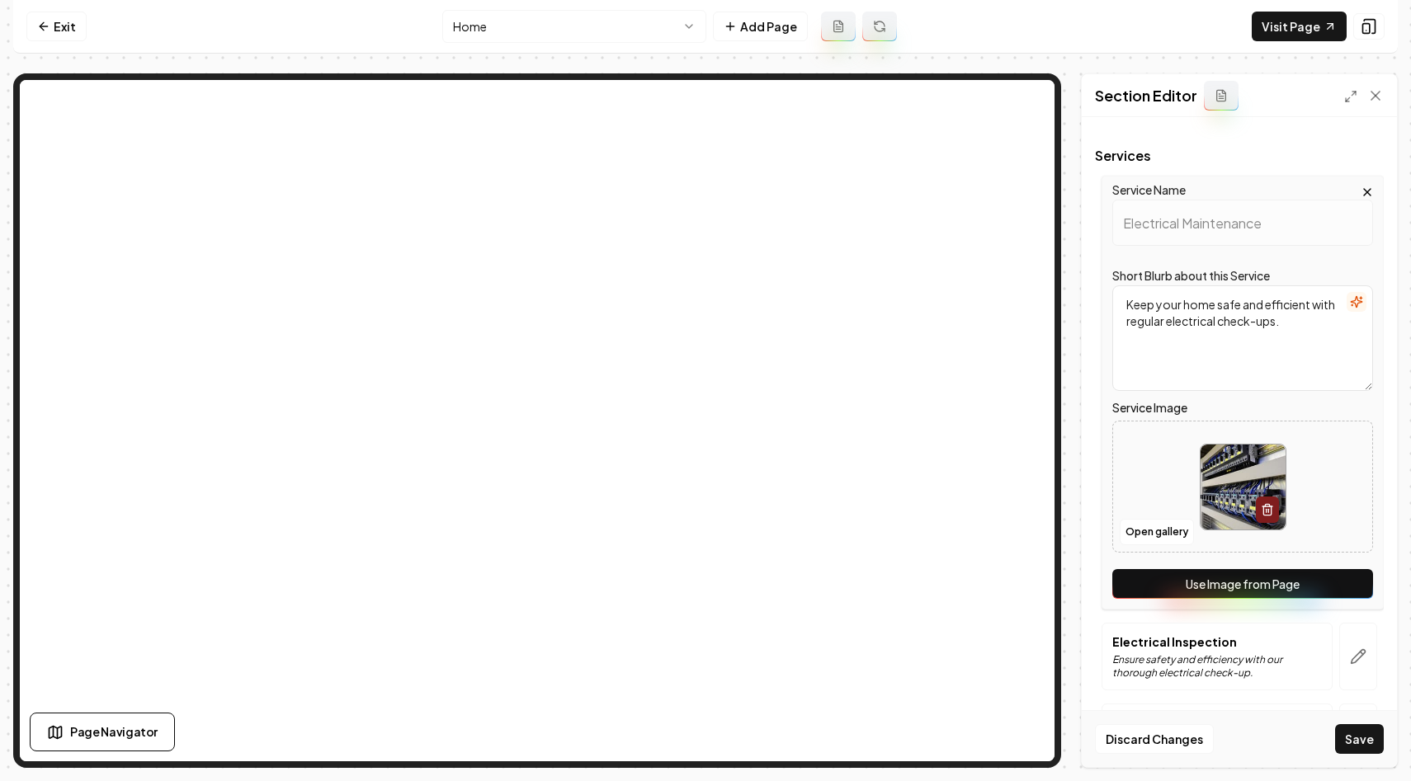
scroll to position [165, 0]
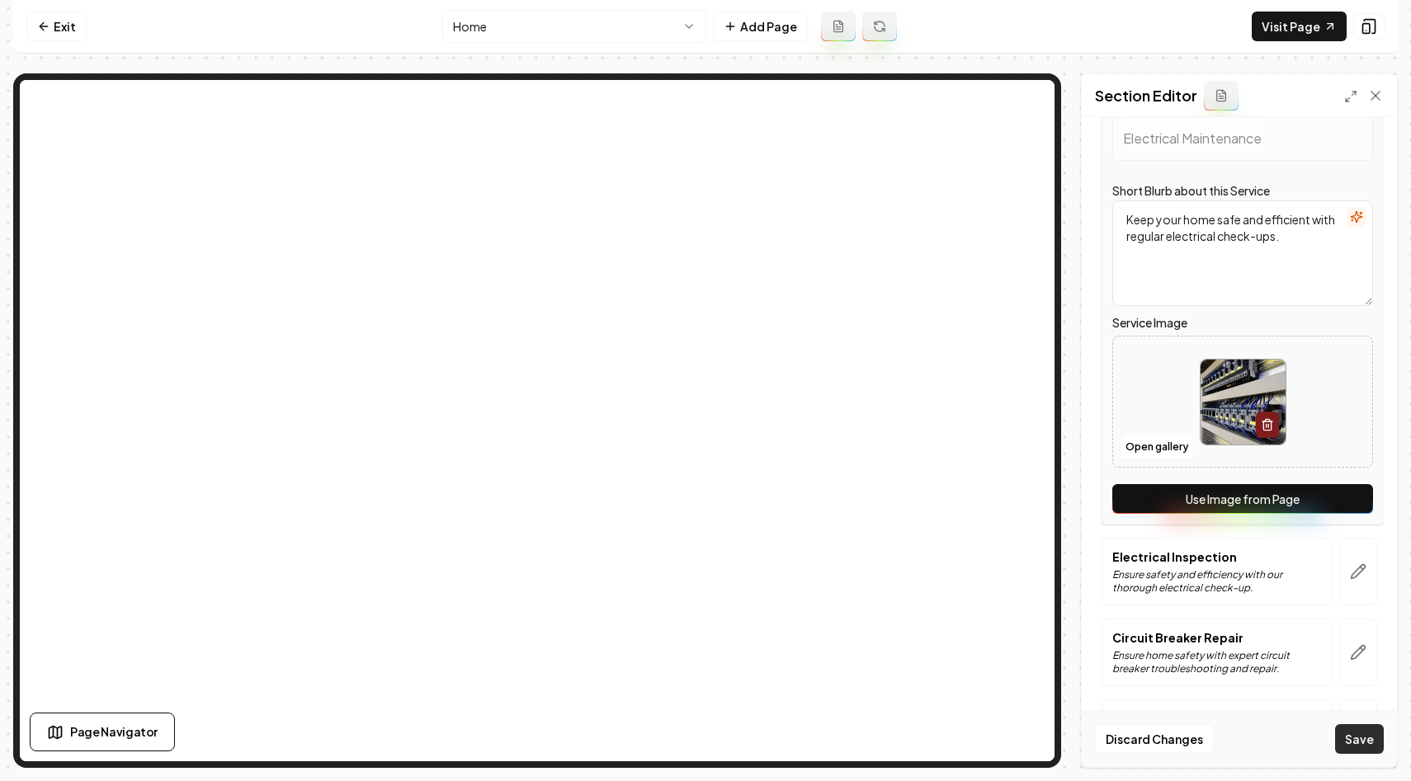
click at [1356, 742] on button "Save" at bounding box center [1359, 739] width 49 height 30
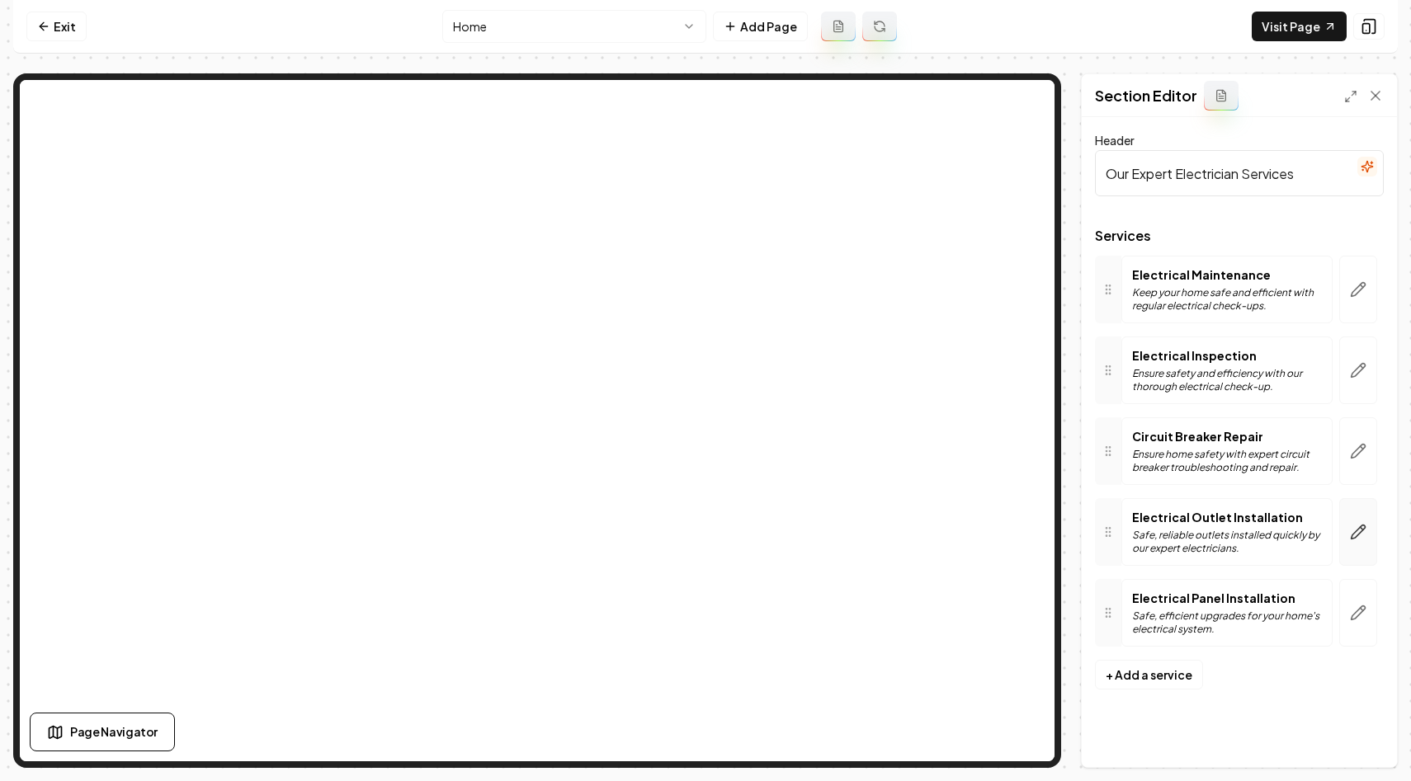
click at [1351, 535] on icon "button" at bounding box center [1358, 532] width 17 height 17
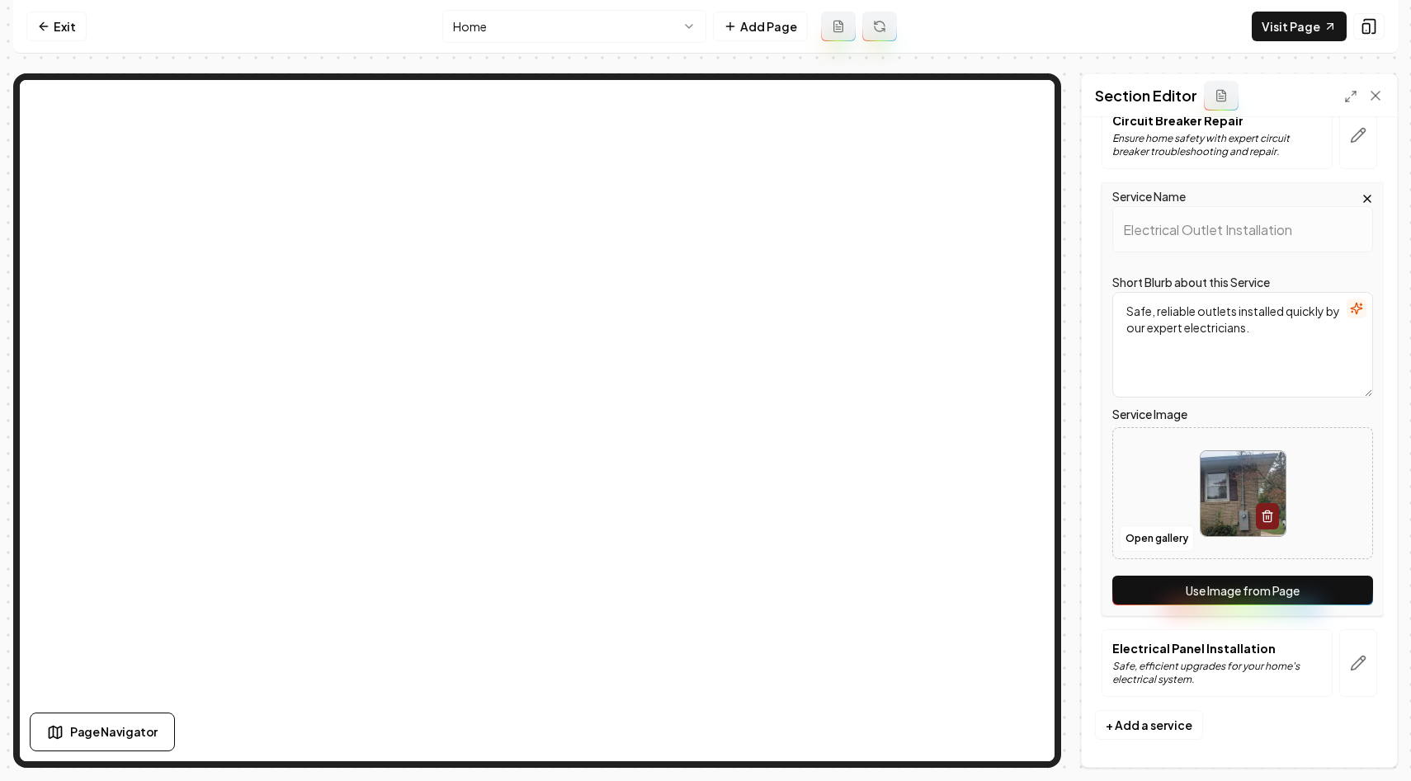
scroll to position [322, 0]
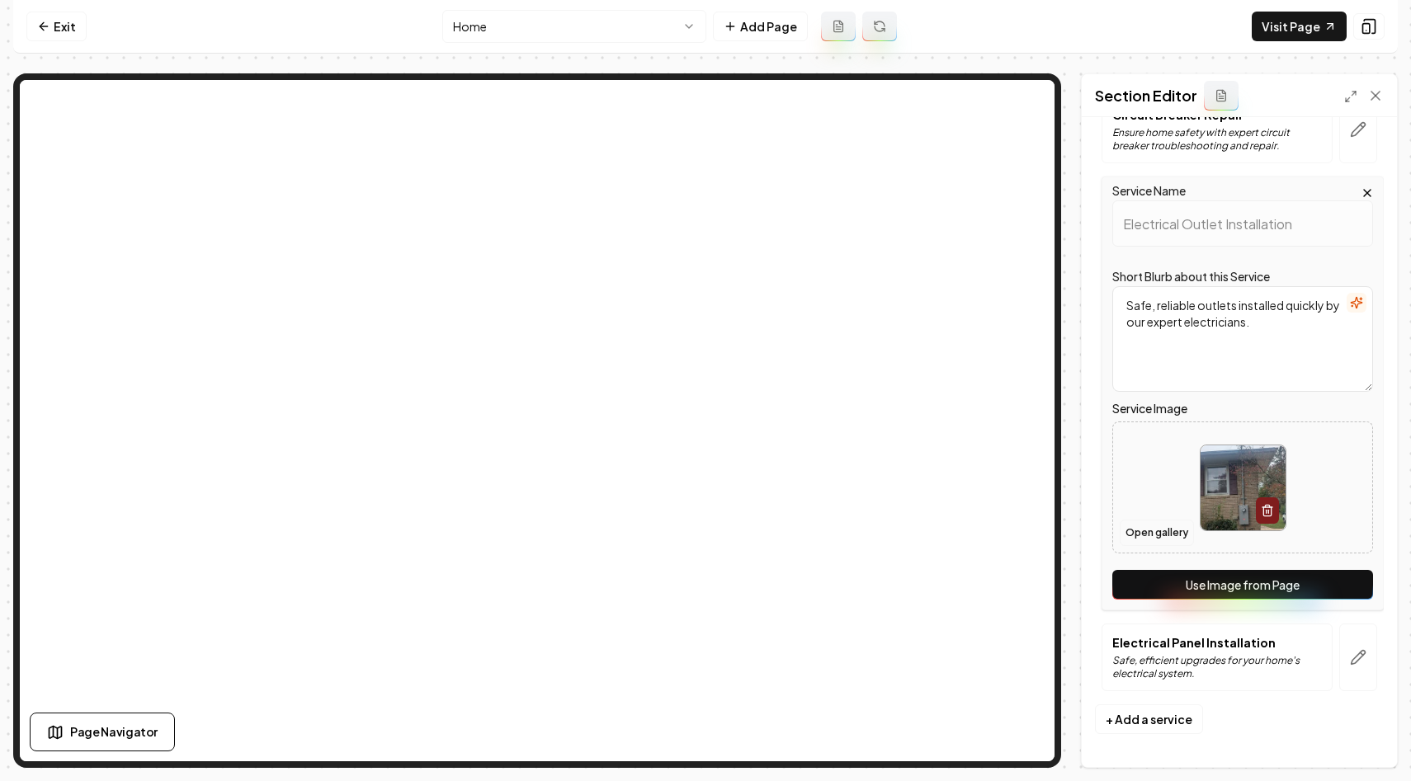
click at [1150, 531] on button "Open gallery" at bounding box center [1157, 533] width 74 height 26
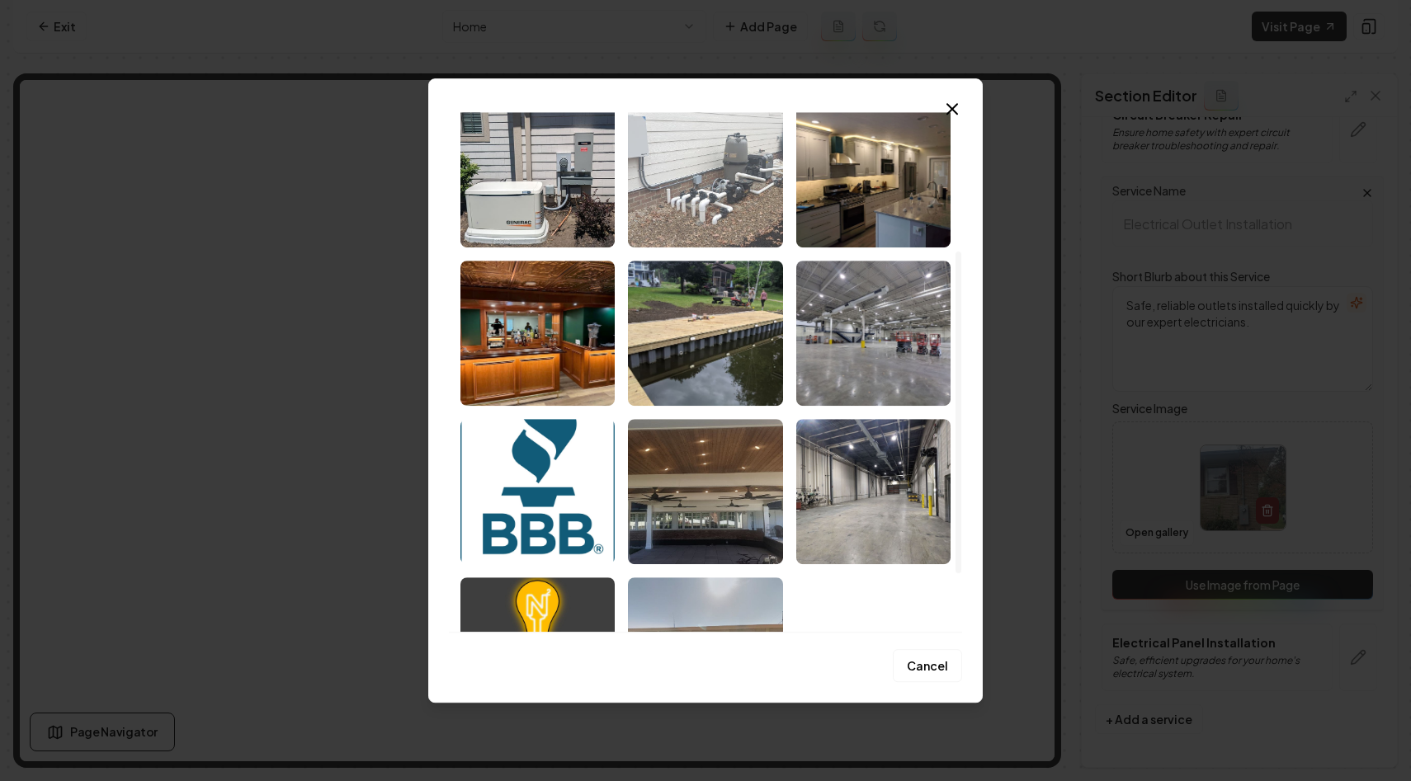
scroll to position [224, 0]
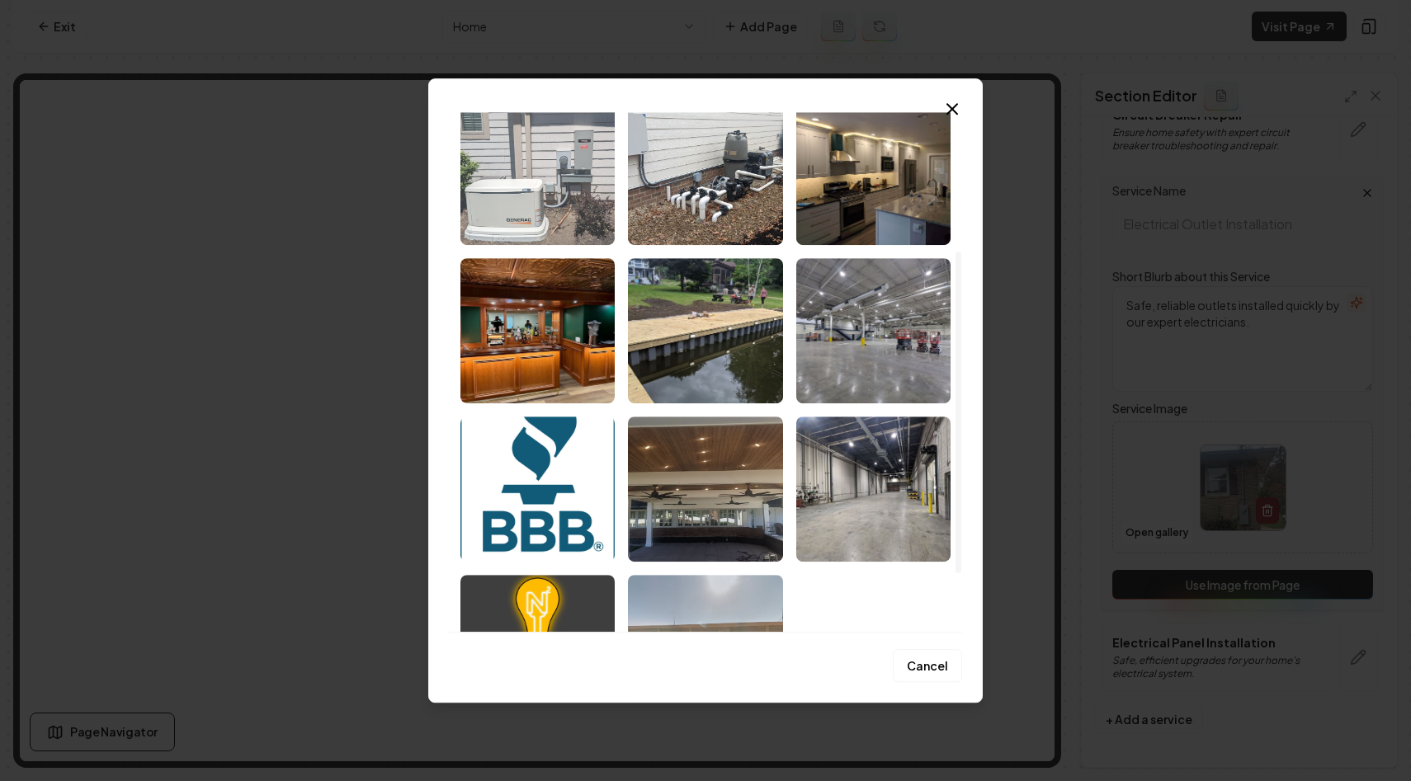
click at [526, 191] on img "Select image image_68c09bbb5c7cd75eb841c053.jpeg" at bounding box center [537, 172] width 154 height 145
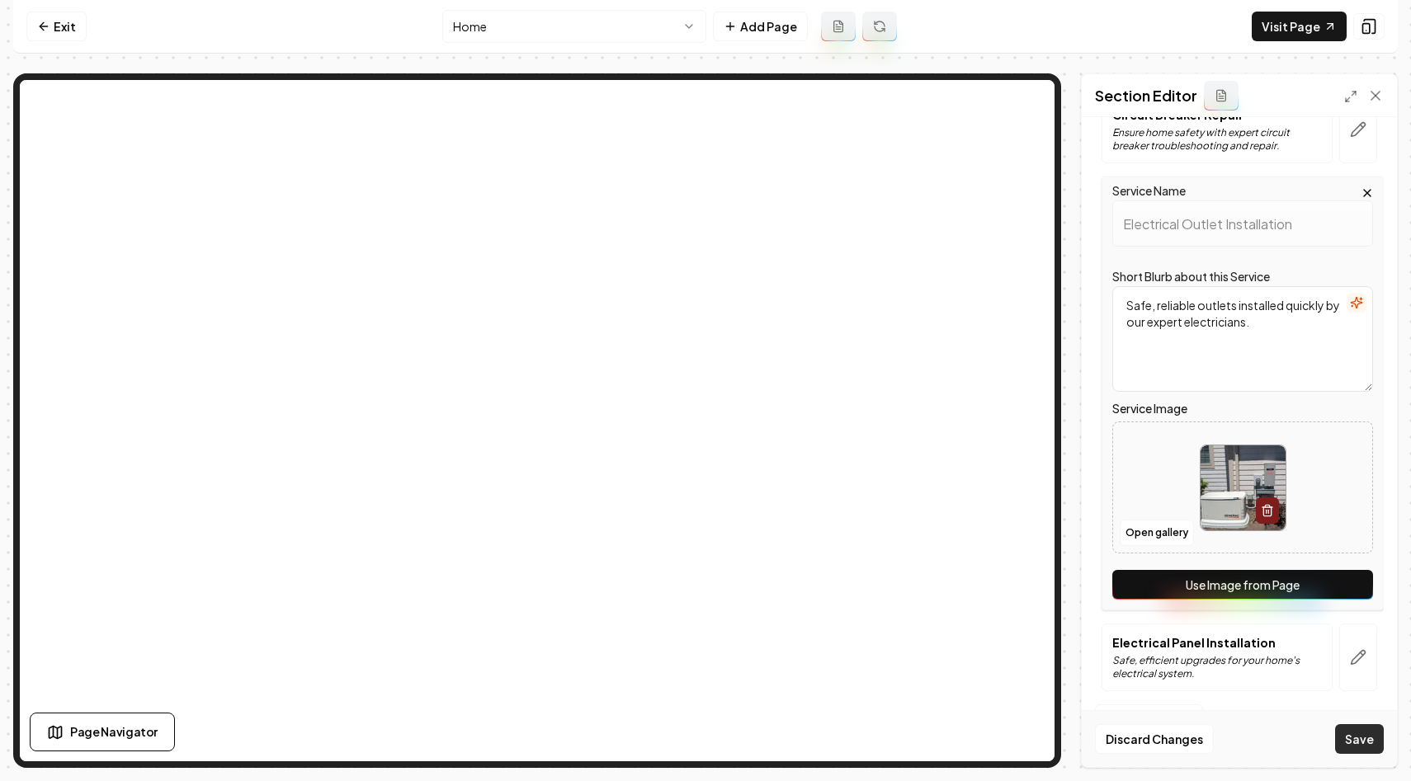
click at [1358, 729] on button "Save" at bounding box center [1359, 739] width 49 height 30
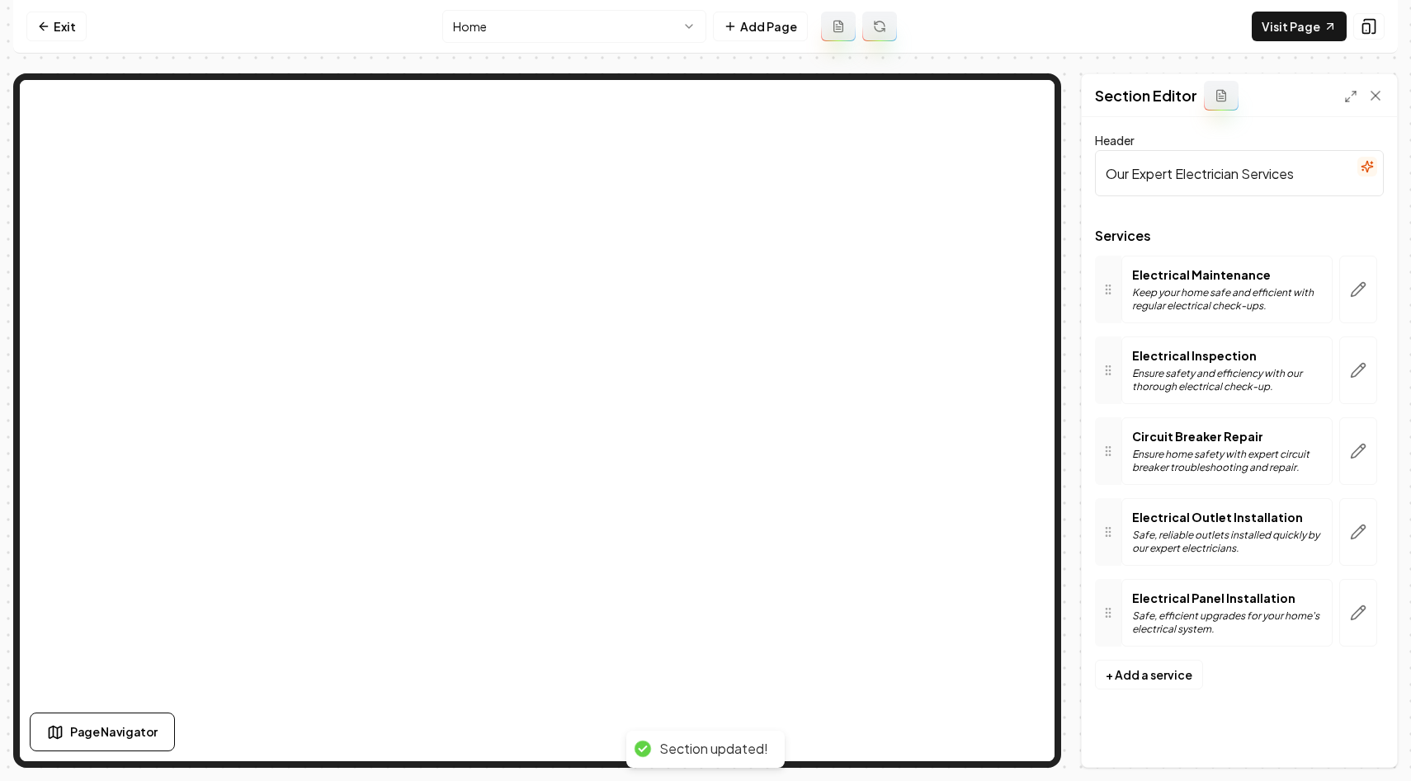
scroll to position [0, 0]
click at [1356, 451] on icon "button" at bounding box center [1358, 451] width 17 height 17
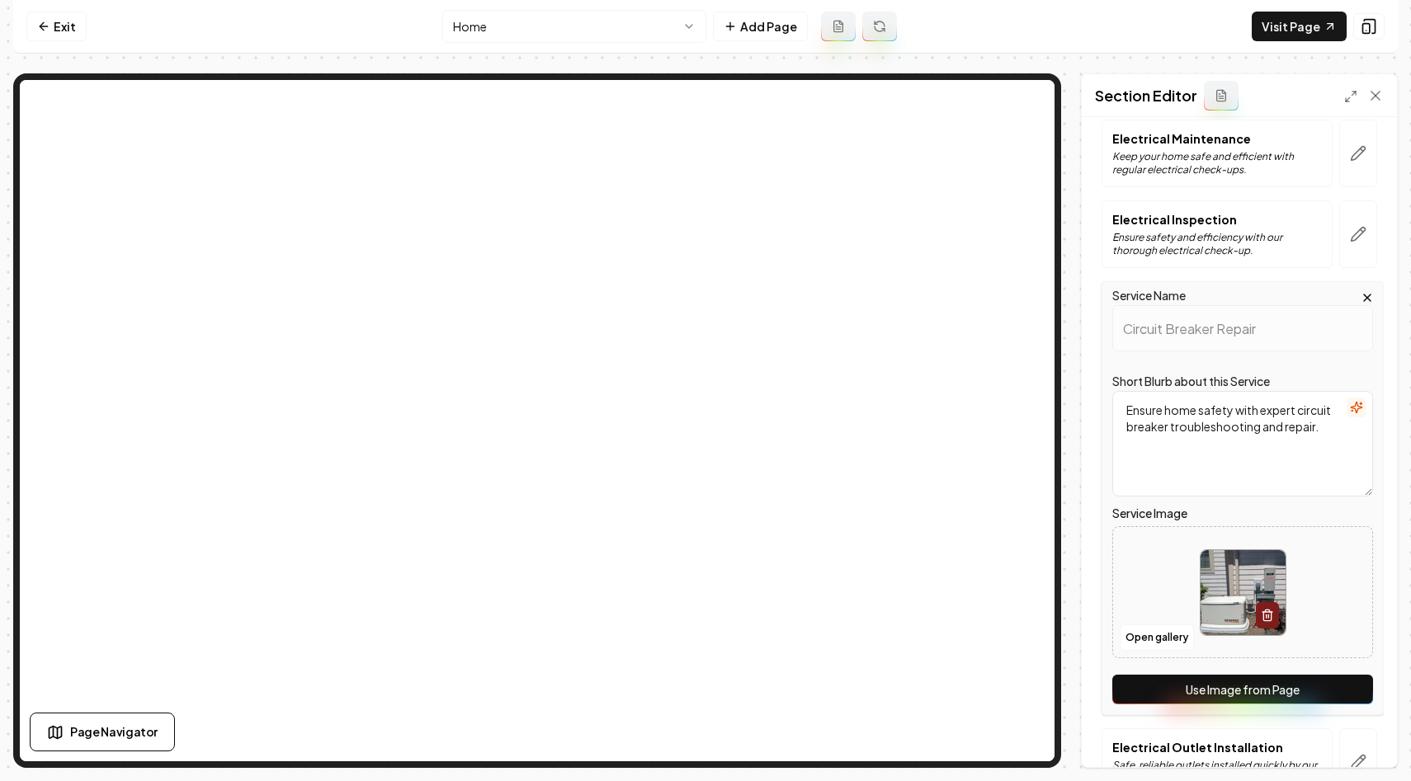
scroll to position [166, 0]
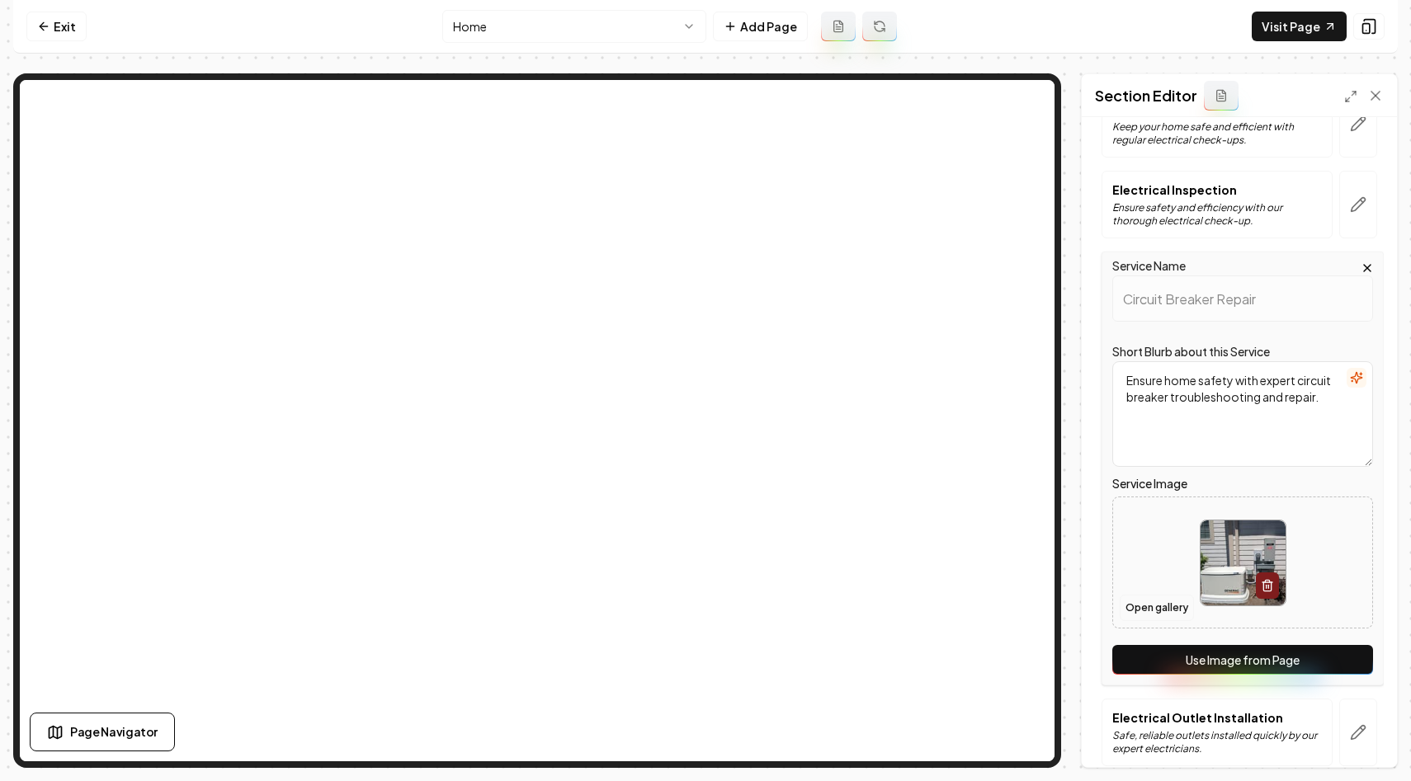
click at [1160, 604] on button "Open gallery" at bounding box center [1157, 608] width 74 height 26
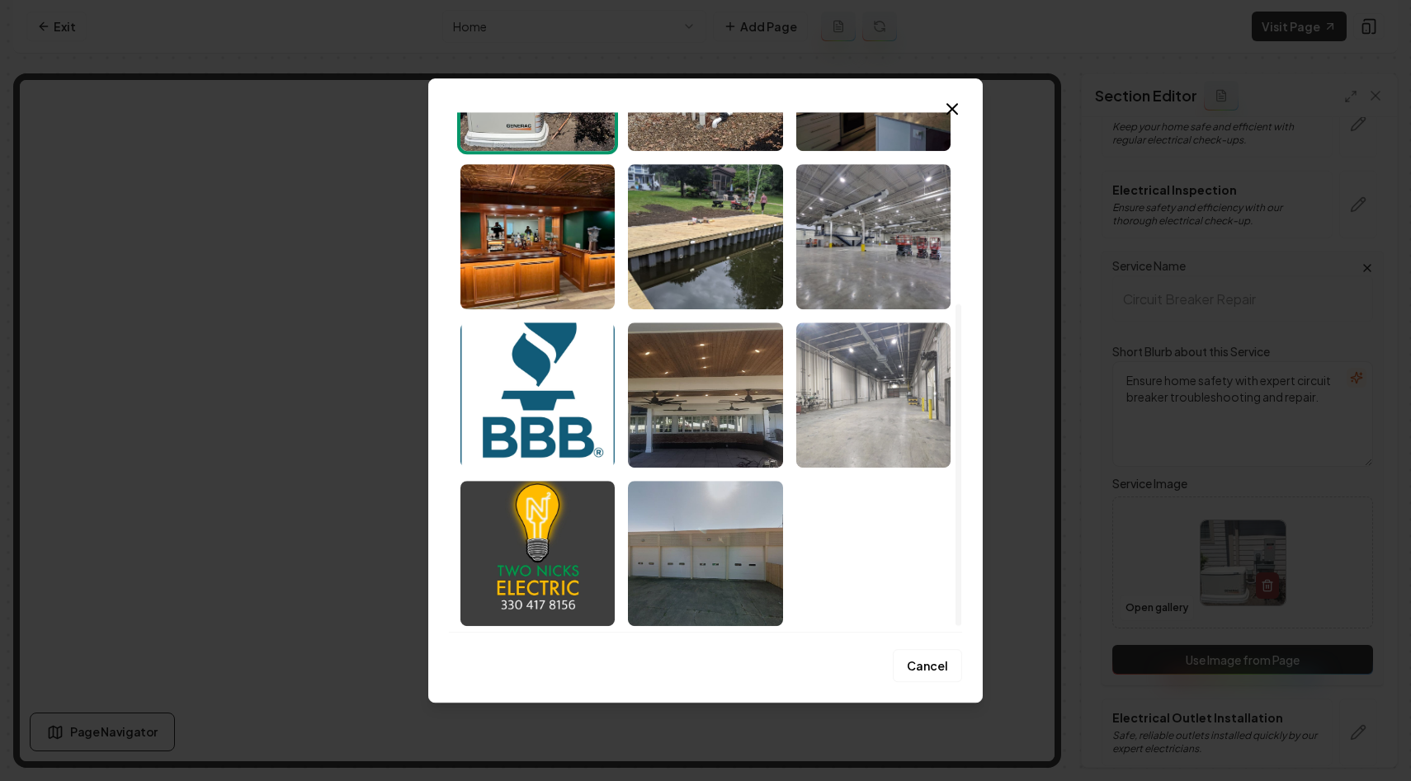
scroll to position [0, 0]
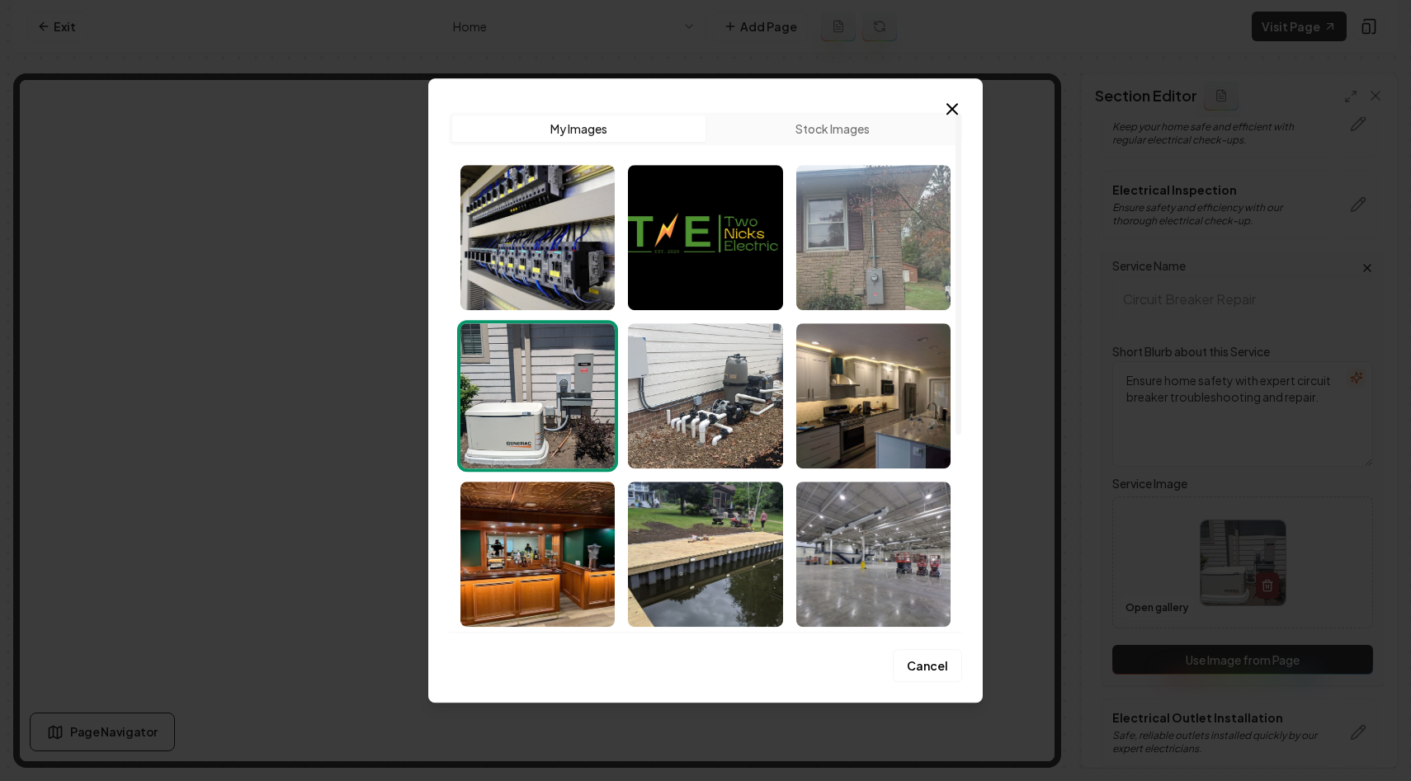
click at [892, 262] on img "Select image image_68c09bbb5c7cd75eb841c0fc.jpeg" at bounding box center [873, 237] width 154 height 145
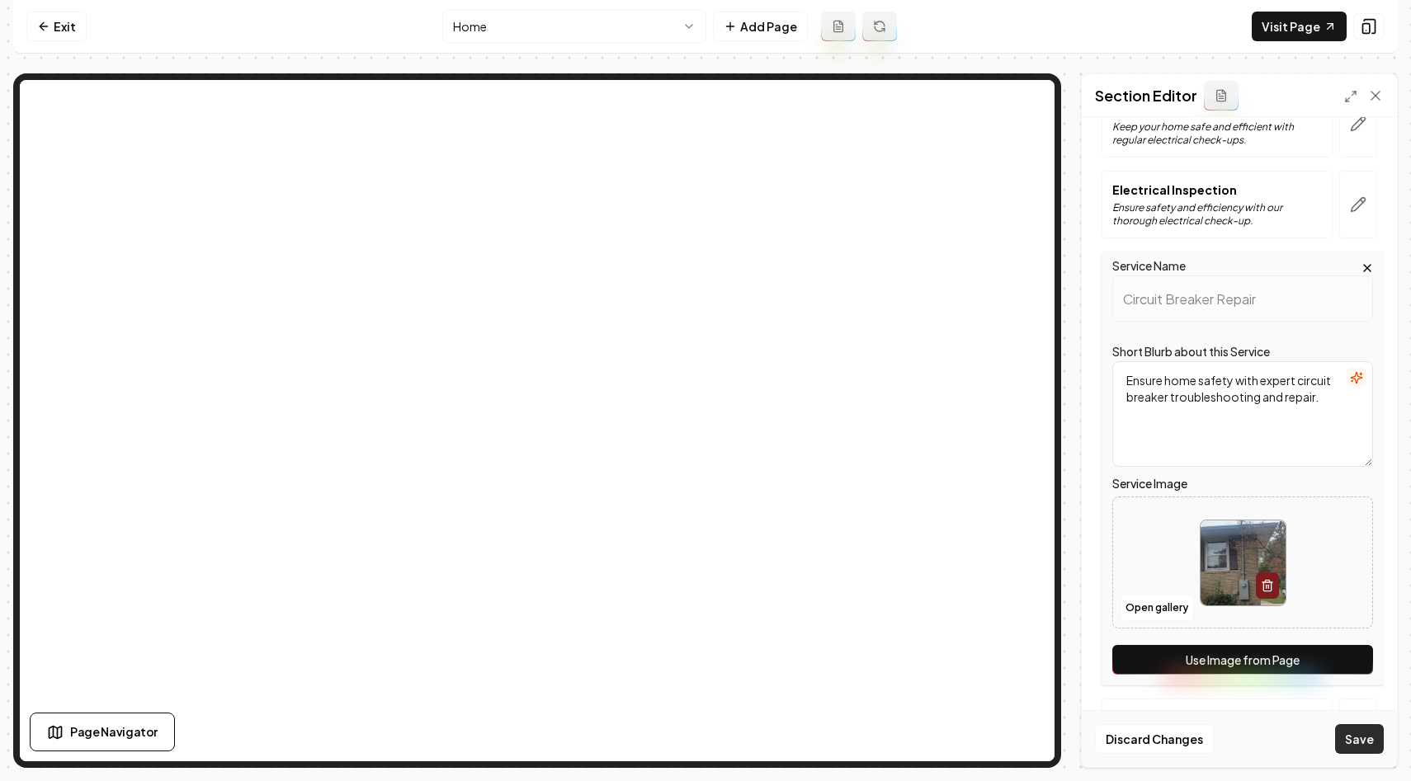
click at [1365, 745] on button "Save" at bounding box center [1359, 739] width 49 height 30
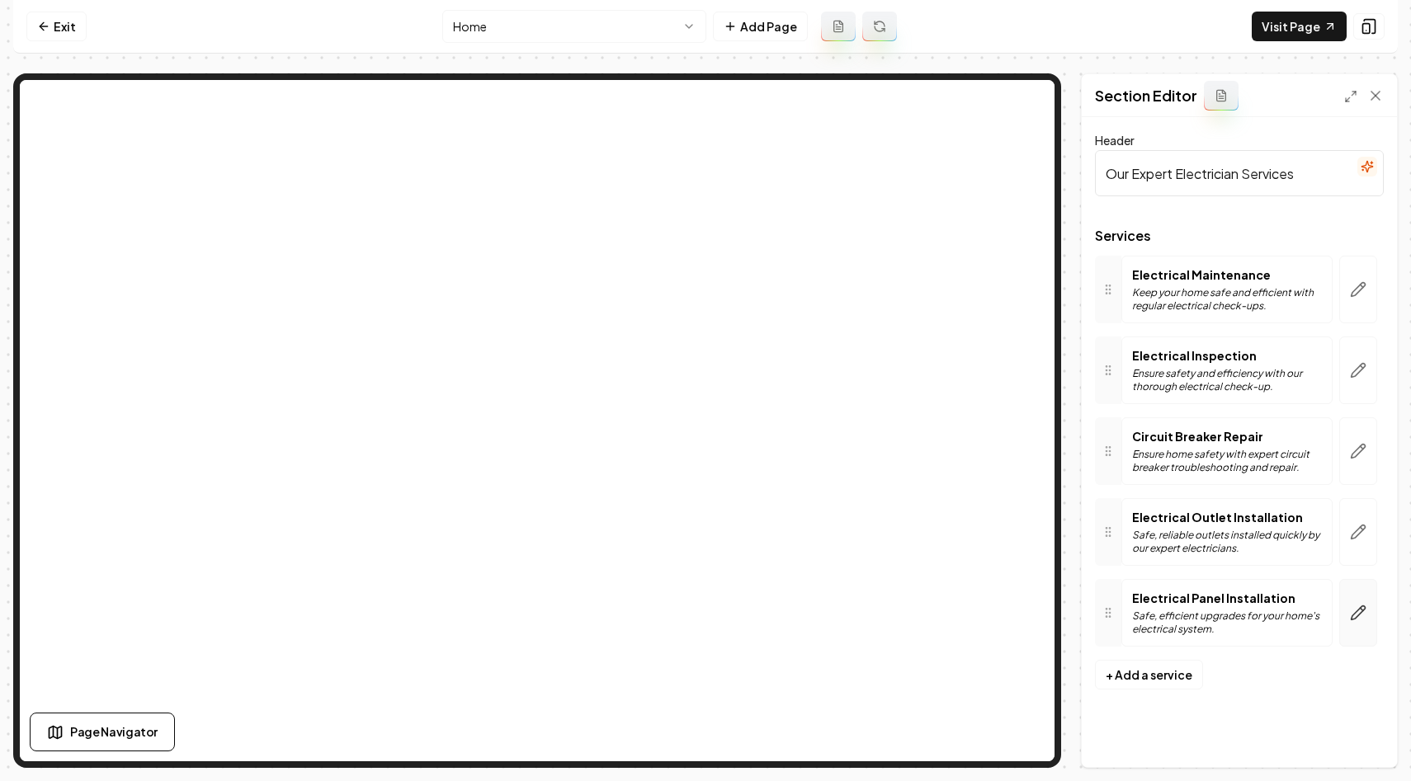
click at [1359, 622] on button "button" at bounding box center [1358, 613] width 38 height 68
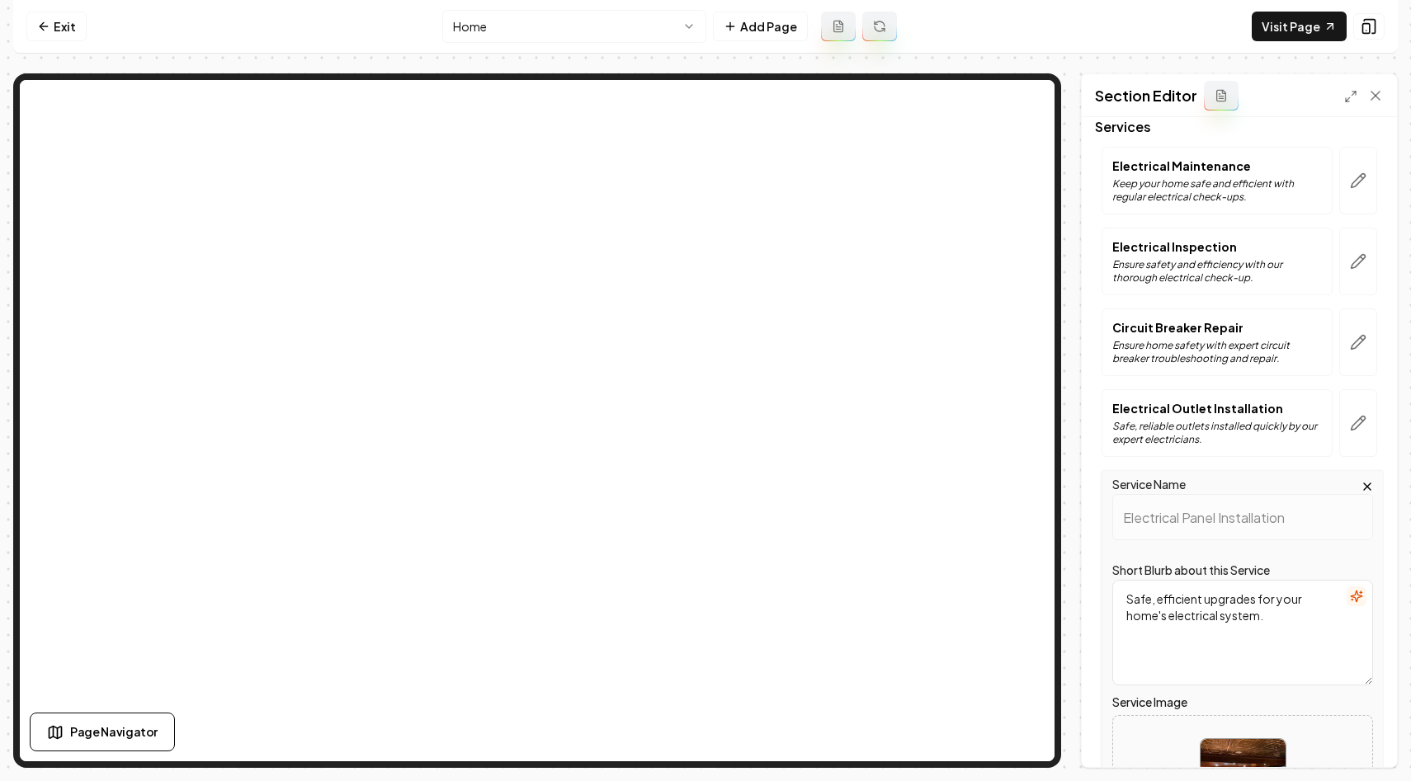
scroll to position [322, 0]
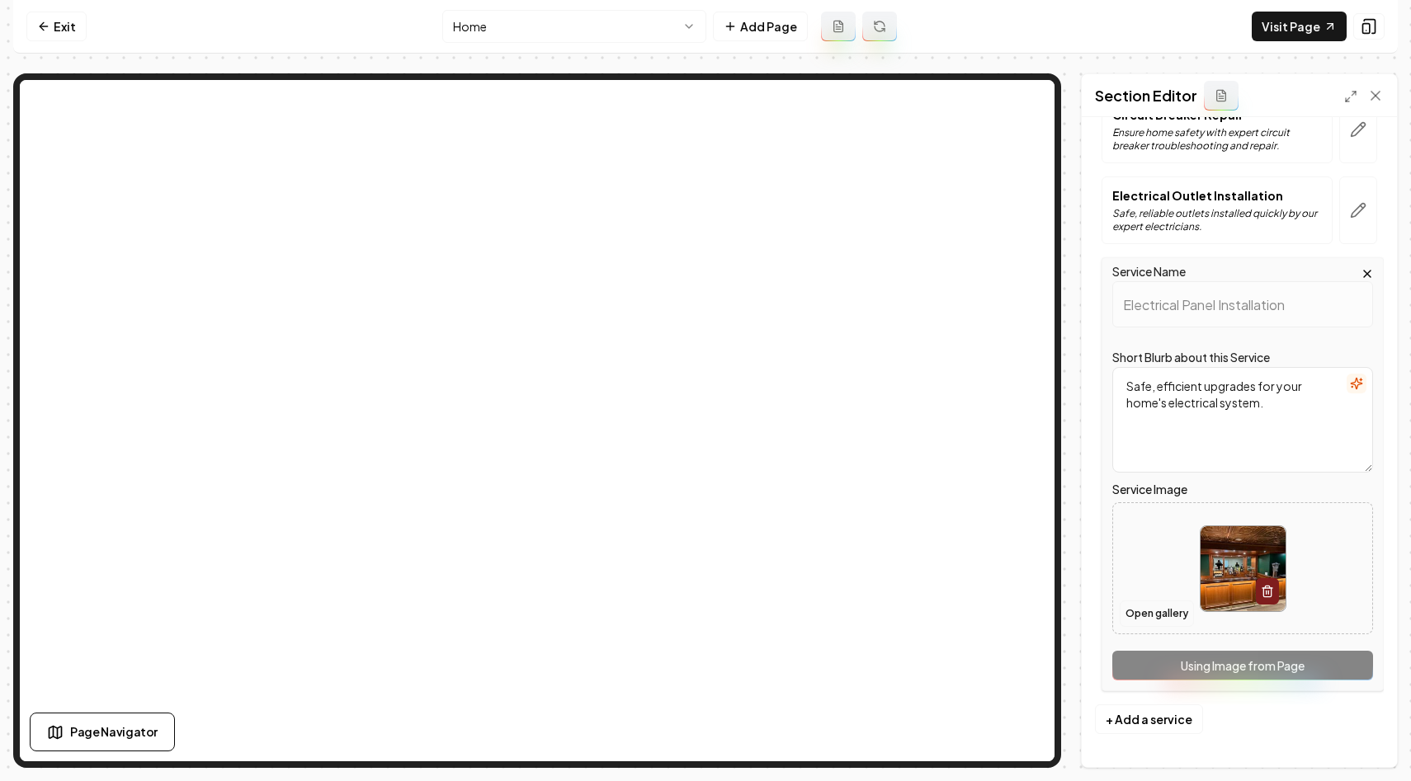
click at [1160, 620] on button "Open gallery" at bounding box center [1157, 614] width 74 height 26
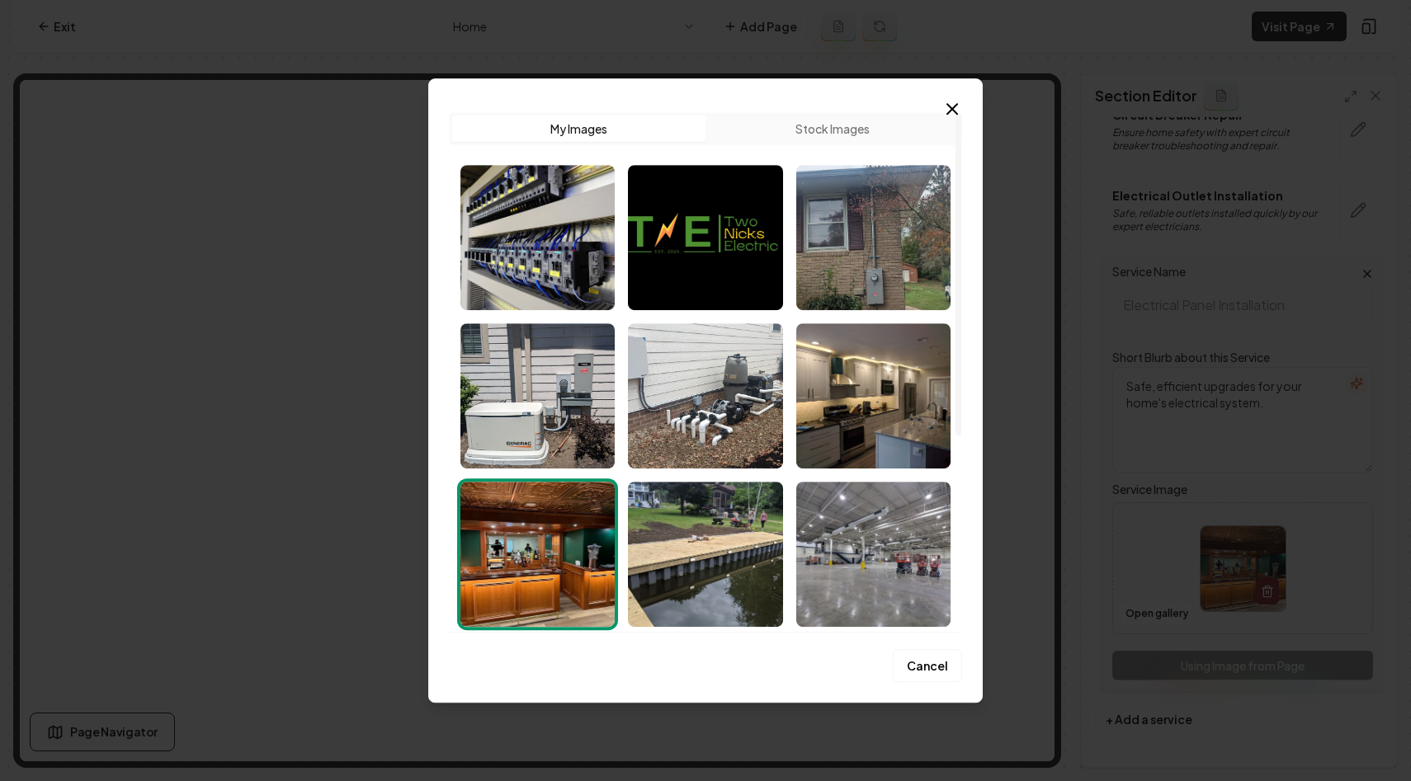
click at [790, 133] on button "Stock Images" at bounding box center [831, 129] width 253 height 26
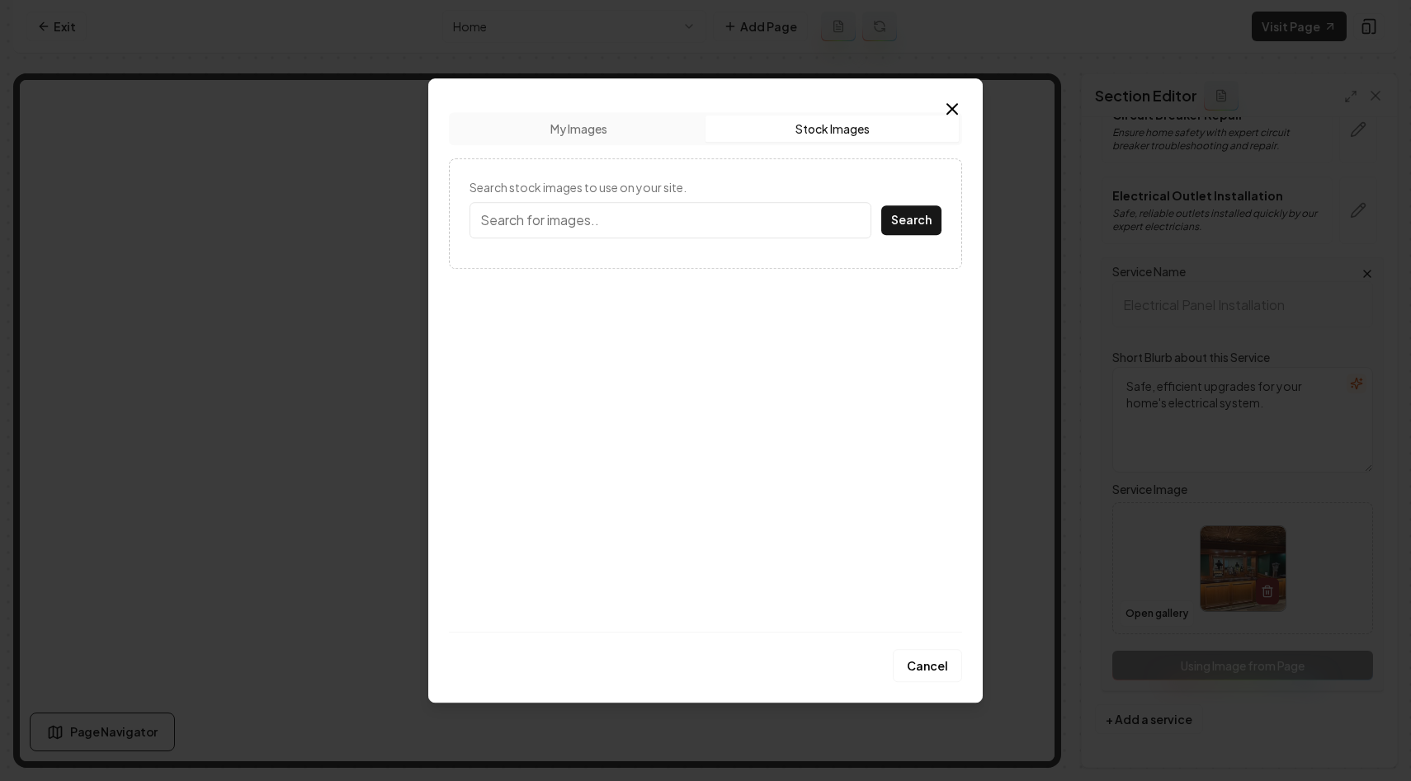
click at [634, 214] on input "Search stock images to use on your site." at bounding box center [670, 220] width 402 height 36
type input "electrical panel"
click at [881, 205] on button "Search" at bounding box center [911, 220] width 60 height 30
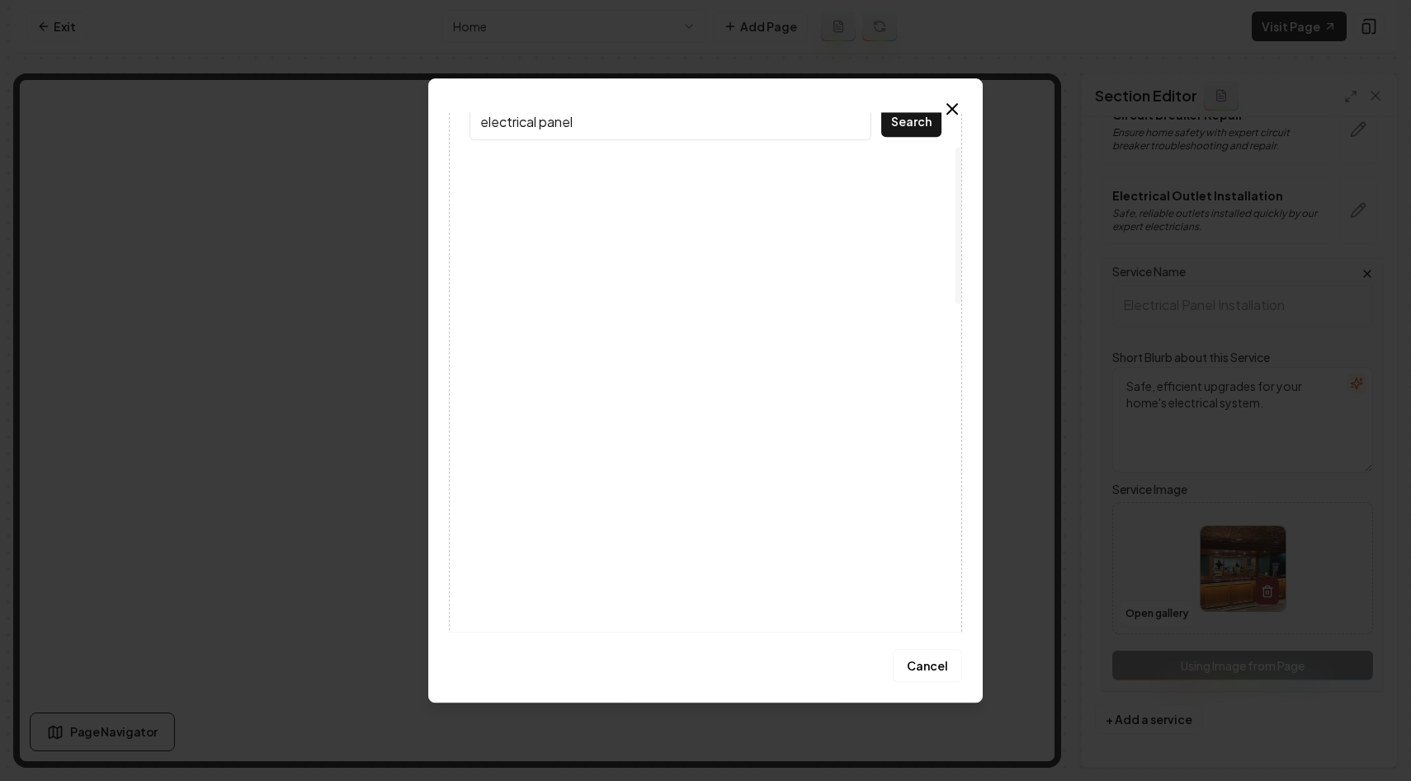
scroll to position [116, 0]
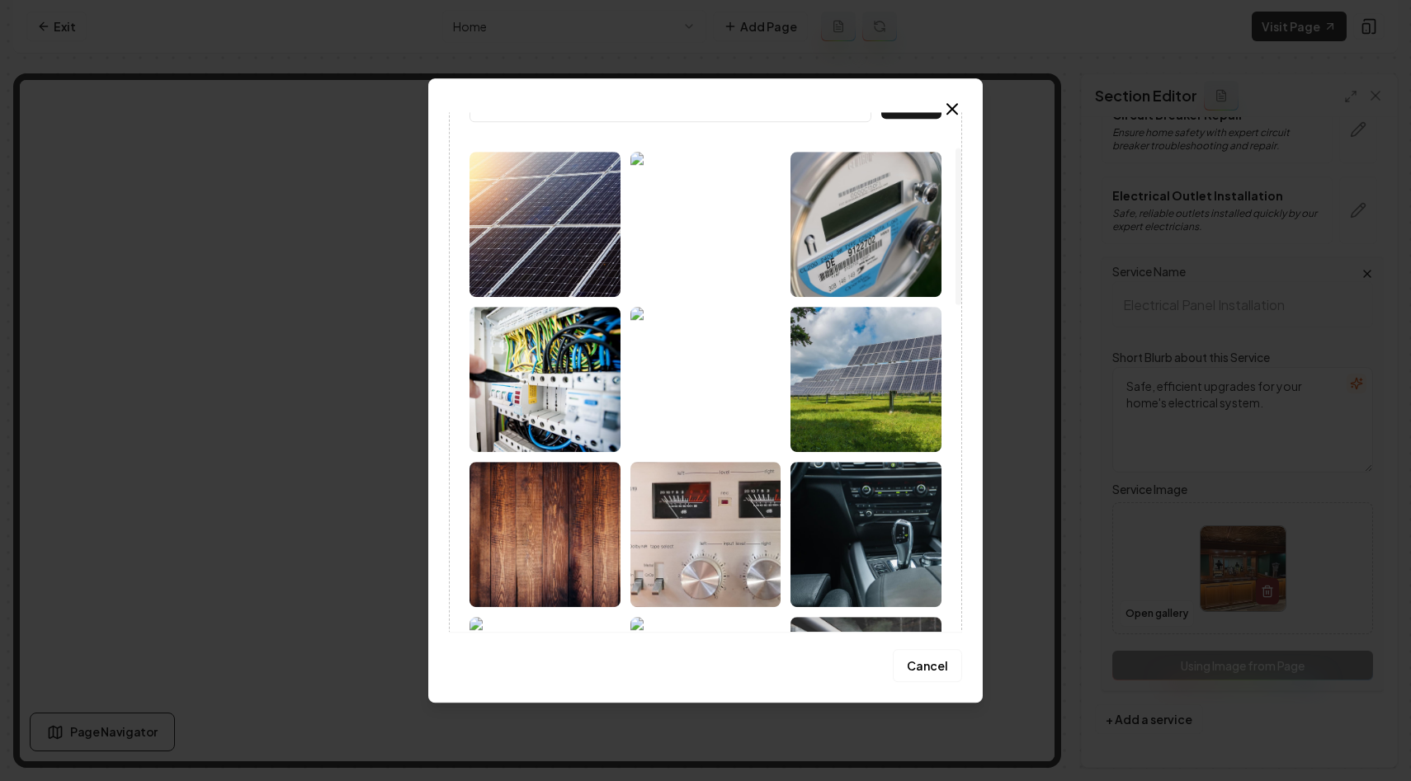
click at [583, 399] on img at bounding box center [544, 379] width 151 height 145
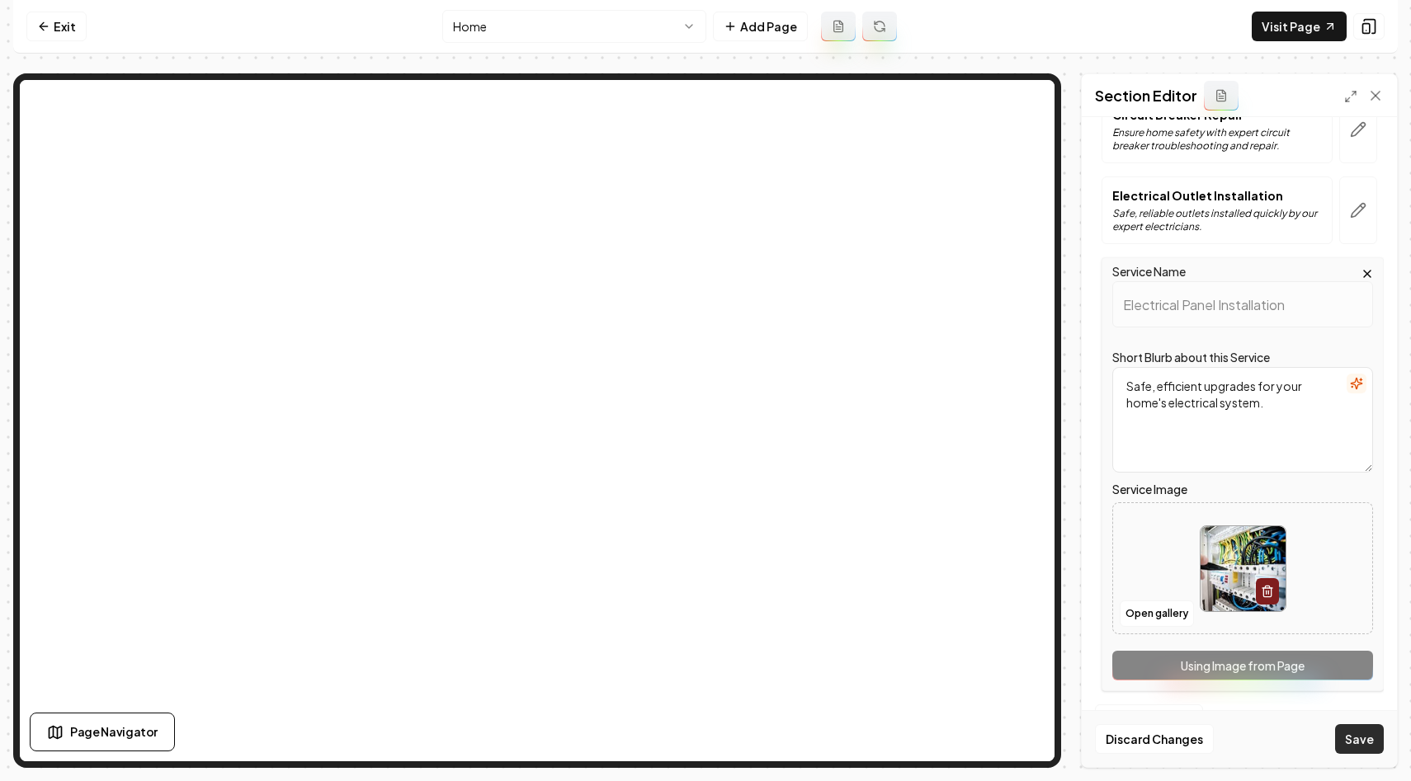
click at [1351, 733] on button "Save" at bounding box center [1359, 739] width 49 height 30
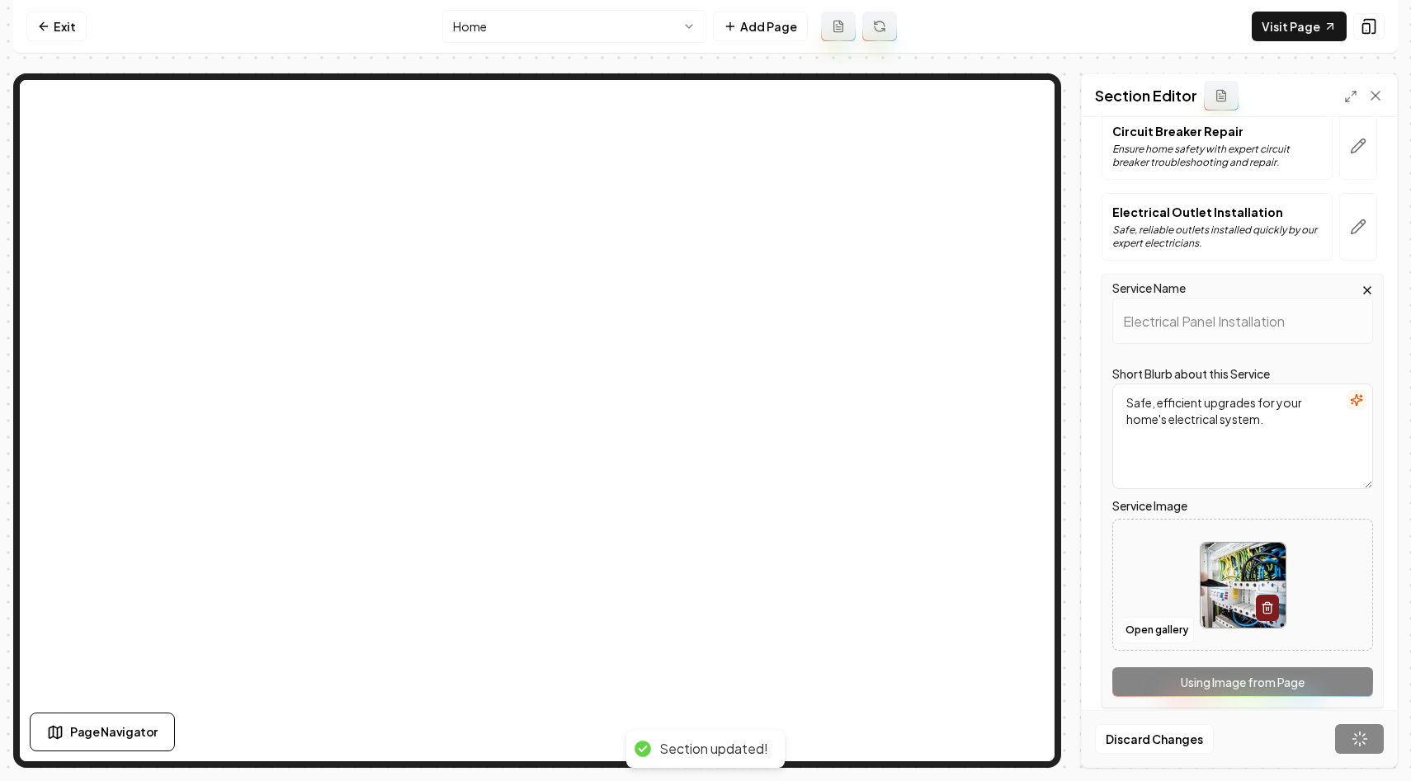
scroll to position [0, 0]
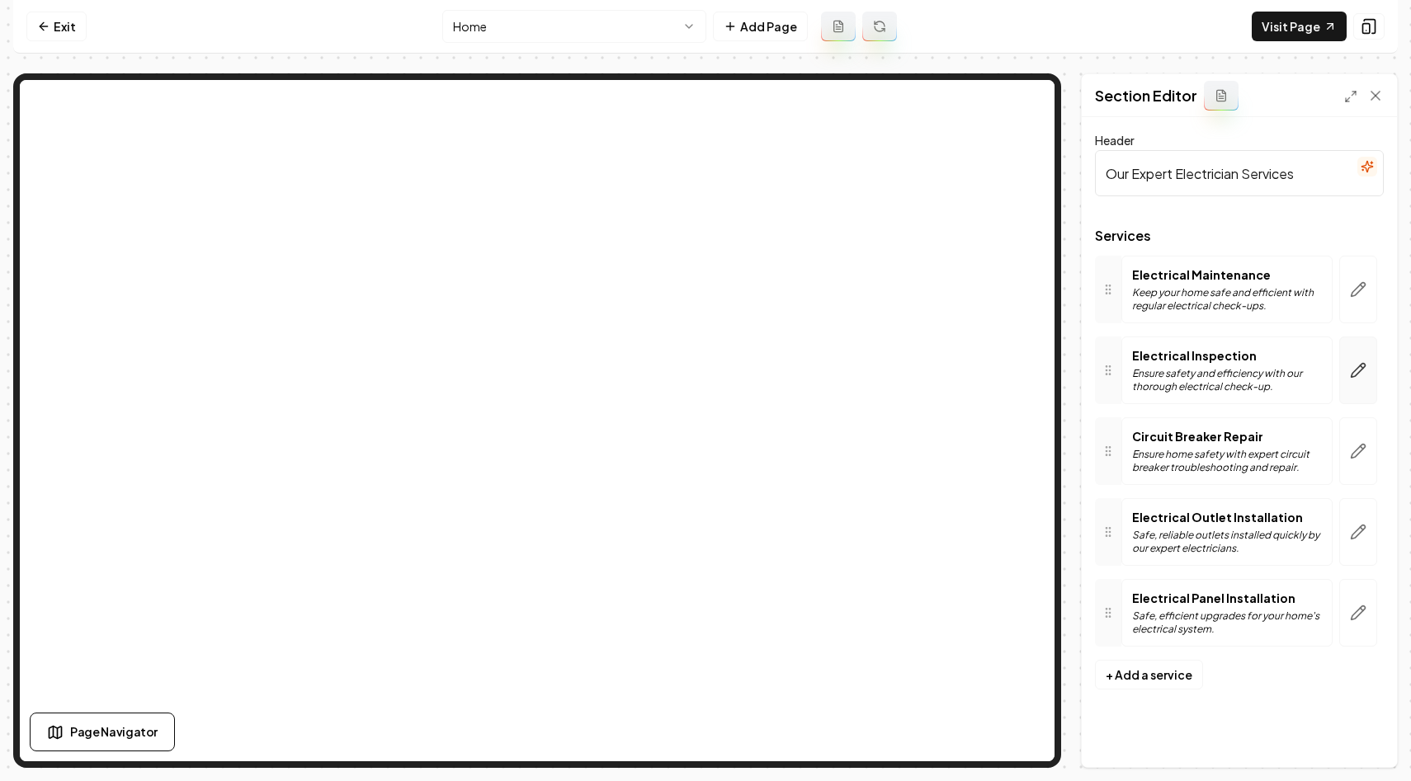
click at [1360, 380] on button "button" at bounding box center [1358, 371] width 38 height 68
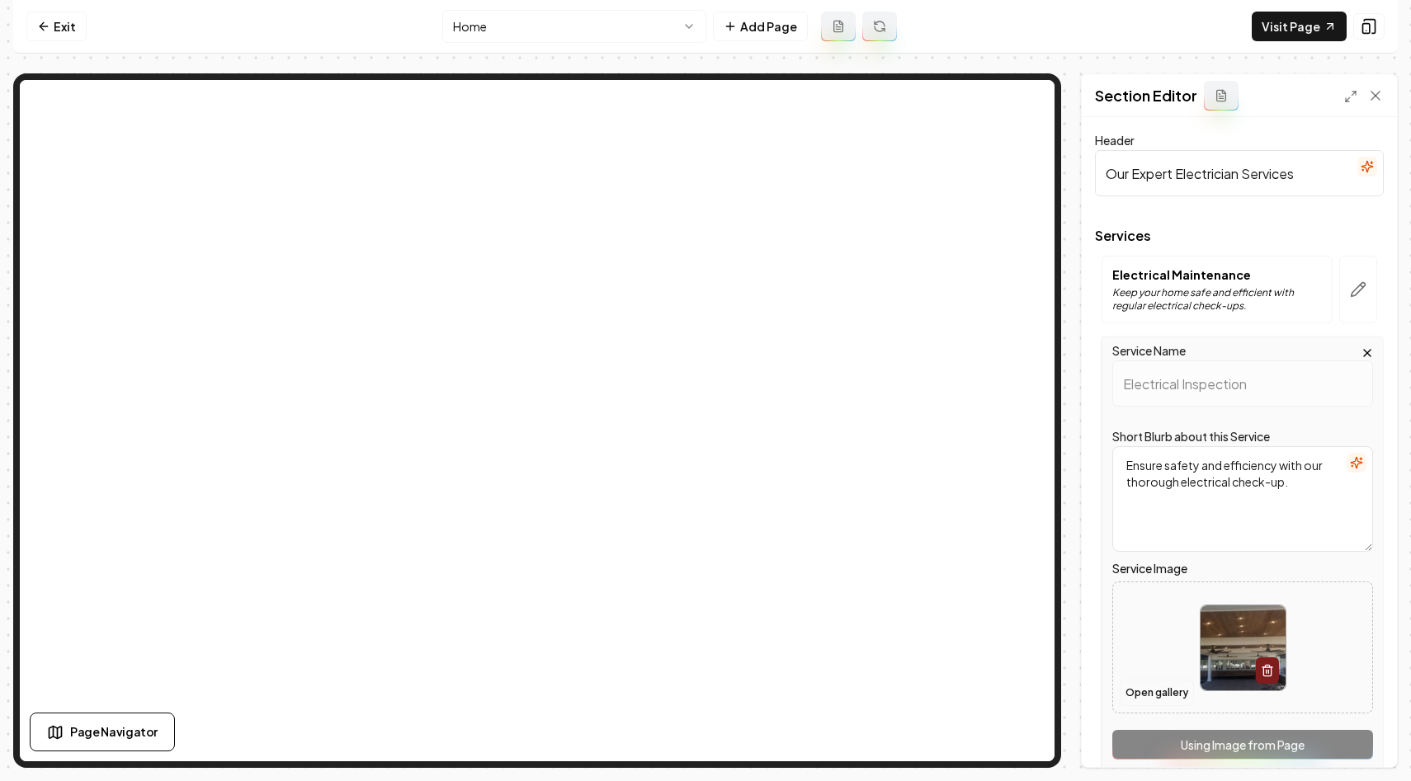
click at [1144, 696] on button "Open gallery" at bounding box center [1157, 693] width 74 height 26
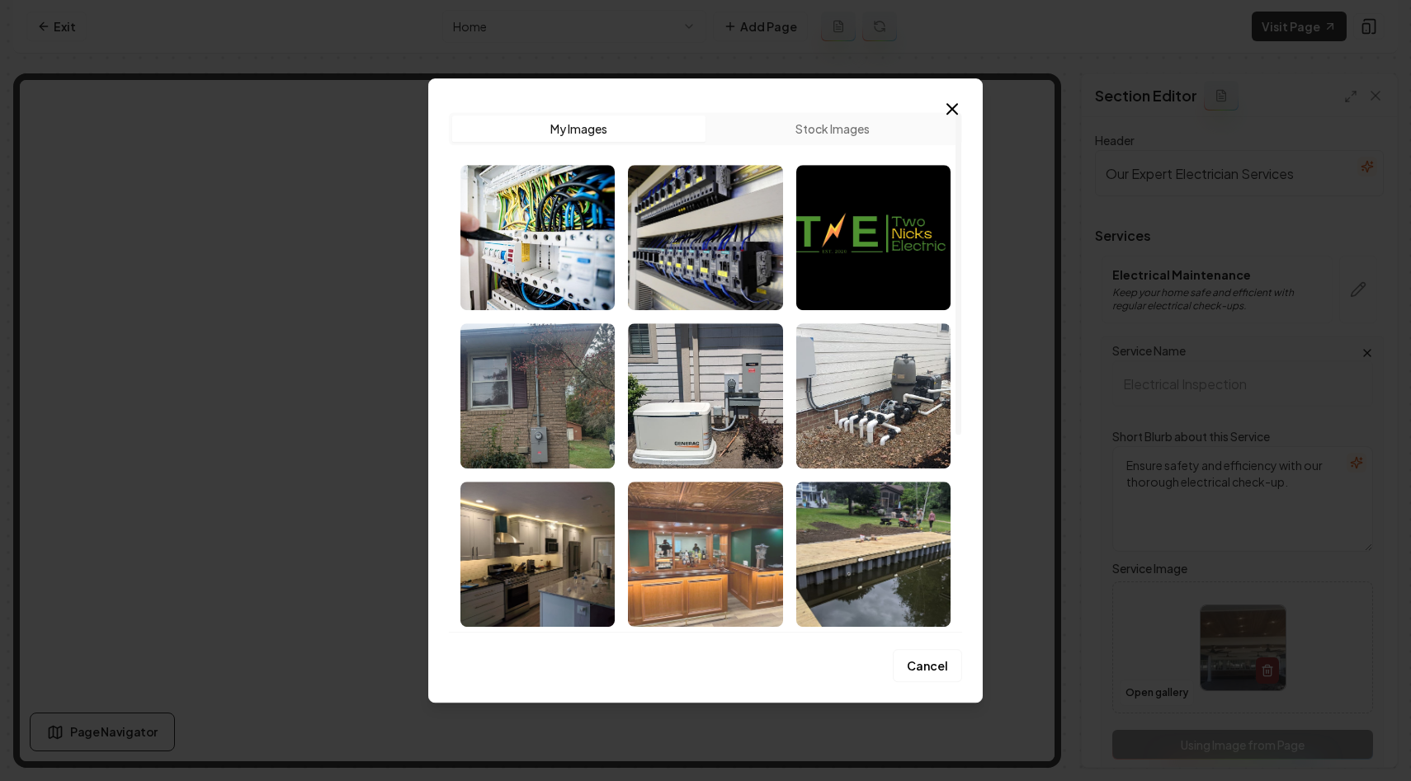
click at [744, 554] on img "Select image image_68c09bbb5c7cd75eb841bb3b.jpeg" at bounding box center [705, 554] width 154 height 145
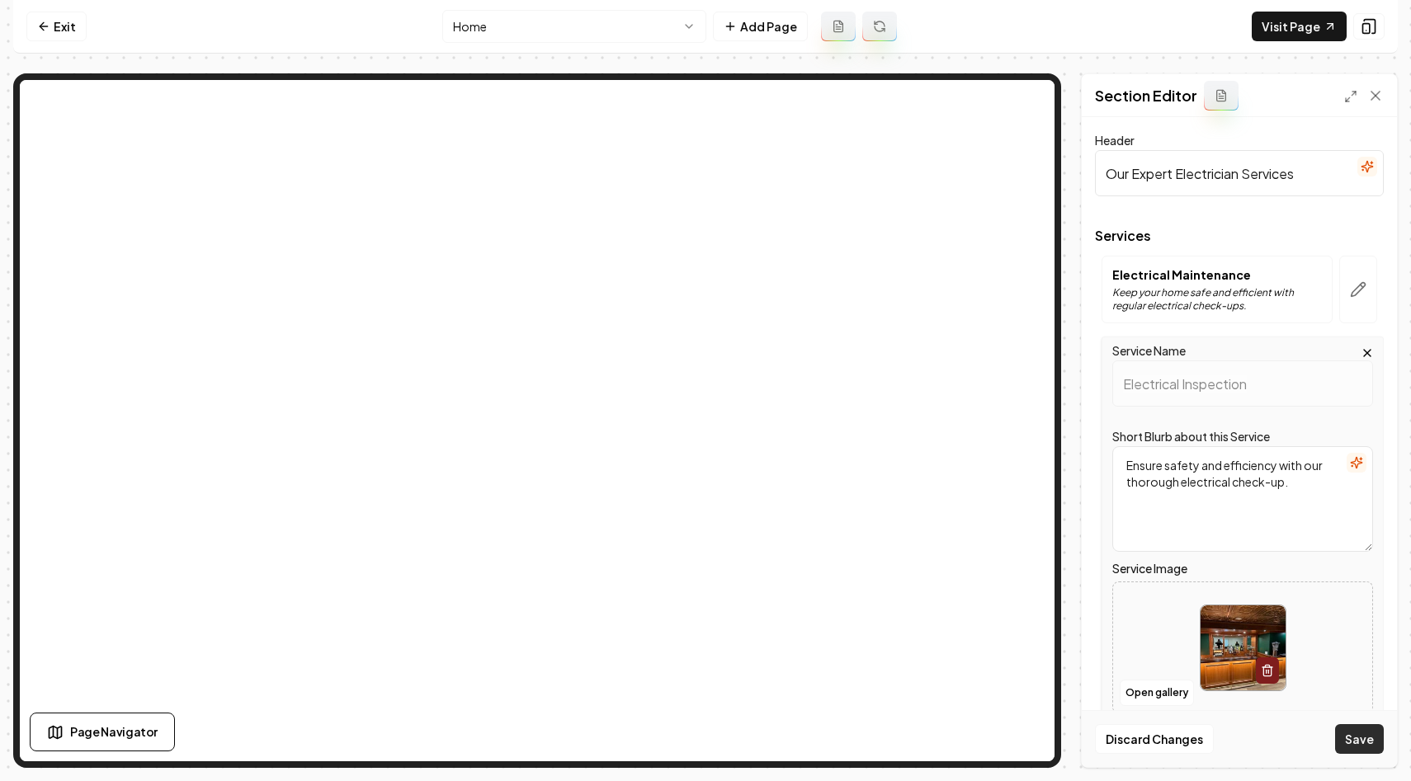
click at [1347, 741] on button "Save" at bounding box center [1359, 739] width 49 height 30
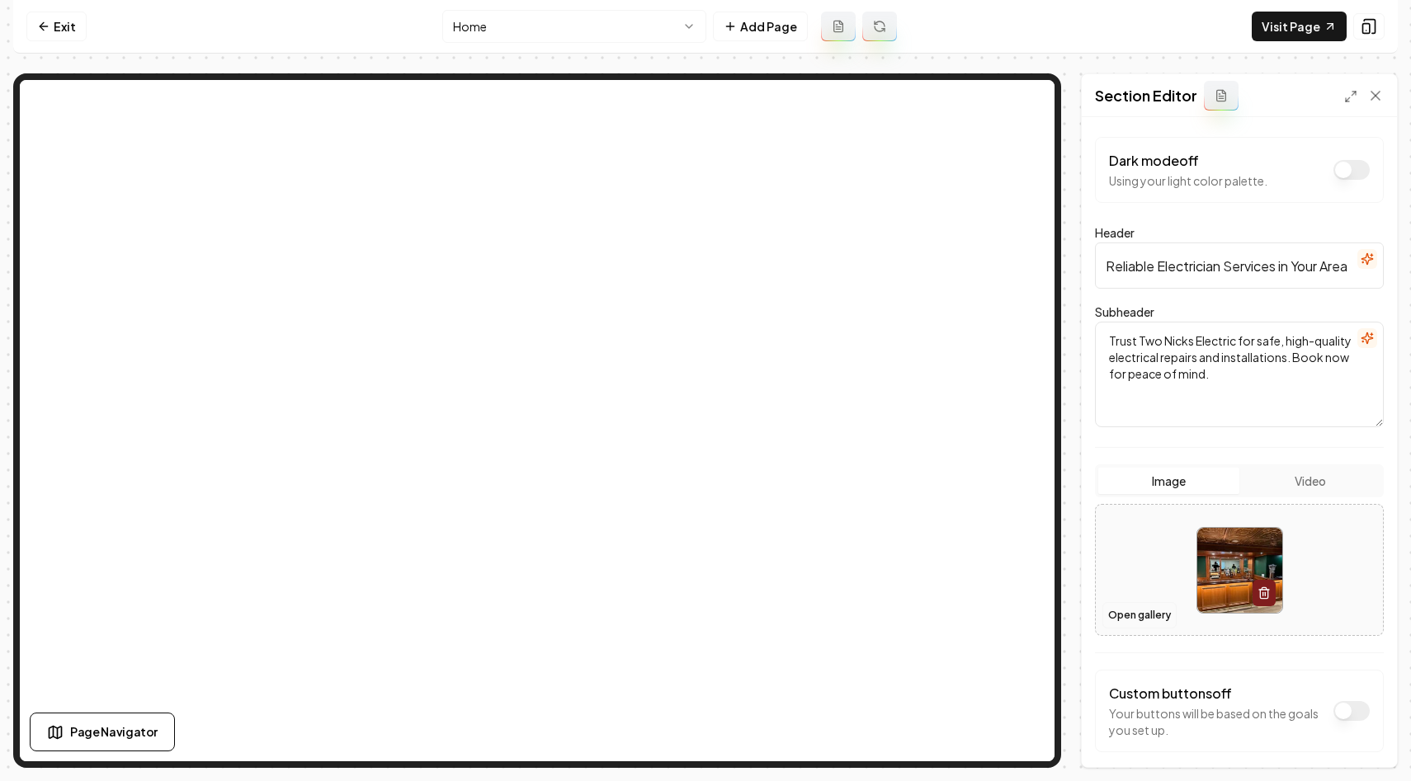
click at [1129, 612] on button "Open gallery" at bounding box center [1139, 615] width 74 height 26
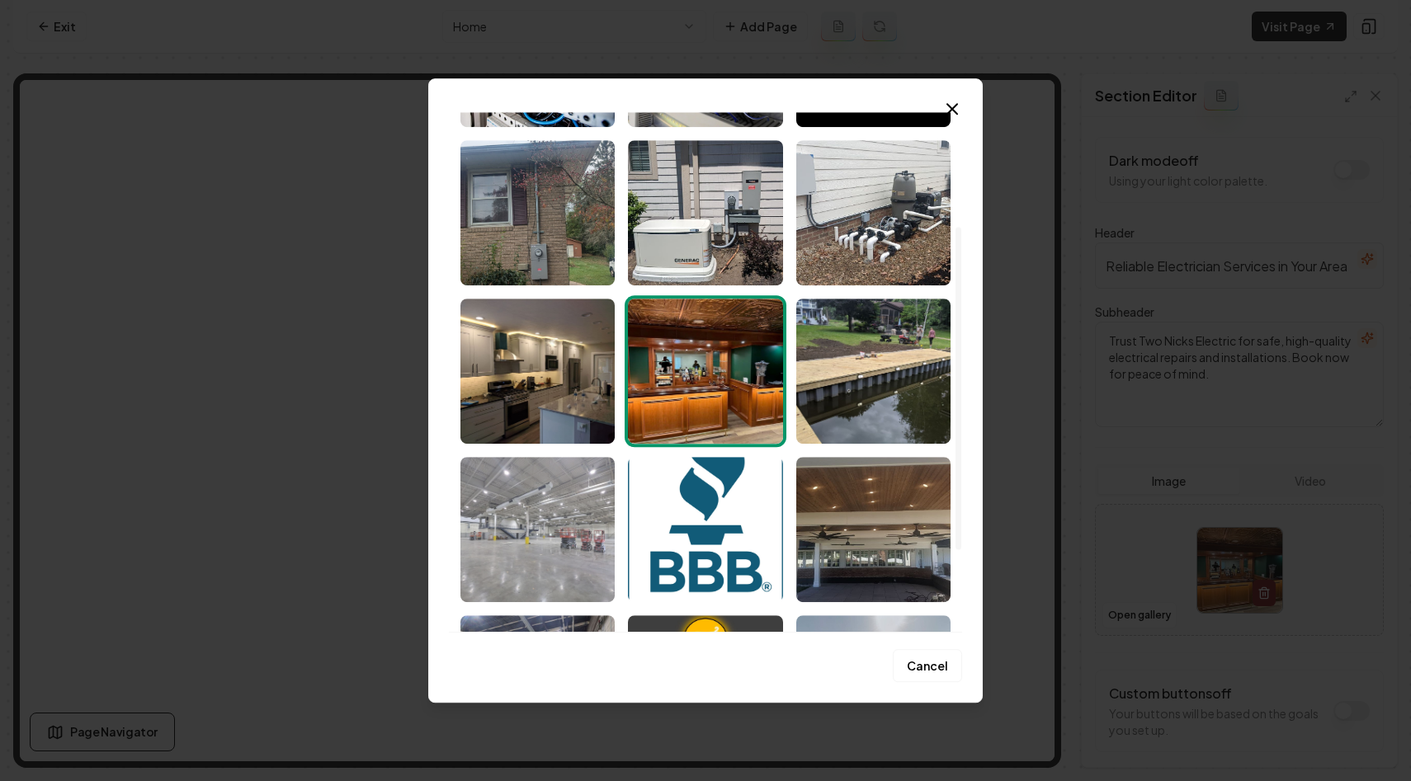
scroll to position [184, 0]
click at [540, 545] on img "Select image image_68c09bbb5c7cd75eb841bbf7.jpeg" at bounding box center [537, 528] width 154 height 145
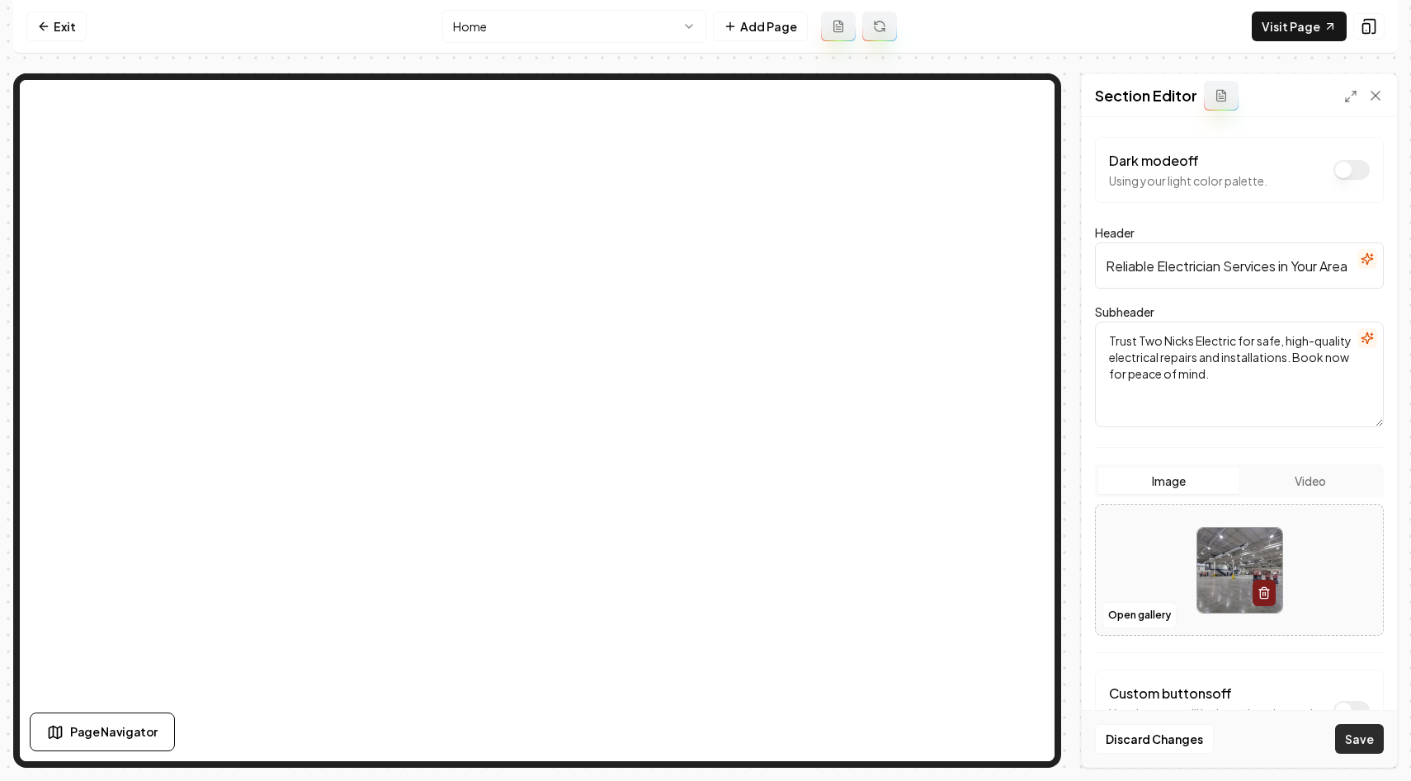
click at [1369, 744] on button "Save" at bounding box center [1359, 739] width 49 height 30
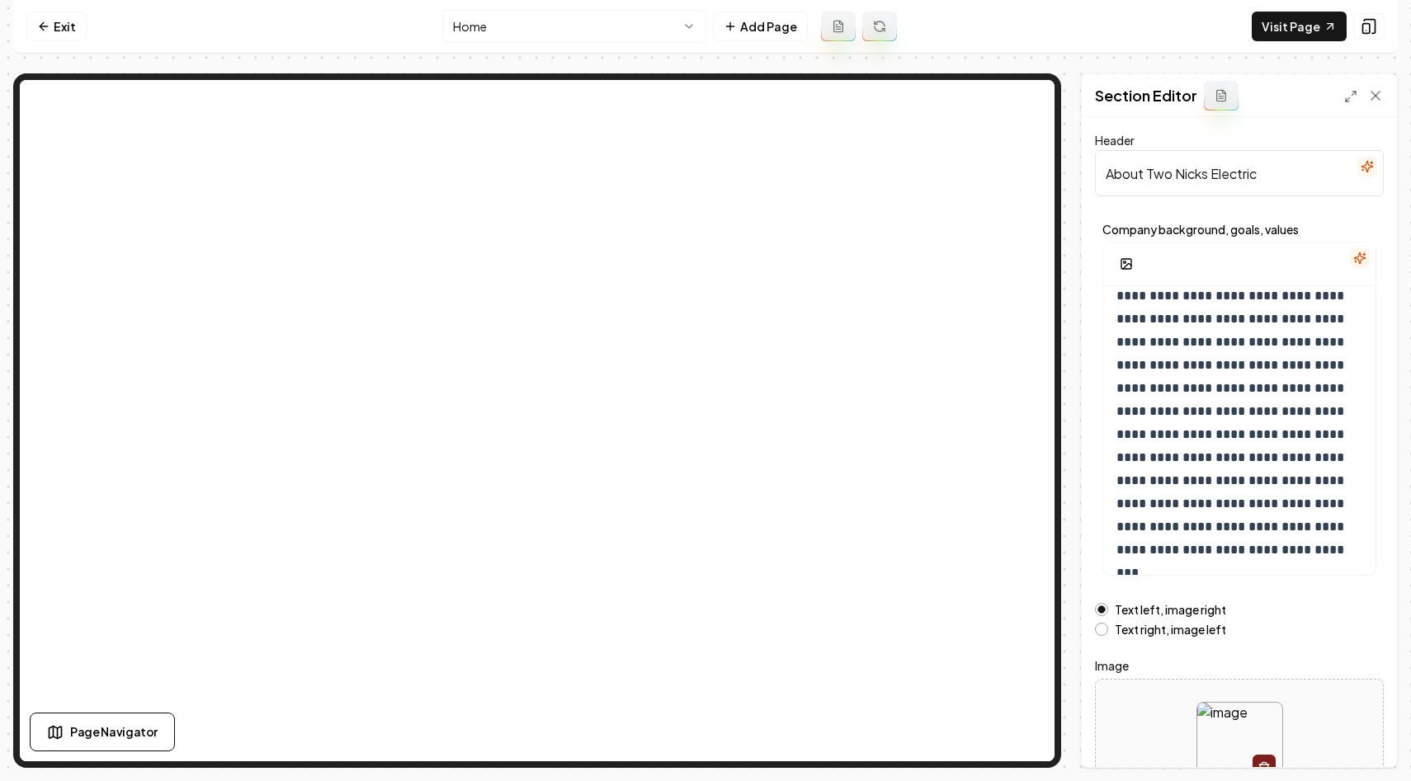
scroll to position [110, 0]
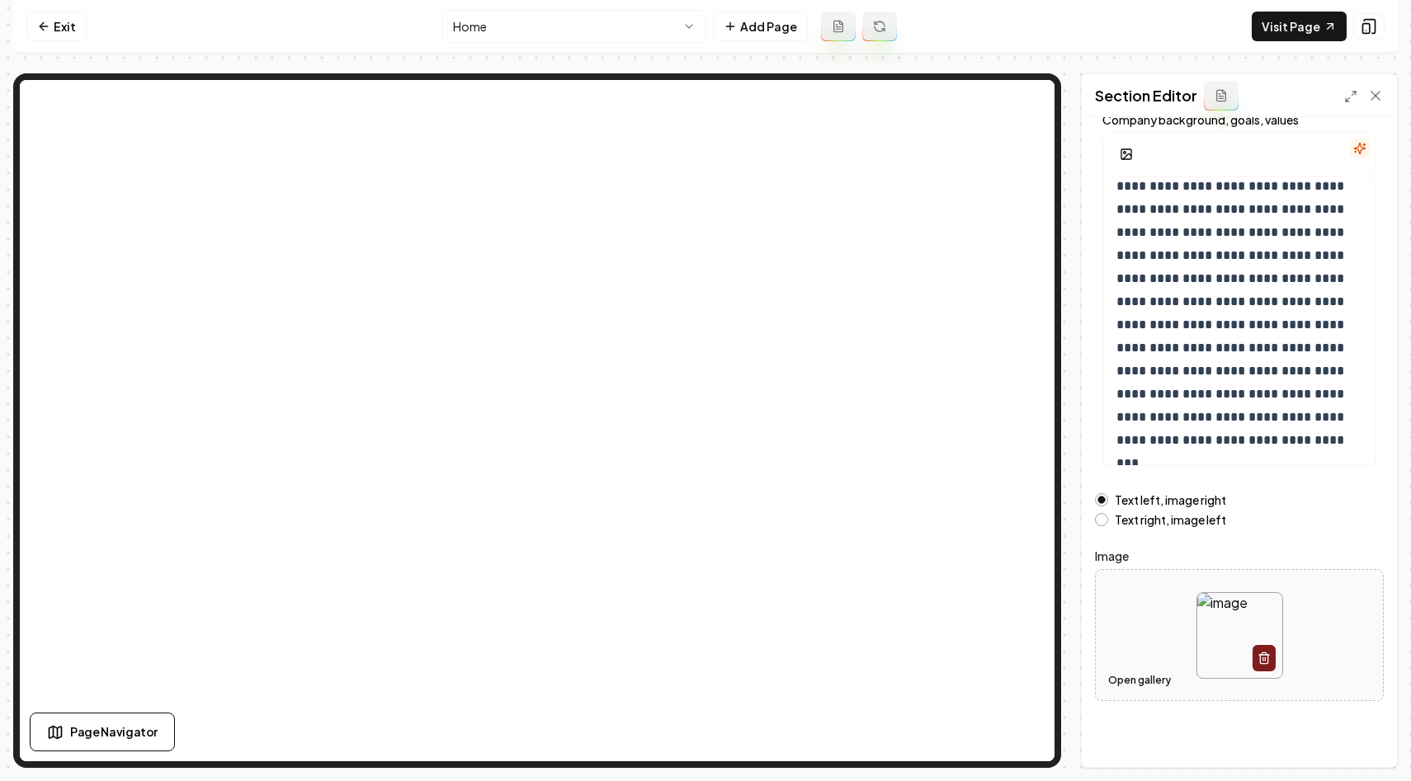
click at [1135, 675] on button "Open gallery" at bounding box center [1139, 681] width 74 height 26
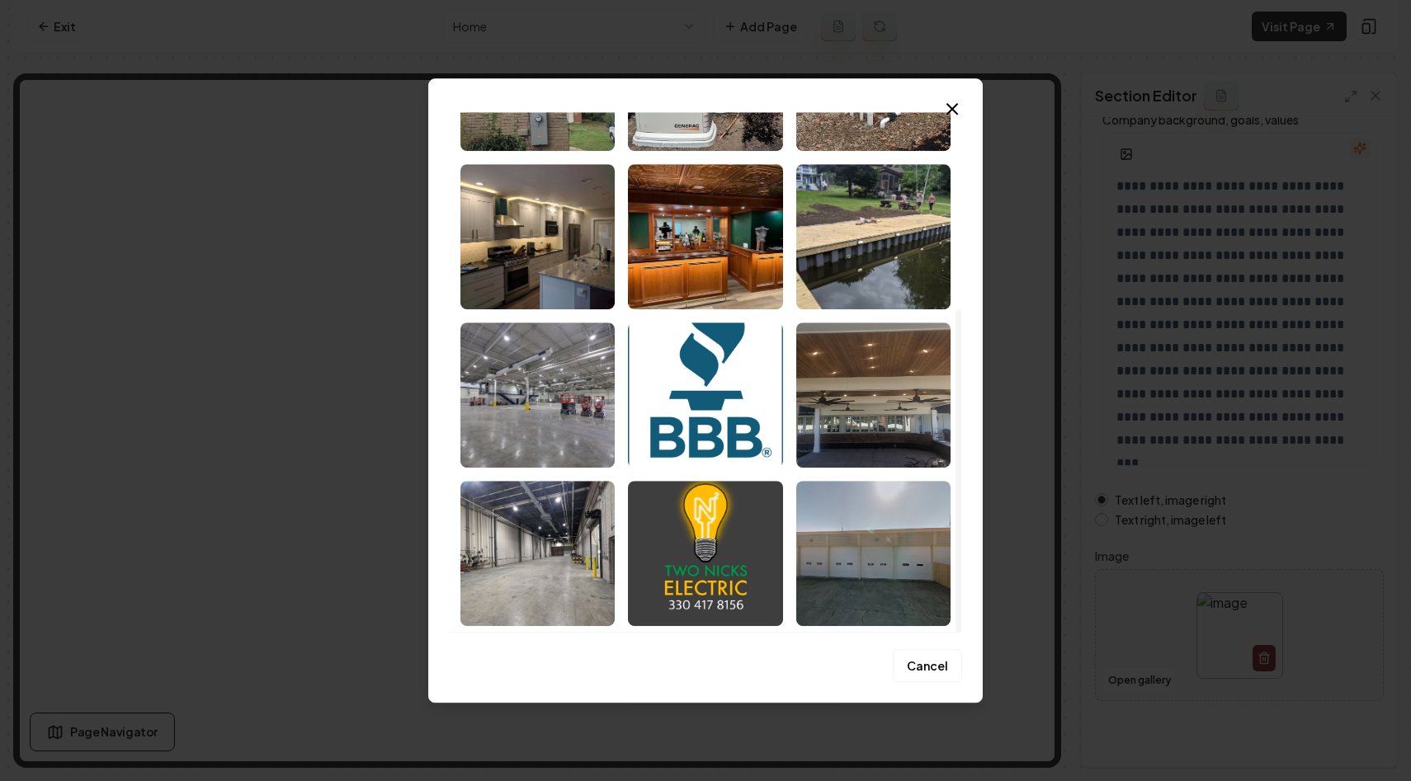
scroll to position [318, 0]
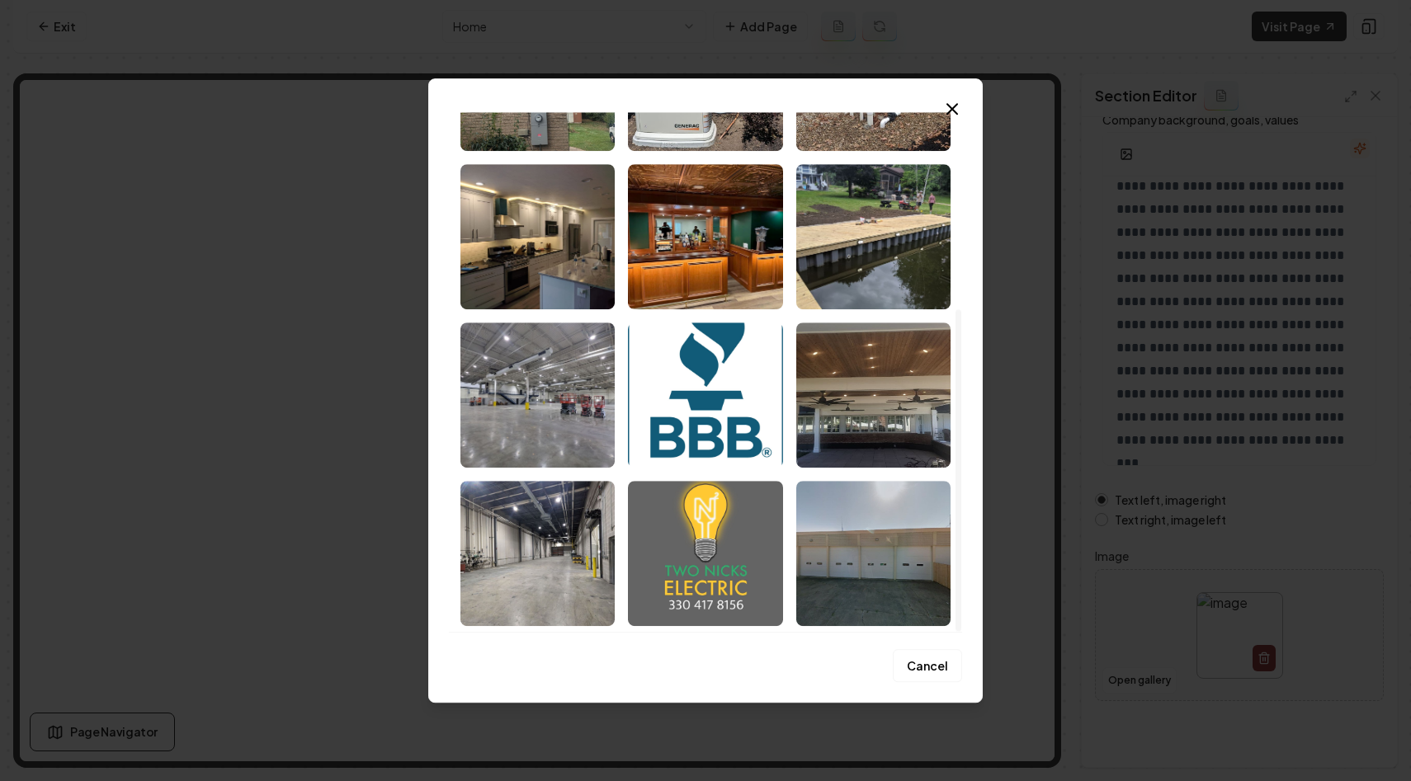
click at [708, 522] on img "Select image image_68c09bba5c7cd75eb841b9f9.jpeg" at bounding box center [705, 553] width 154 height 145
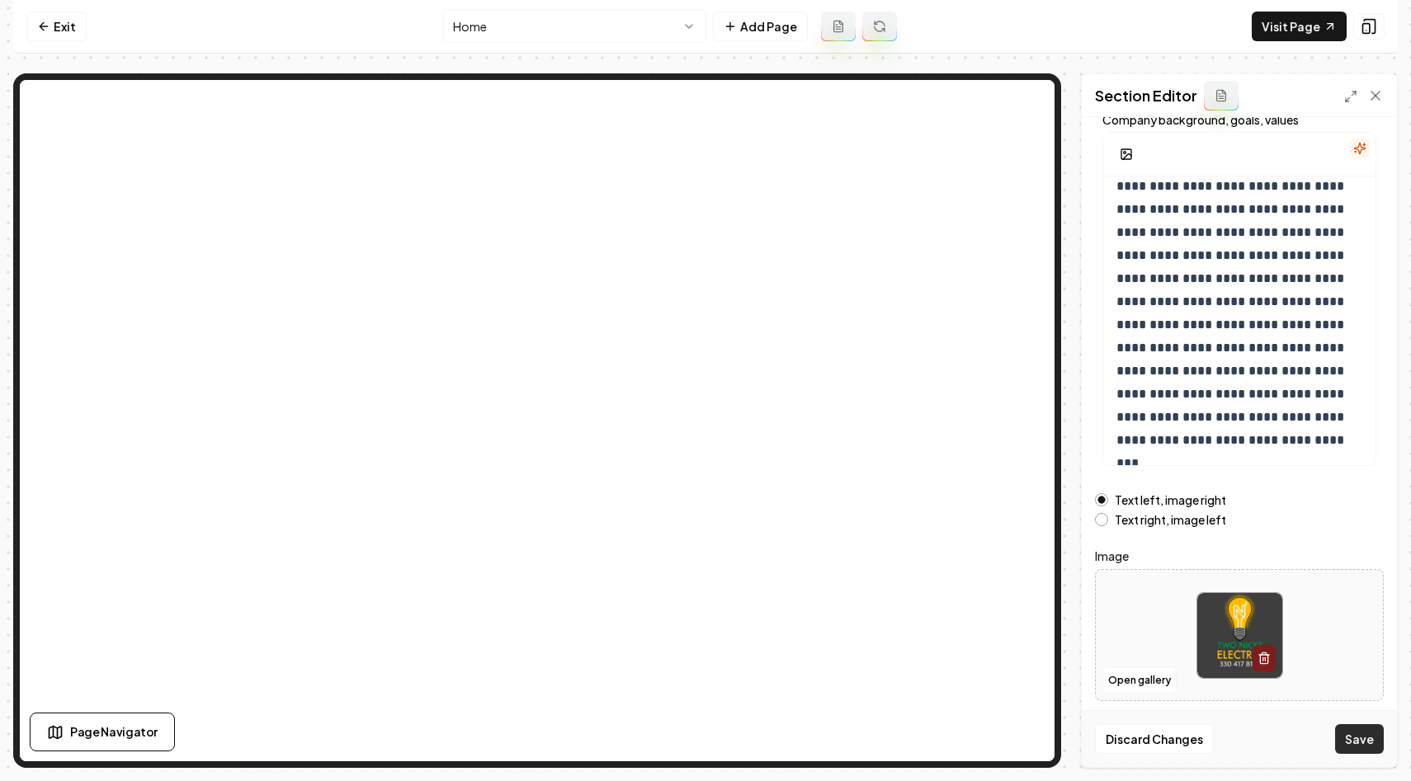
click at [1352, 729] on button "Save" at bounding box center [1359, 739] width 49 height 30
click at [1104, 670] on button "Open gallery" at bounding box center [1139, 681] width 74 height 26
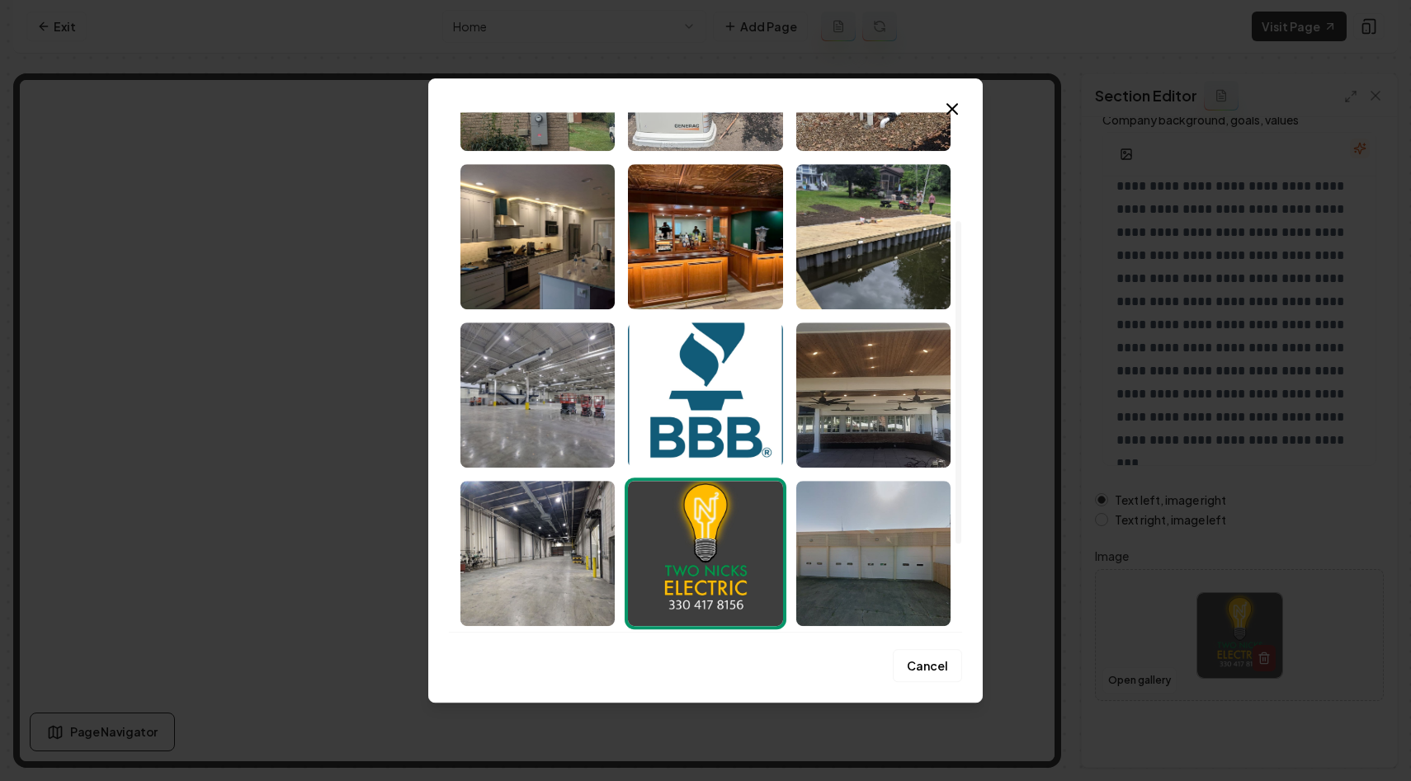
scroll to position [0, 0]
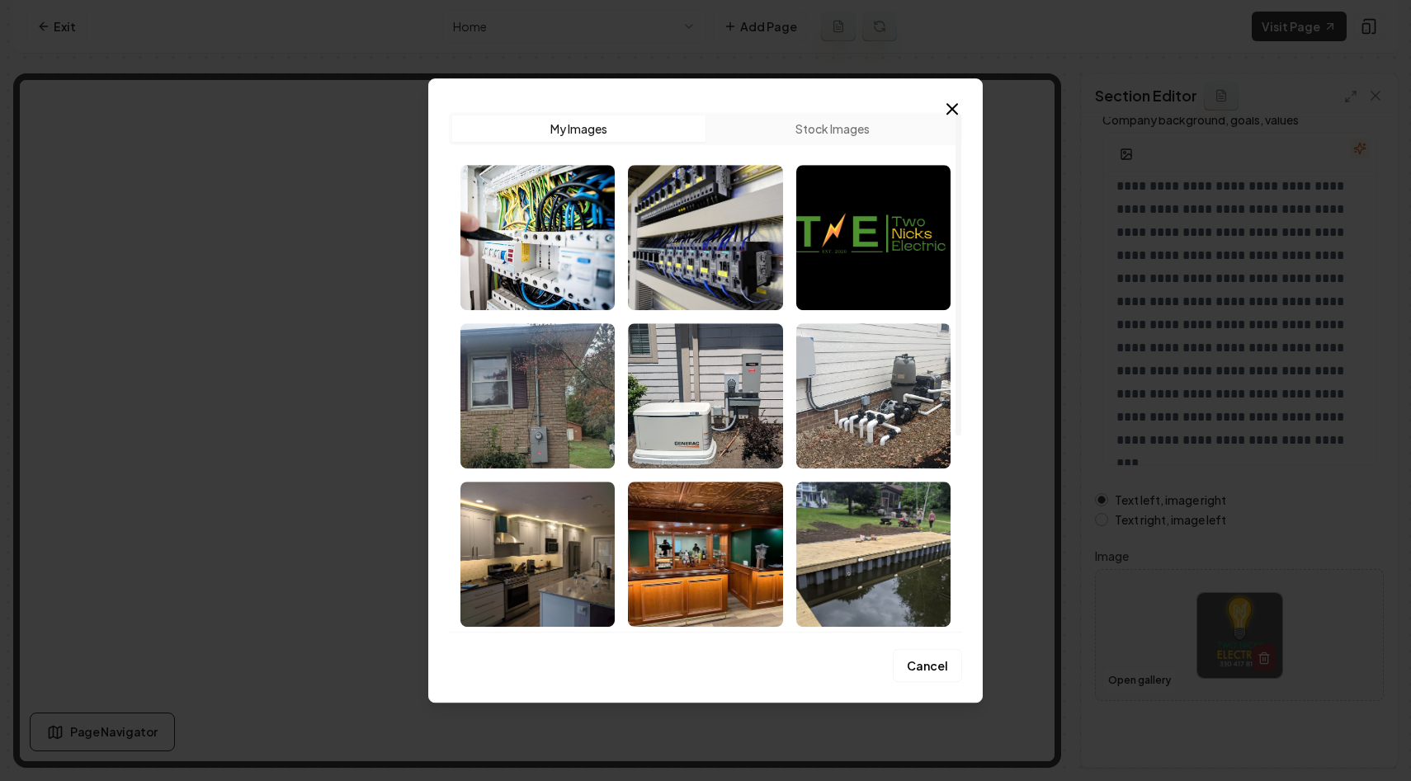
click at [807, 136] on button "Stock Images" at bounding box center [831, 129] width 253 height 26
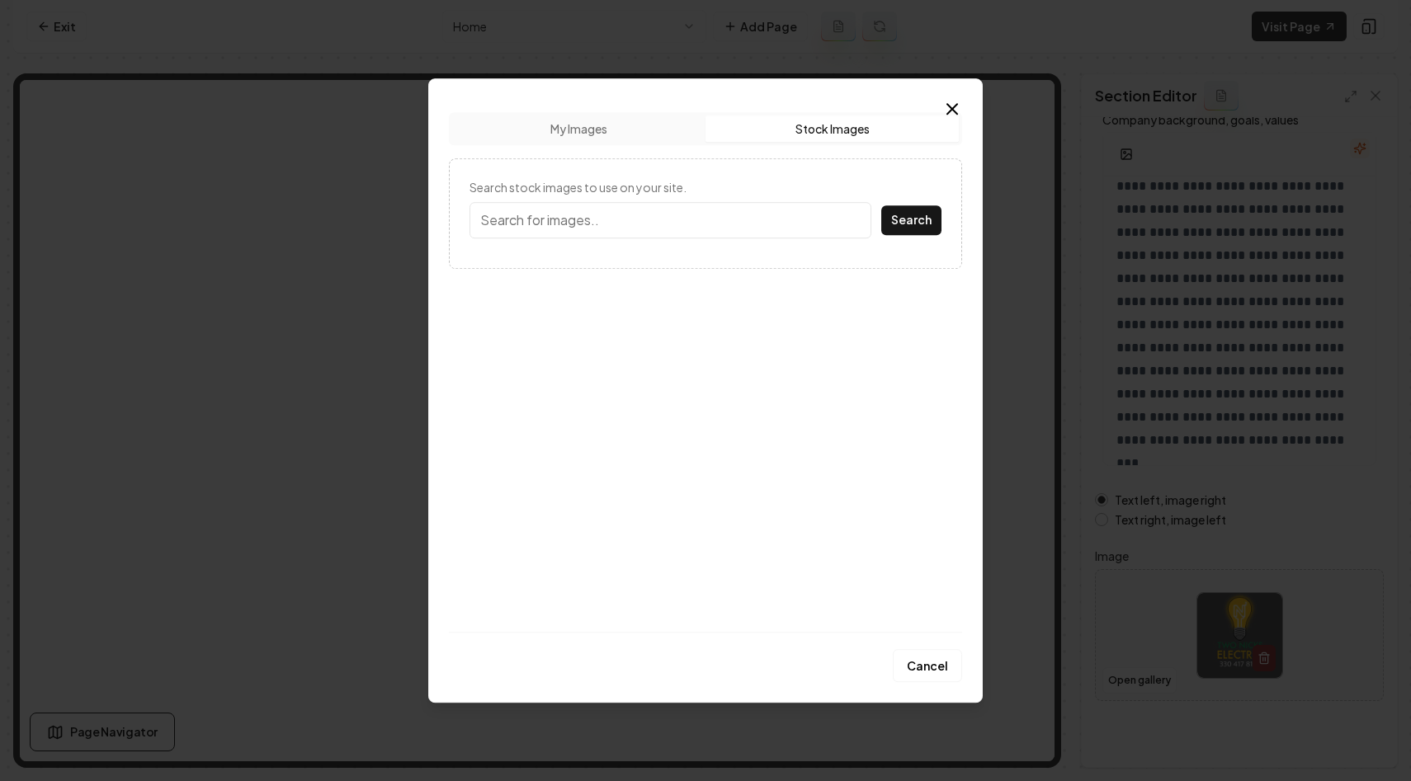
click at [576, 223] on input "Search stock images to use on your site." at bounding box center [670, 220] width 402 height 36
click at [881, 205] on button "Search" at bounding box center [911, 220] width 60 height 30
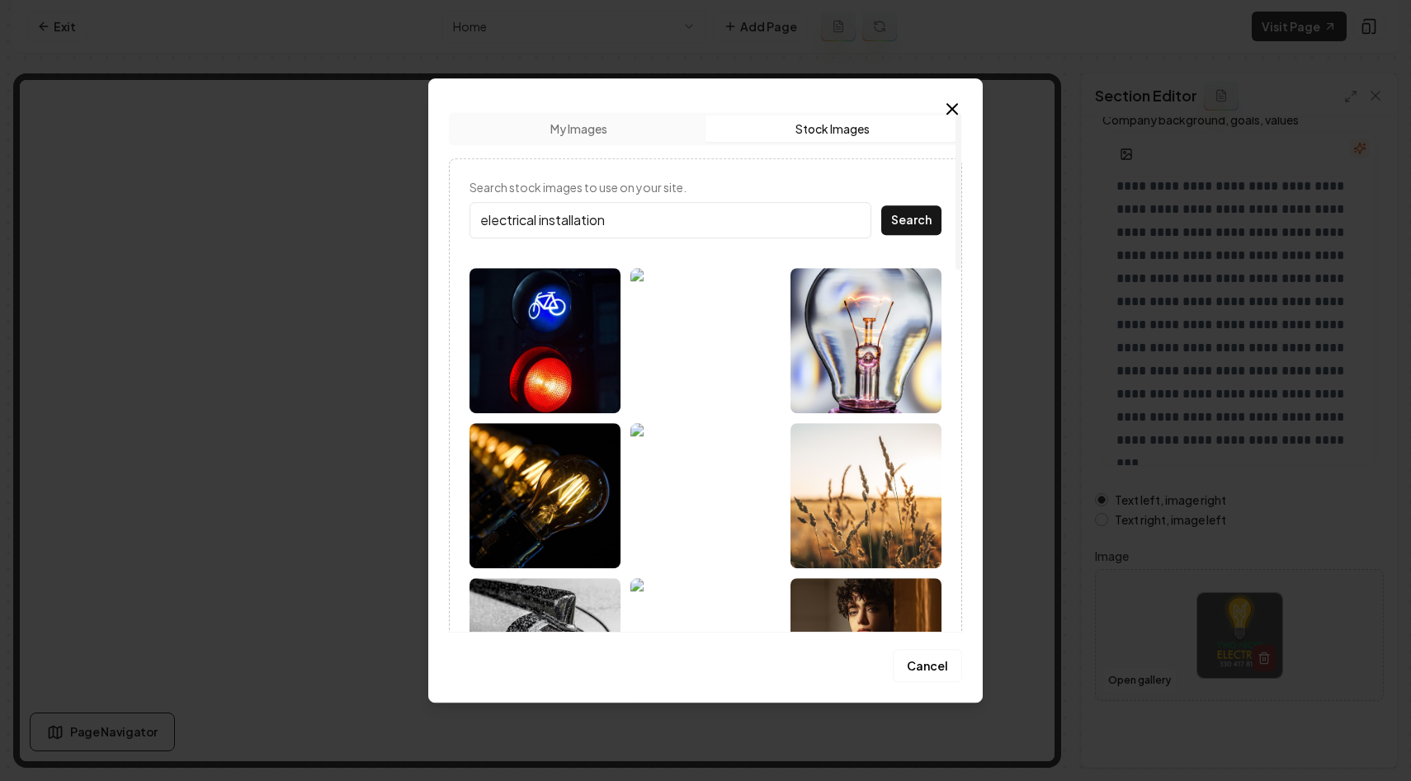
type input "electrical installation"
click at [881, 205] on button "Search" at bounding box center [911, 220] width 60 height 30
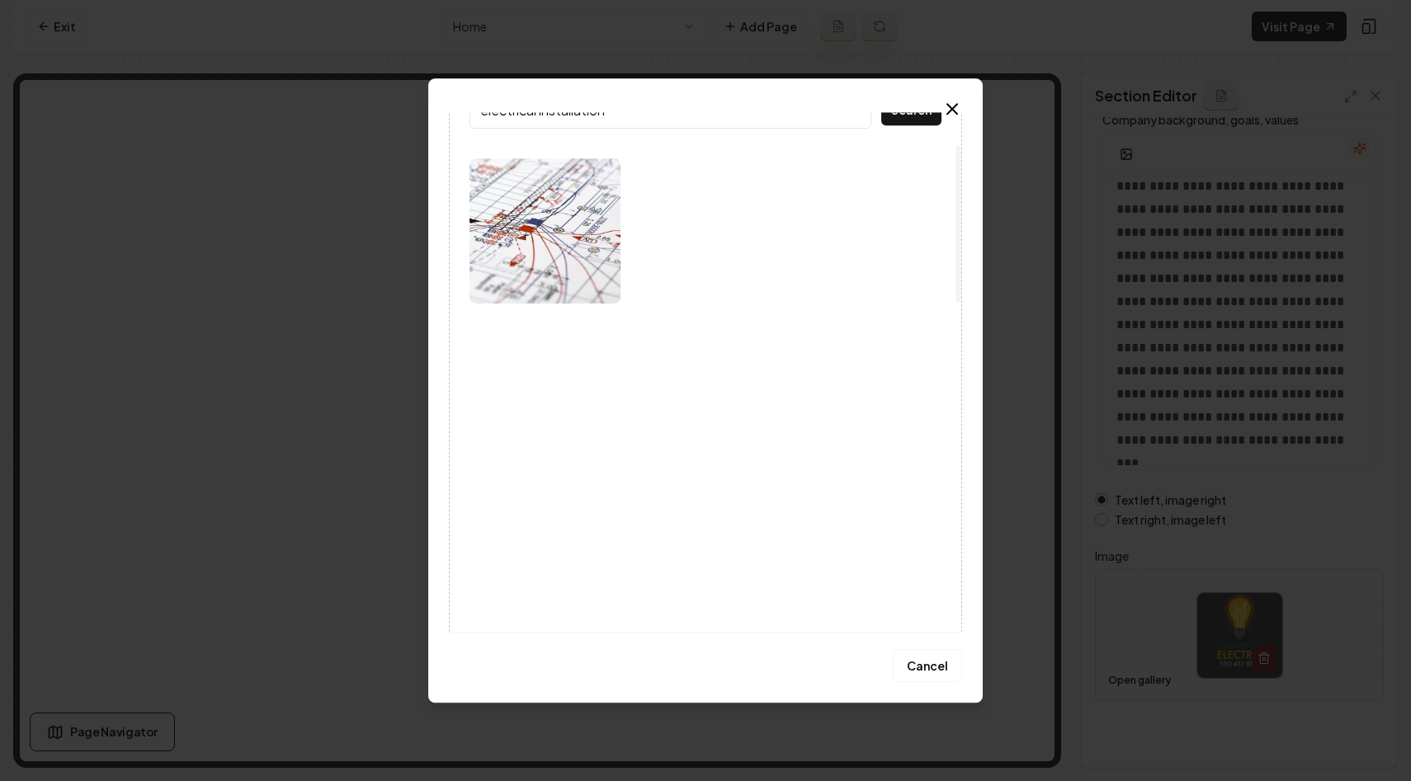
scroll to position [106, 0]
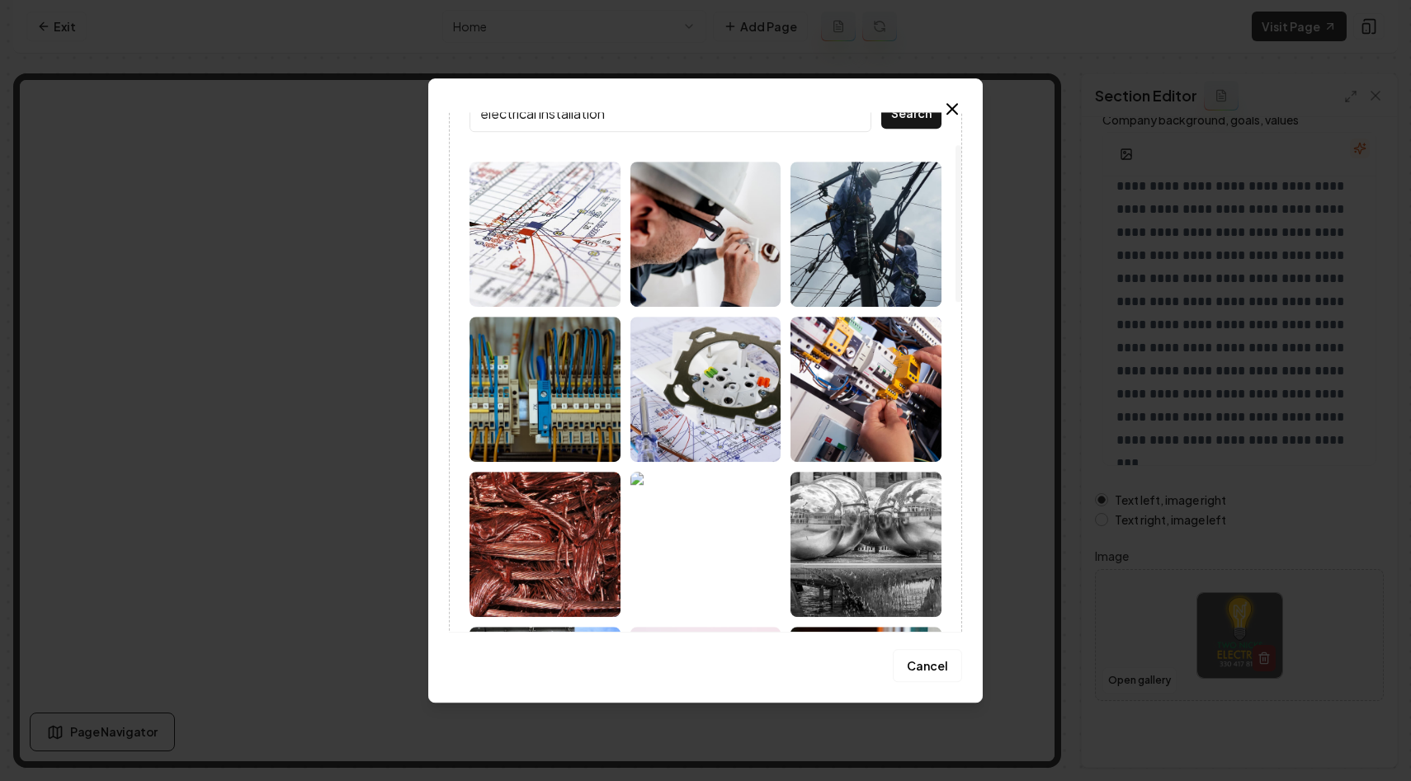
click at [713, 238] on img at bounding box center [705, 234] width 151 height 145
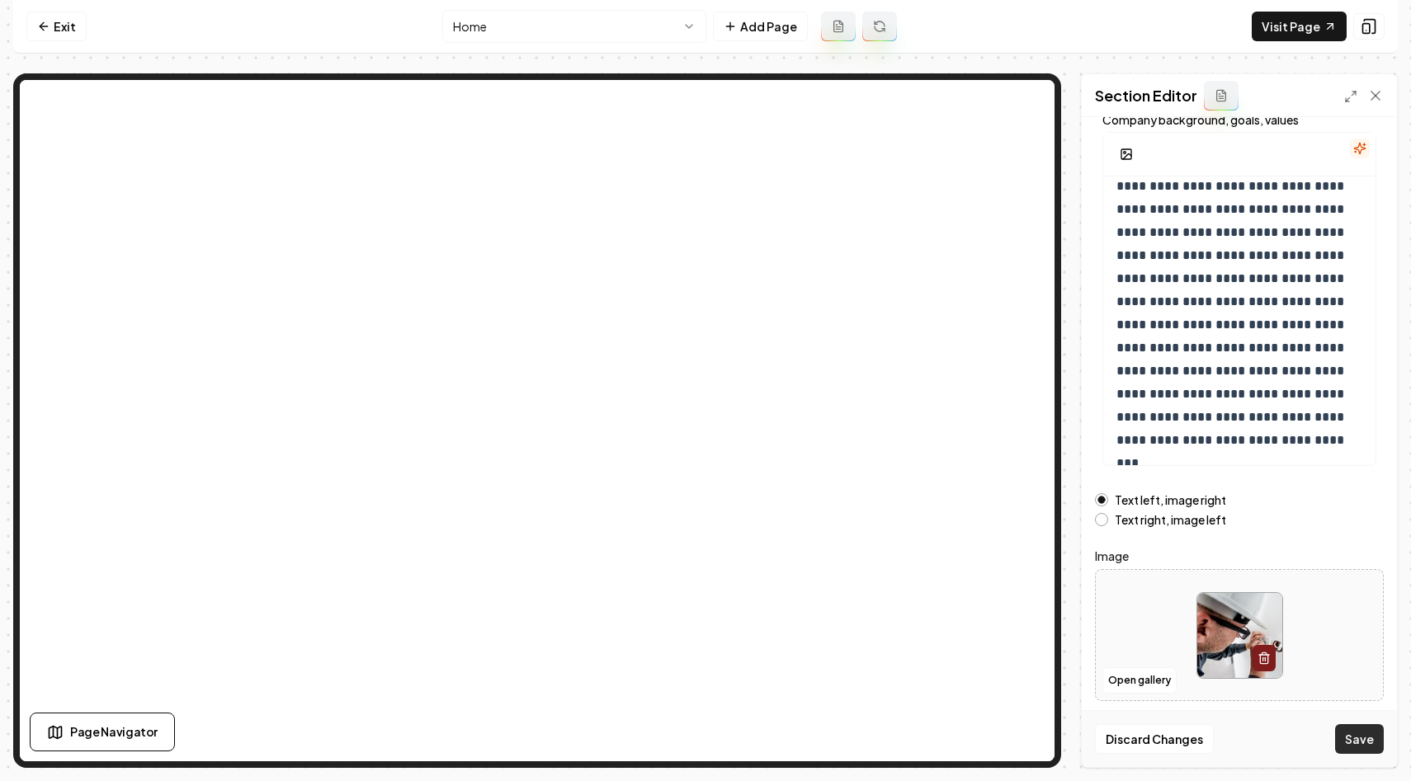
click at [1360, 741] on button "Save" at bounding box center [1359, 739] width 49 height 30
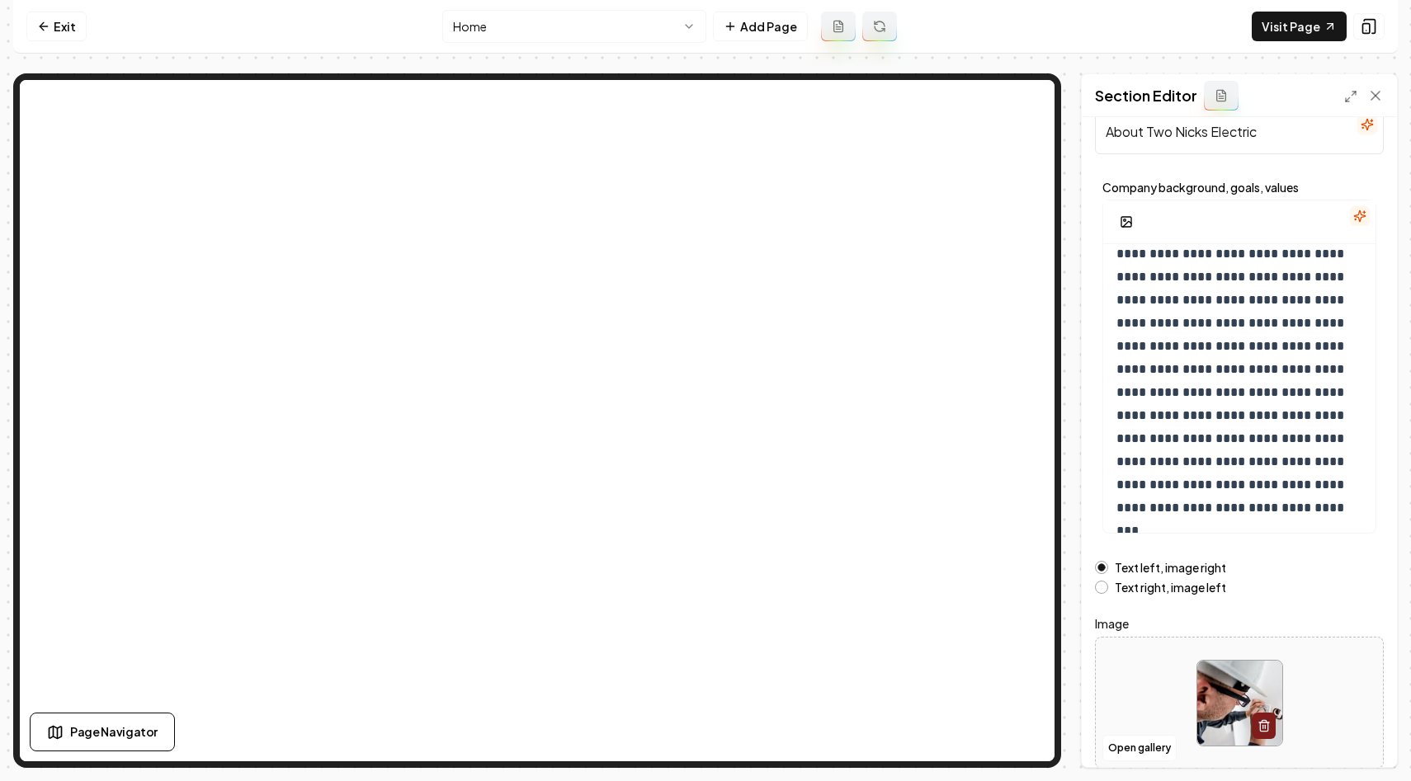
scroll to position [0, 0]
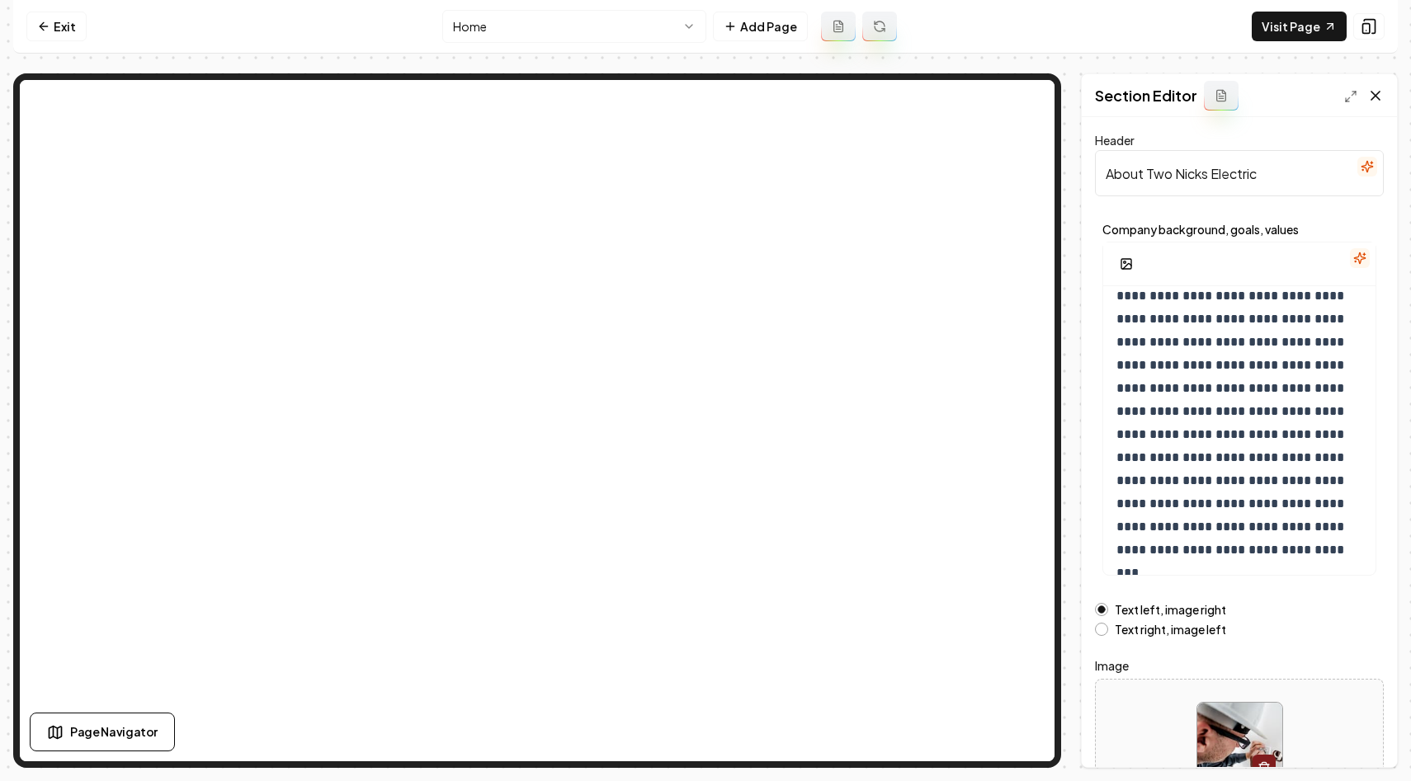
click at [1376, 92] on icon at bounding box center [1375, 95] width 17 height 17
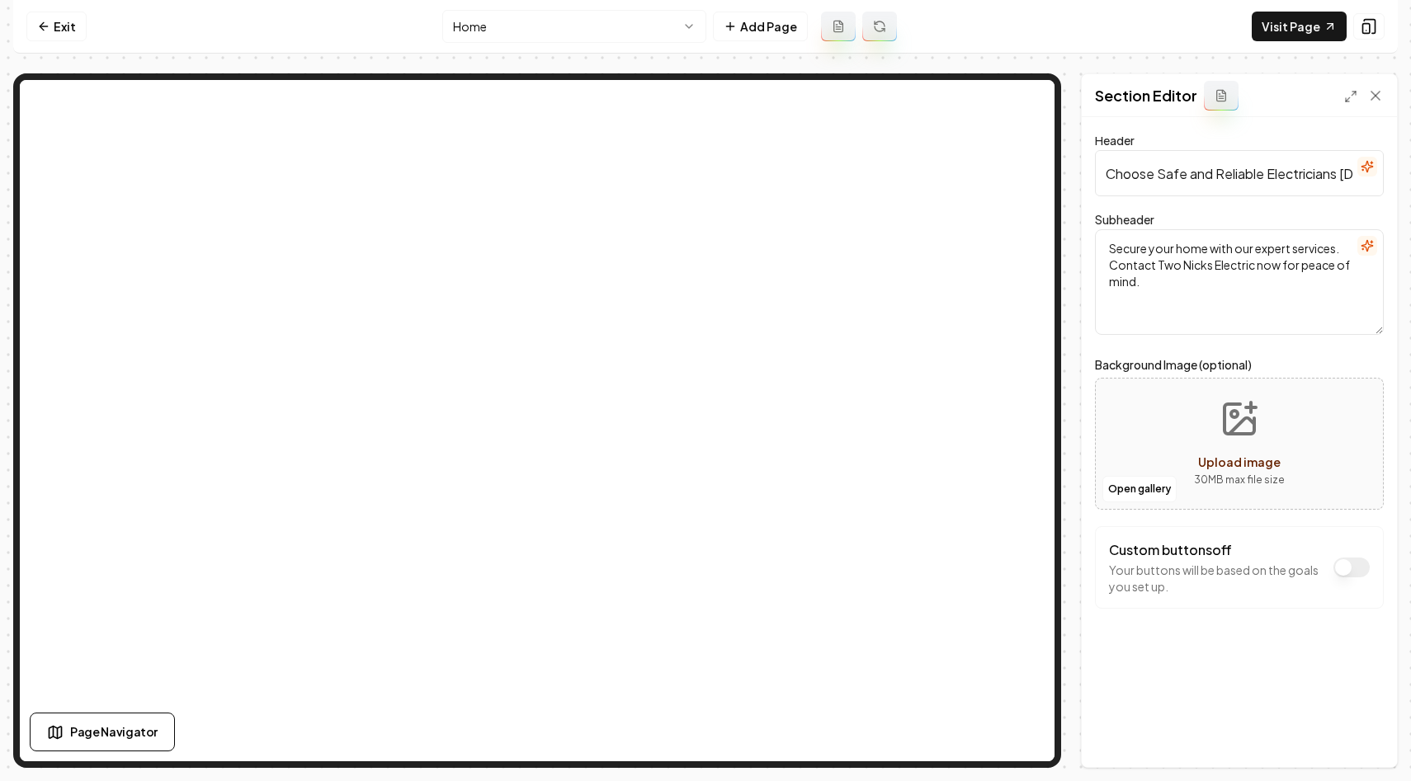
click at [1346, 567] on button "Custom buttons off" at bounding box center [1351, 568] width 36 height 20
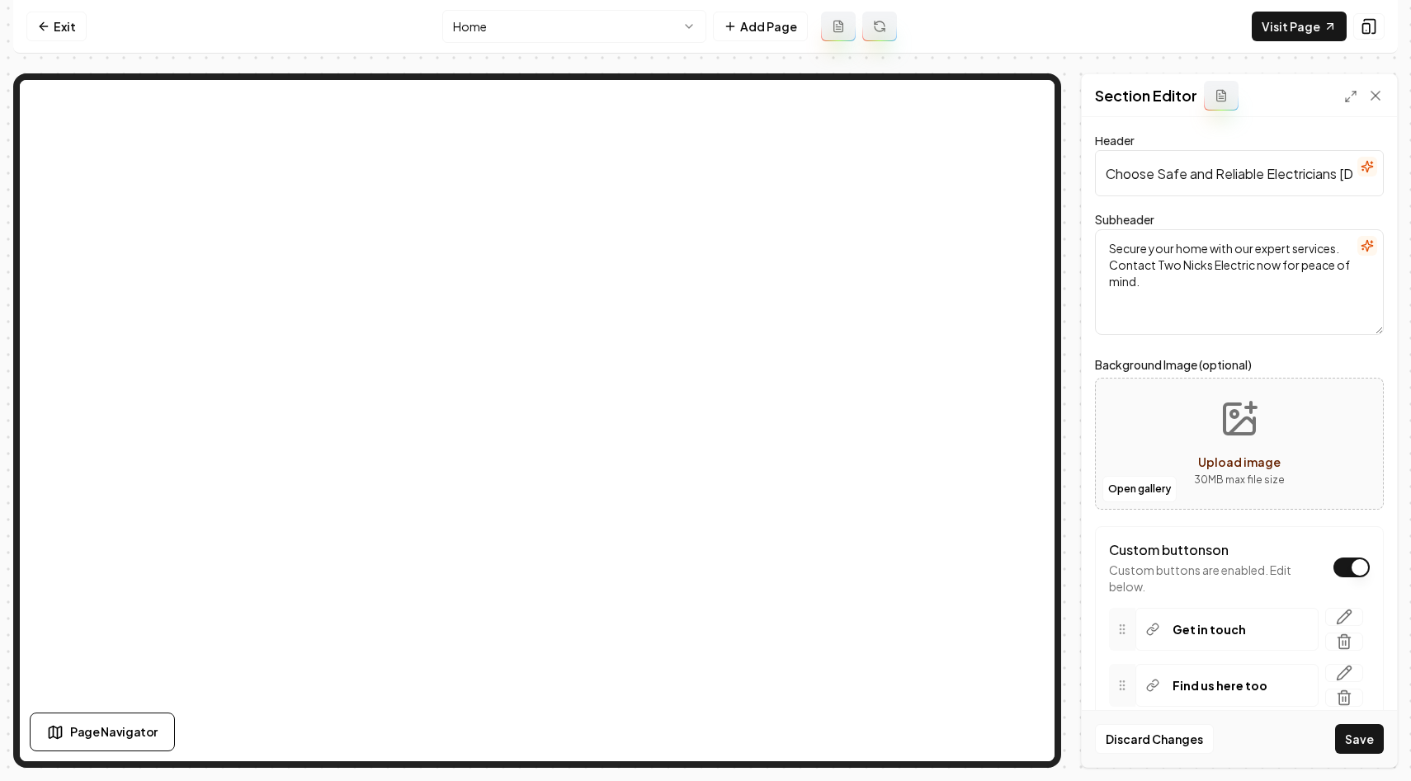
click at [1348, 567] on button "Custom buttons on" at bounding box center [1351, 568] width 36 height 20
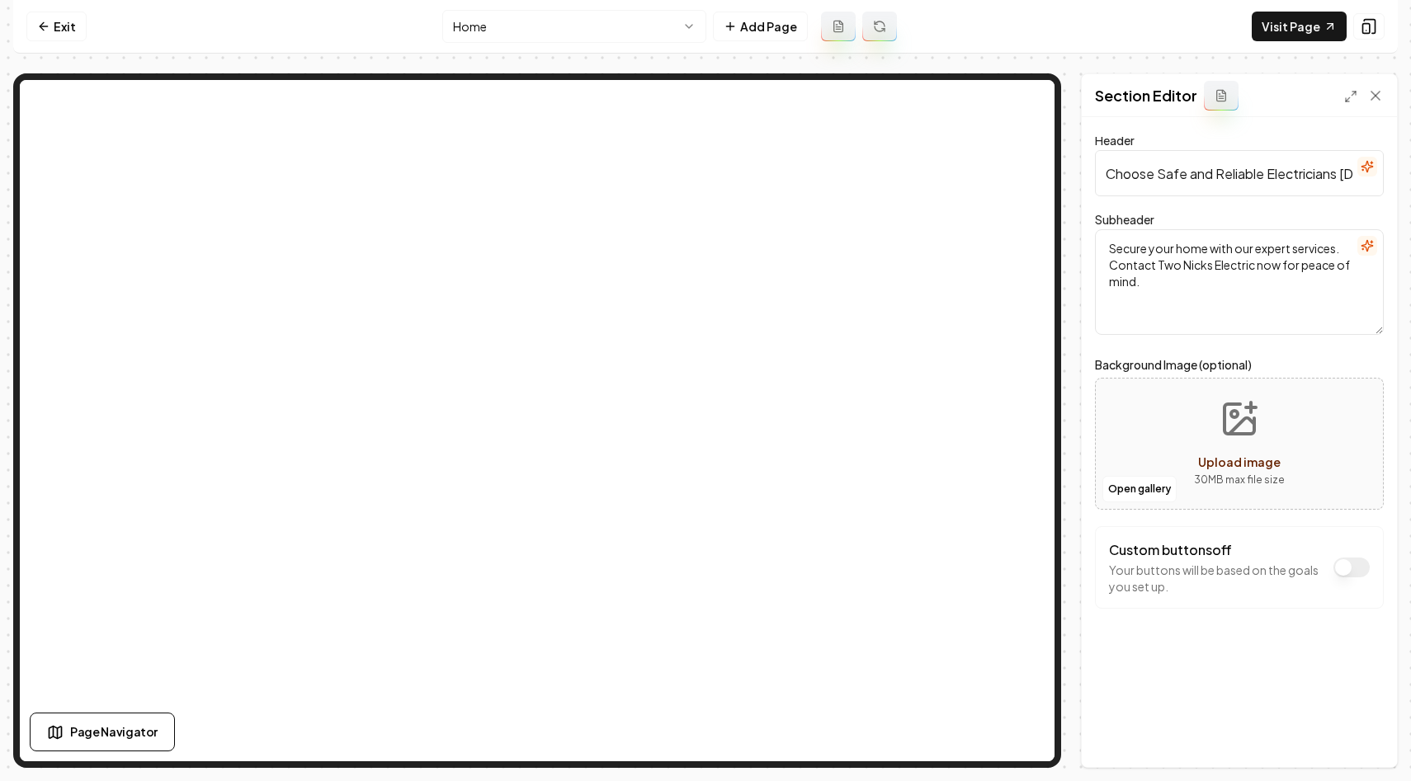
click at [1348, 567] on button "Custom buttons off" at bounding box center [1351, 568] width 36 height 20
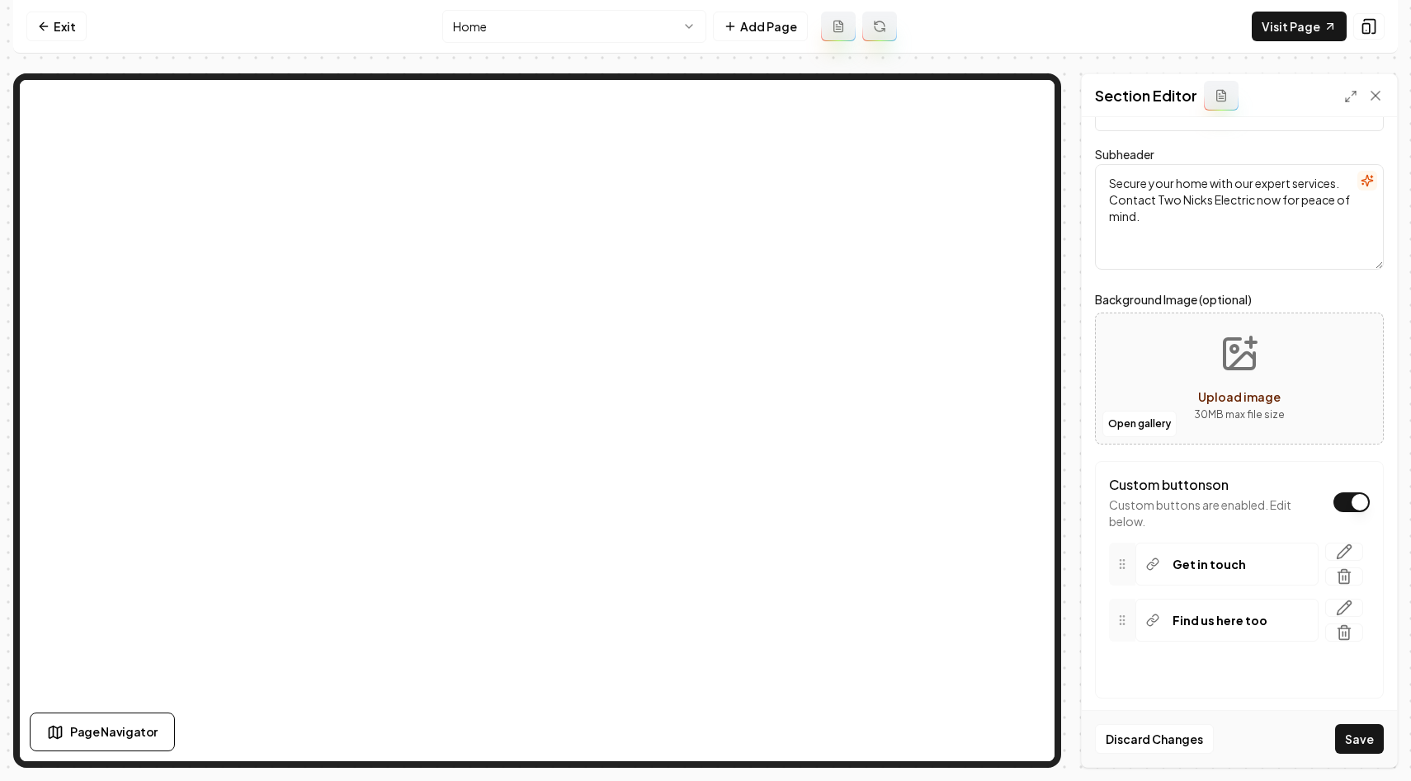
scroll to position [82, 0]
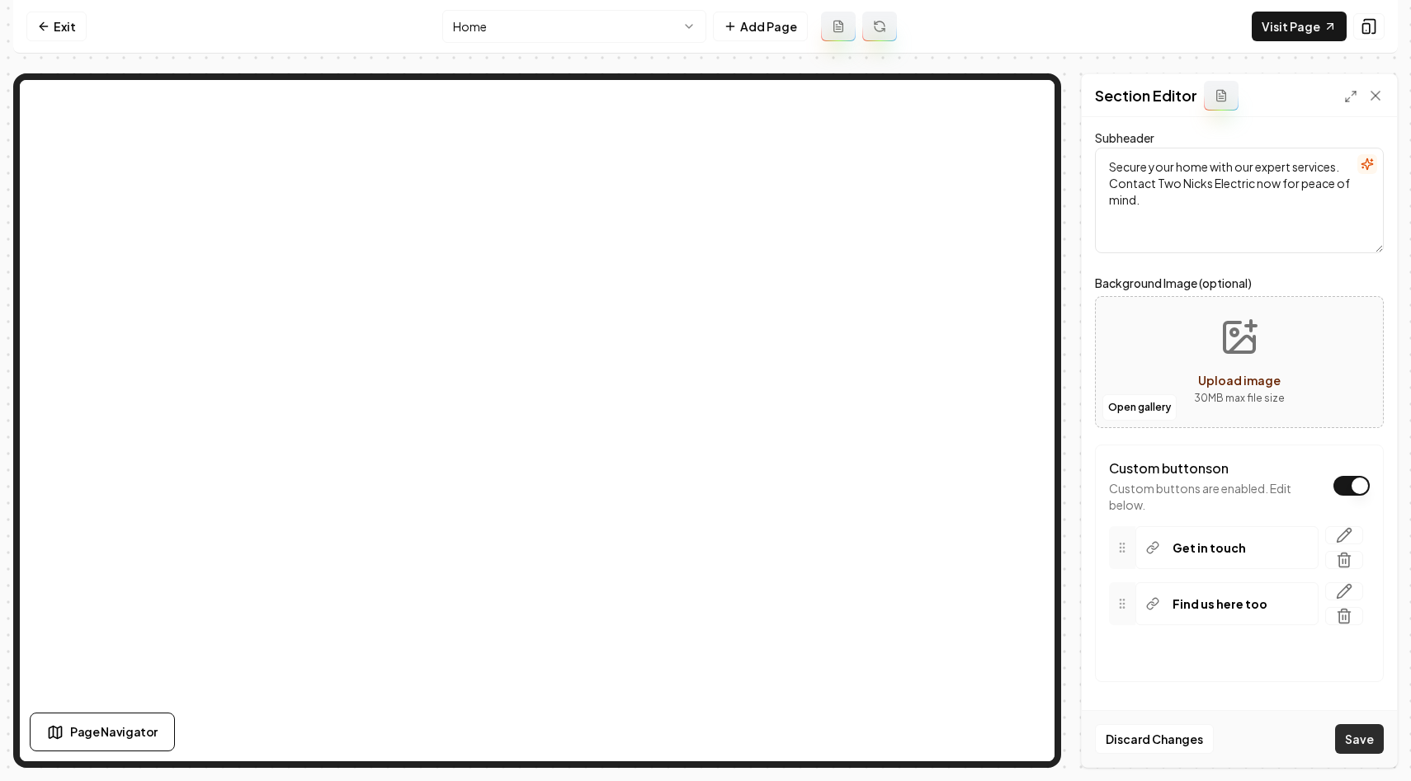
click at [1353, 731] on button "Save" at bounding box center [1359, 739] width 49 height 30
click at [1350, 487] on button "Custom buttons on" at bounding box center [1351, 486] width 36 height 20
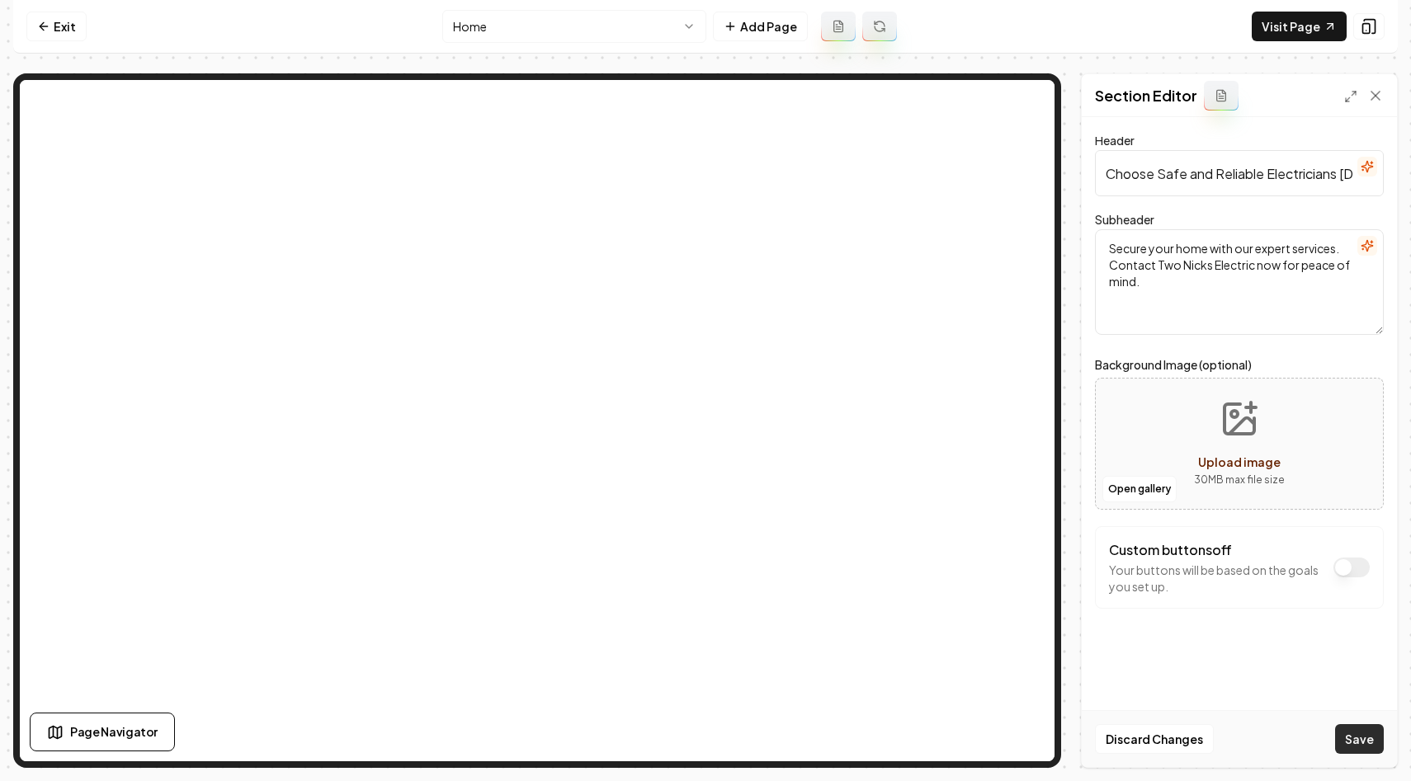
click at [1347, 732] on button "Save" at bounding box center [1359, 739] width 49 height 30
click at [637, 20] on html "Computer Required This feature is only available on a computer. Please switch t…" at bounding box center [705, 390] width 1411 height 781
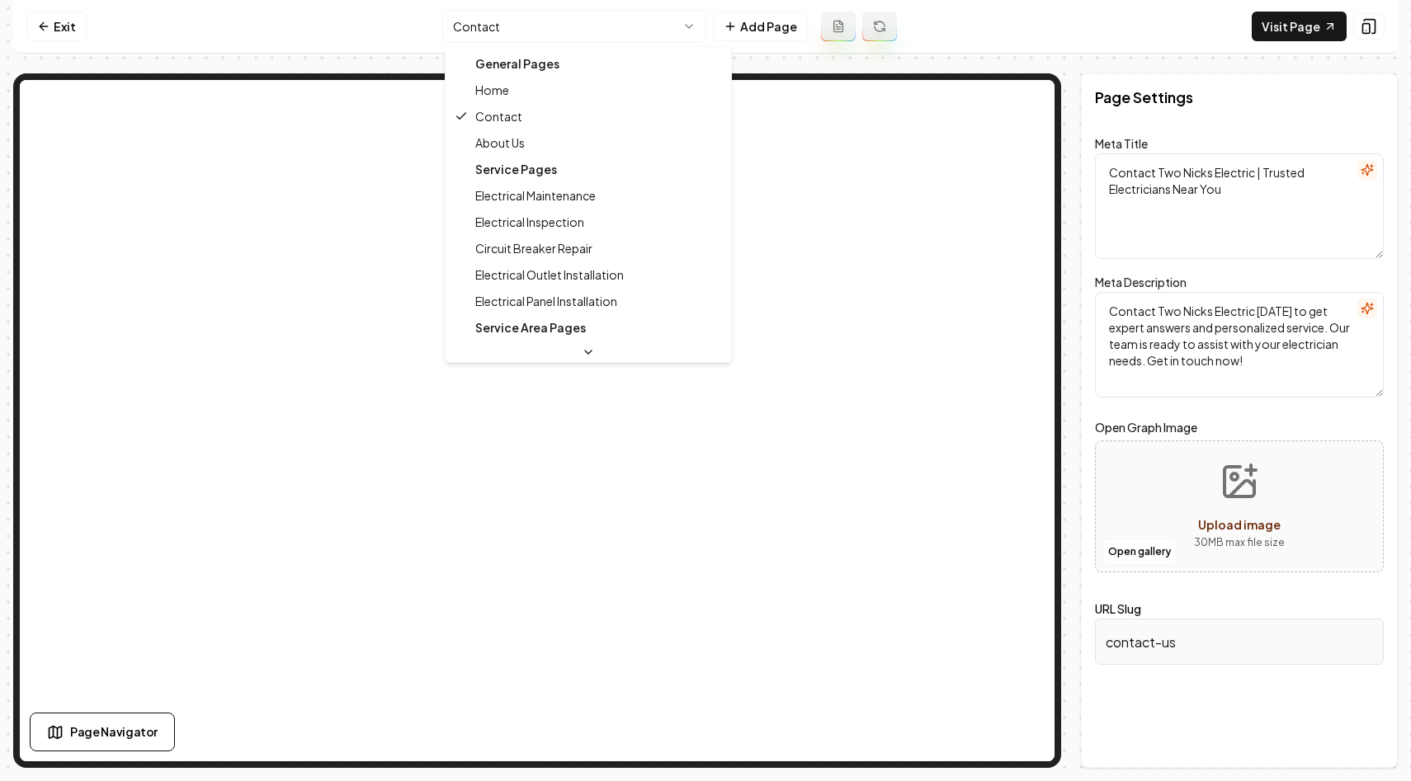
click at [590, 26] on html "Computer Required This feature is only available on a computer. Please switch t…" at bounding box center [705, 390] width 1411 height 781
click at [530, 27] on html "Computer Required This feature is only available on a computer. Please switch t…" at bounding box center [705, 390] width 1411 height 781
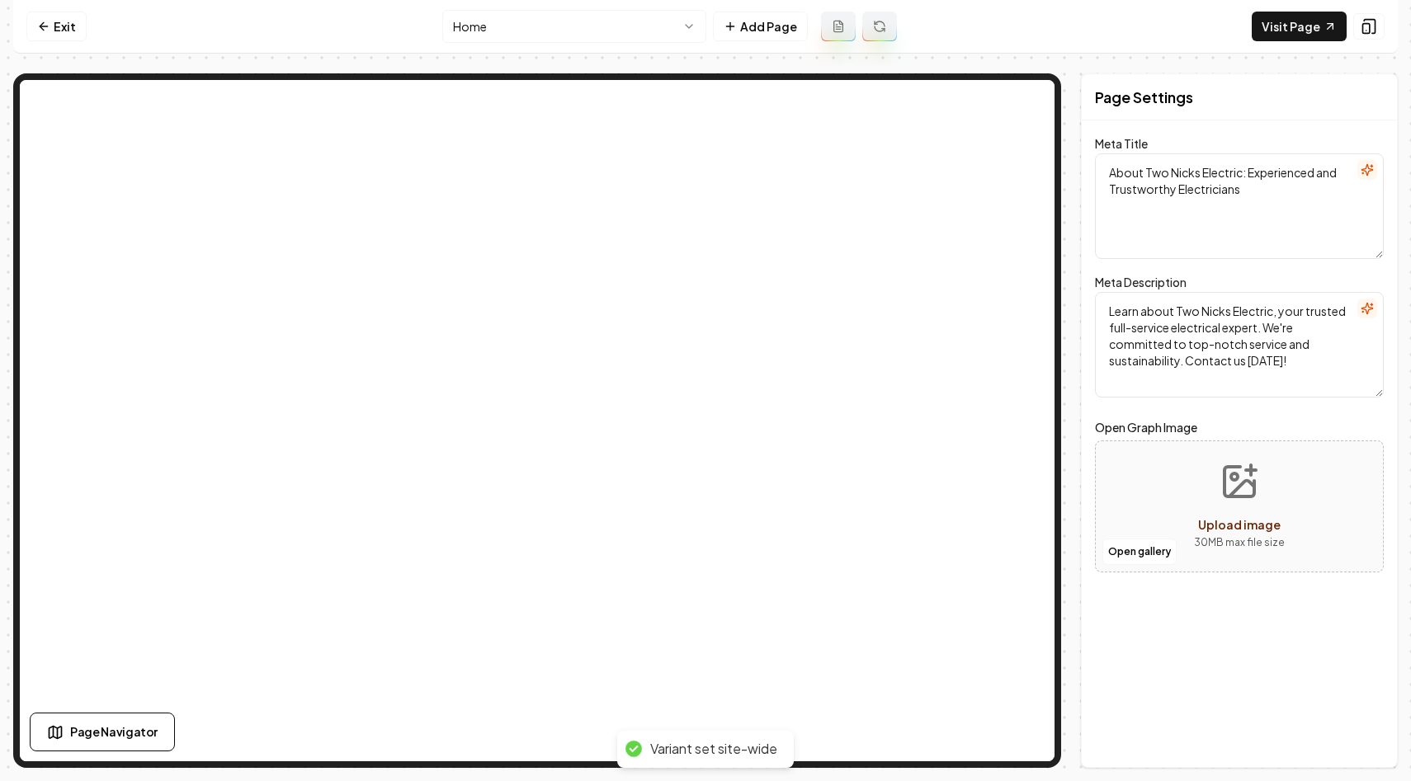
click at [566, 19] on html "Computer Required This feature is only available on a computer. Please switch t…" at bounding box center [705, 390] width 1411 height 781
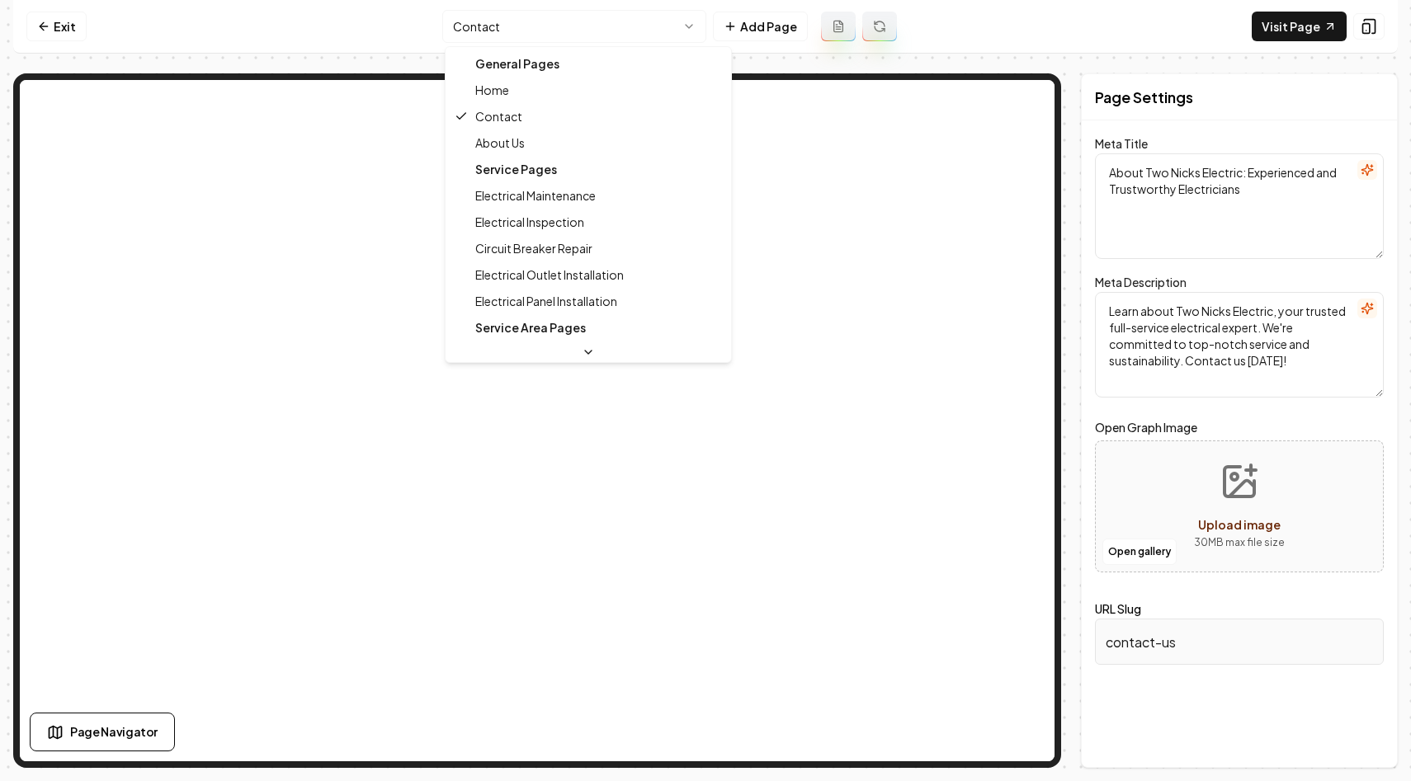
click at [549, 23] on html "Computer Required This feature is only available on a computer. Please switch t…" at bounding box center [705, 390] width 1411 height 781
type input "about-us"
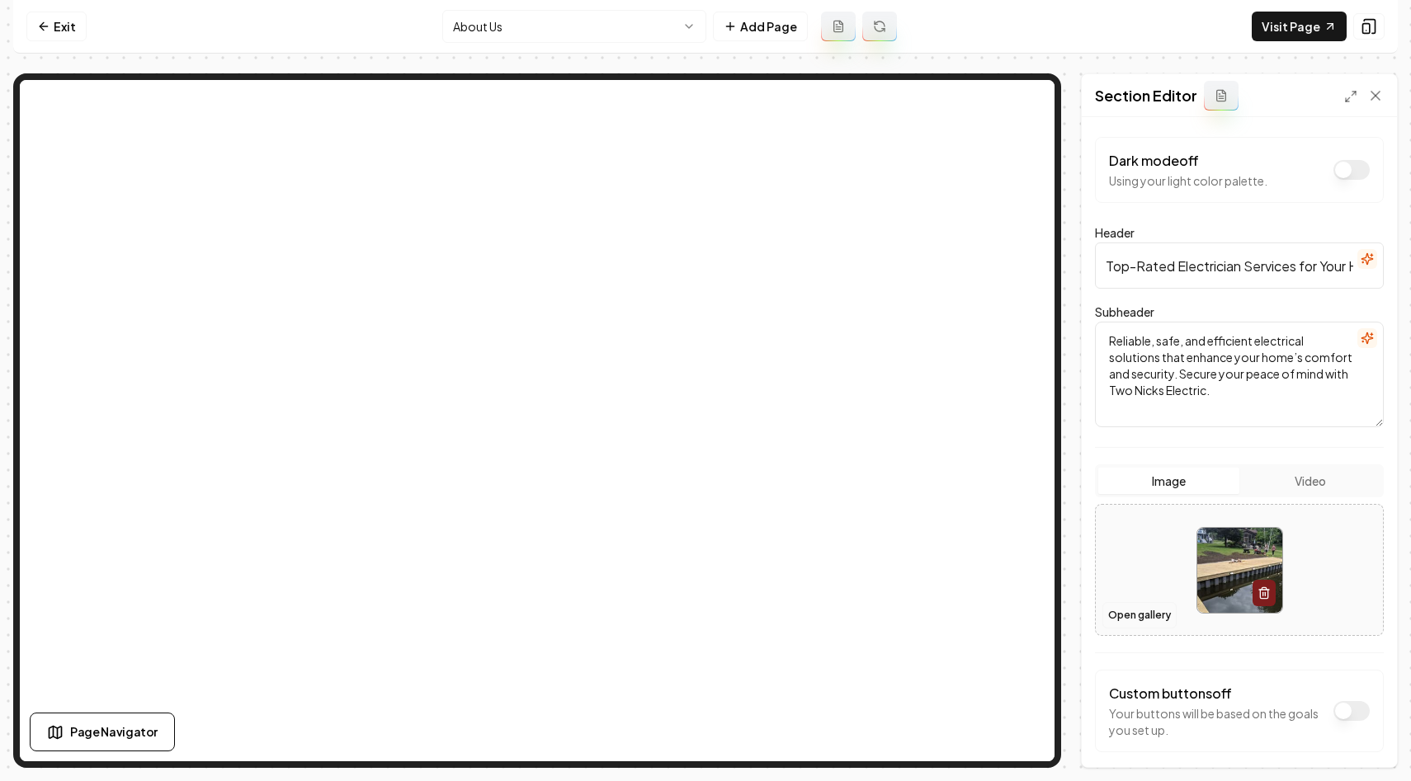
click at [1135, 613] on button "Open gallery" at bounding box center [1139, 615] width 74 height 26
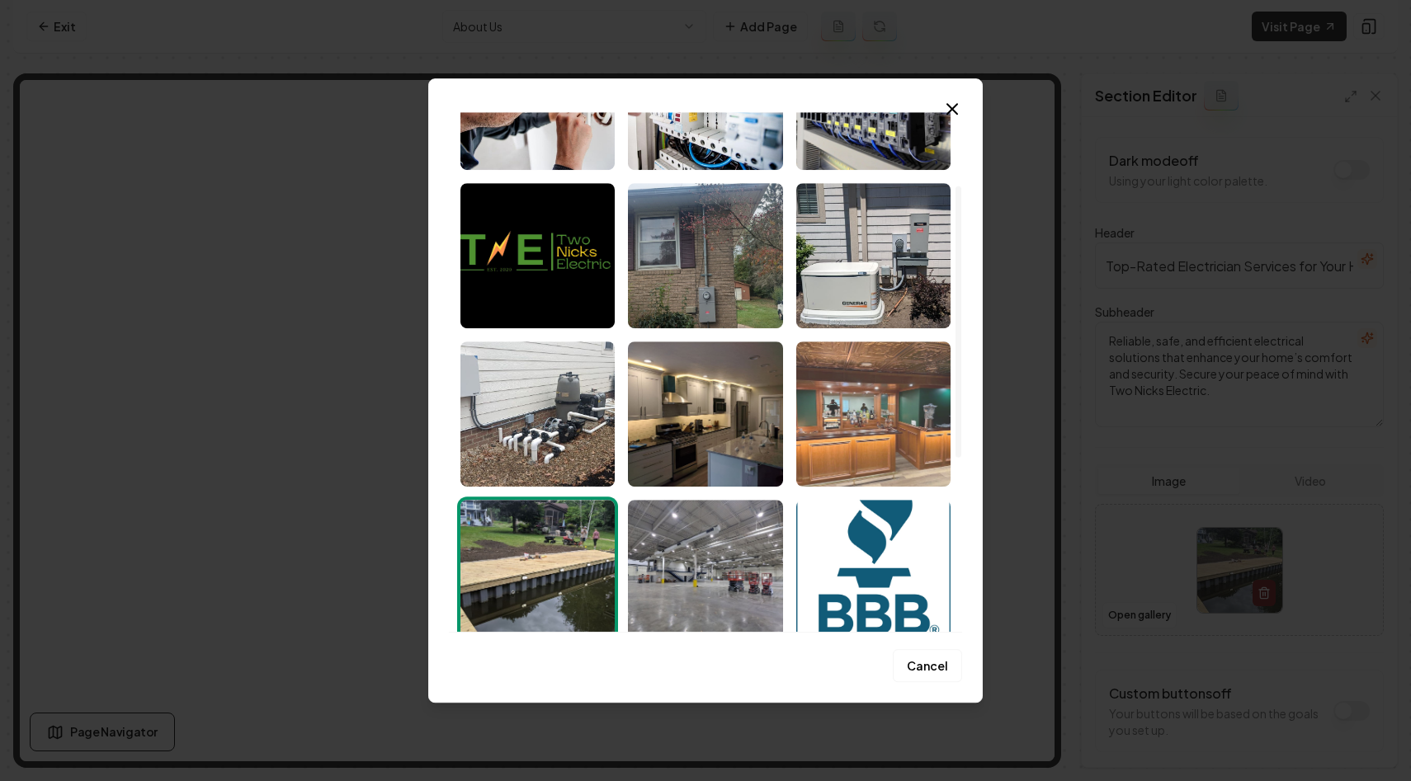
scroll to position [129, 0]
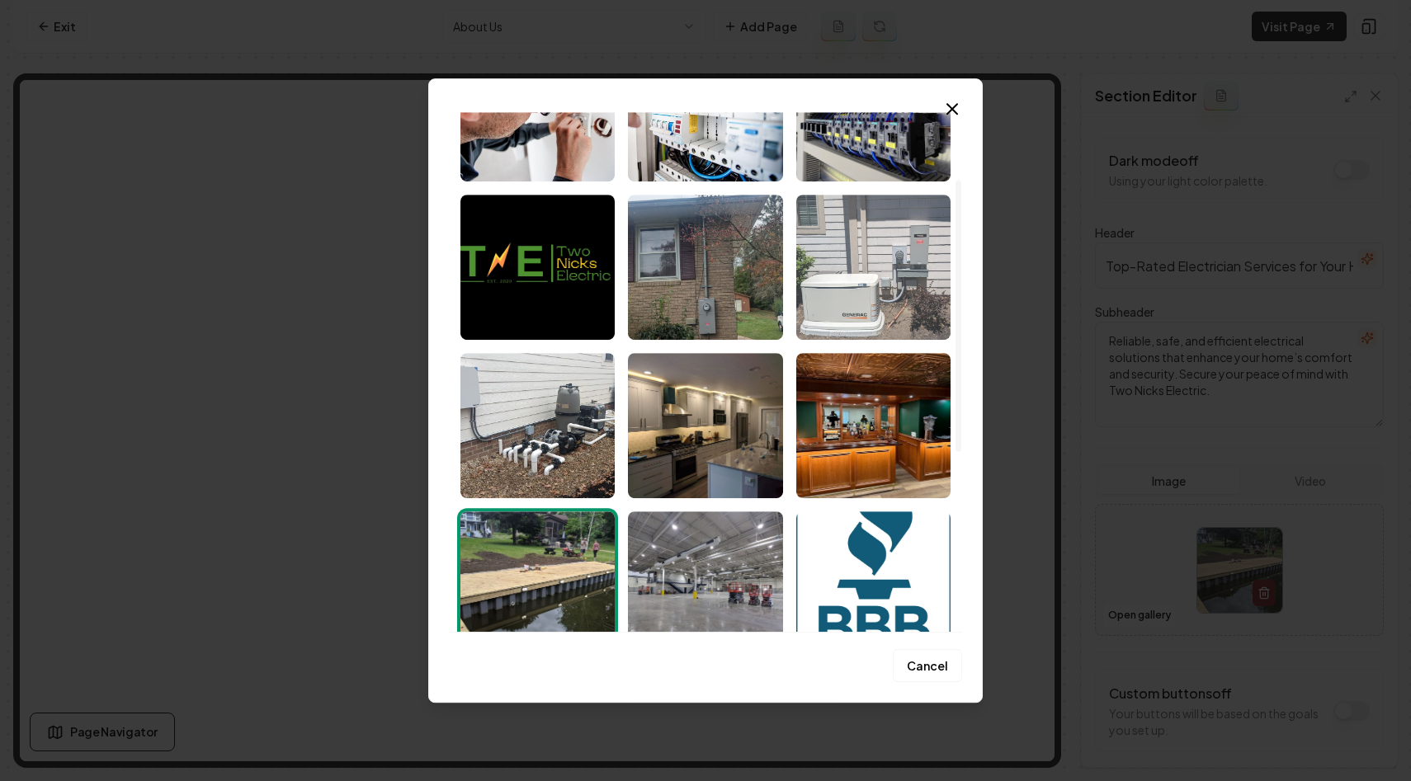
click at [856, 301] on img "Select image image_68c09bbb5c7cd75eb841c053.jpeg" at bounding box center [873, 267] width 154 height 145
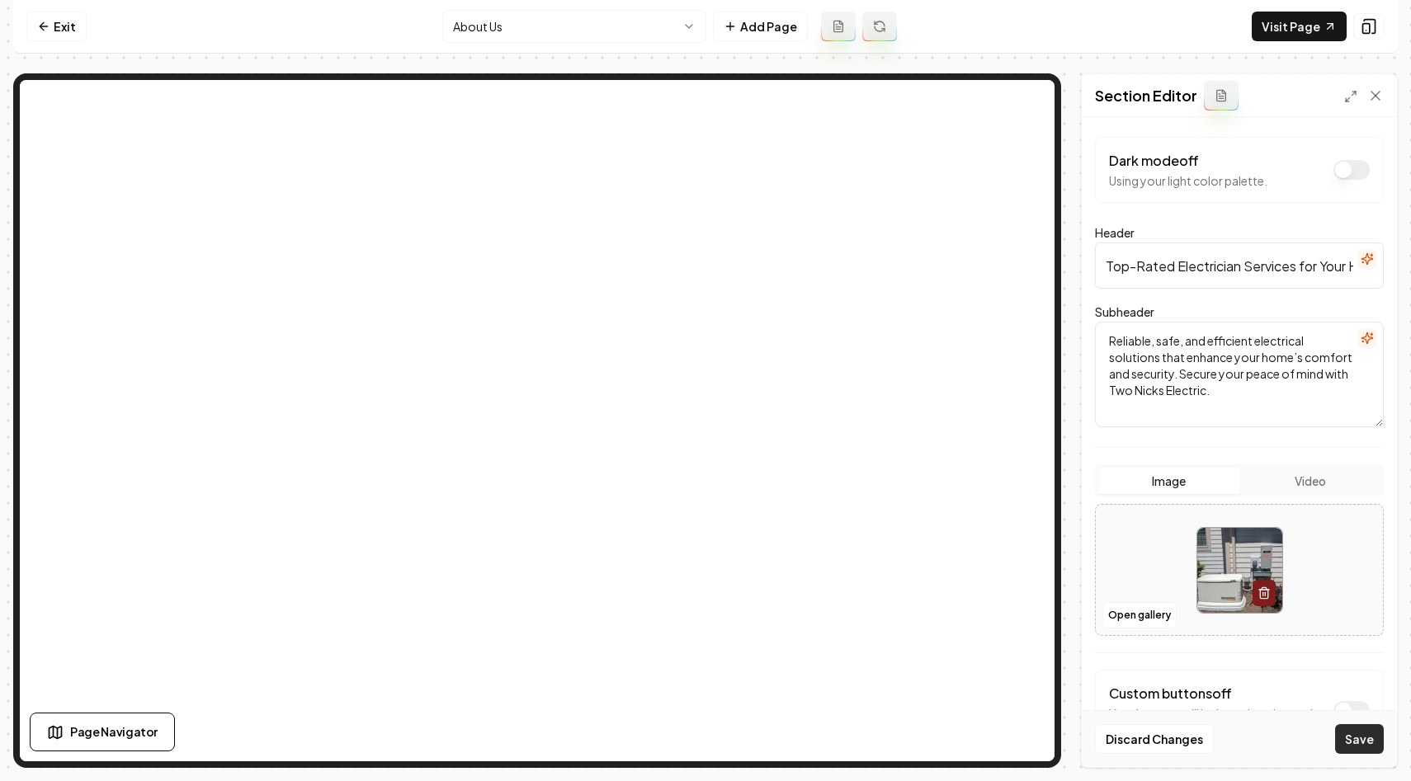
click at [1373, 733] on button "Save" at bounding box center [1359, 739] width 49 height 30
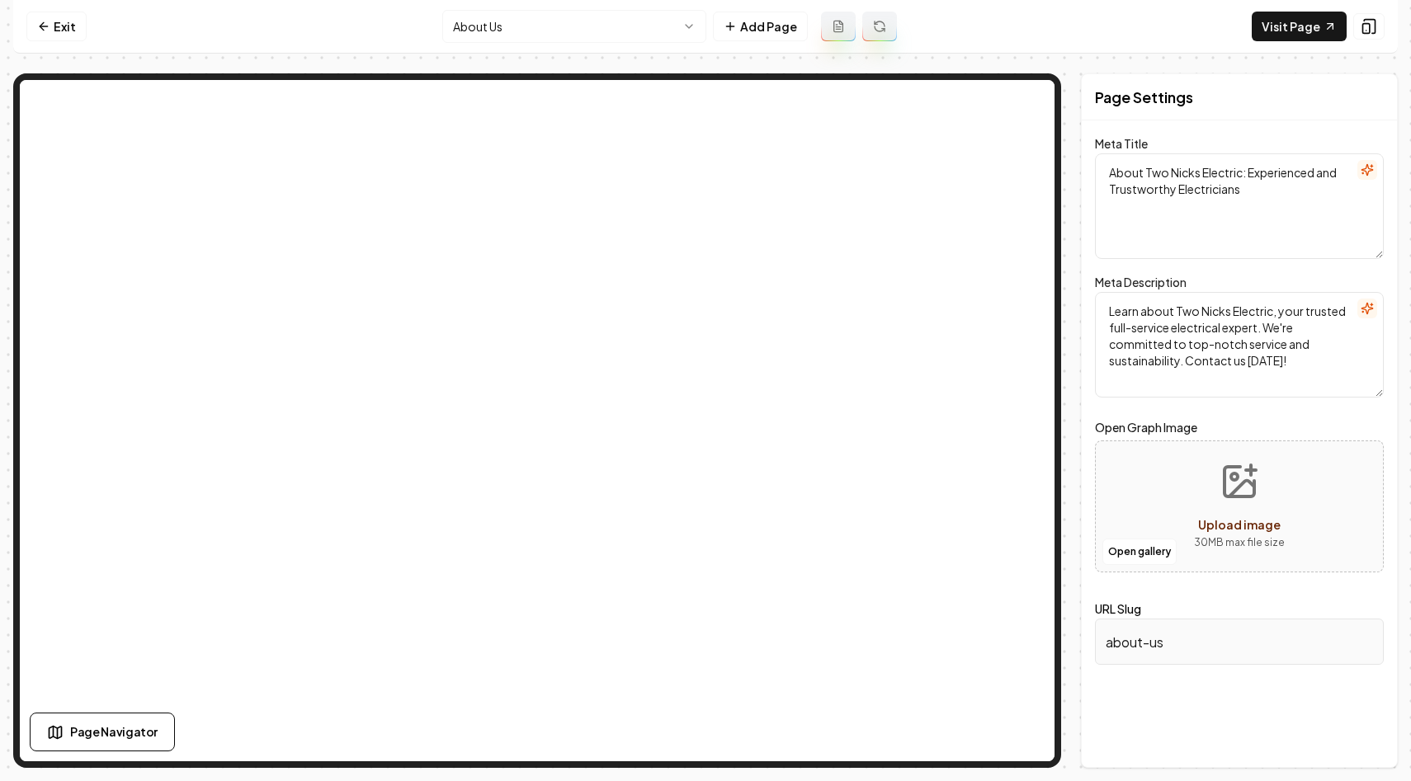
scroll to position [0, 0]
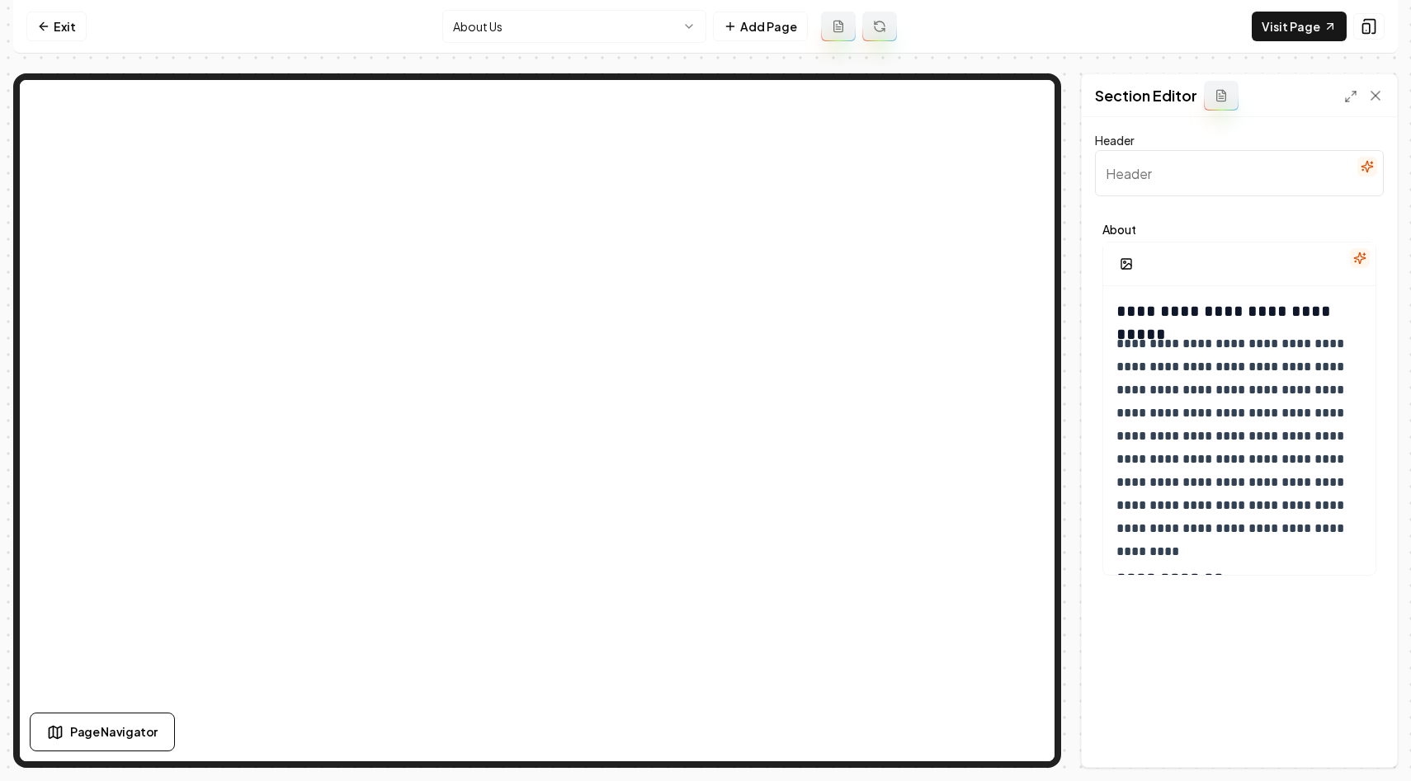
click at [497, 25] on html "**********" at bounding box center [705, 390] width 1411 height 781
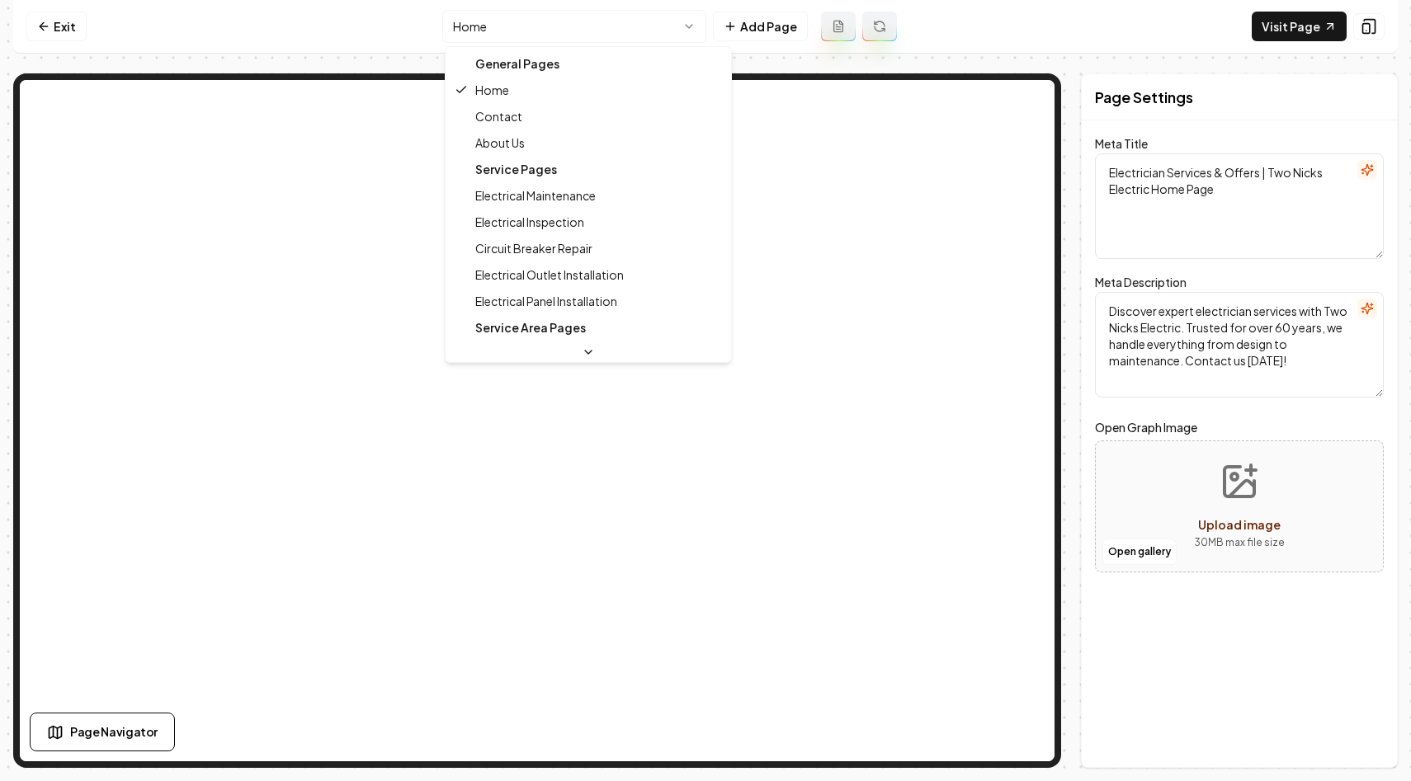
click at [588, 29] on html "Computer Required This feature is only available on a computer. Please switch t…" at bounding box center [705, 390] width 1411 height 781
click at [583, 24] on html "Computer Required This feature is only available on a computer. Please switch t…" at bounding box center [705, 390] width 1411 height 781
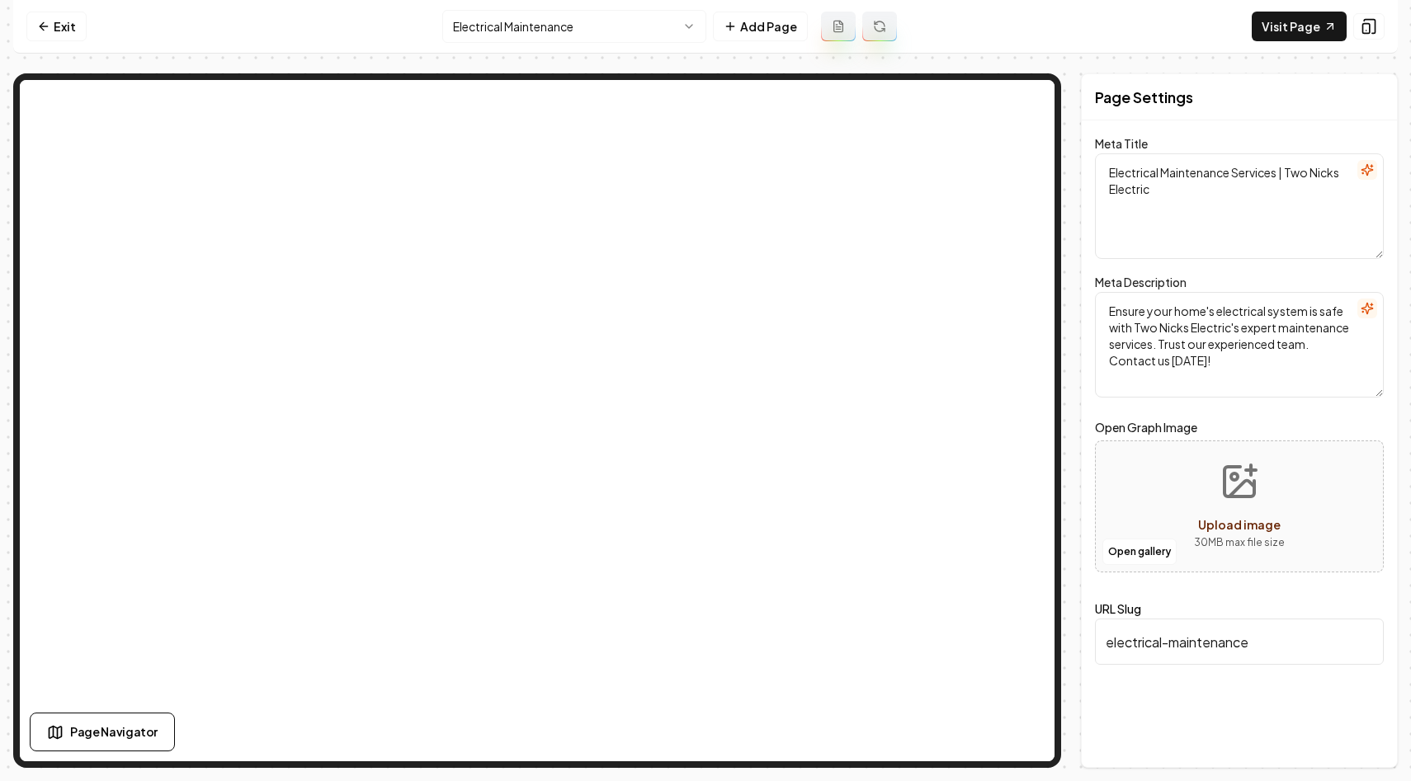
click at [545, 31] on html "Computer Required This feature is only available on a computer. Please switch t…" at bounding box center [705, 390] width 1411 height 781
click at [1280, 21] on link "Visit Page" at bounding box center [1299, 27] width 95 height 30
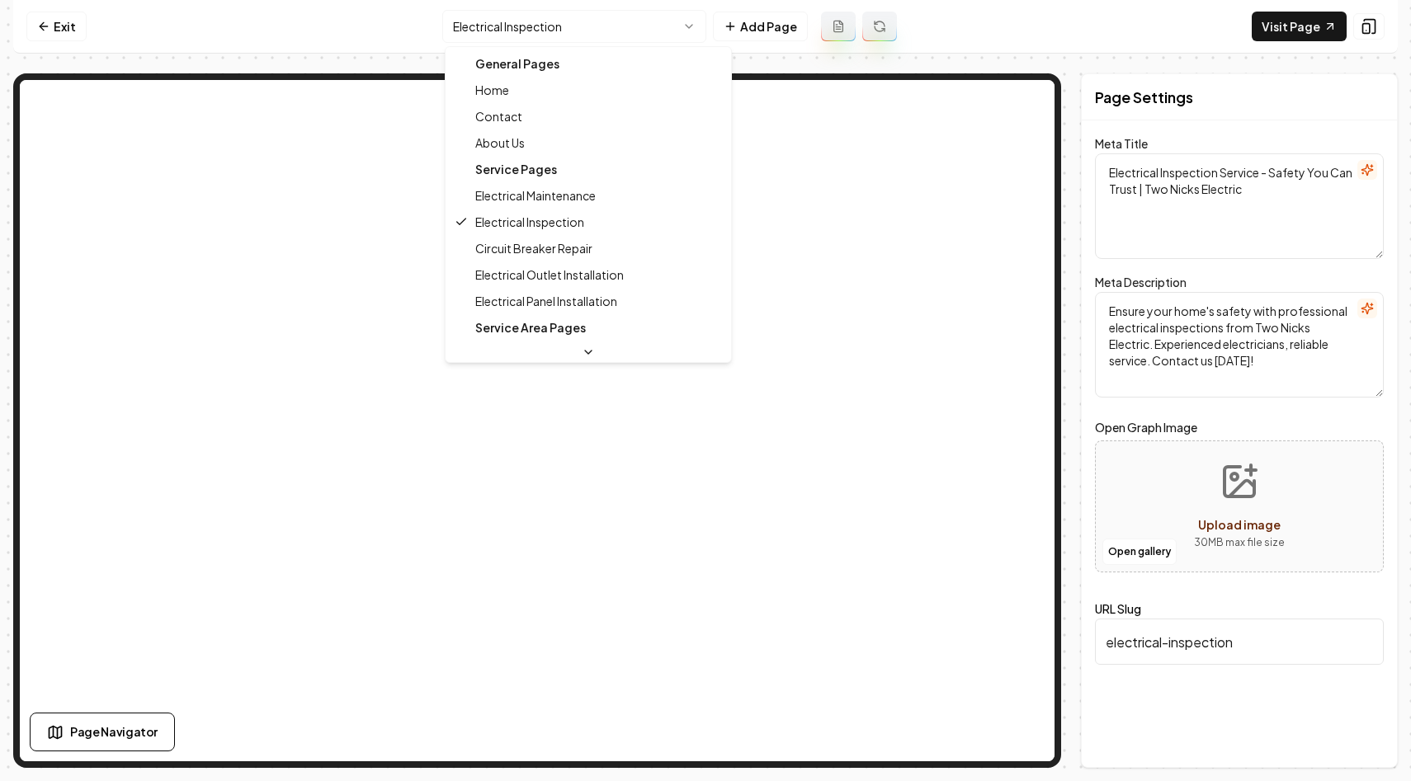
click at [554, 42] on html "Computer Required This feature is only available on a computer. Please switch t…" at bounding box center [705, 390] width 1411 height 781
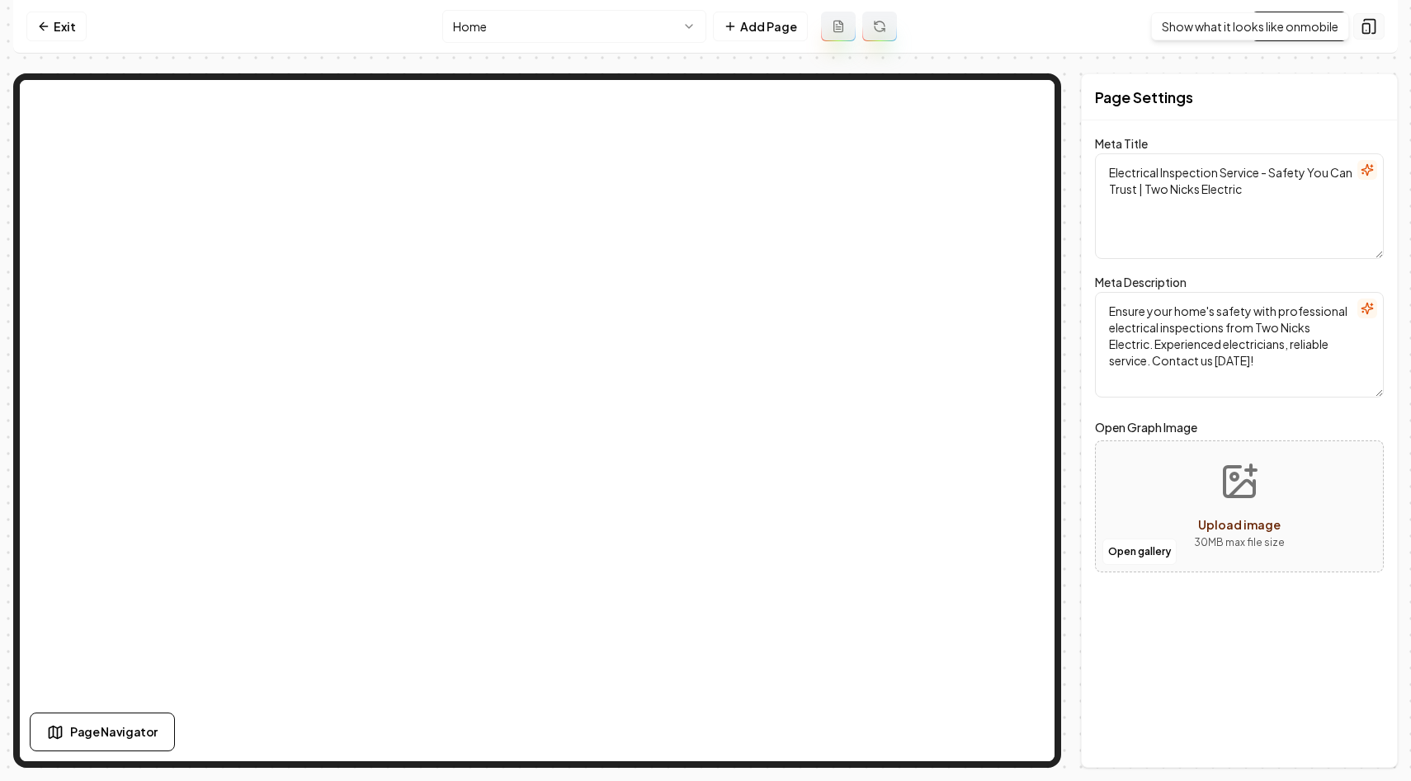
click at [1370, 28] on icon at bounding box center [1369, 26] width 17 height 17
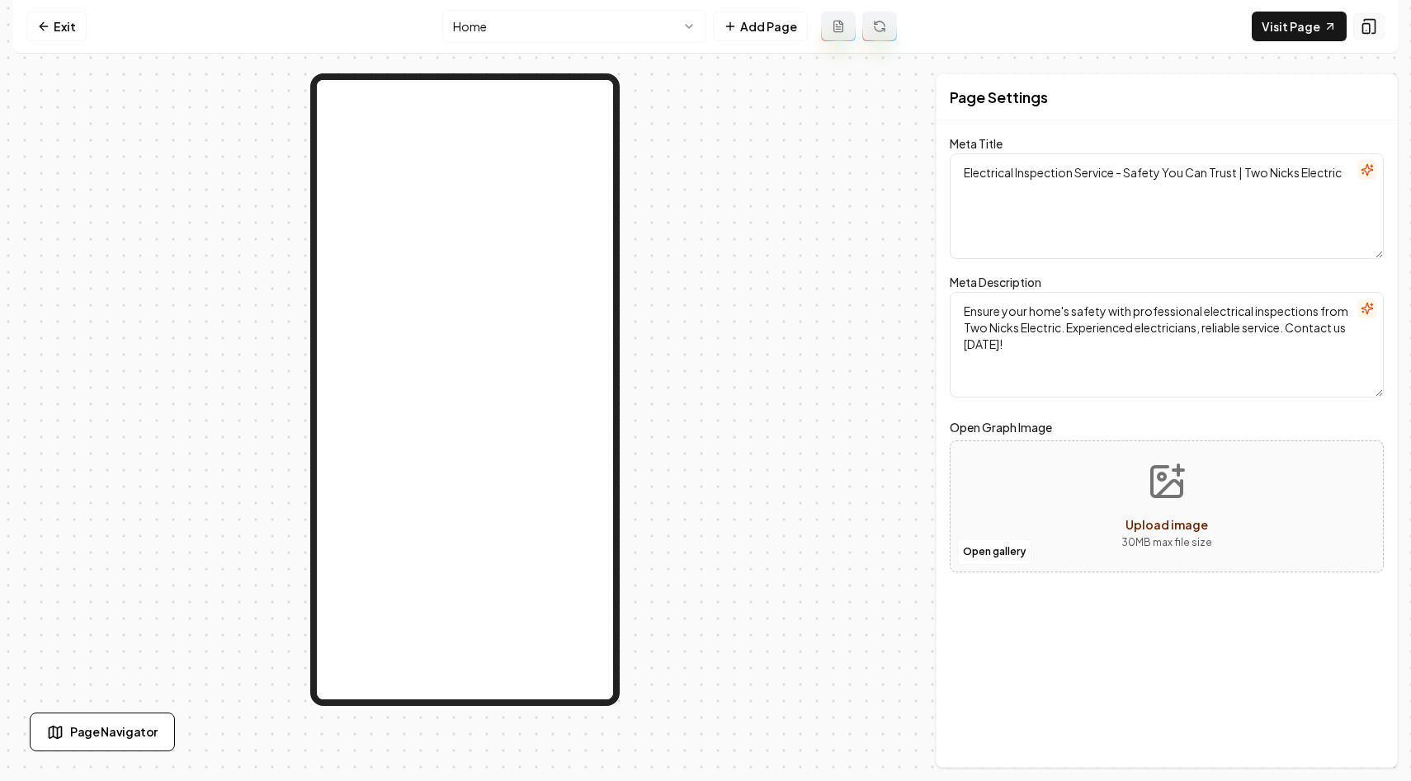
click at [1370, 28] on icon at bounding box center [1369, 26] width 17 height 17
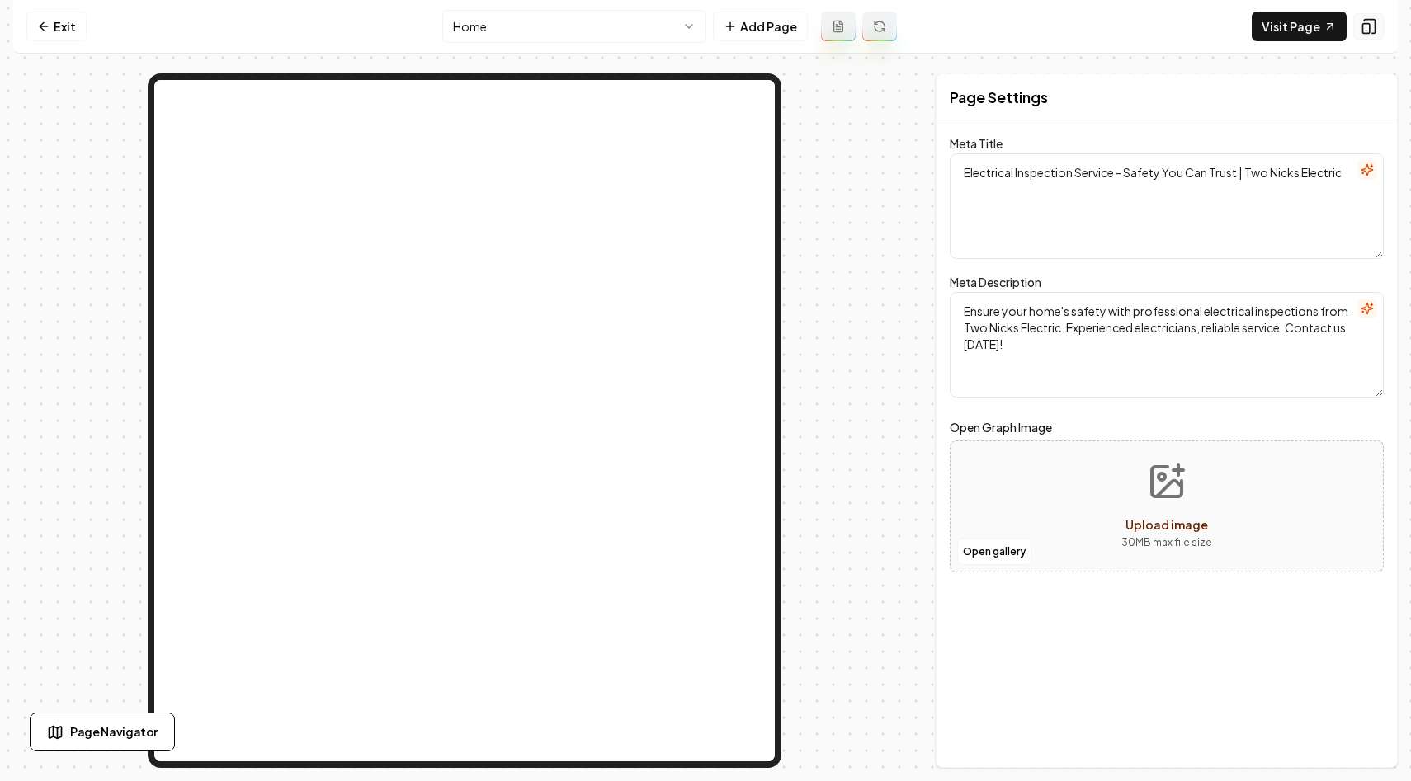
click at [1370, 28] on icon at bounding box center [1369, 26] width 17 height 17
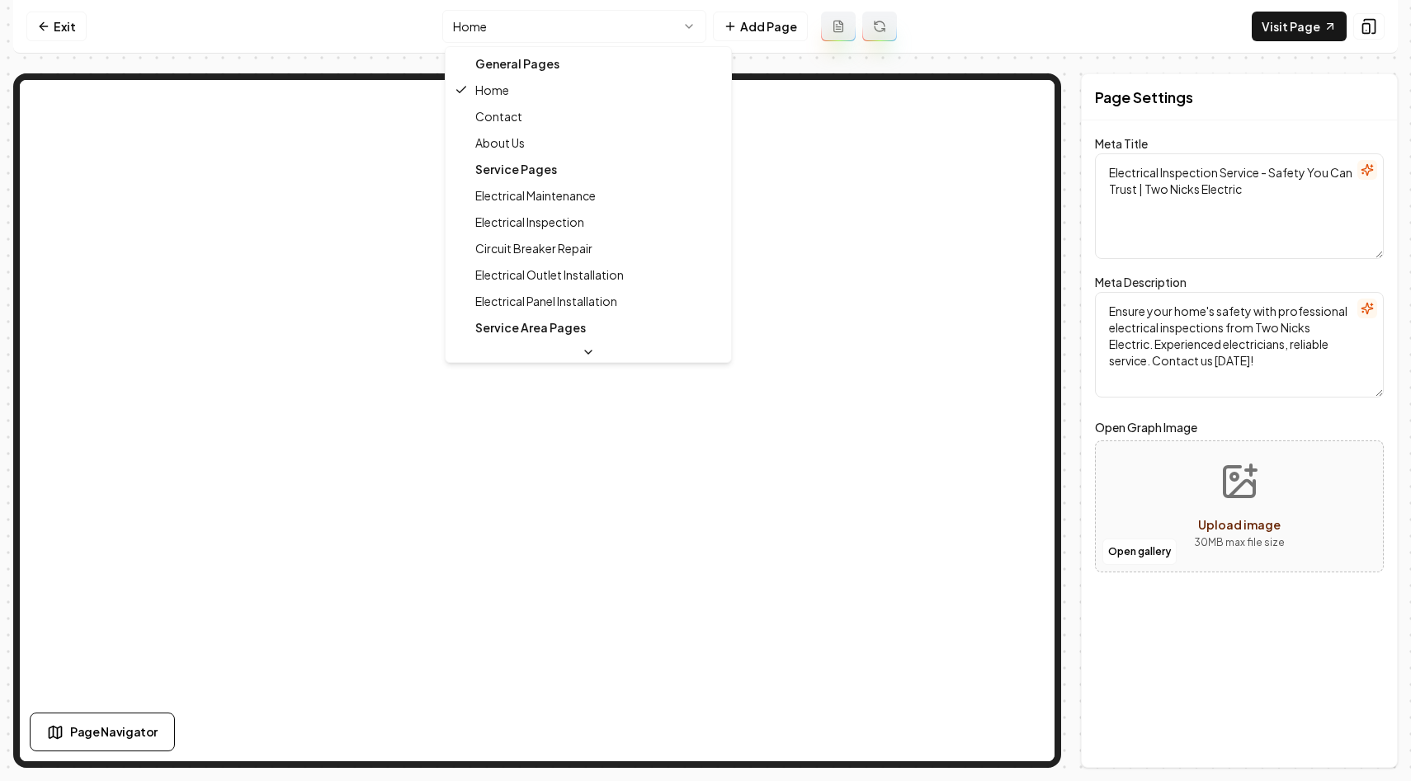
click at [567, 26] on html "Computer Required This feature is only available on a computer. Please switch t…" at bounding box center [705, 390] width 1411 height 781
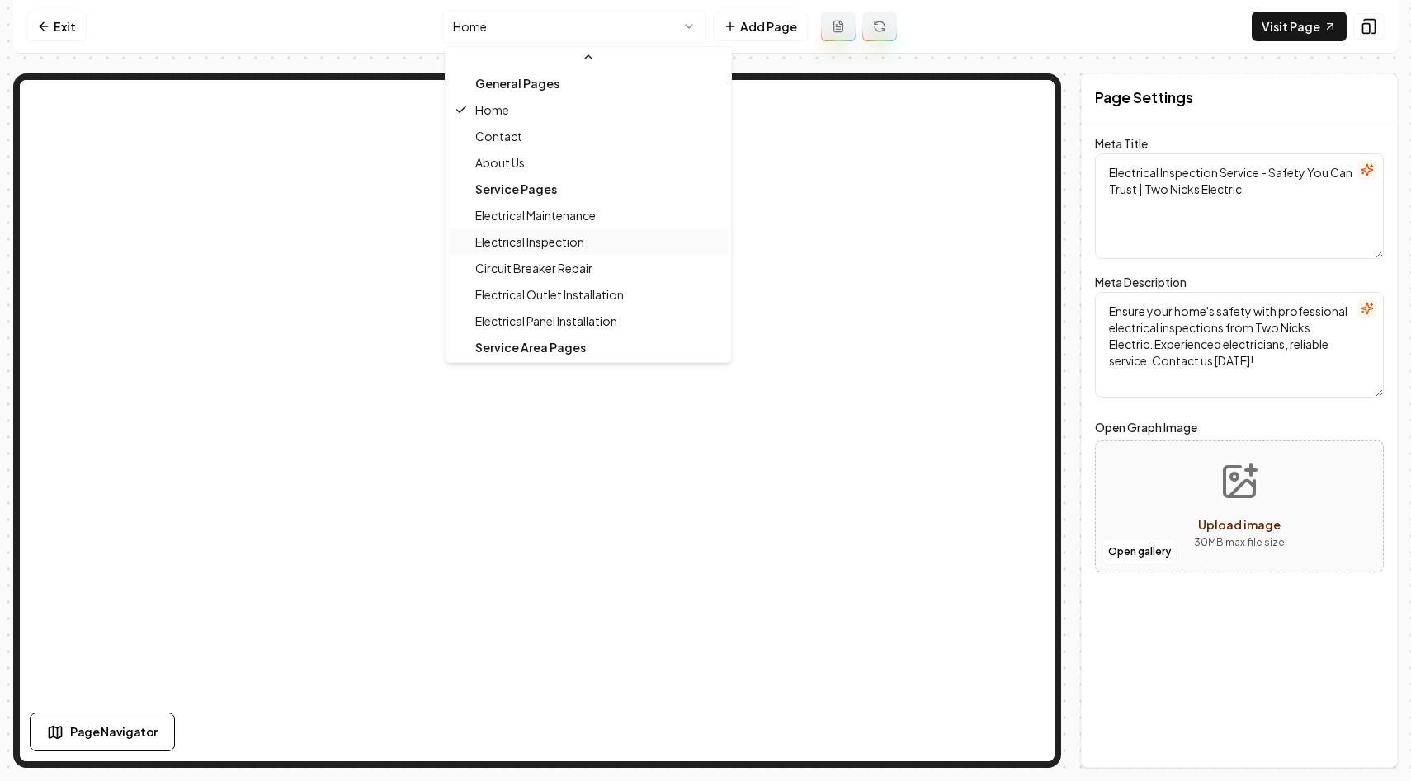
scroll to position [28, 0]
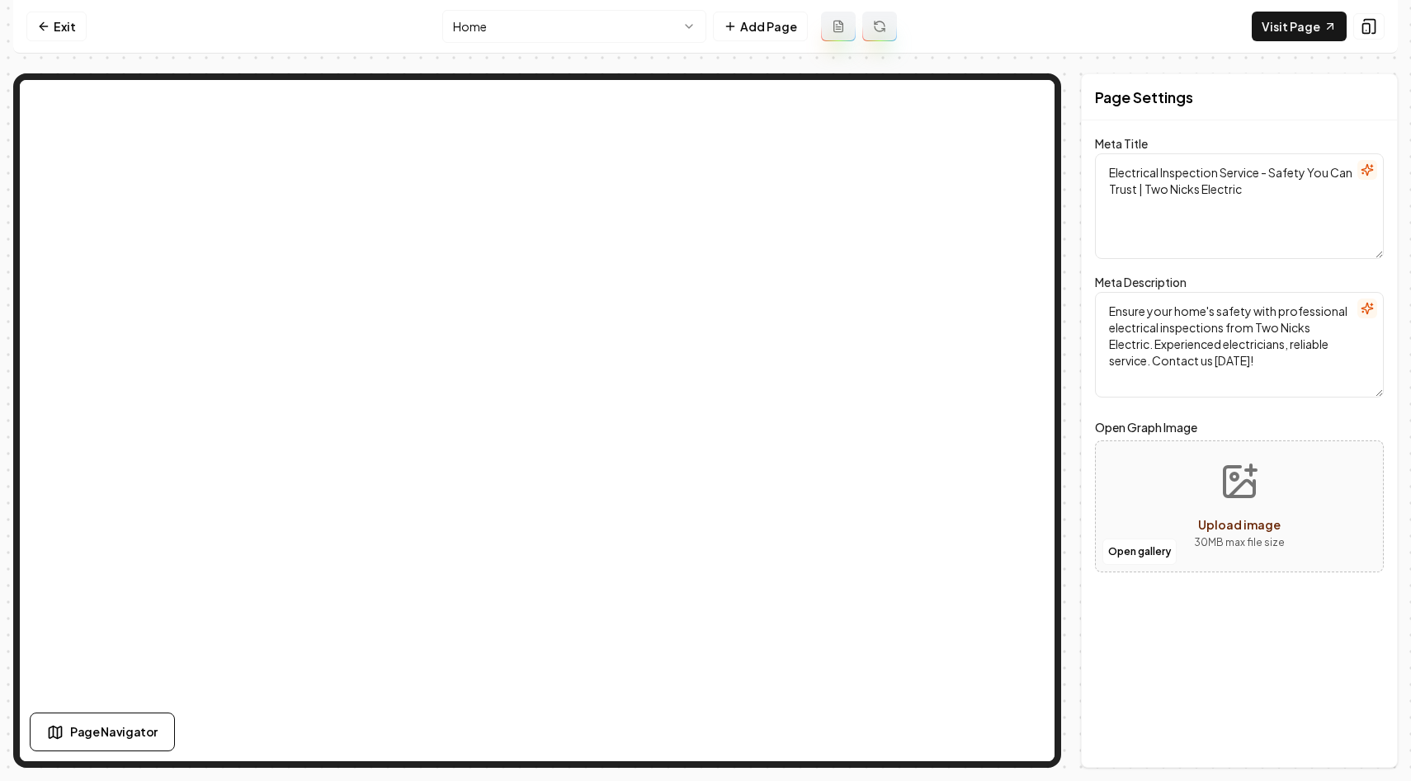
click at [1080, 174] on div "Page Settings Meta Title Electrical Inspection Service - Safety You Can Trust |…" at bounding box center [705, 420] width 1385 height 695
click at [836, 29] on icon at bounding box center [838, 29] width 4 height 0
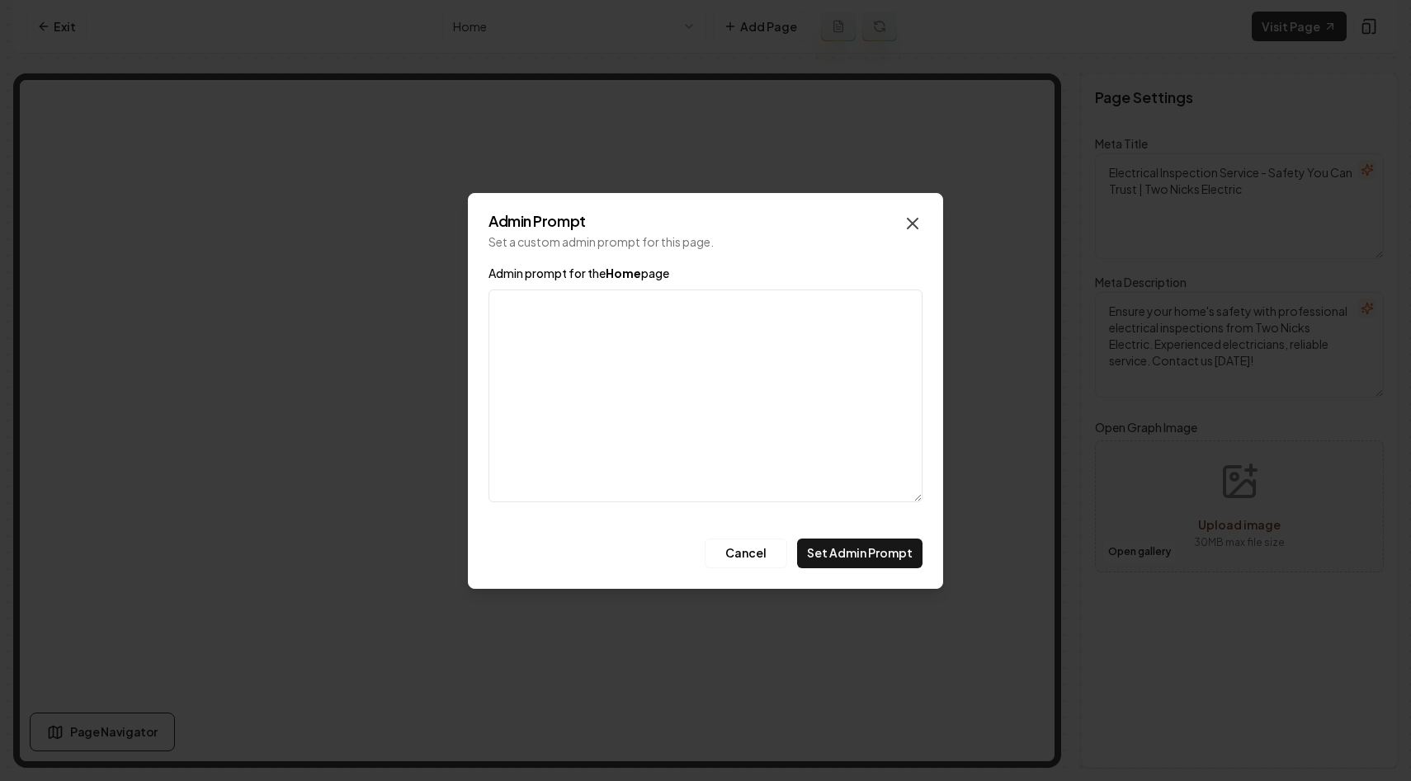
click at [908, 219] on icon "button" at bounding box center [913, 224] width 10 height 10
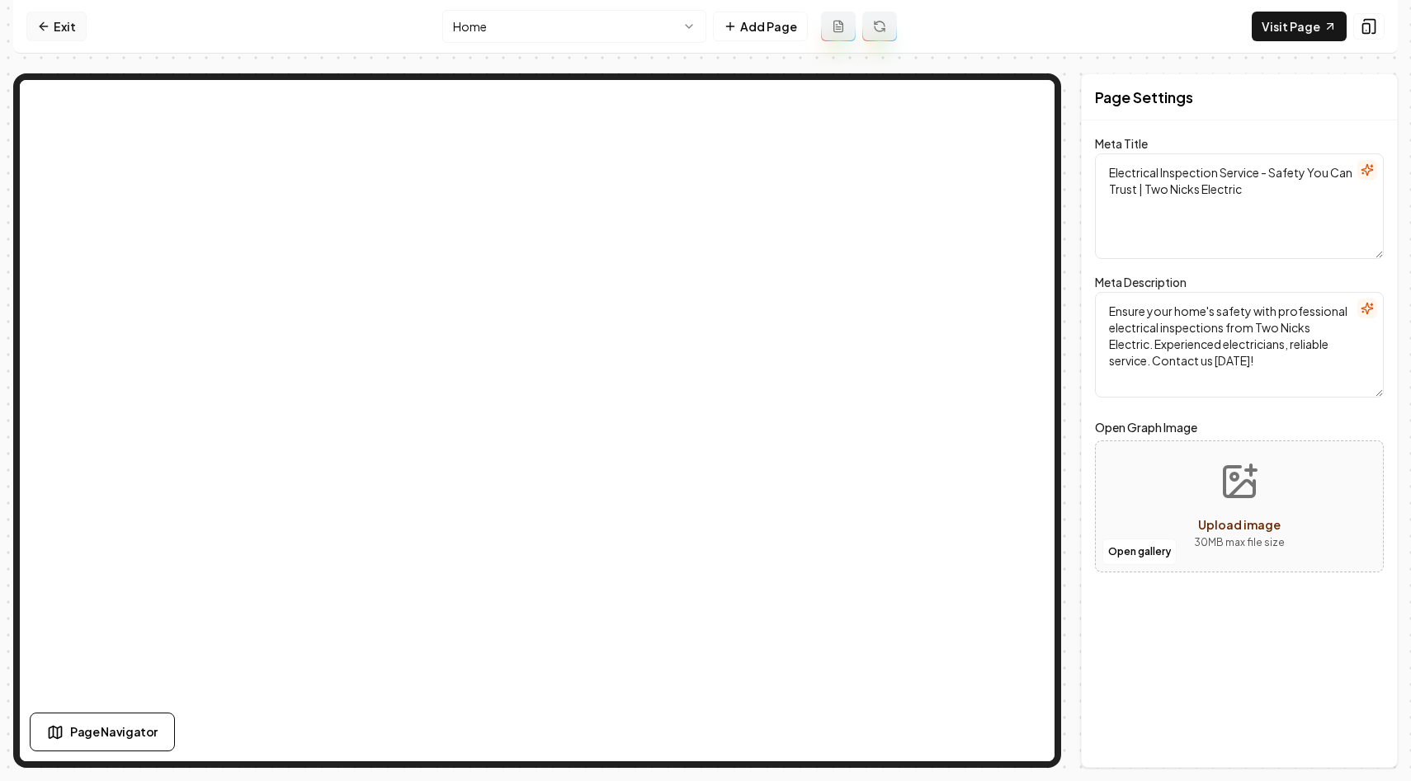
click at [45, 22] on icon at bounding box center [43, 26] width 13 height 13
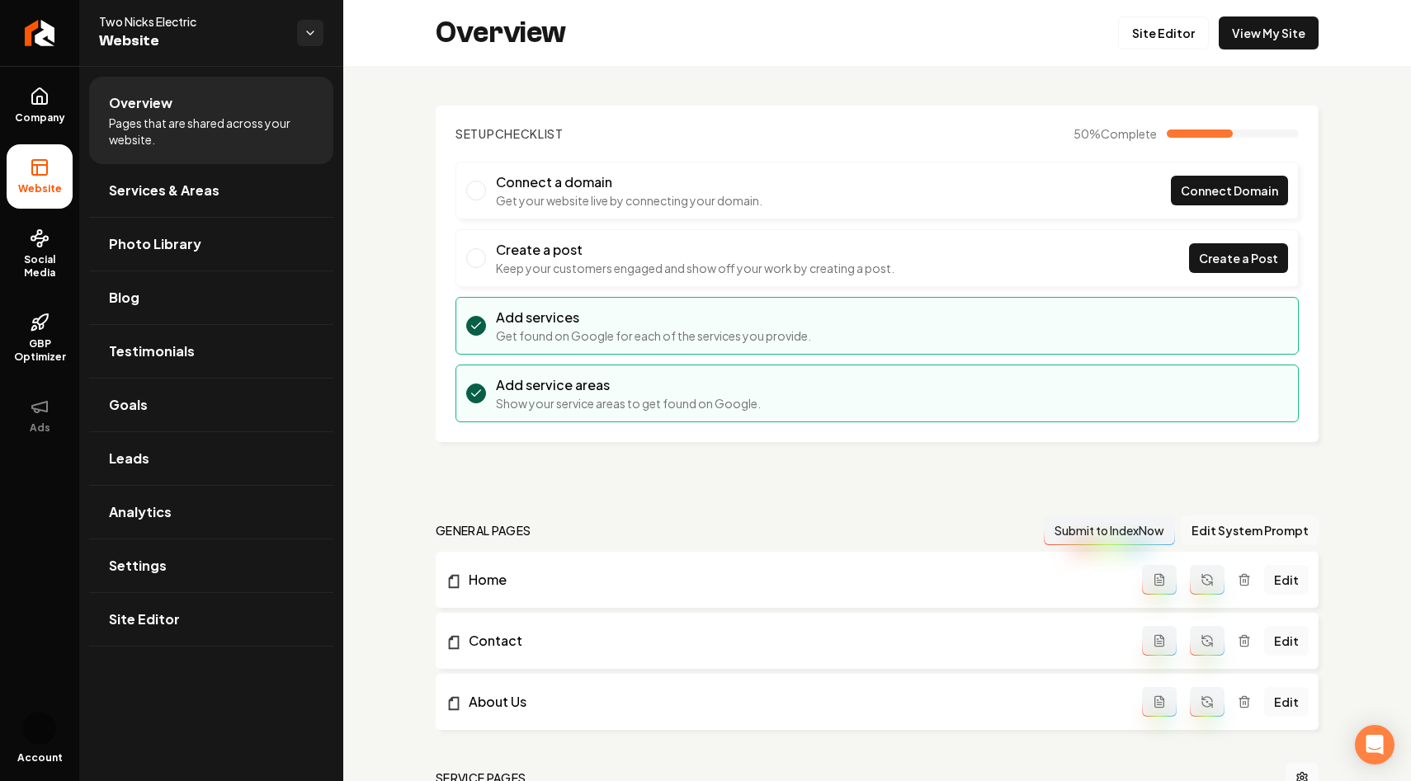
click at [1263, 532] on button "Edit System Prompt" at bounding box center [1250, 531] width 137 height 30
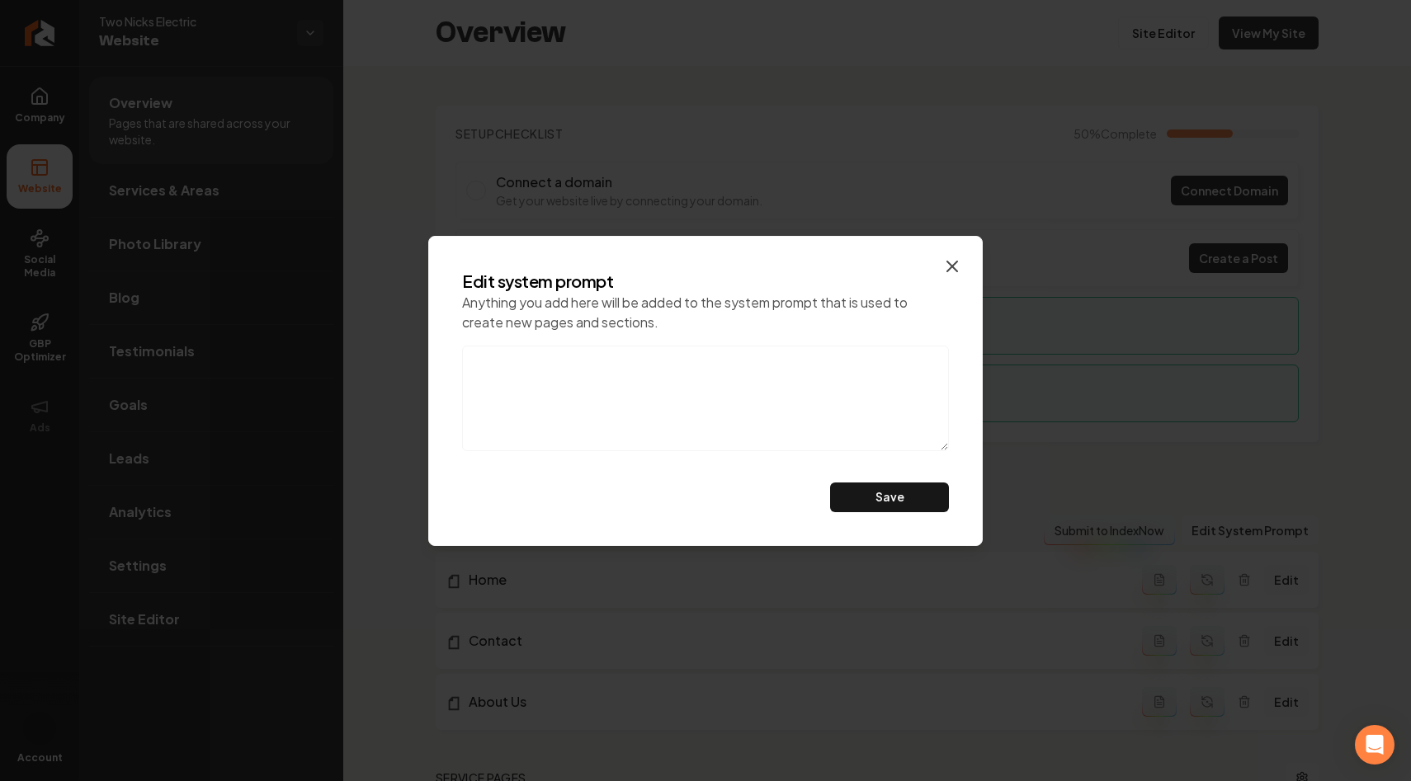
click at [956, 262] on icon "button" at bounding box center [952, 267] width 10 height 10
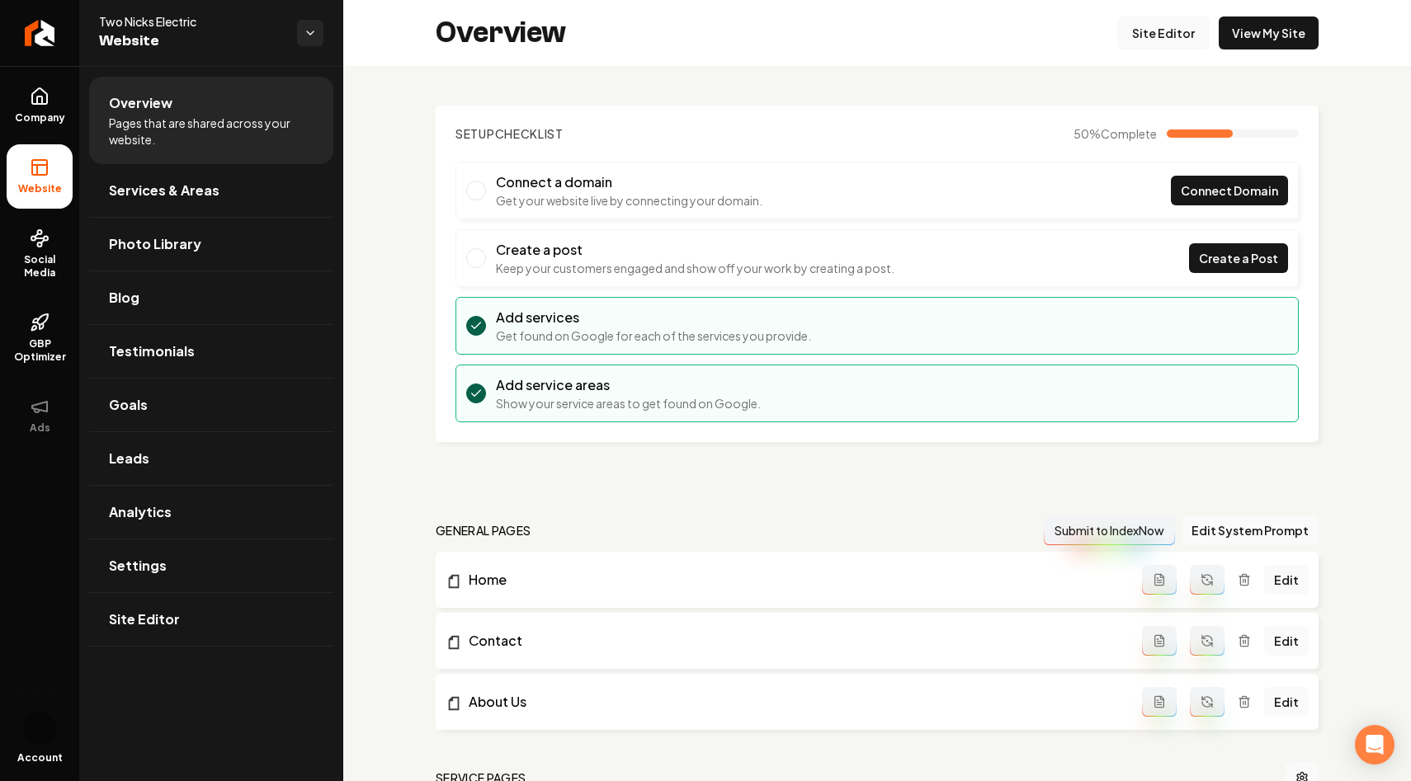
click at [1176, 26] on link "Site Editor" at bounding box center [1163, 33] width 91 height 33
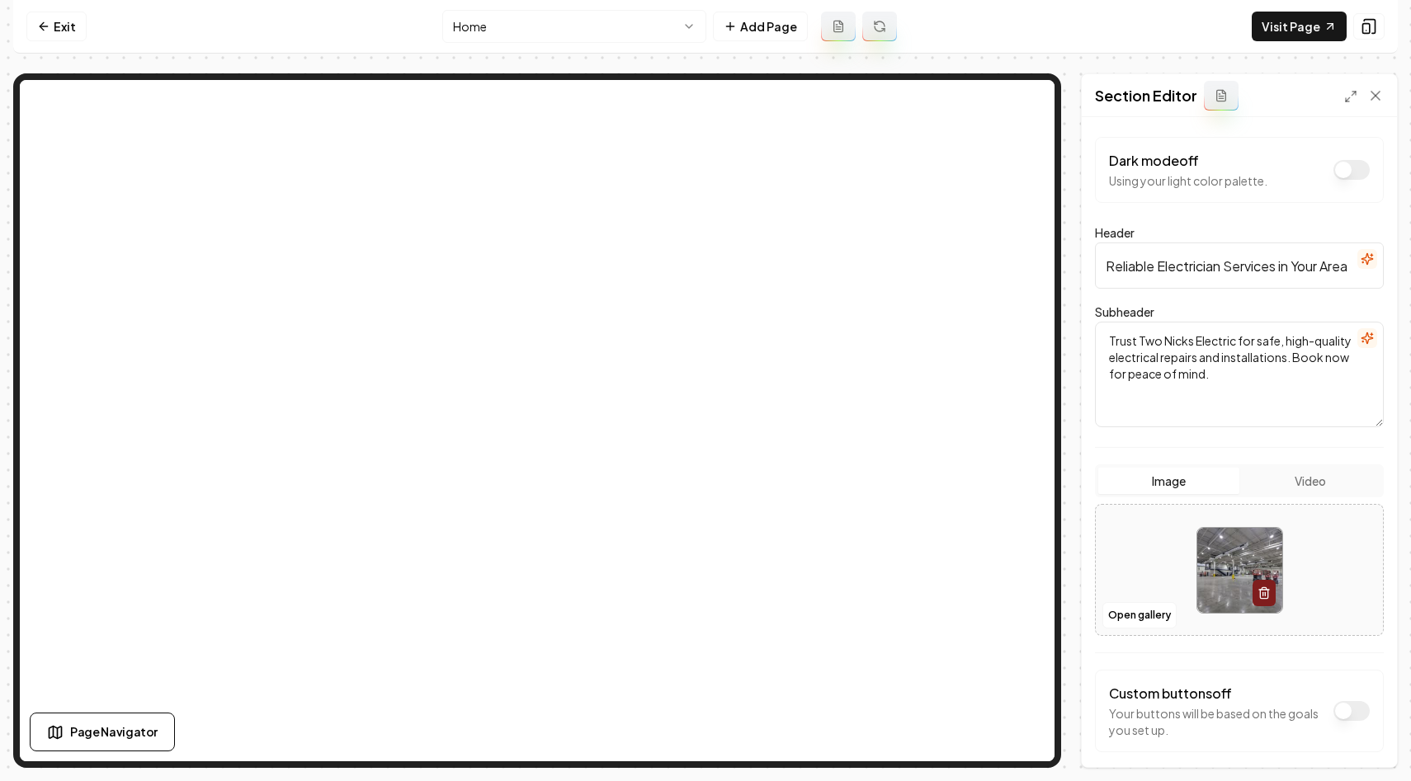
click at [1288, 276] on input "Reliable Electrician Services in Your Area" at bounding box center [1239, 266] width 289 height 46
click at [1295, 264] on input "Reliable Electrician Services in Your Area" at bounding box center [1239, 266] width 289 height 46
click at [1349, 271] on input "Reliable Electrician Services in Your Area" at bounding box center [1239, 266] width 289 height 46
type input "Reliable Electrician Services in [GEOGRAPHIC_DATA][US_STATE]"
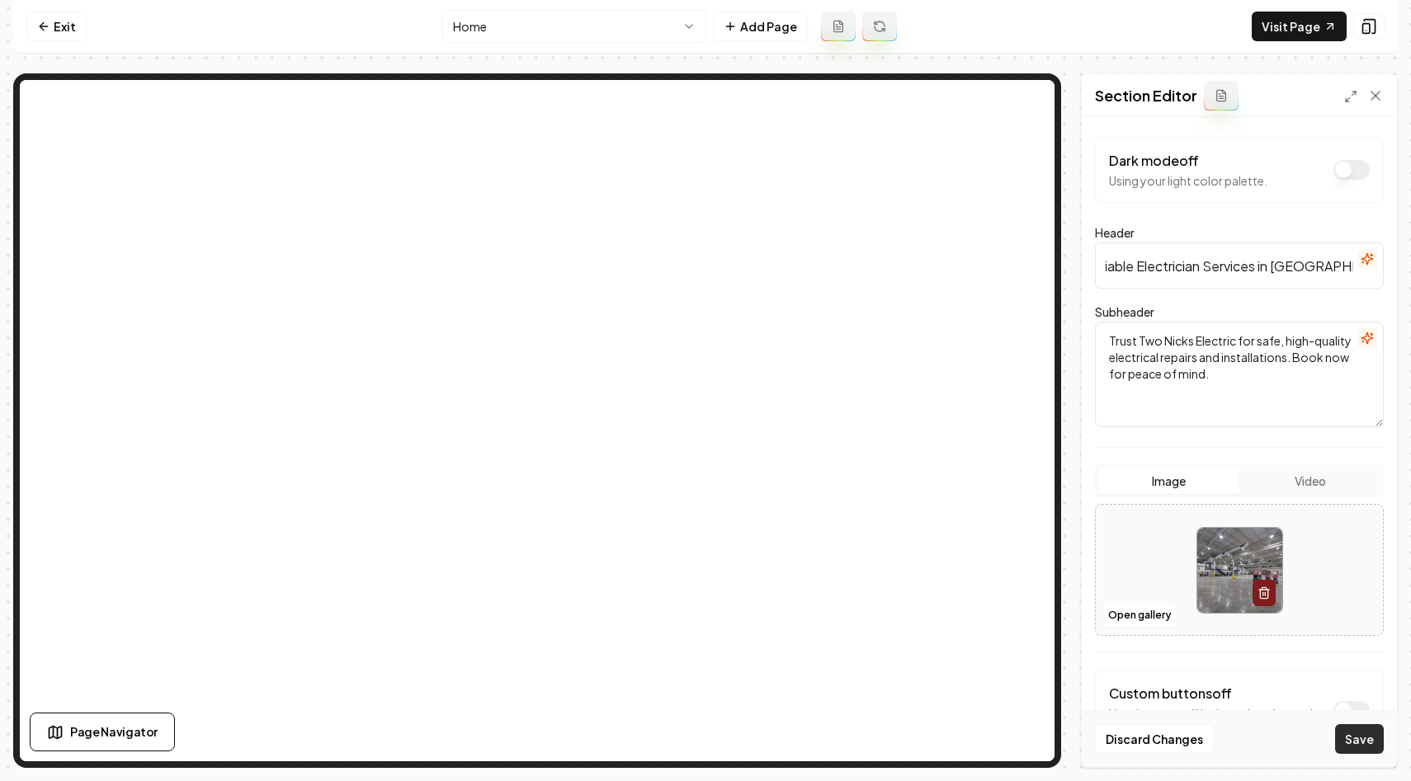
click at [1352, 737] on button "Save" at bounding box center [1359, 739] width 49 height 30
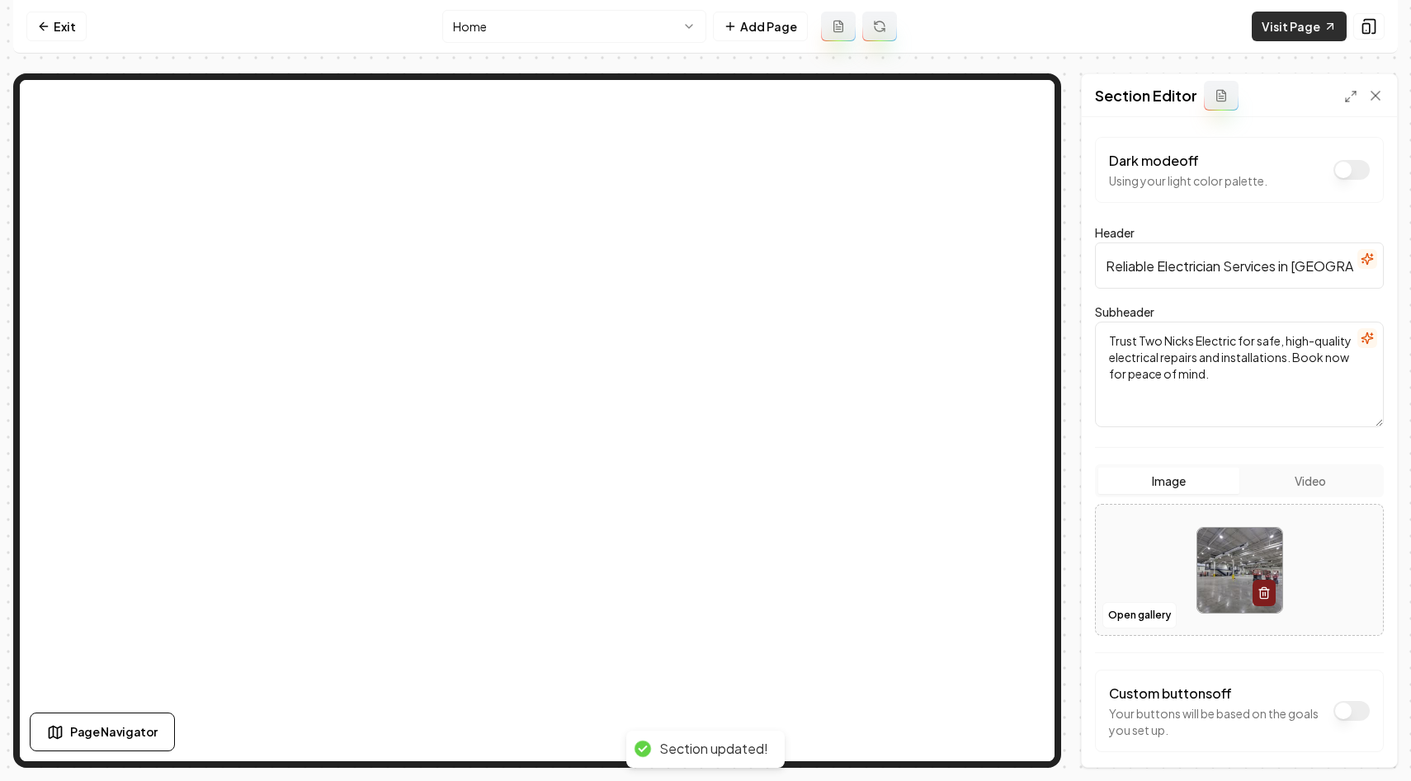
click at [1283, 35] on link "Visit Page" at bounding box center [1299, 27] width 95 height 30
click at [1219, 92] on icon at bounding box center [1221, 95] width 13 height 13
click at [1384, 93] on div "Section Editor" at bounding box center [1239, 95] width 315 height 43
click at [1352, 163] on button "Dark mode off" at bounding box center [1351, 170] width 36 height 20
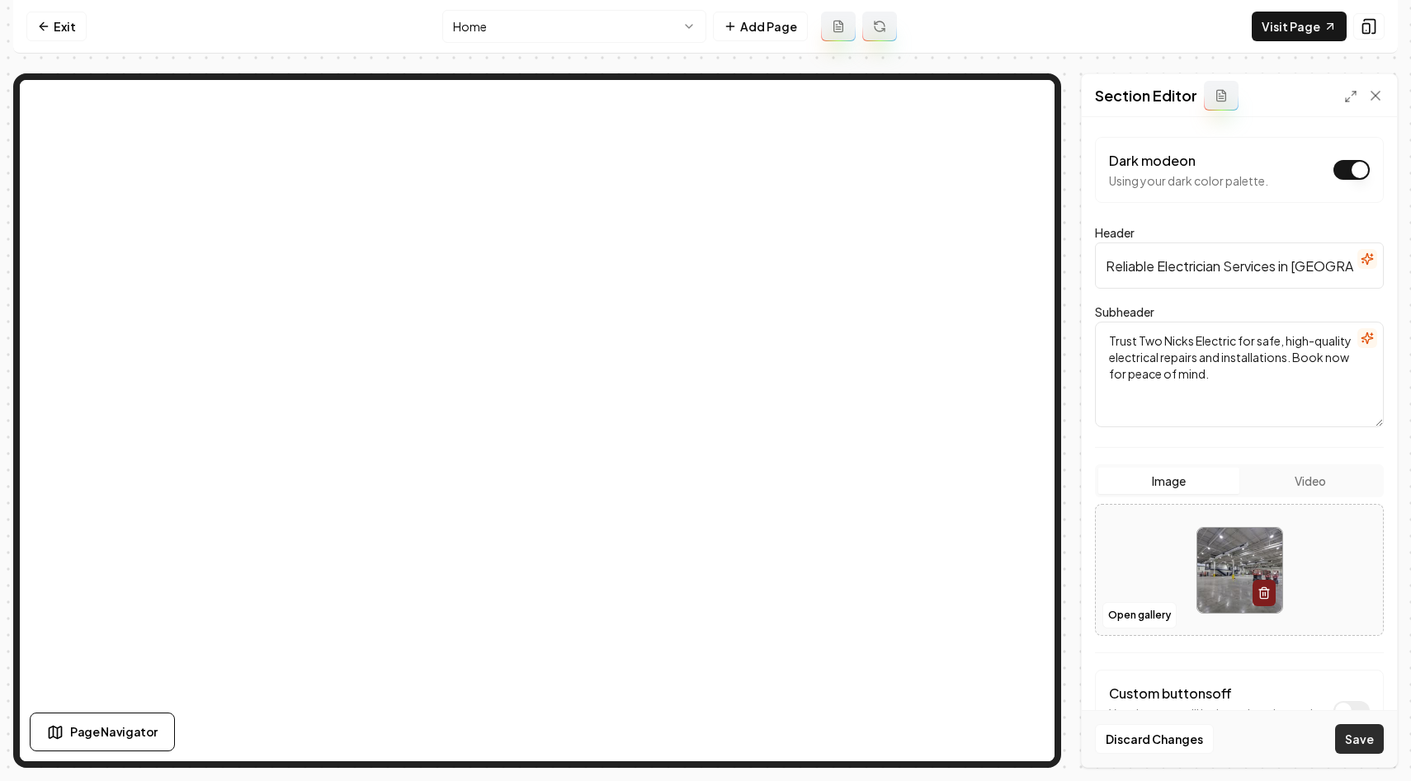
click at [1368, 748] on button "Save" at bounding box center [1359, 739] width 49 height 30
click at [1372, 95] on icon at bounding box center [1375, 95] width 17 height 17
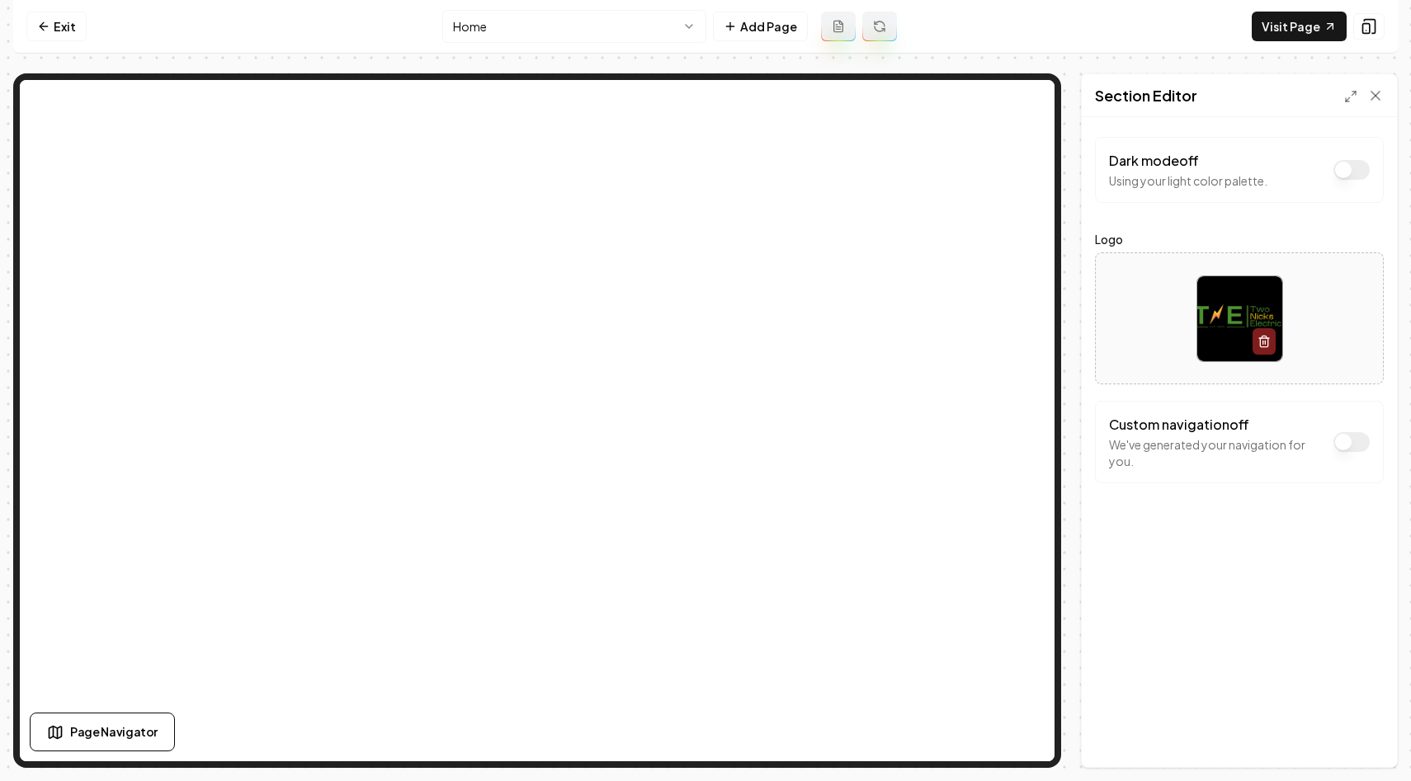
click at [1346, 160] on button "Dark mode off" at bounding box center [1351, 170] width 36 height 20
click at [1355, 745] on button "Save" at bounding box center [1359, 739] width 49 height 30
click at [1186, 181] on p "Using your dark color palette." at bounding box center [1188, 180] width 159 height 17
